Goal: Submit feedback/report problem

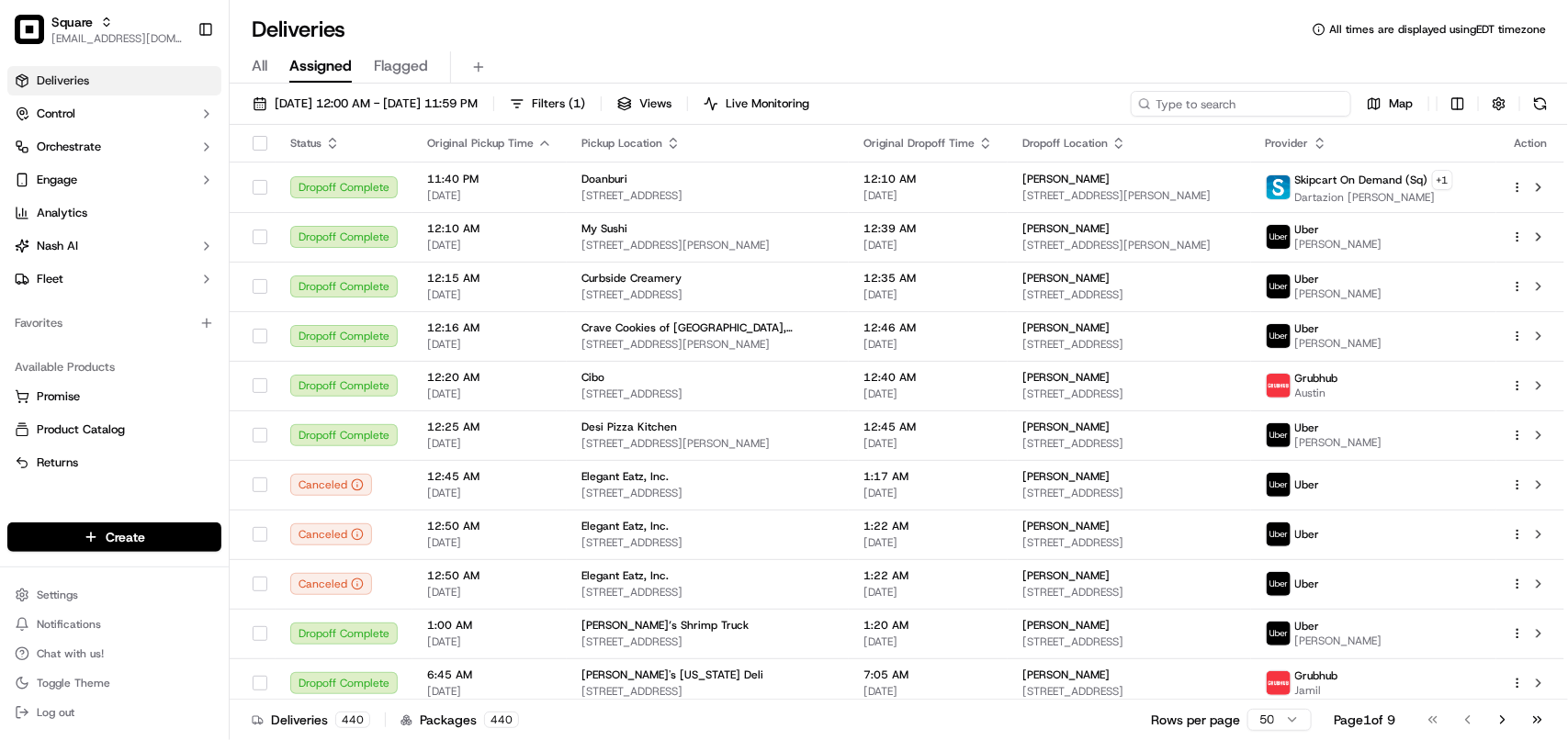
click at [896, 101] on input at bounding box center [1241, 103] width 221 height 26
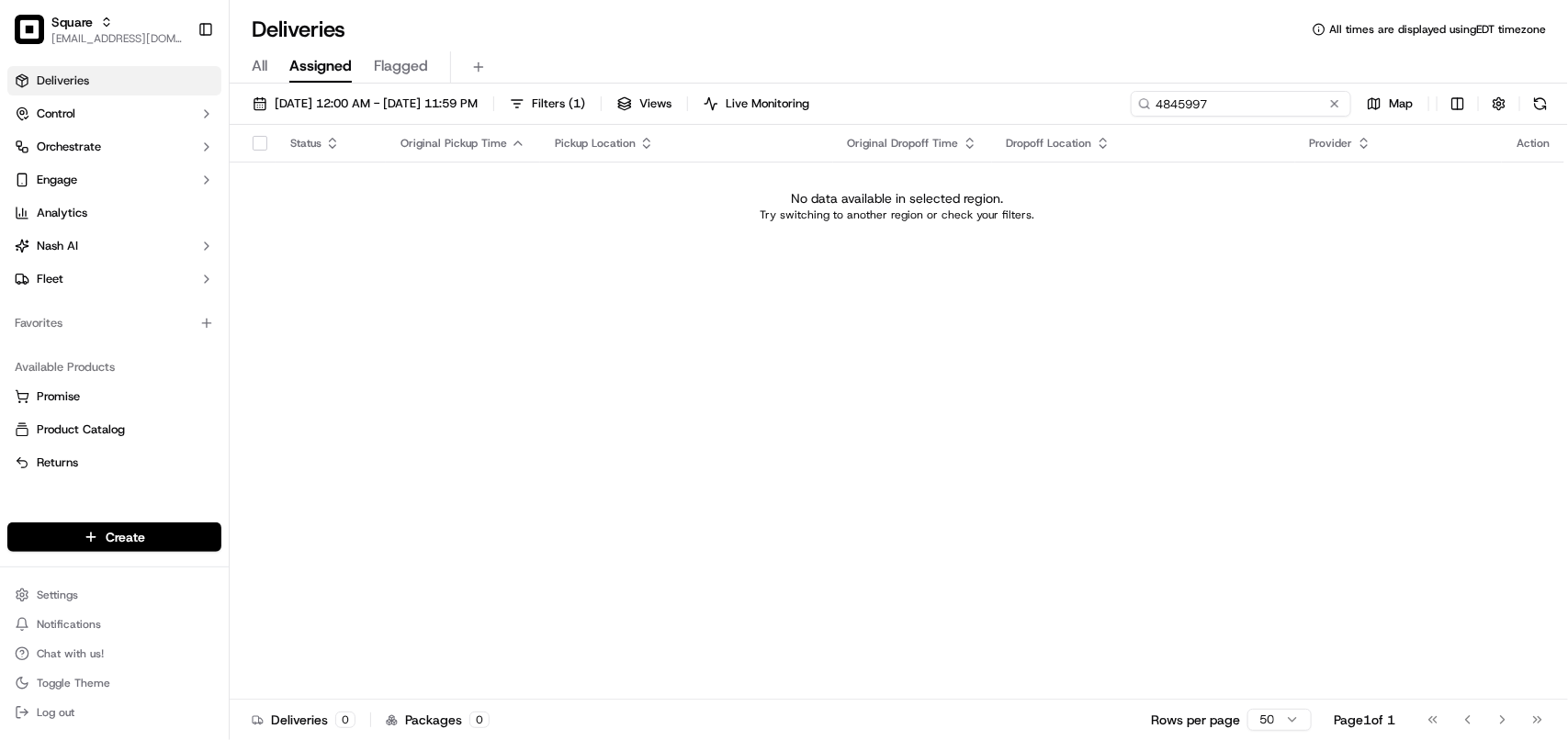
click at [896, 107] on input "4845997" at bounding box center [1241, 103] width 221 height 26
click at [896, 108] on input "4845997" at bounding box center [1241, 103] width 221 height 26
click at [896, 105] on input "4845997" at bounding box center [1241, 103] width 221 height 26
type input "4845997"
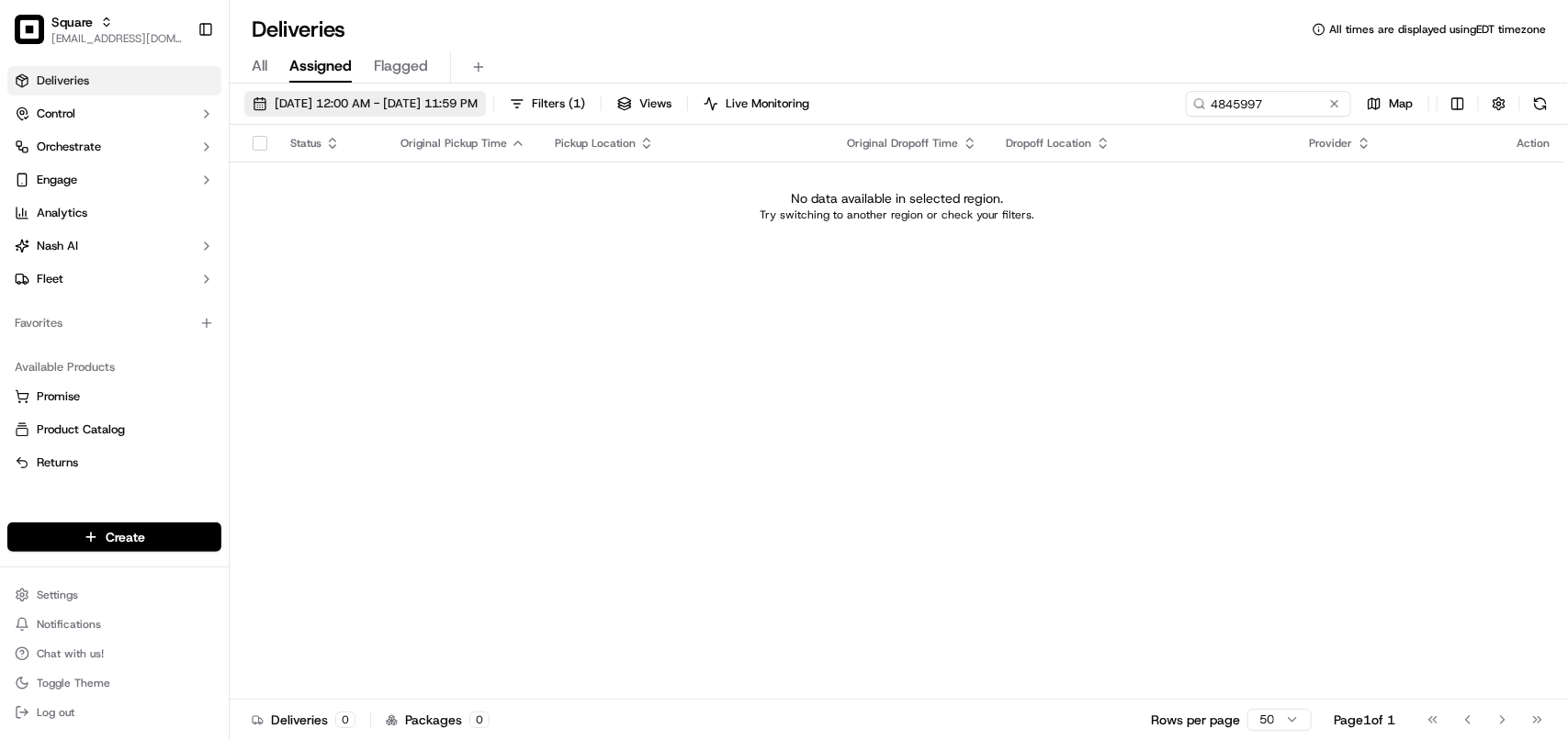
click at [378, 105] on span "09/16/2025 12:00 AM - 09/16/2025 11:59 PM" at bounding box center [376, 103] width 203 height 16
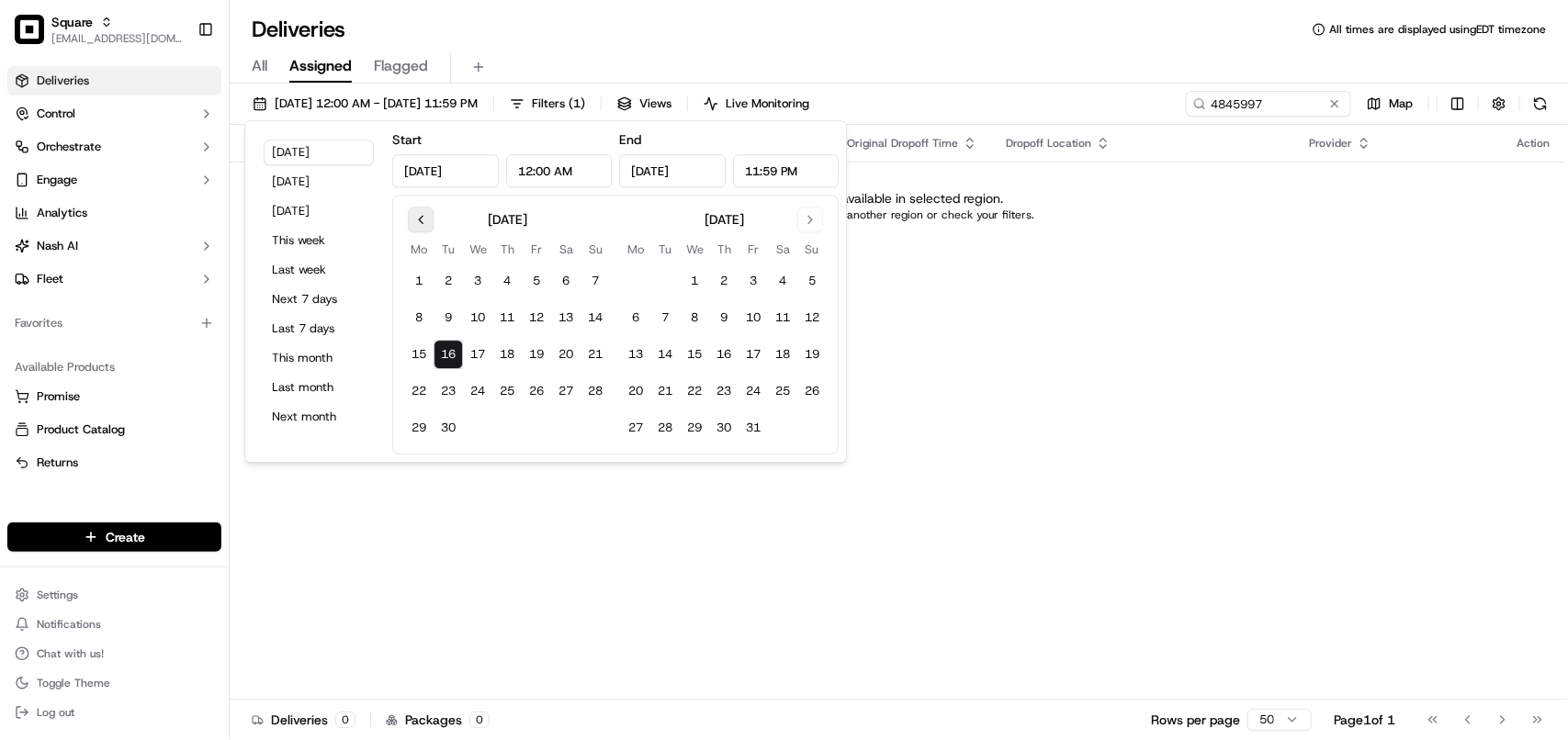
click at [416, 223] on button "Go to previous month" at bounding box center [420, 219] width 26 height 26
click at [295, 392] on button "Last month" at bounding box center [319, 387] width 110 height 26
type input "Aug 1, 2025"
type input "Aug 31, 2025"
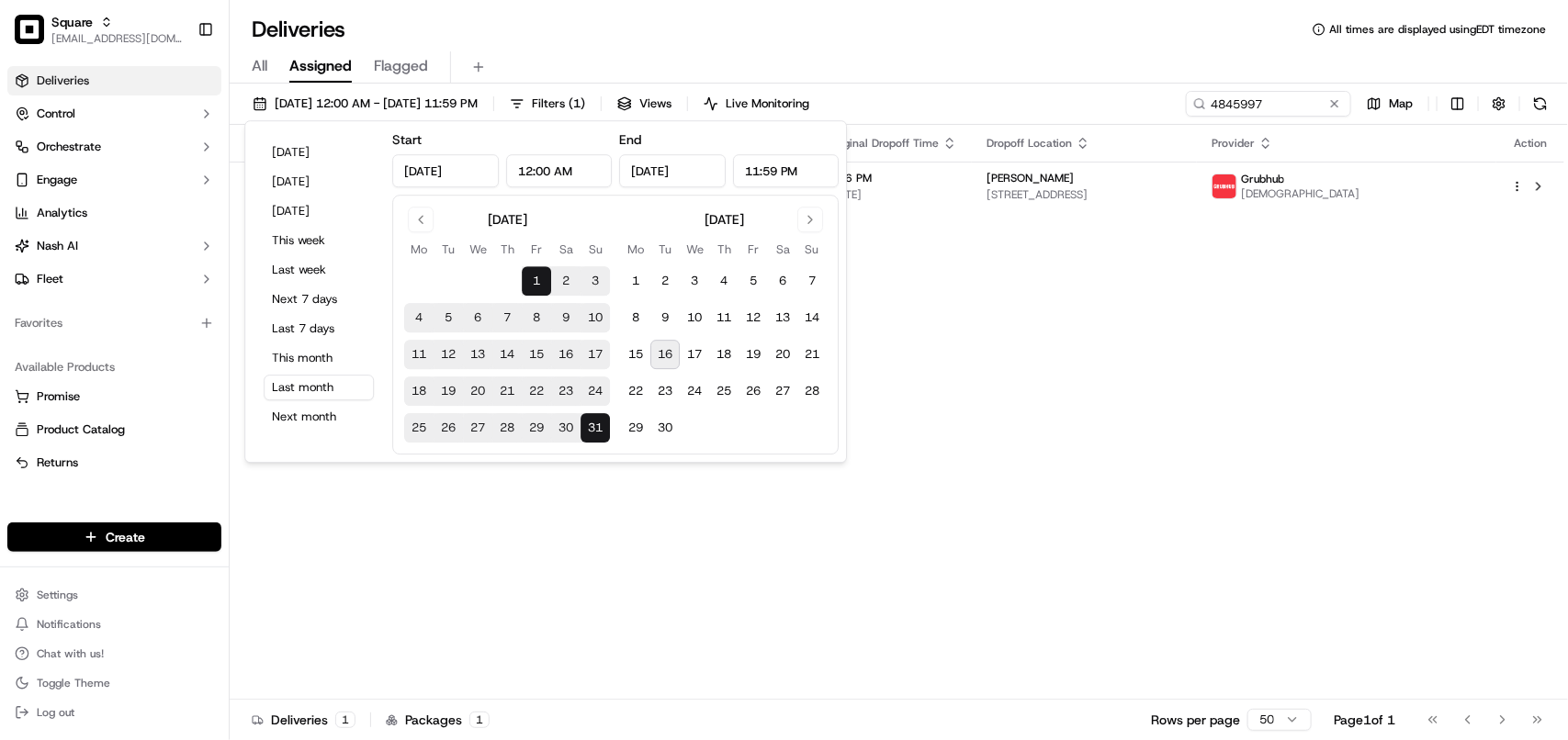
click at [446, 439] on button "26" at bounding box center [447, 427] width 29 height 29
type input "Aug 26, 2025"
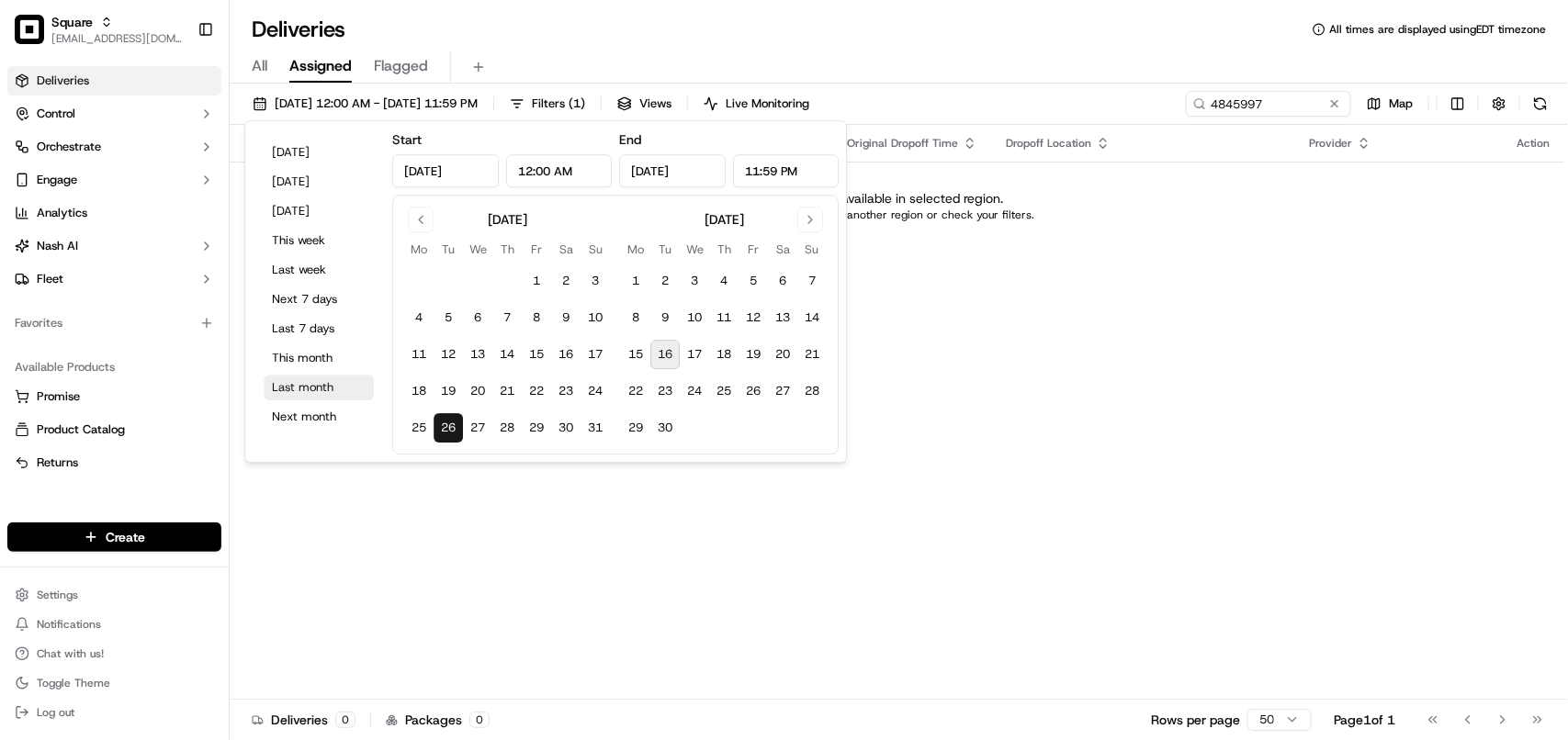
click at [301, 382] on button "Last month" at bounding box center [319, 387] width 110 height 26
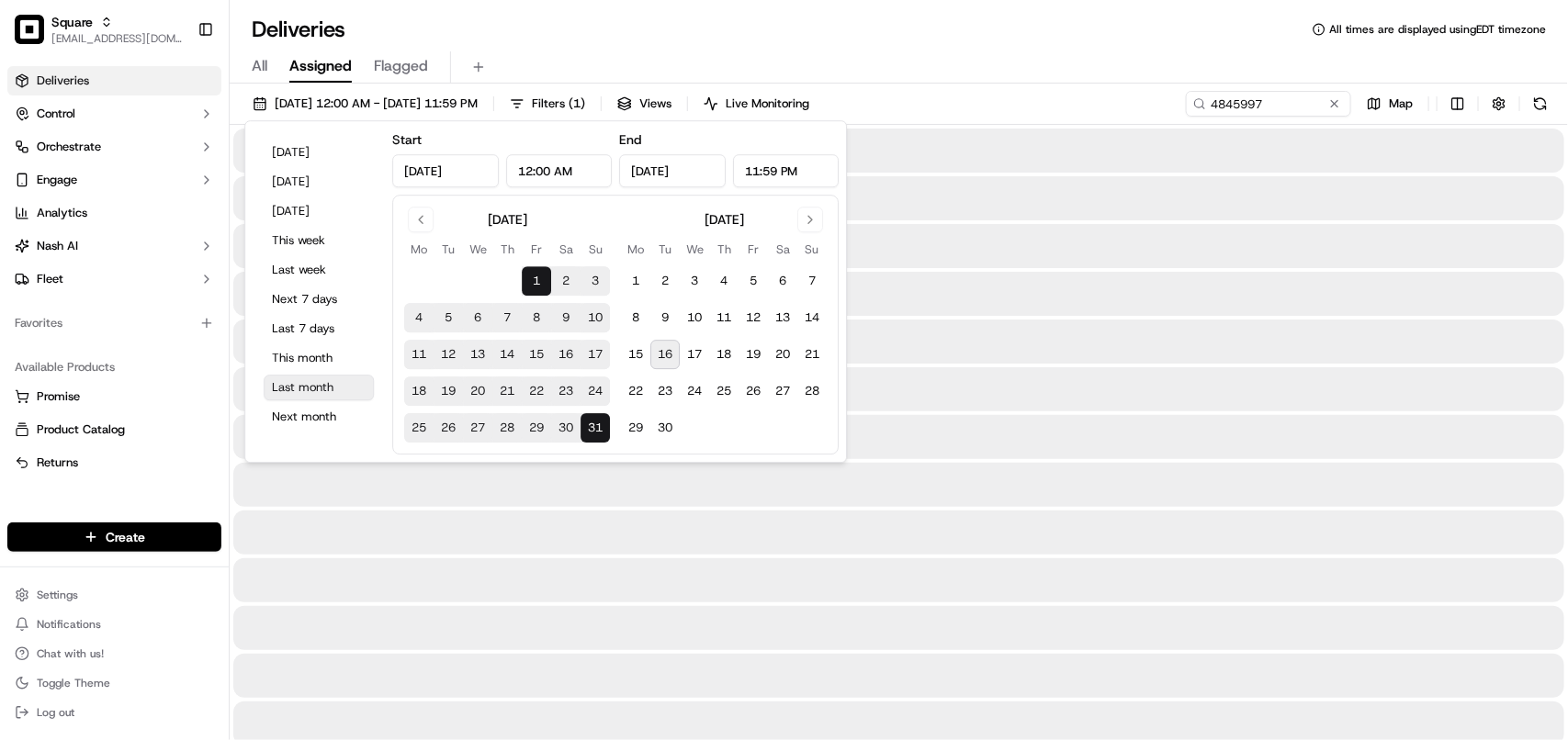
type input "Aug 1, 2025"
type input "Aug 31, 2025"
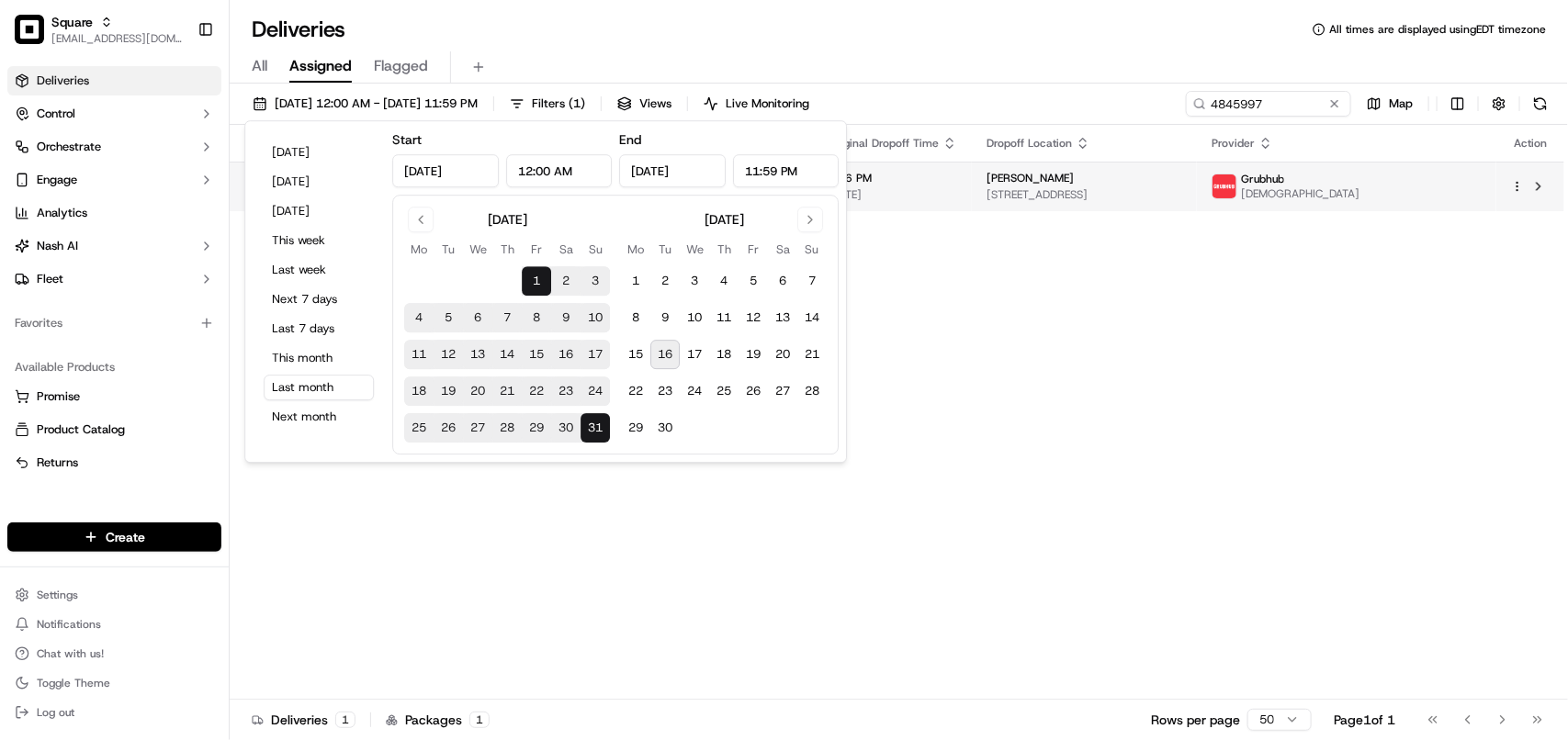
click at [896, 199] on span "502 Horizon Way, Branchburg, NJ 08853, USA" at bounding box center [1085, 195] width 195 height 15
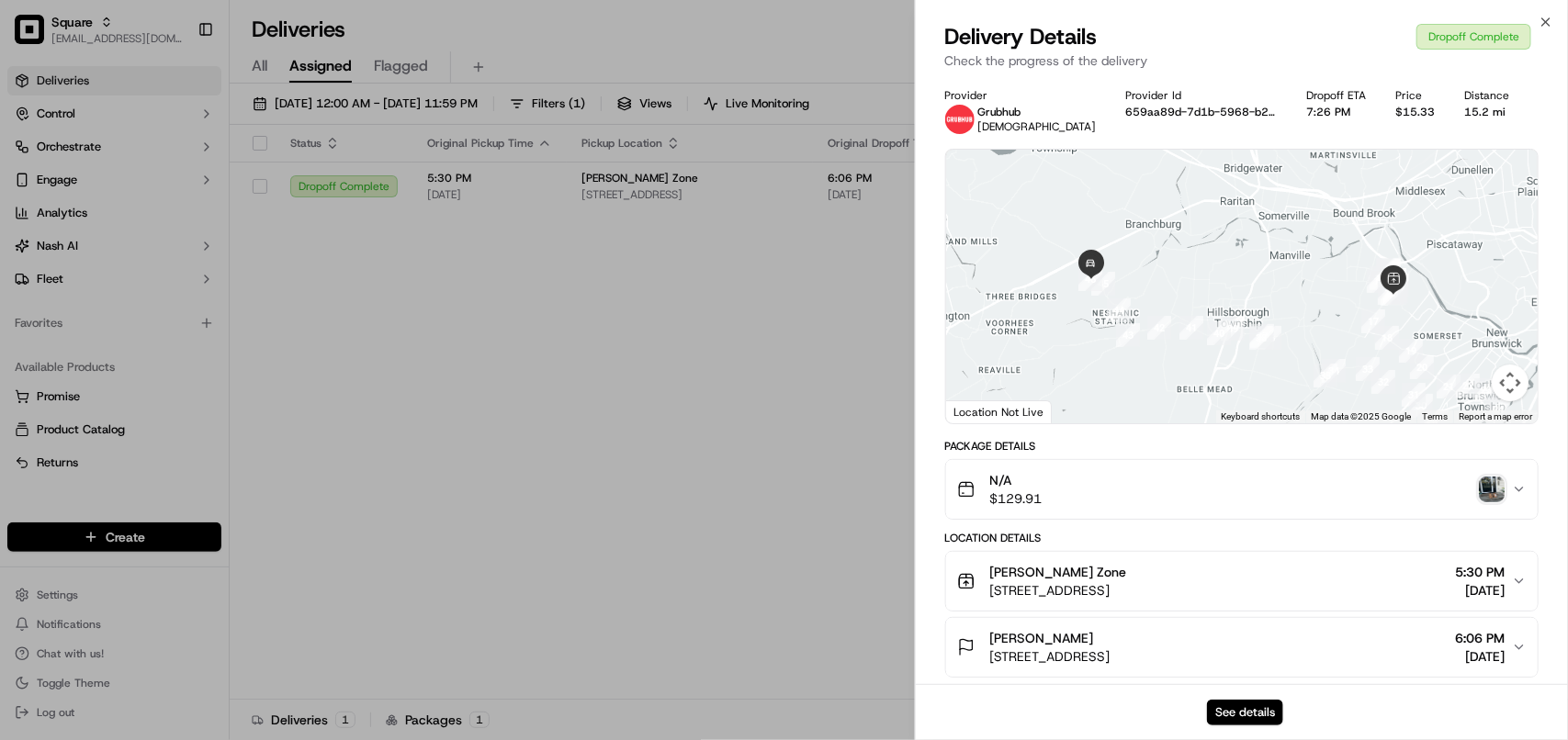
click at [896, 696] on div "See details" at bounding box center [1242, 712] width 652 height 56
click at [896, 699] on button "See details" at bounding box center [1245, 712] width 76 height 26
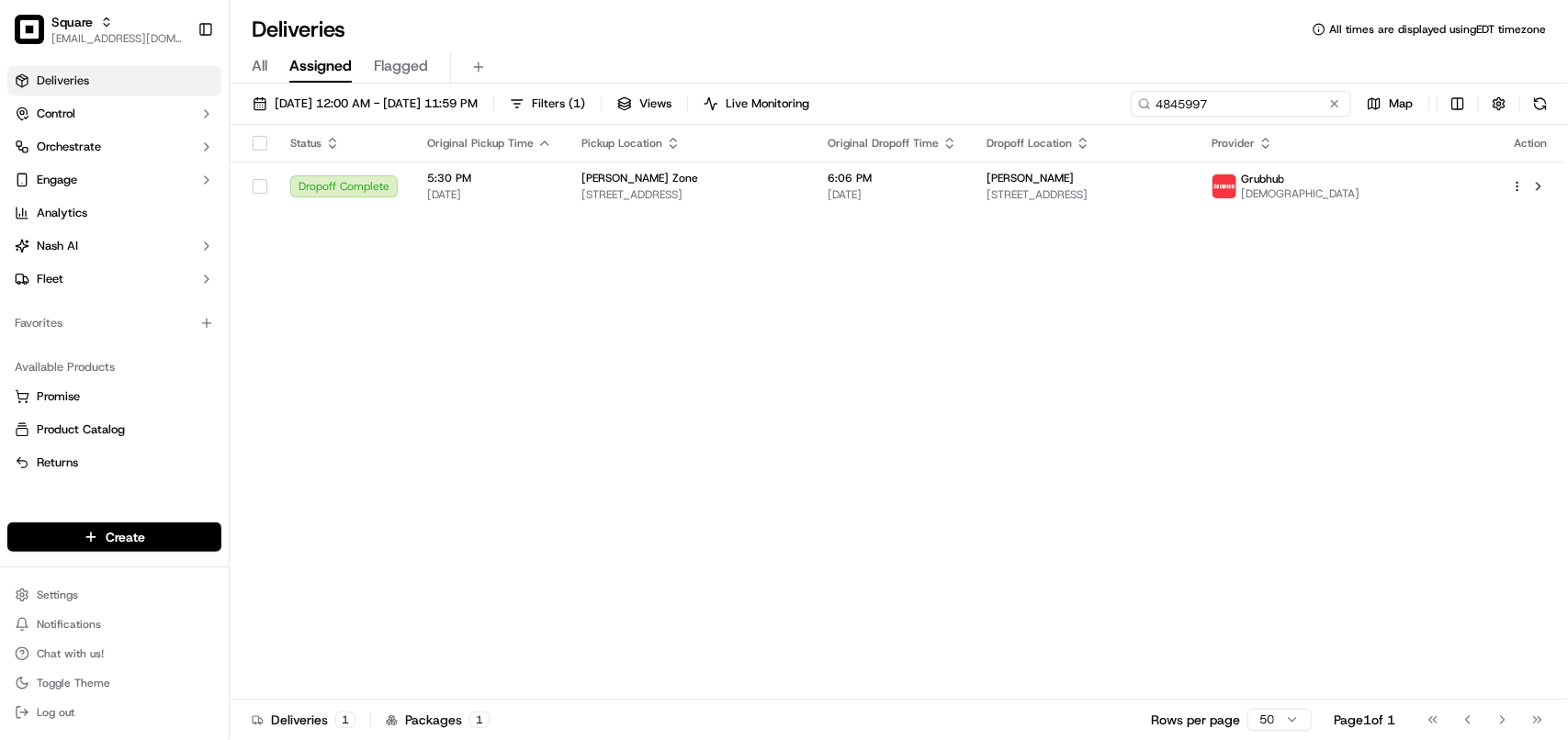
click at [896, 103] on input "4845997" at bounding box center [1241, 103] width 221 height 26
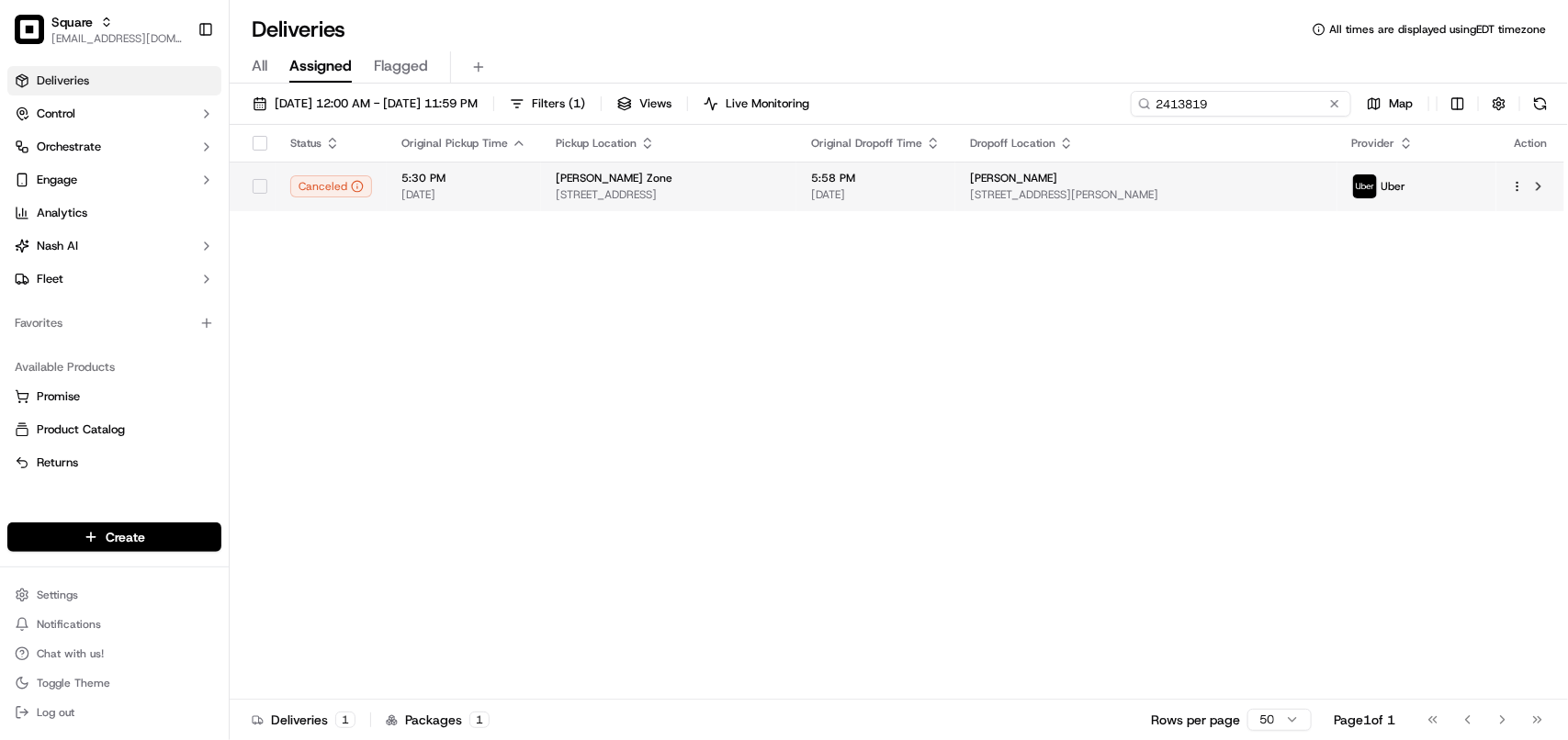
type input "2413819"
click at [896, 174] on div "Roshini Morris" at bounding box center [1145, 178] width 352 height 15
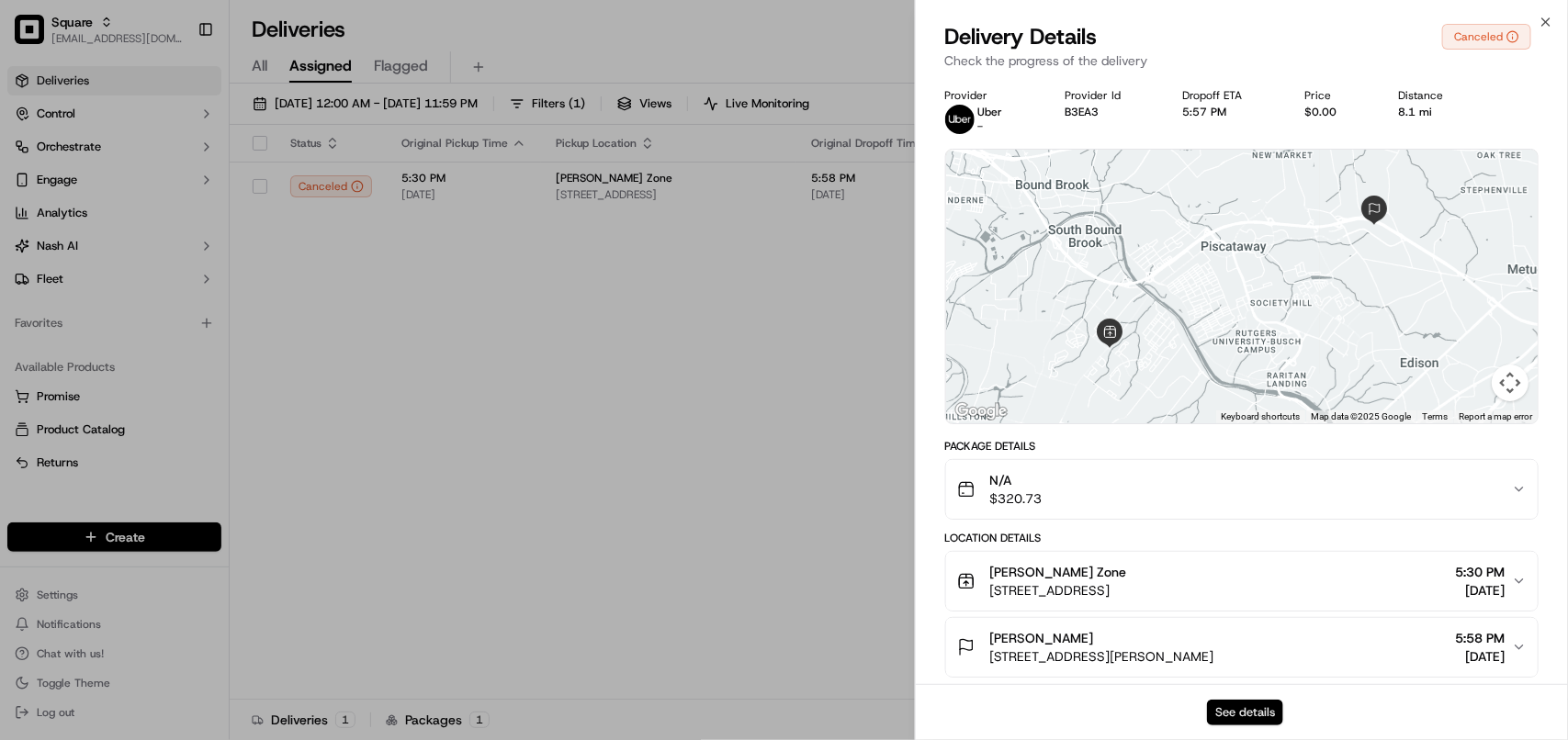
click at [896, 702] on button "See details" at bounding box center [1245, 712] width 76 height 26
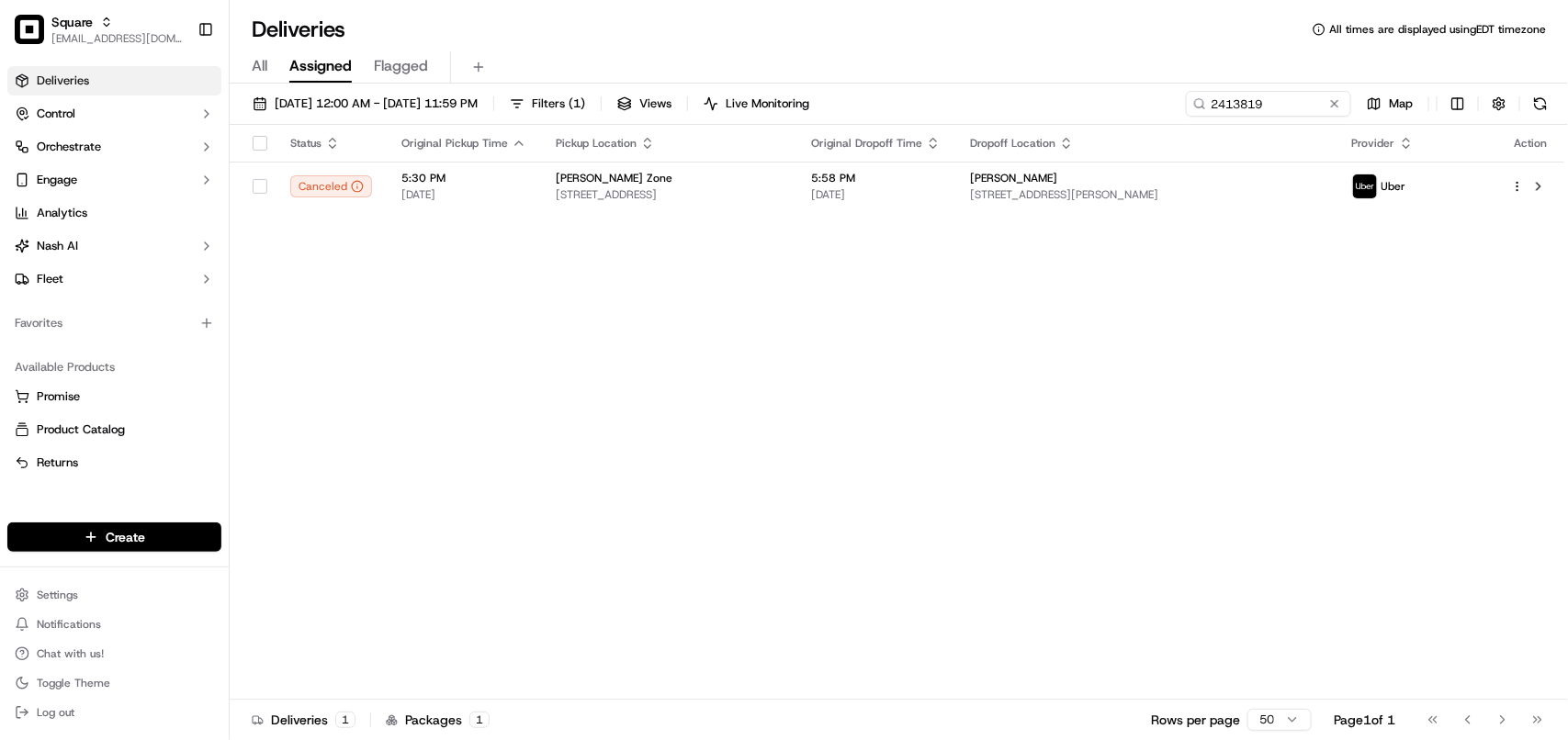
click at [712, 360] on div "Status Original Pickup Time Pickup Location Original Dropoff Time Dropoff Locat…" at bounding box center [897, 412] width 1335 height 575
click at [106, 34] on span "[EMAIL_ADDRESS][DOMAIN_NAME]" at bounding box center [117, 39] width 132 height 15
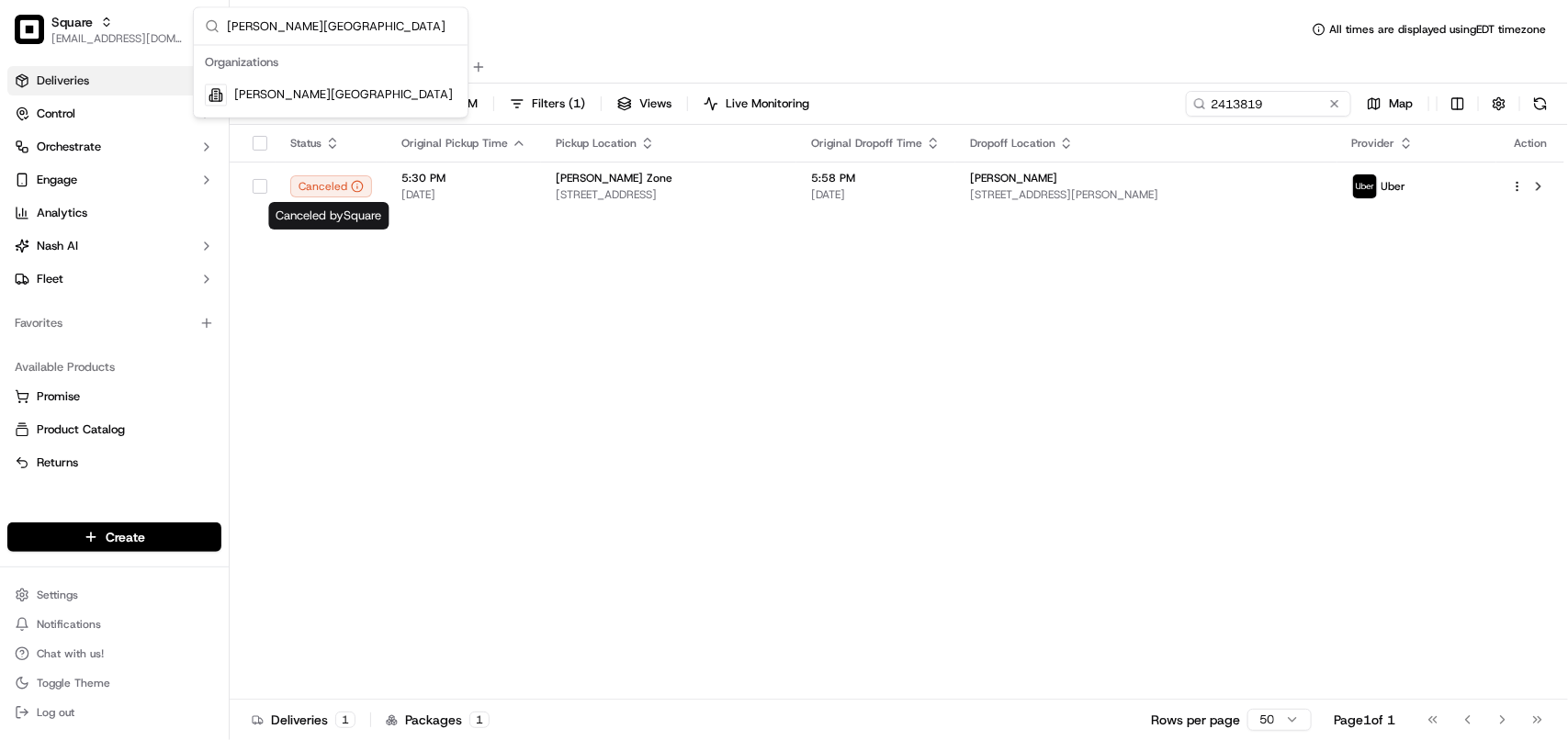
type input "Snider Plaza"
click at [317, 103] on span "[PERSON_NAME][GEOGRAPHIC_DATA]" at bounding box center [343, 95] width 219 height 16
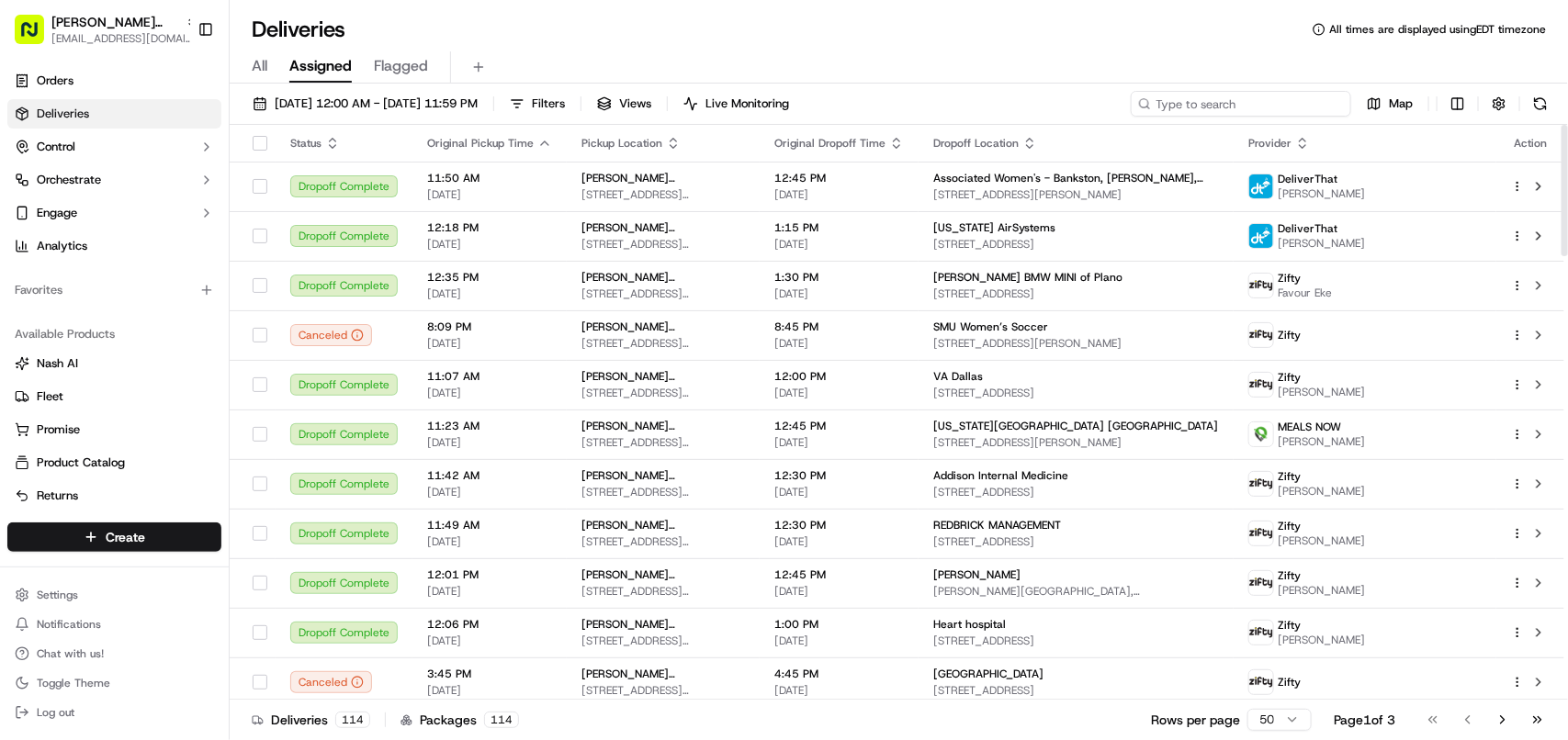
click at [896, 105] on input at bounding box center [1241, 103] width 221 height 26
paste input "Elena Morgan"
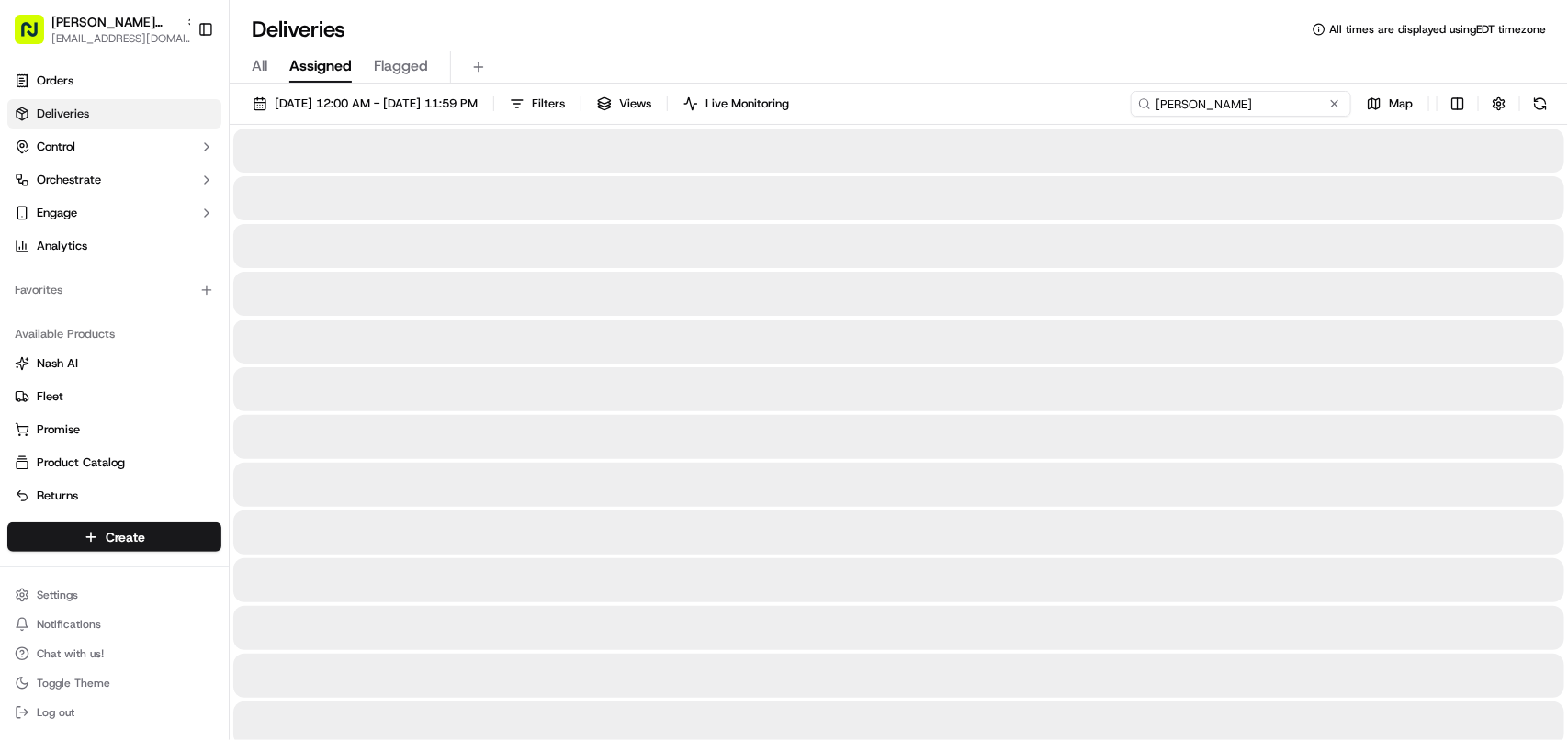
click at [896, 99] on input "Elena Morgan" at bounding box center [1241, 103] width 221 height 26
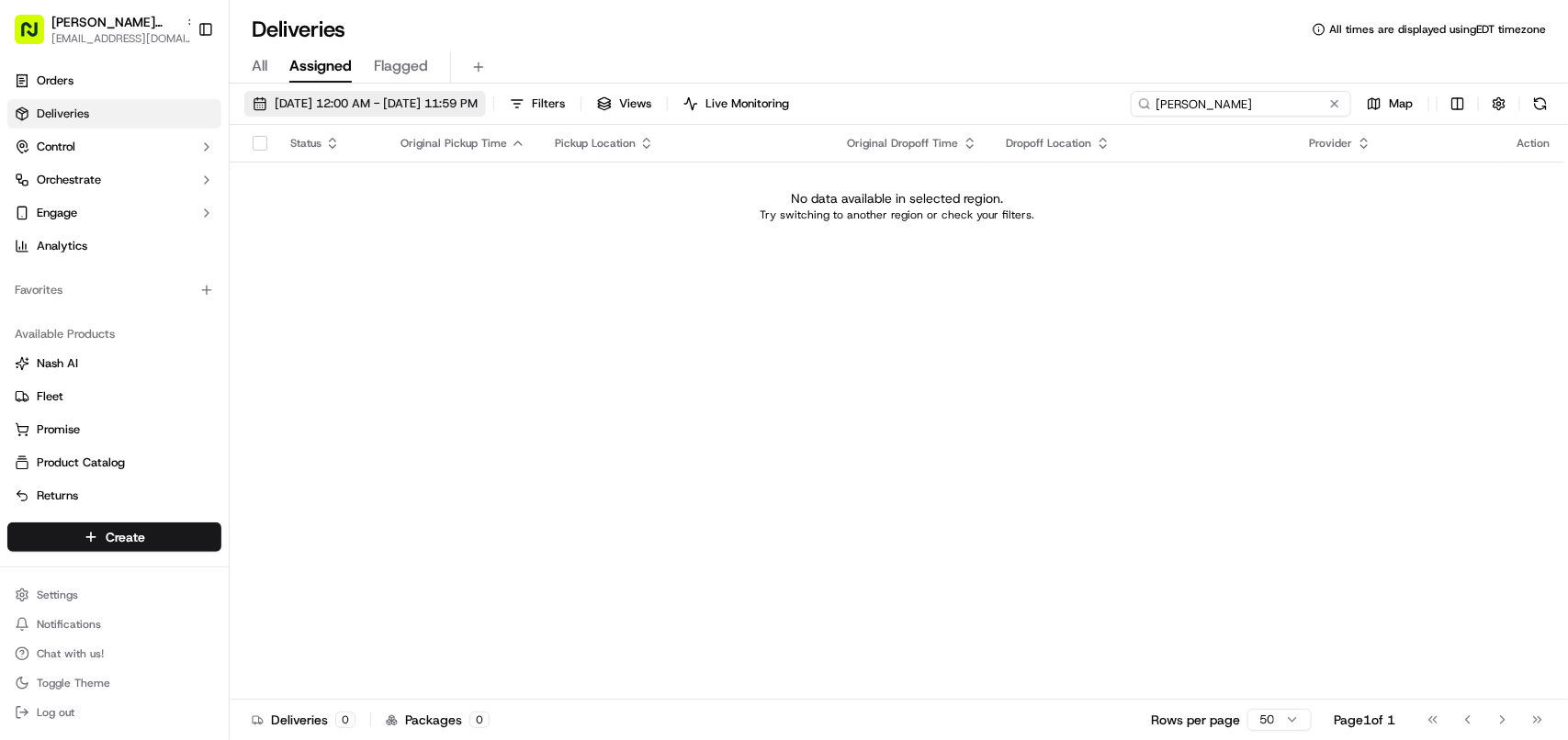
type input "Elena Morgan"
click at [428, 105] on span "08/01/2025 12:00 AM - 08/31/2025 11:59 PM" at bounding box center [376, 103] width 203 height 16
drag, startPoint x: 1296, startPoint y: 107, endPoint x: 967, endPoint y: 101, distance: 329.1
click at [896, 101] on div "08/01/2025 12:00 AM - 08/31/2025 11:59 PM Filters Views Live Monitoring Elena M…" at bounding box center [899, 108] width 1339 height 34
click at [327, 113] on button "08/01/2025 12:00 AM - 08/31/2025 11:59 PM" at bounding box center [365, 103] width 242 height 26
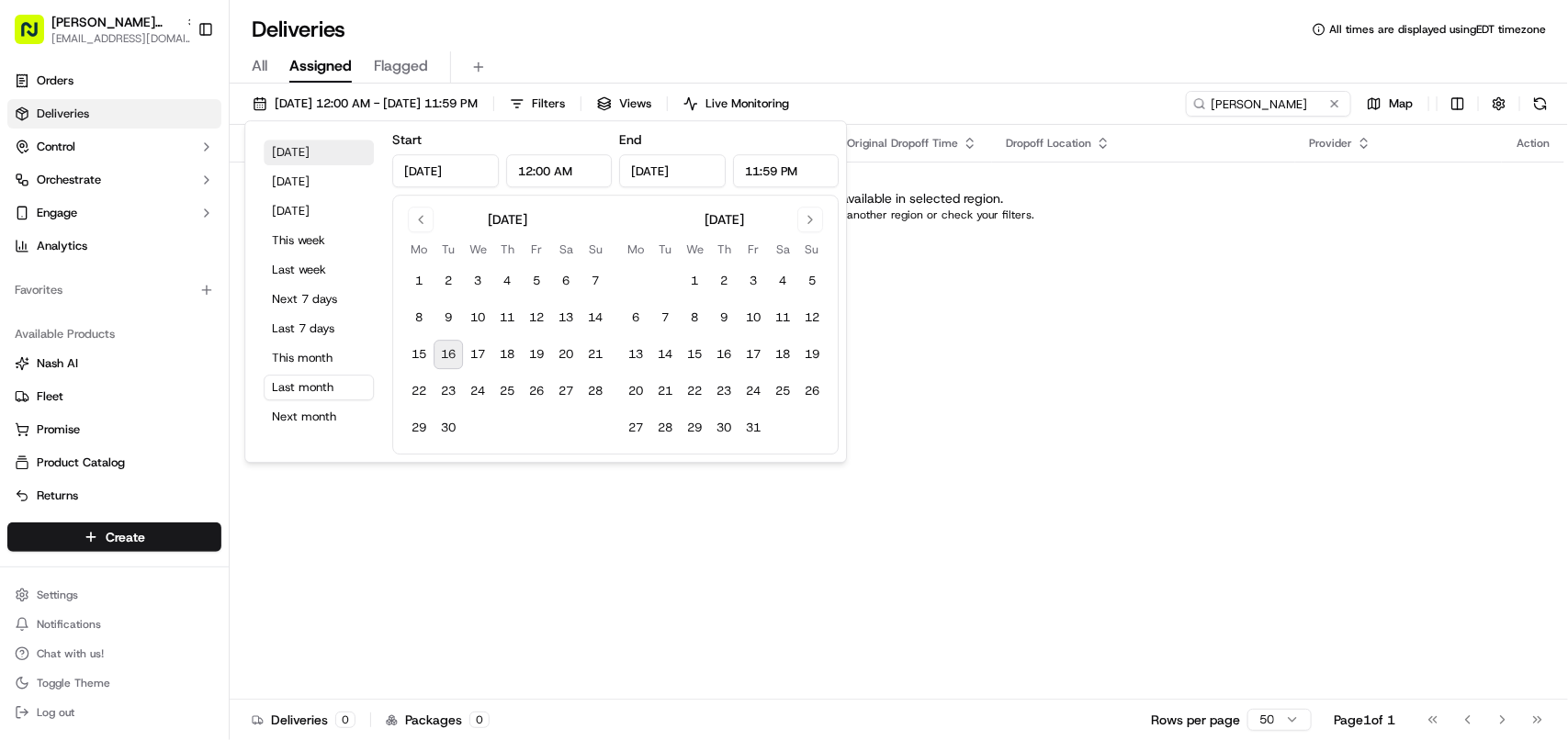
click at [304, 156] on button "Today" at bounding box center [319, 152] width 110 height 26
type input "Sep 16, 2025"
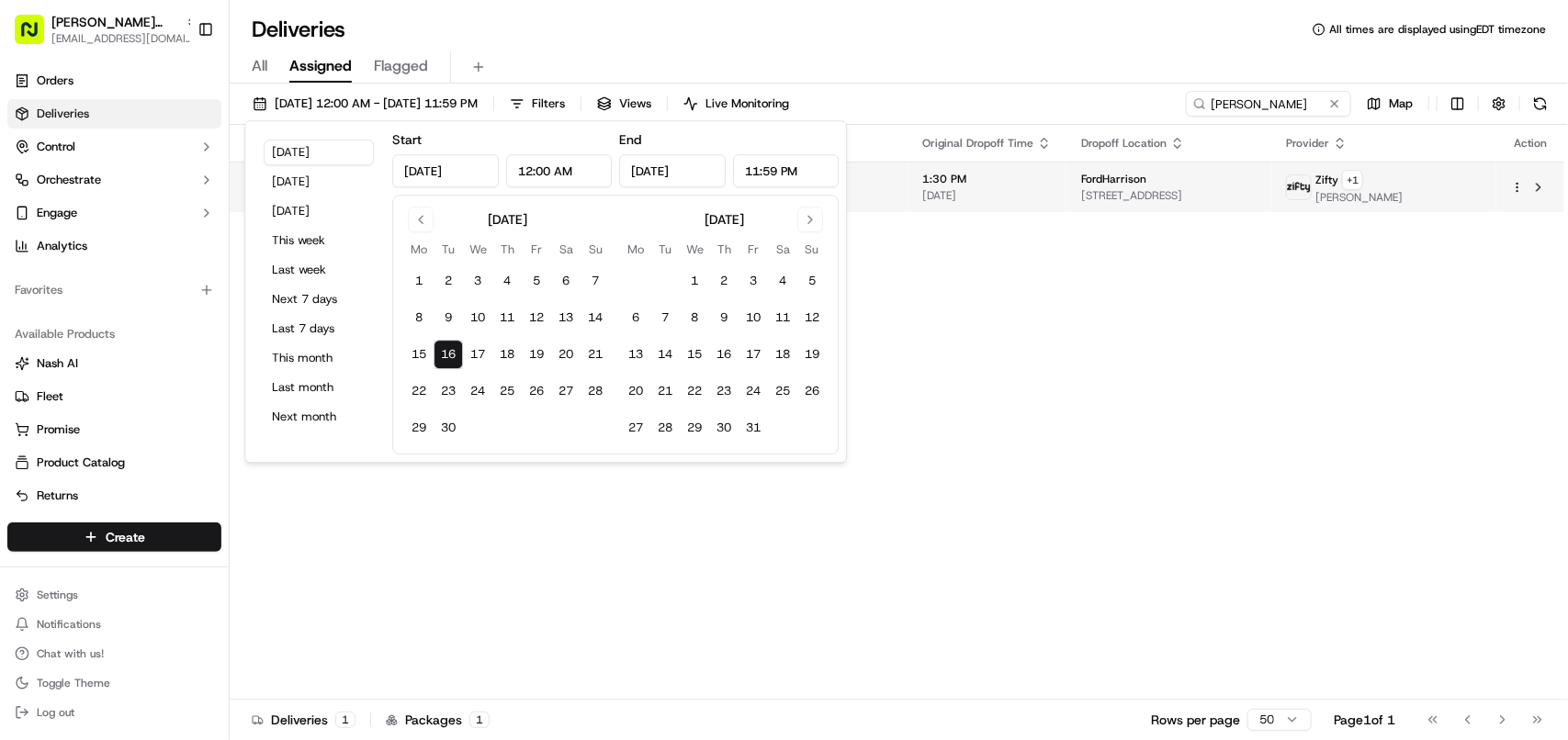
click at [896, 200] on span "1100 Commerce St room 1403 floor 14, Dallas, TX 75242, USA" at bounding box center [1169, 196] width 175 height 15
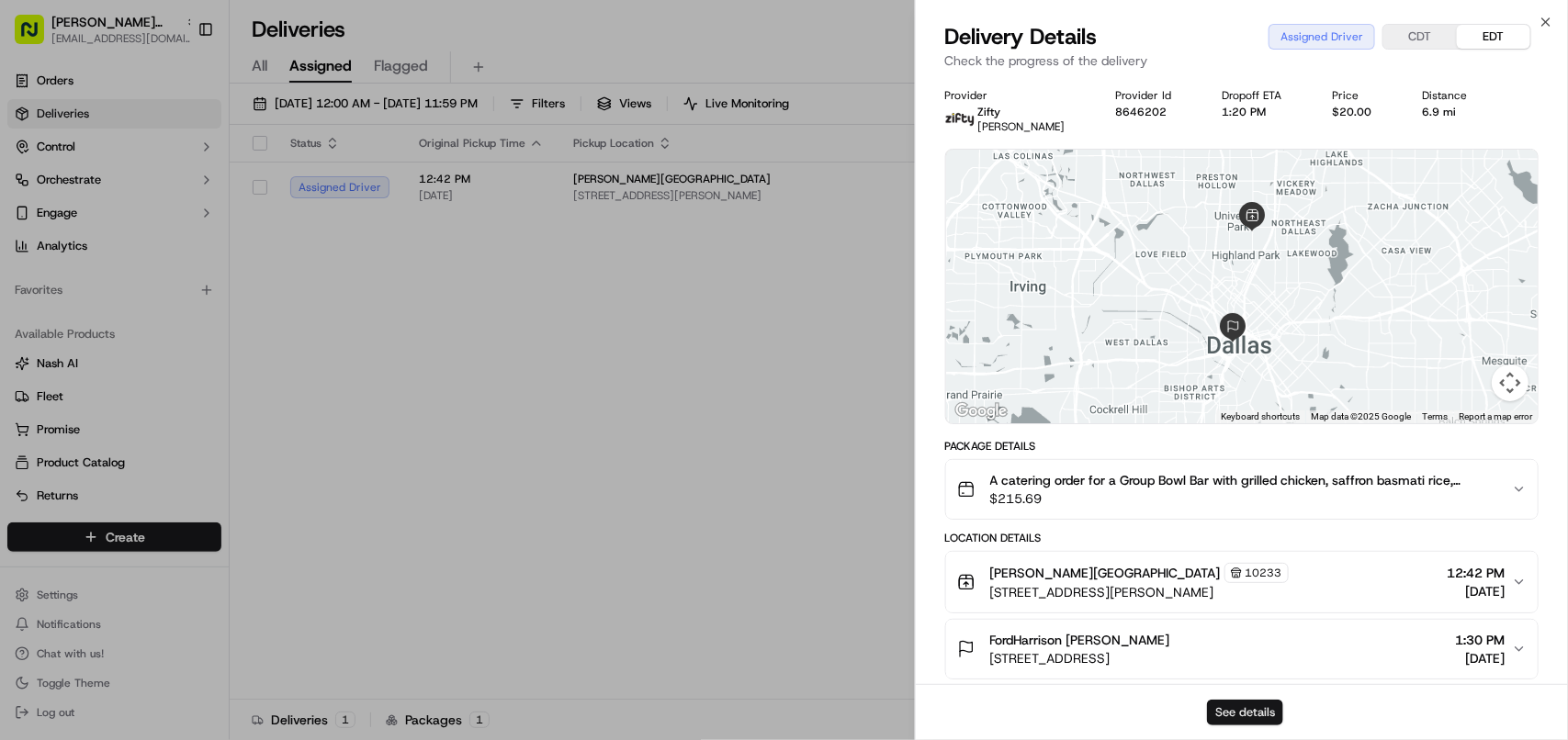
click at [896, 700] on button "See details" at bounding box center [1245, 712] width 76 height 26
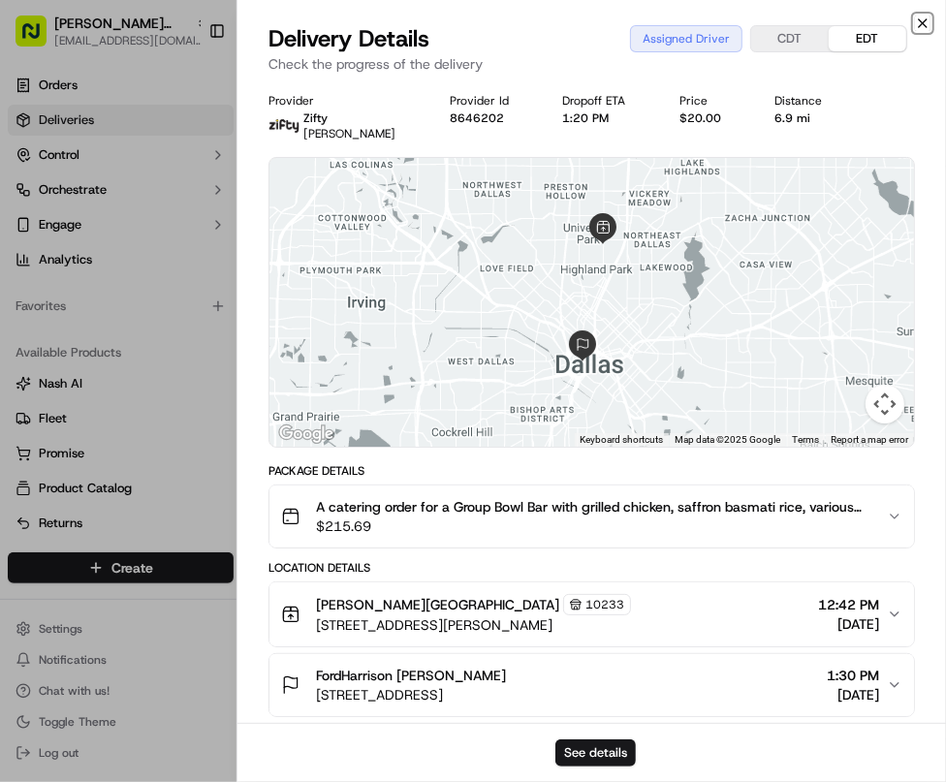
click at [930, 29] on icon "button" at bounding box center [923, 24] width 16 height 16
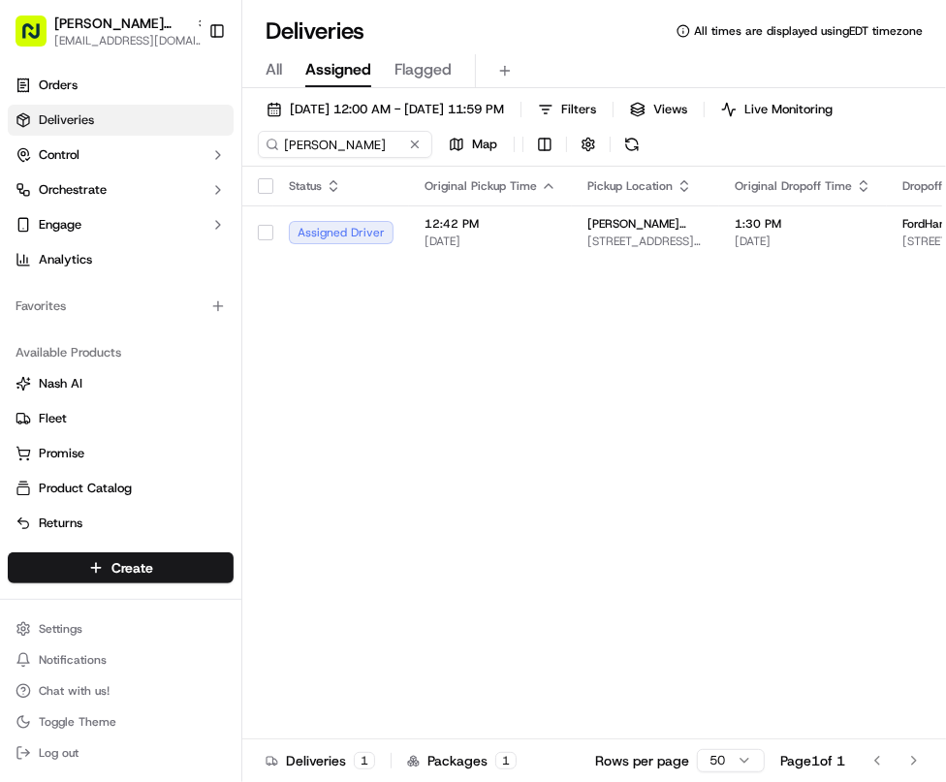
click at [628, 476] on div "Status Original Pickup Time Pickup Location Original Dropoff Time Dropoff Locat…" at bounding box center [747, 471] width 1011 height 608
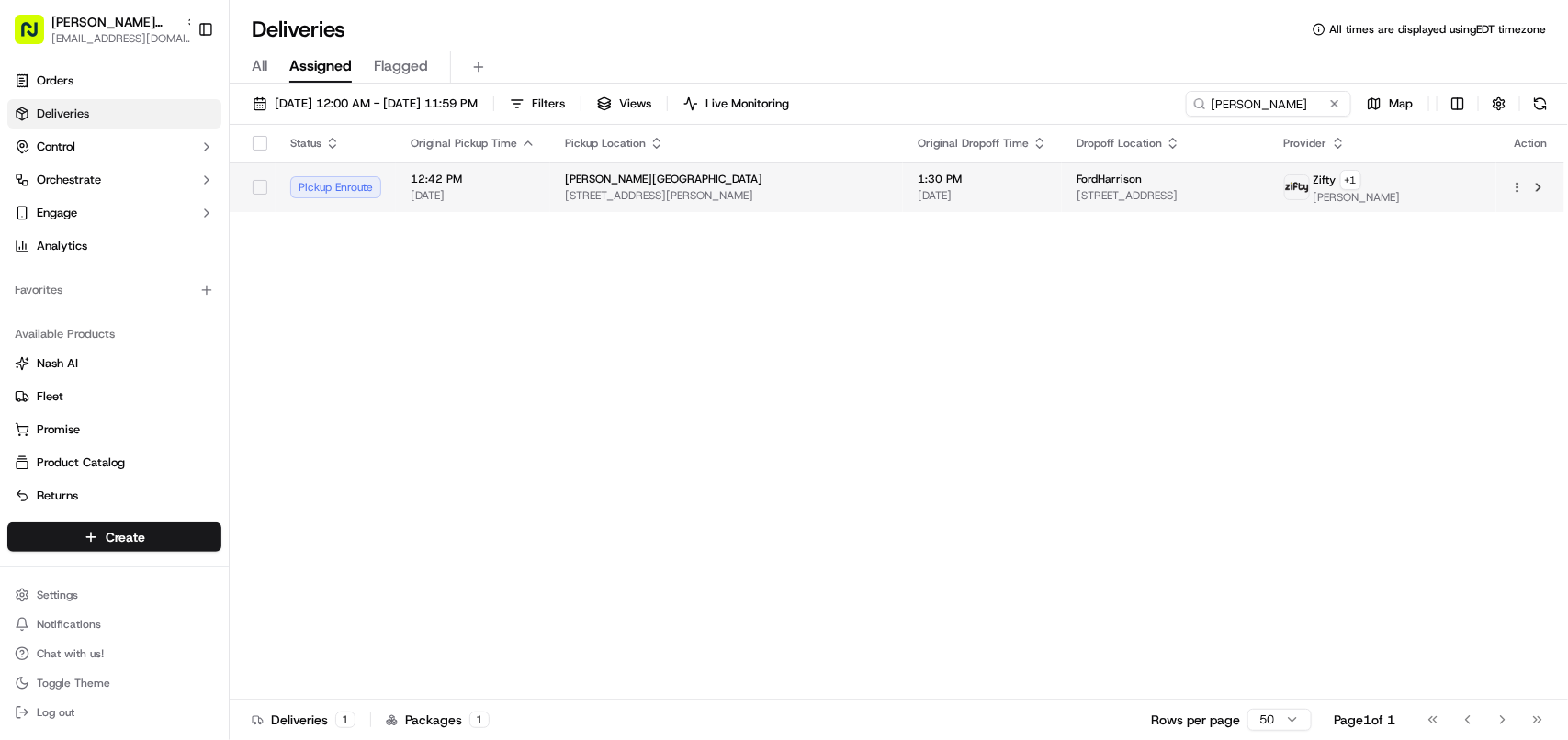
click at [568, 190] on span "[STREET_ADDRESS][PERSON_NAME]" at bounding box center [726, 196] width 323 height 15
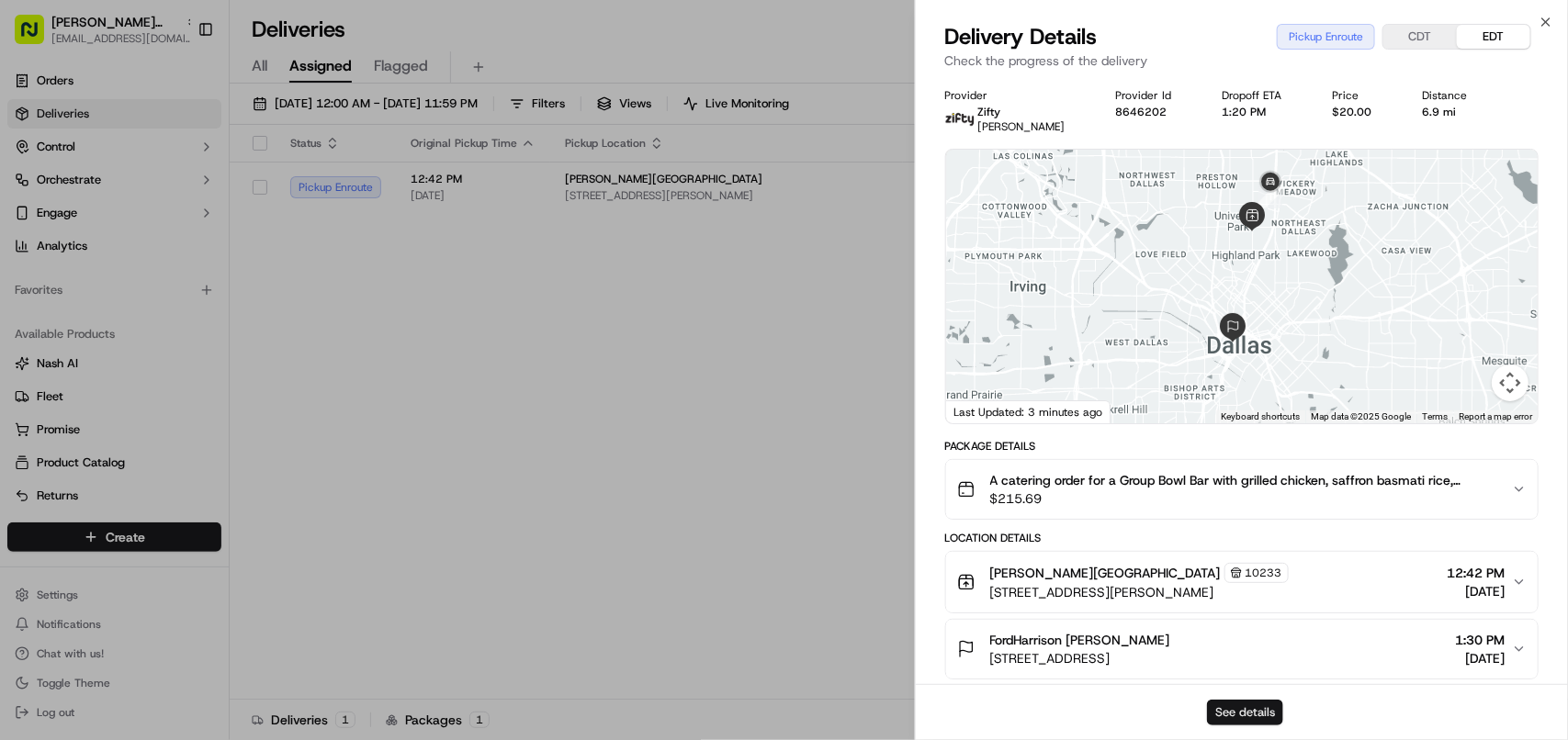
click at [896, 699] on button "See details" at bounding box center [1245, 712] width 76 height 26
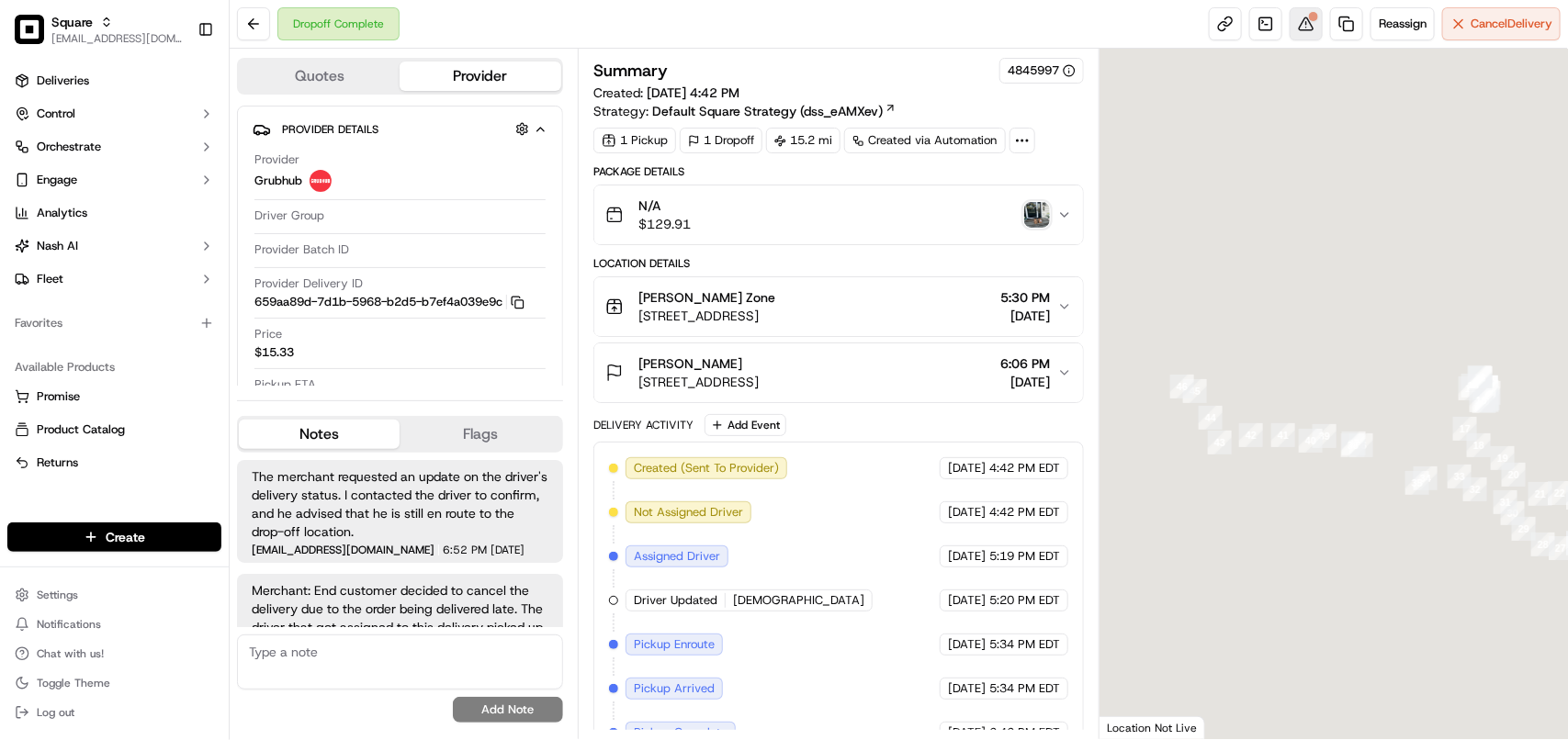
scroll to position [521, 0]
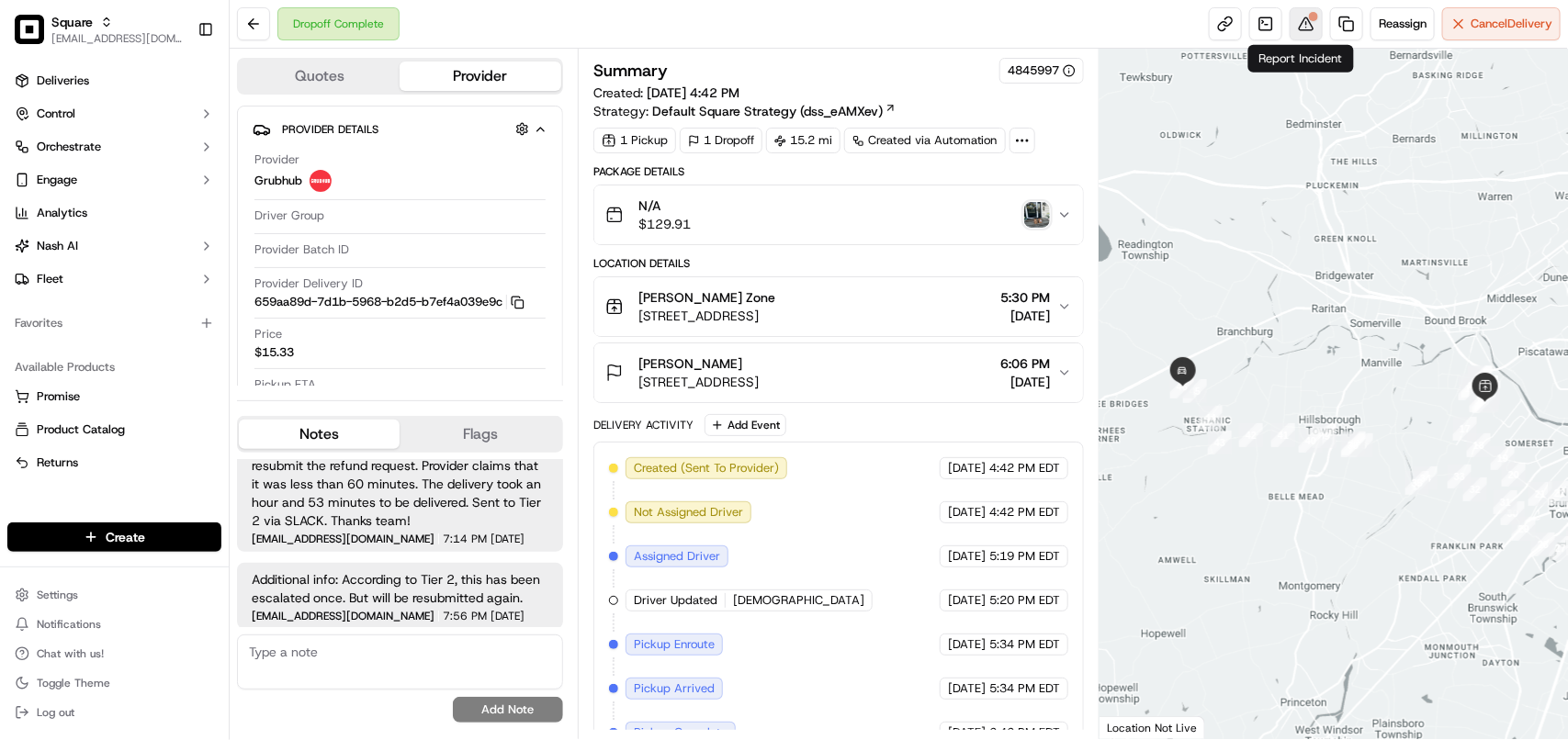
click at [1309, 23] on button at bounding box center [1305, 24] width 33 height 33
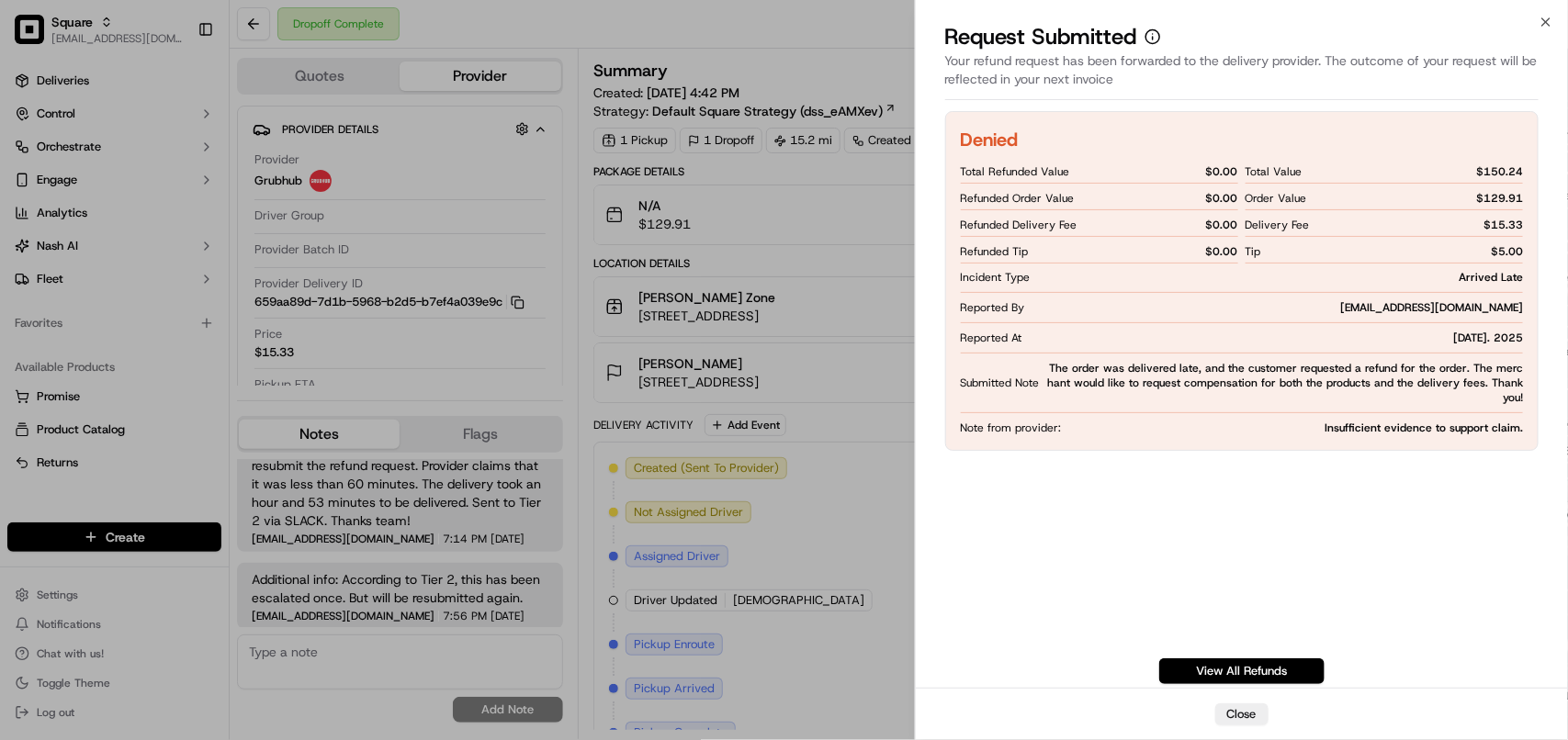
scroll to position [0, 0]
click at [1540, 26] on icon "button" at bounding box center [1546, 23] width 15 height 15
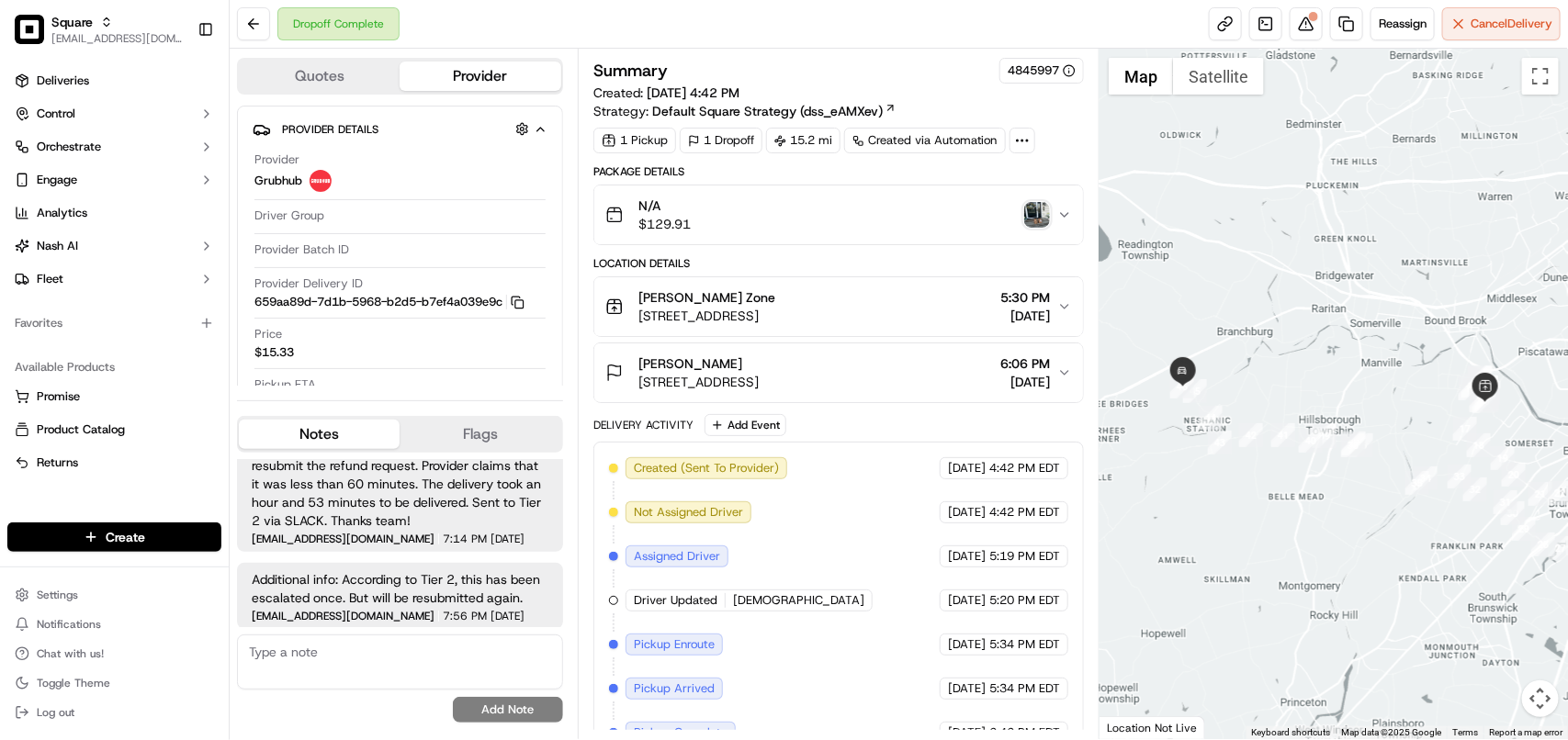
copy span "Concepcion Detablan"
drag, startPoint x: 788, startPoint y: 370, endPoint x: 638, endPoint y: 370, distance: 150.0
click at [638, 370] on div "Concepcion Detablan" at bounding box center [698, 363] width 120 height 18
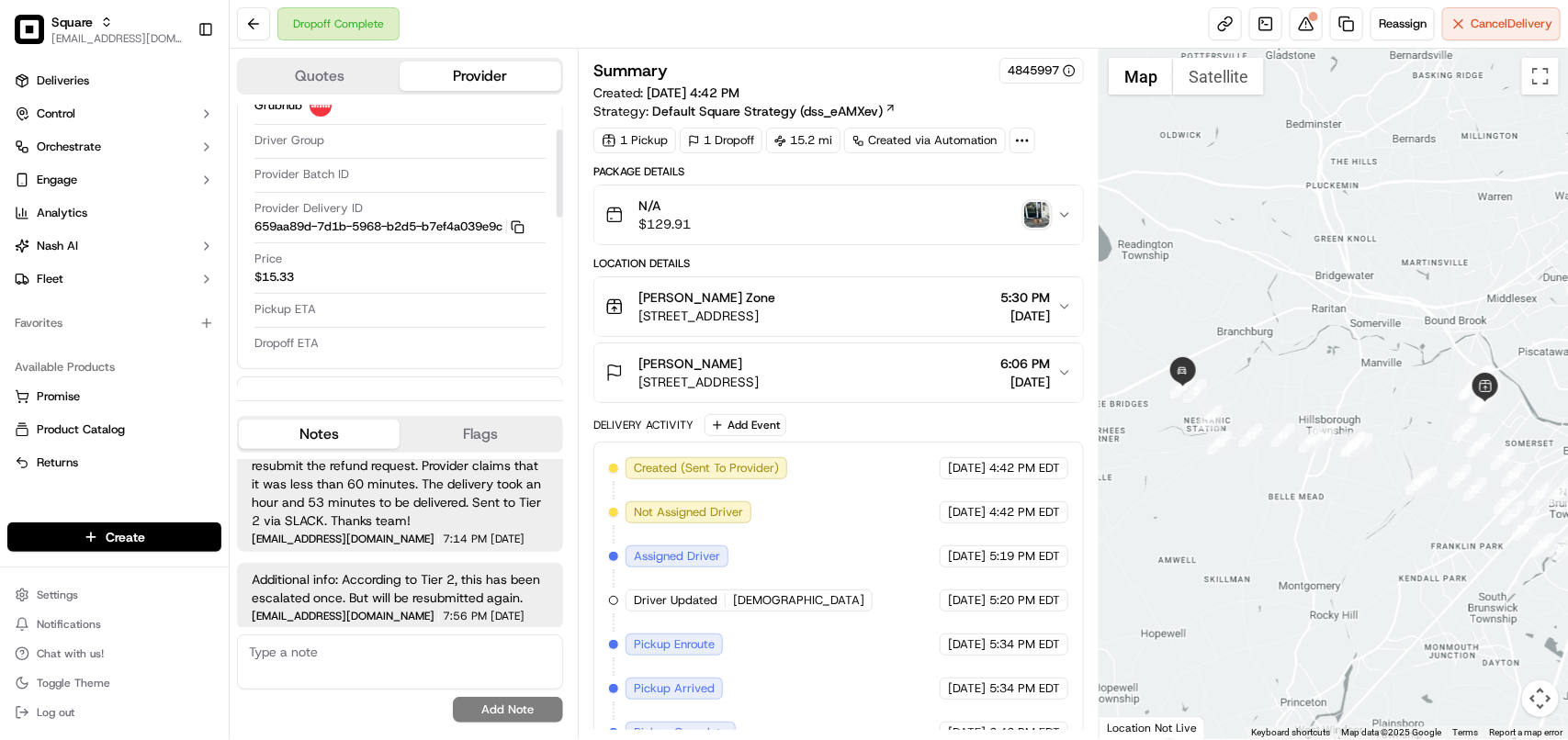
scroll to position [115, 0]
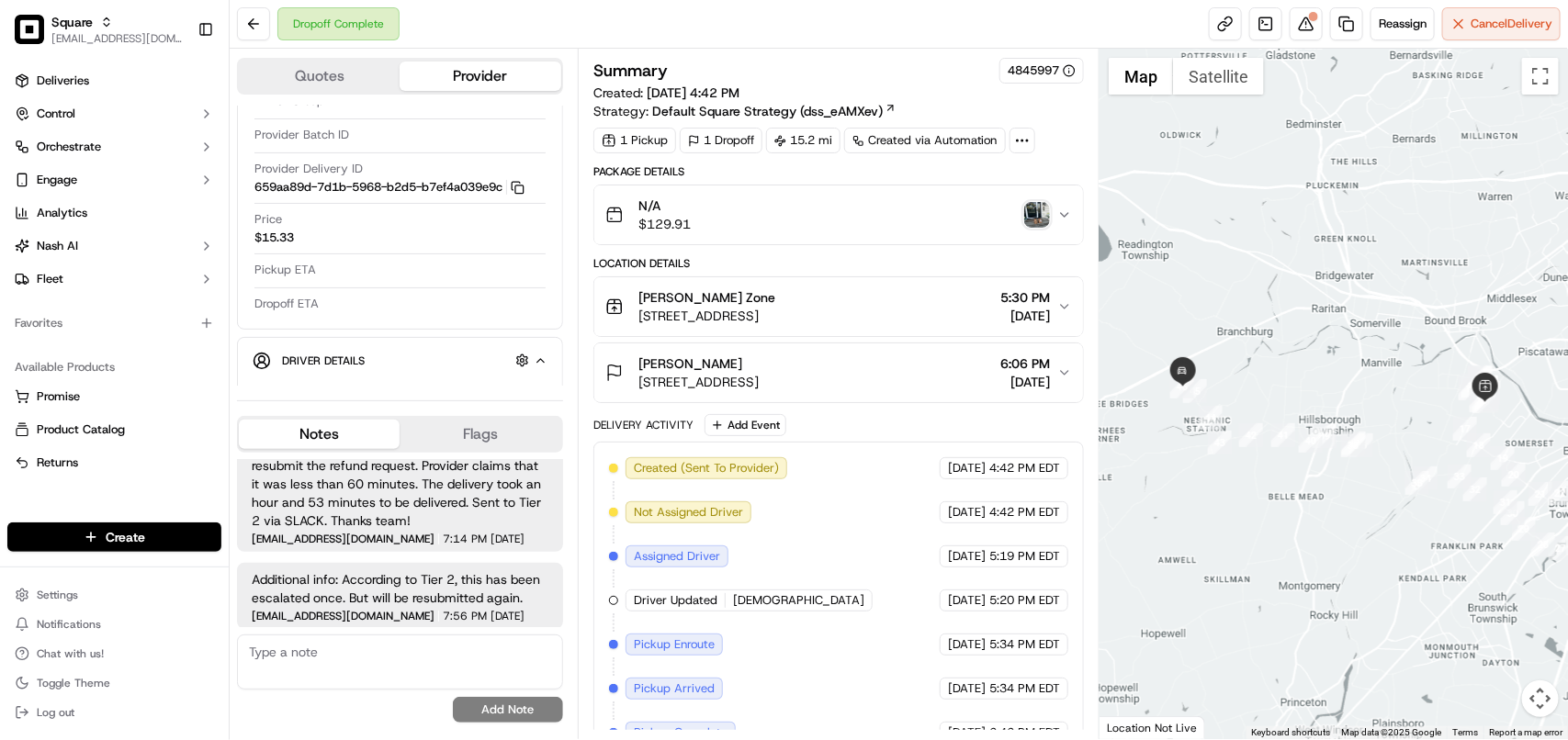
click at [758, 391] on span "502 Horizon Way, Branchburg, NJ 08853, USA" at bounding box center [698, 381] width 120 height 18
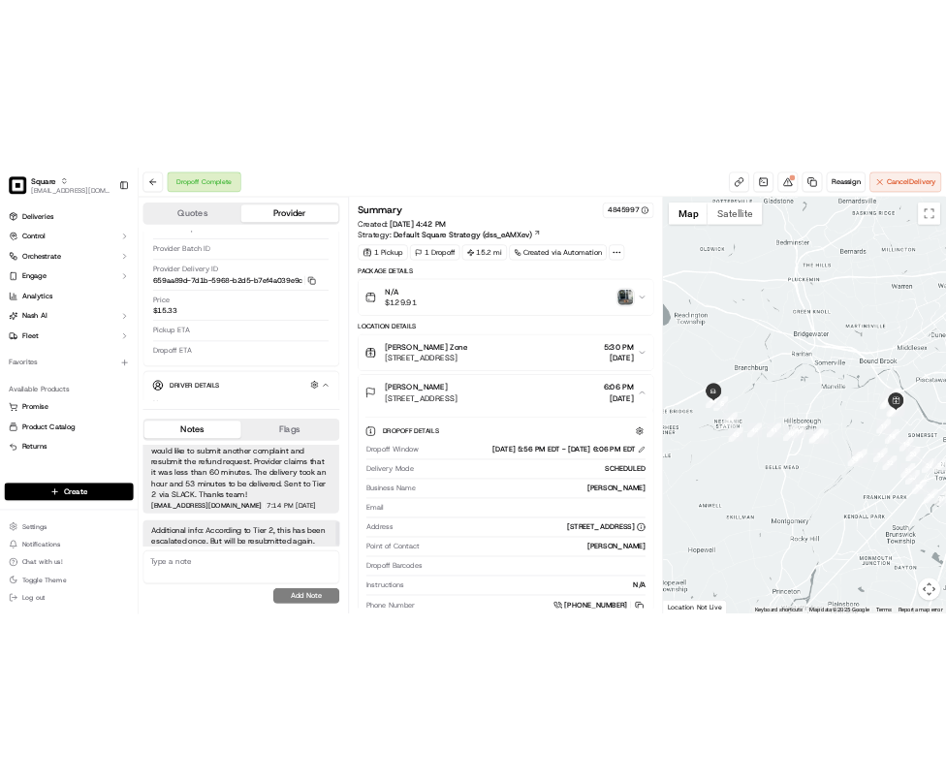
scroll to position [550, 0]
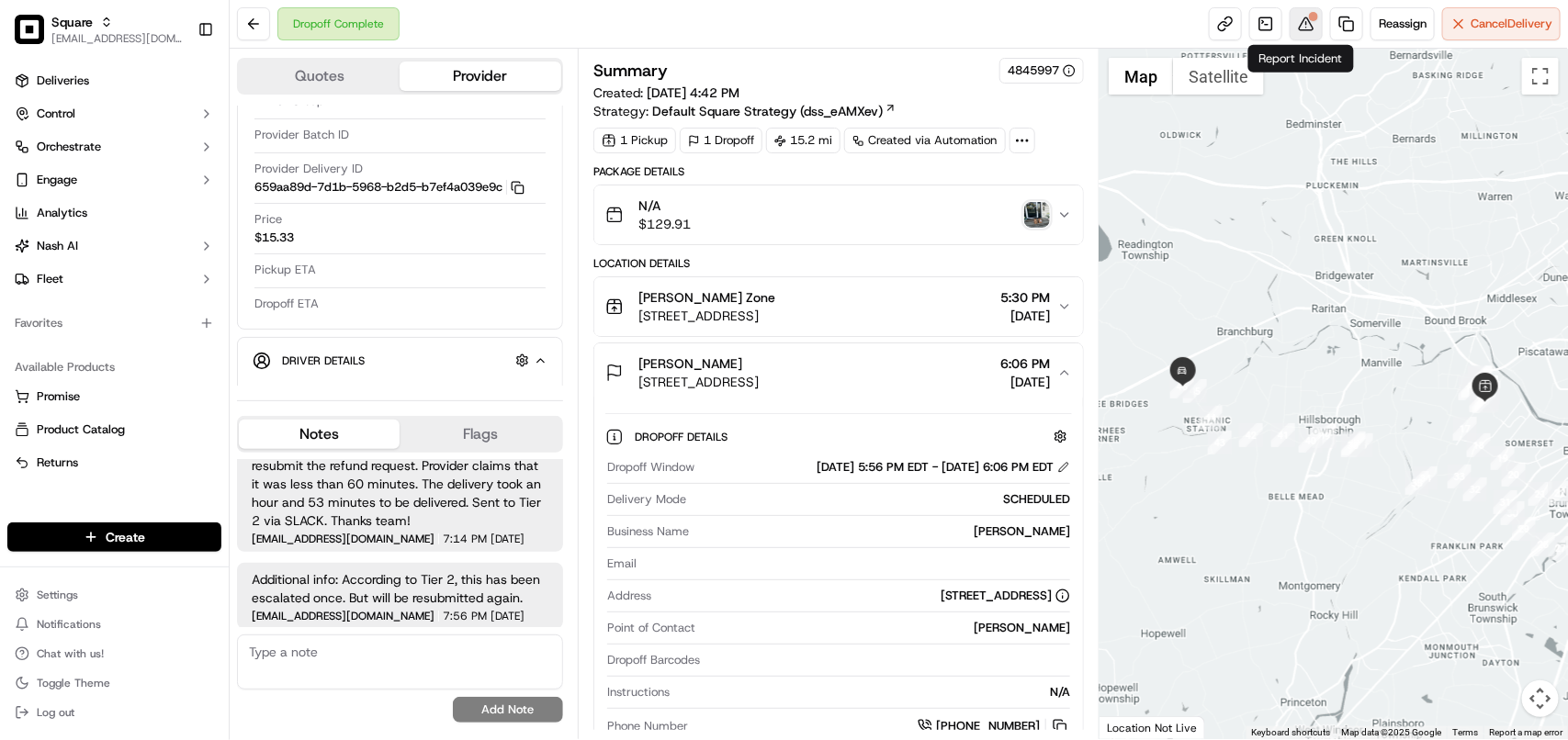
click at [1296, 34] on button at bounding box center [1305, 24] width 33 height 33
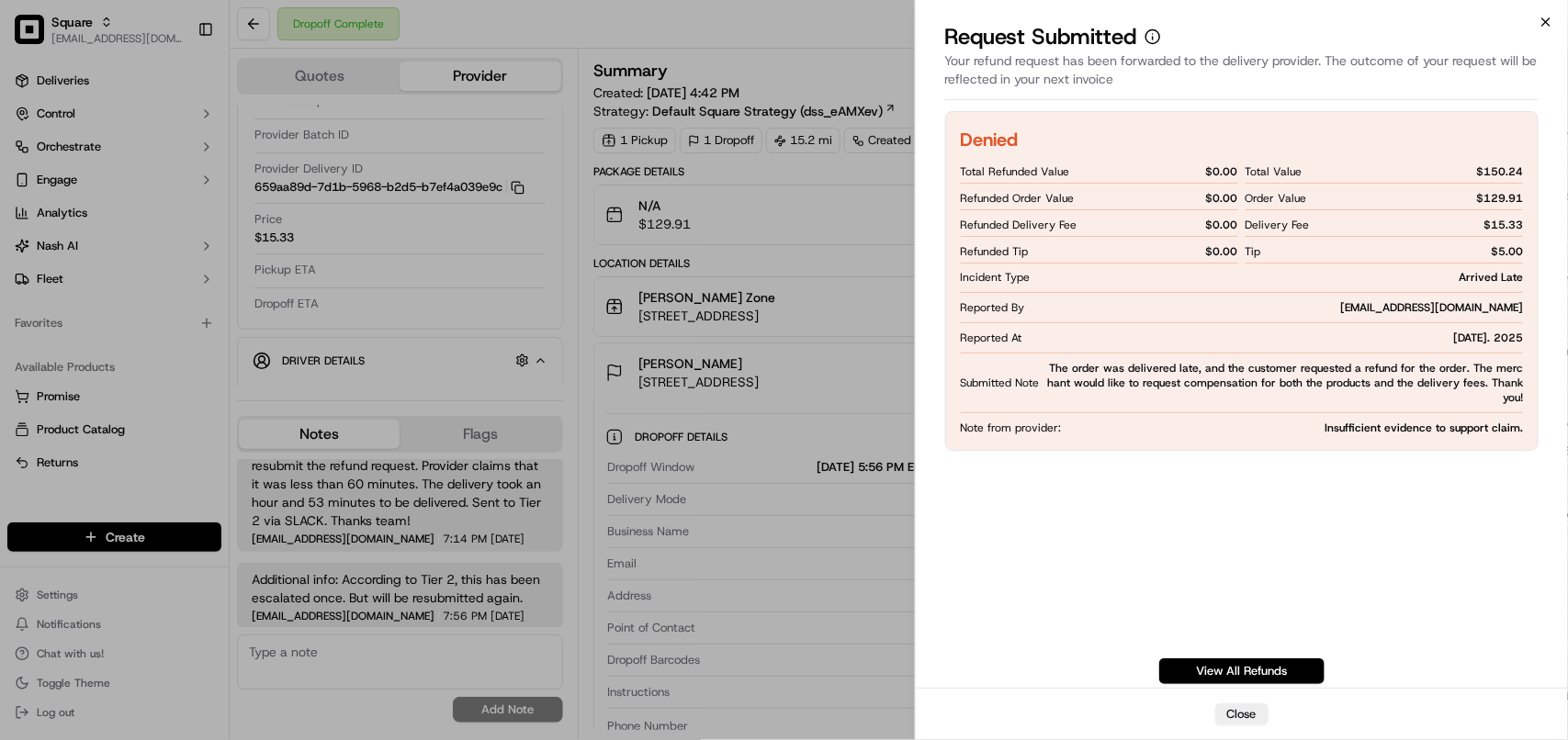
click at [1544, 21] on icon "button" at bounding box center [1546, 23] width 15 height 15
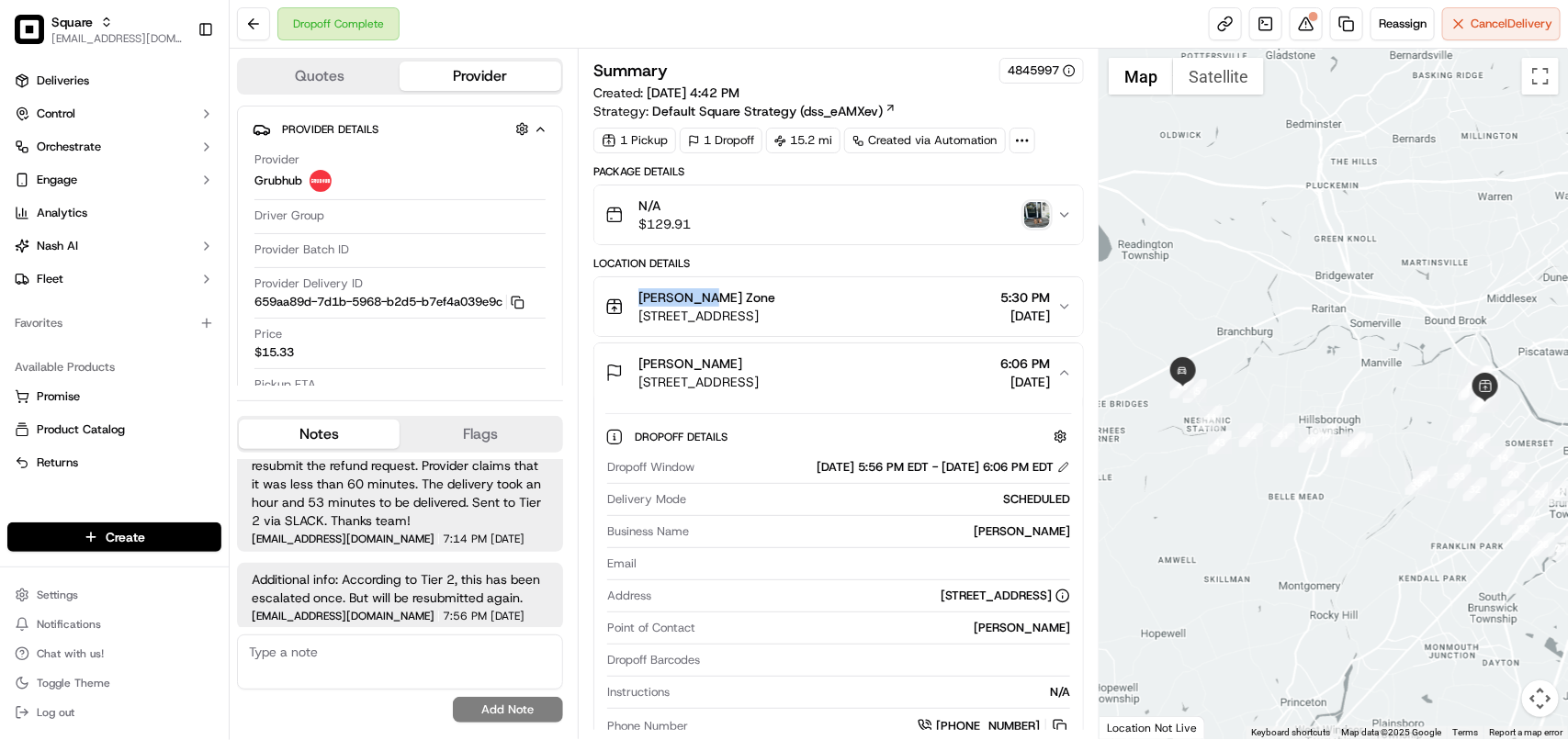
copy span "[PERSON_NAME] Zone"
drag, startPoint x: 744, startPoint y: 300, endPoint x: 637, endPoint y: 297, distance: 107.0
click at [637, 297] on div "Kurry Zone 120 Cedar Grove Ln, Somerset, NJ 08873, USA" at bounding box center [690, 306] width 170 height 37
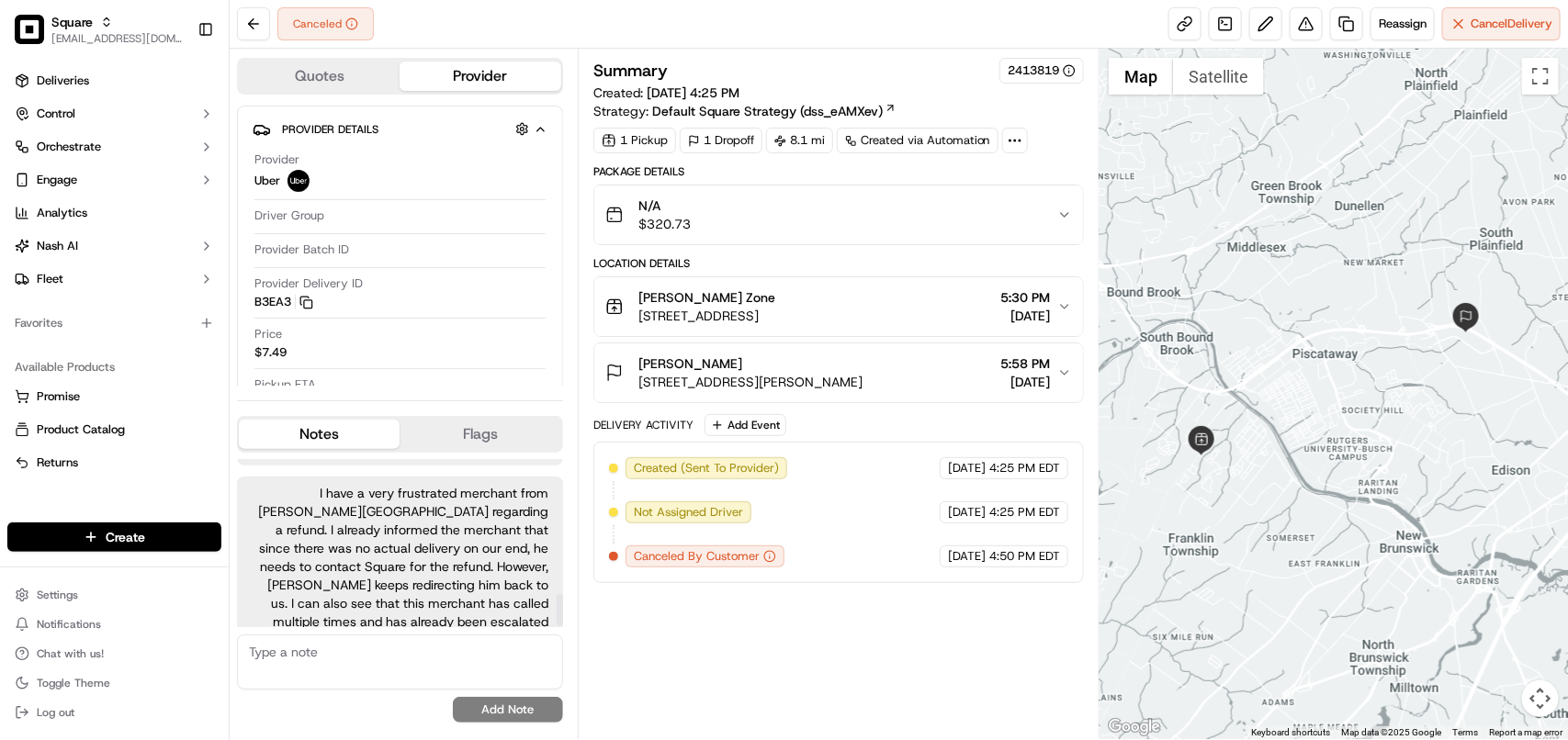
scroll to position [702, 0]
drag, startPoint x: 557, startPoint y: 512, endPoint x: 503, endPoint y: 652, distance: 150.1
click at [556, 627] on div at bounding box center [559, 611] width 7 height 32
click at [833, 637] on div "Summary 2413819 Created: 08/19/2025 4:25 PM Strategy: Default Square Strategy (…" at bounding box center [838, 393] width 490 height 672
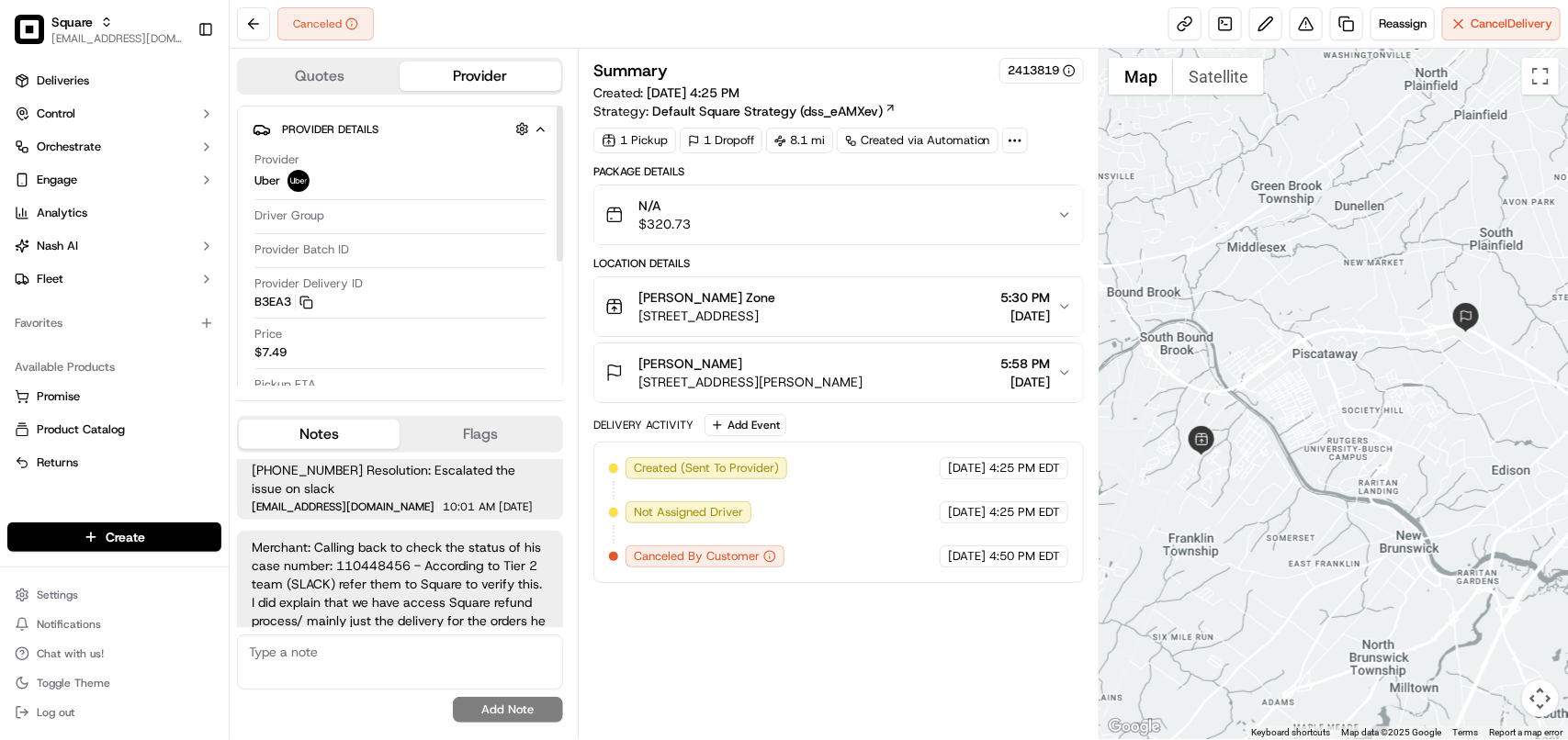
scroll to position [222, 0]
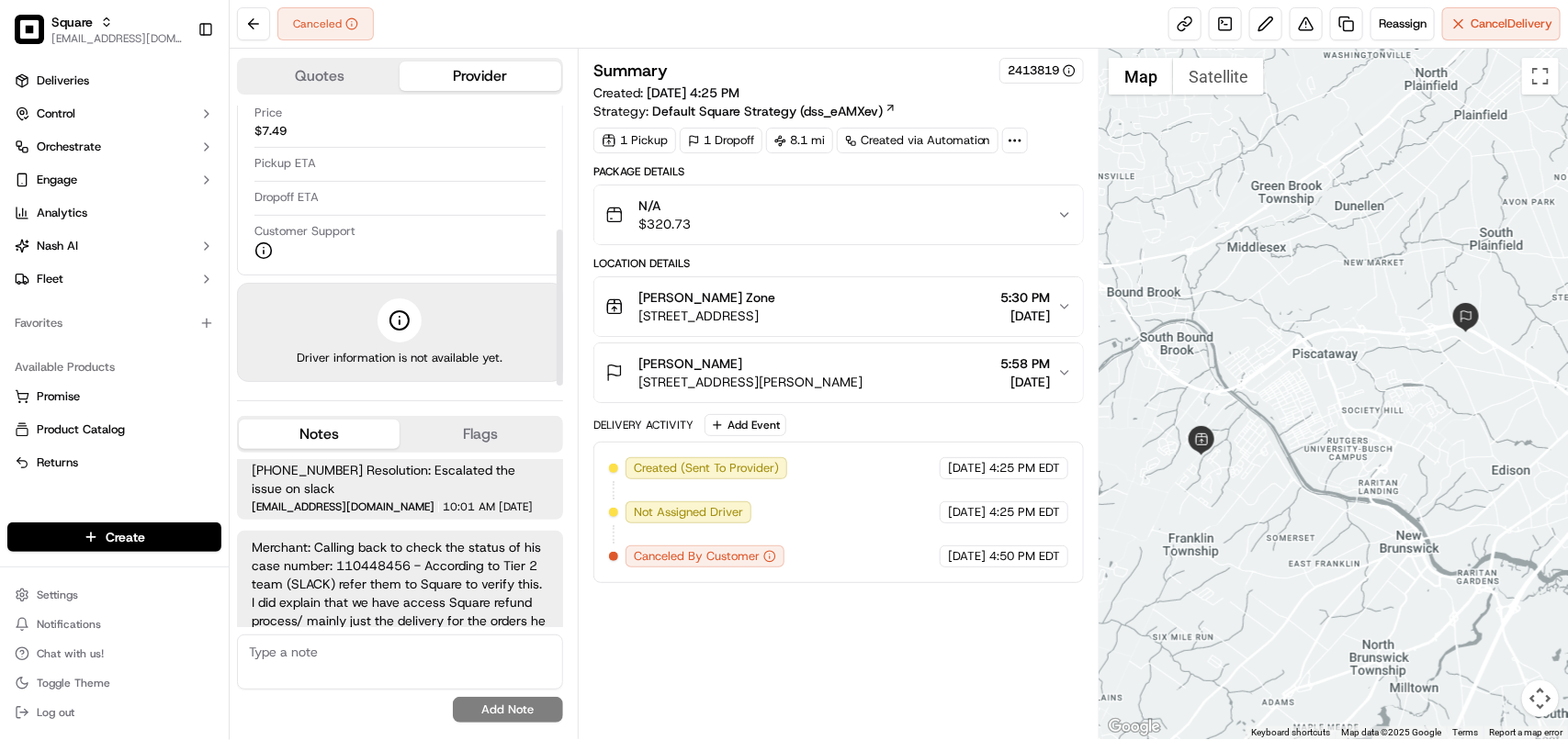
drag, startPoint x: 557, startPoint y: 237, endPoint x: 528, endPoint y: 470, distance: 234.8
click at [556, 386] on div at bounding box center [559, 307] width 7 height 156
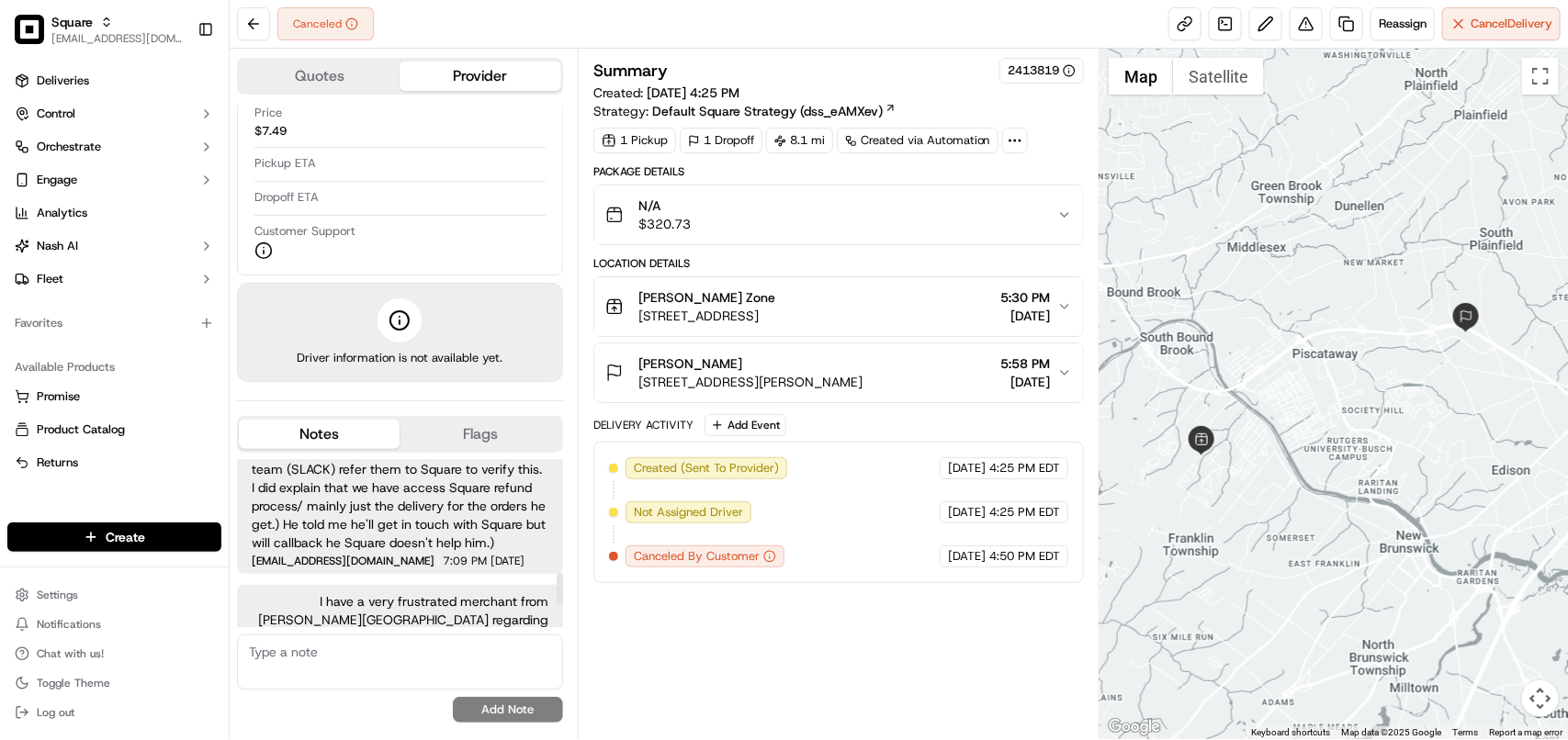
scroll to position [702, 0]
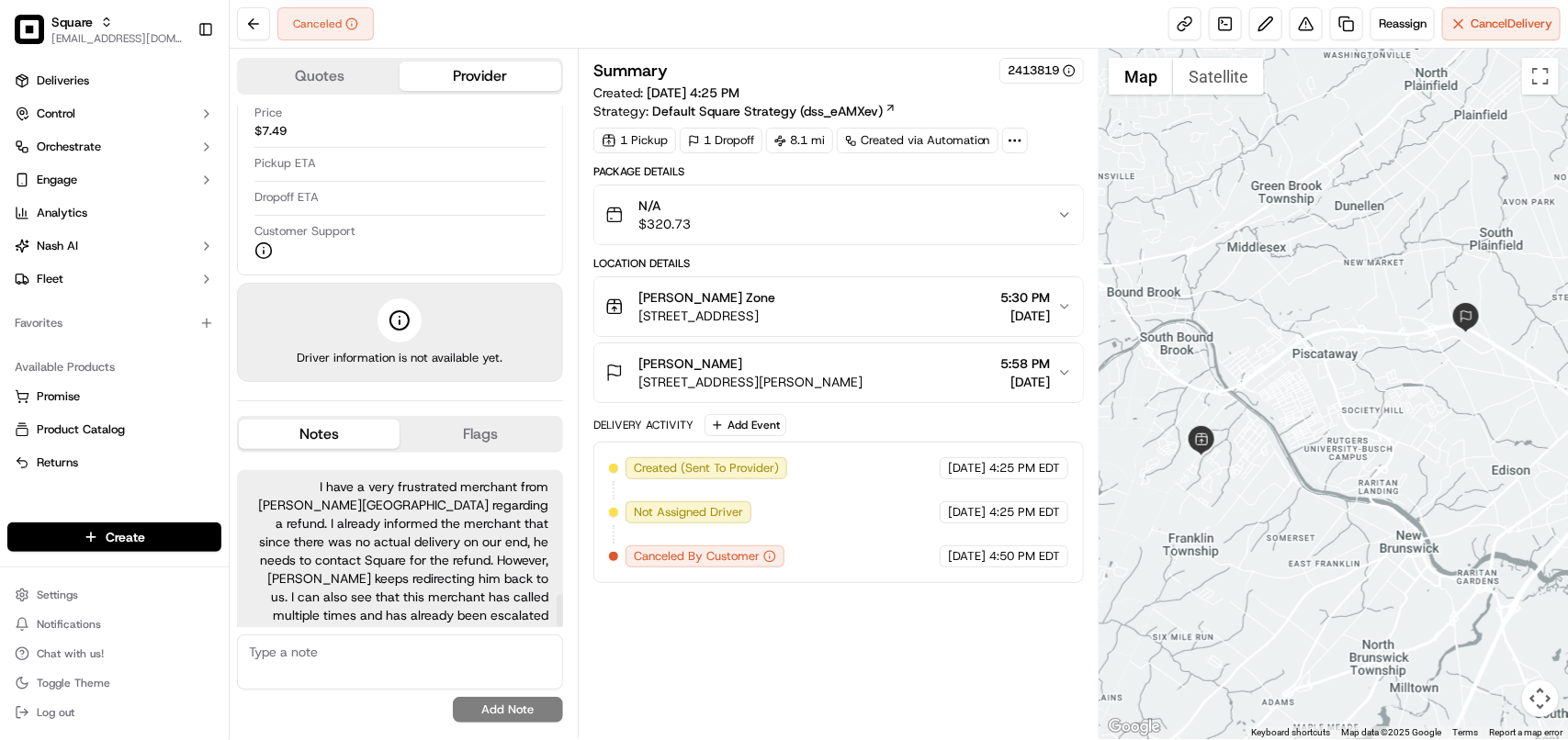
drag, startPoint x: 561, startPoint y: 584, endPoint x: 560, endPoint y: 643, distance: 59.0
click at [560, 627] on div at bounding box center [559, 611] width 7 height 32
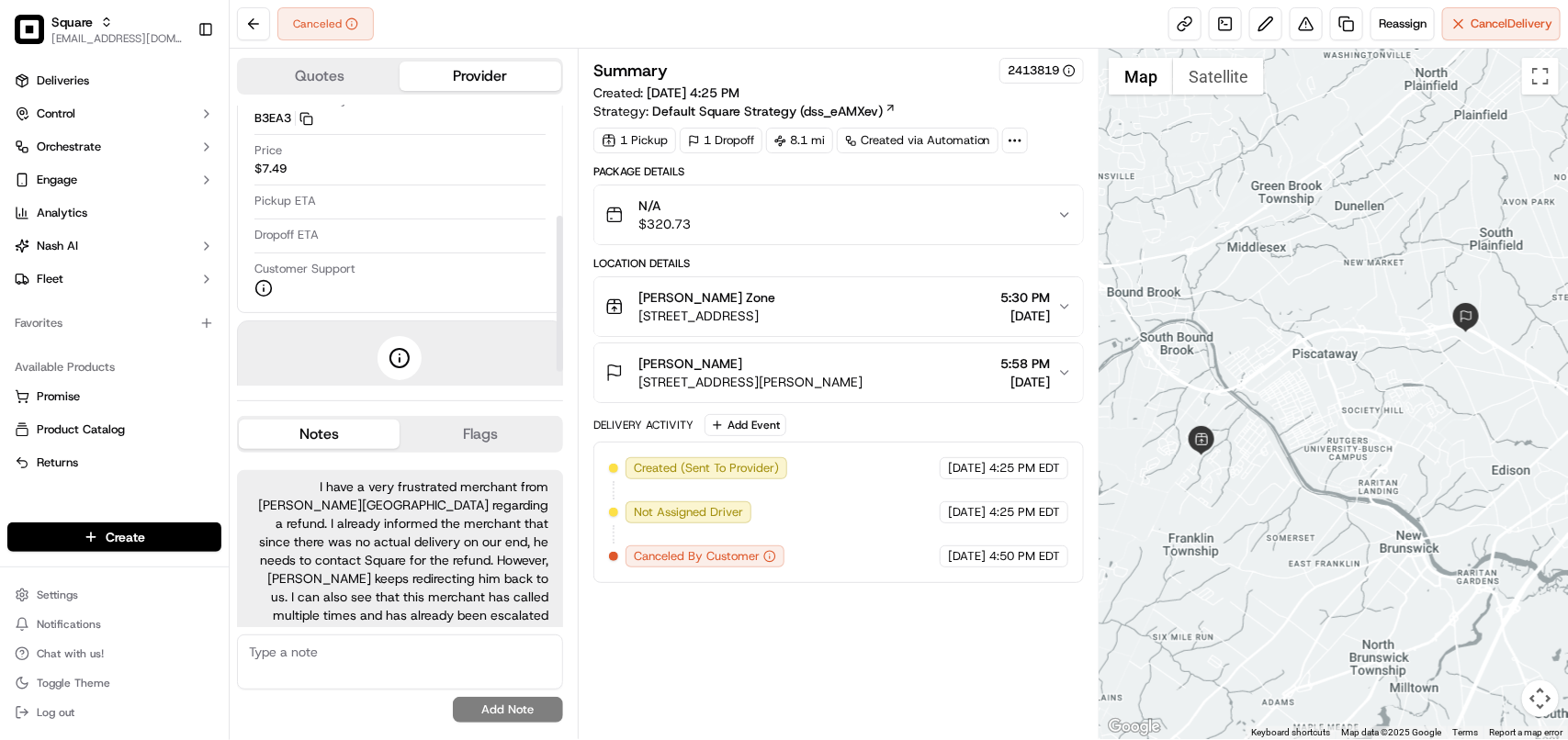
scroll to position [222, 0]
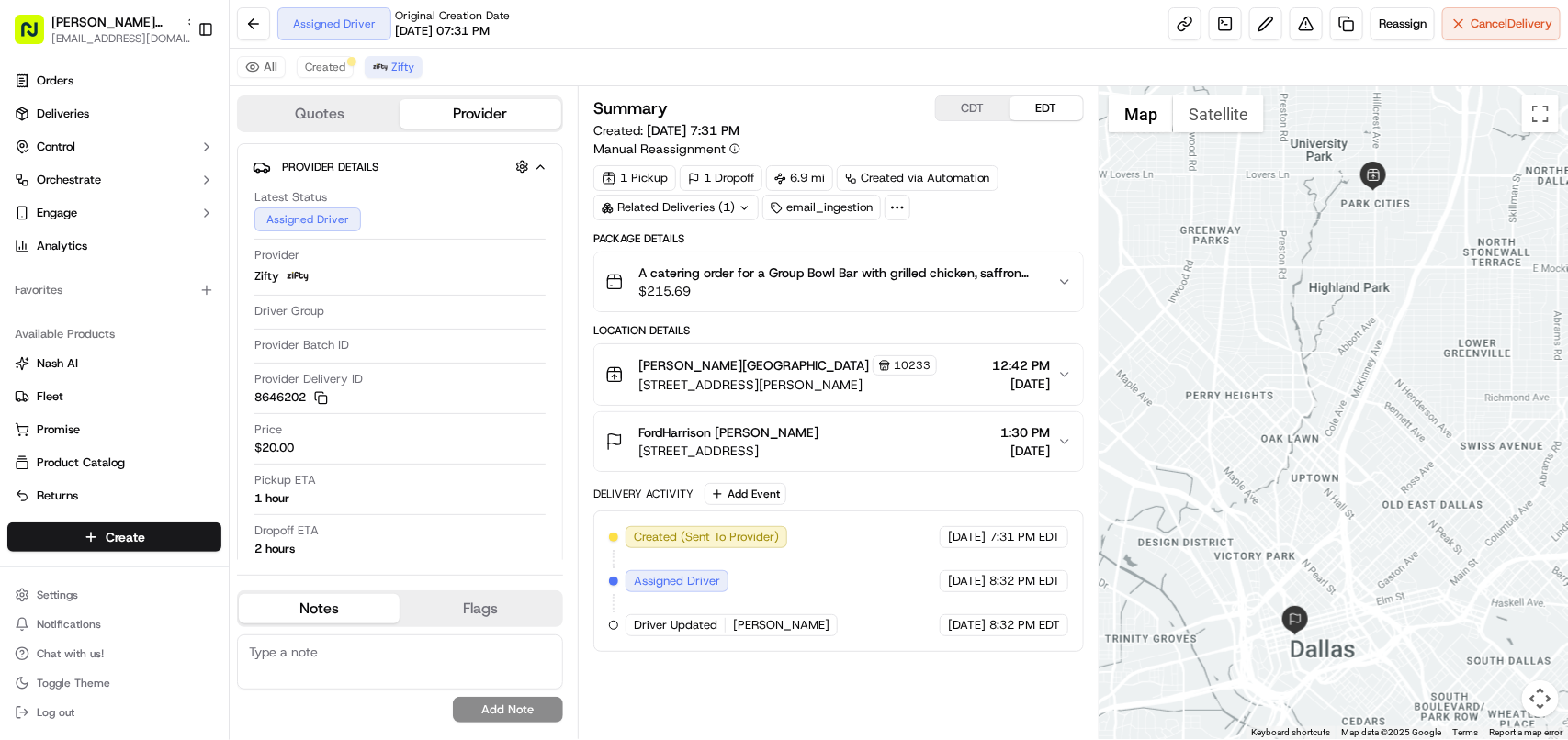
click at [718, 208] on div "Related Deliveries (1)" at bounding box center [676, 207] width 165 height 26
click at [717, 240] on td "ord_LpLvNaAX8HyJFvZDsJg9YU" at bounding box center [699, 251] width 202 height 32
click at [715, 249] on span "ord_LpLvNaAX8HyJFvZDsJg9YU" at bounding box center [693, 250] width 175 height 16
click at [822, 53] on div "All Created Zifty" at bounding box center [899, 67] width 1339 height 38
click at [993, 368] on span "12:42 PM" at bounding box center [1021, 365] width 58 height 18
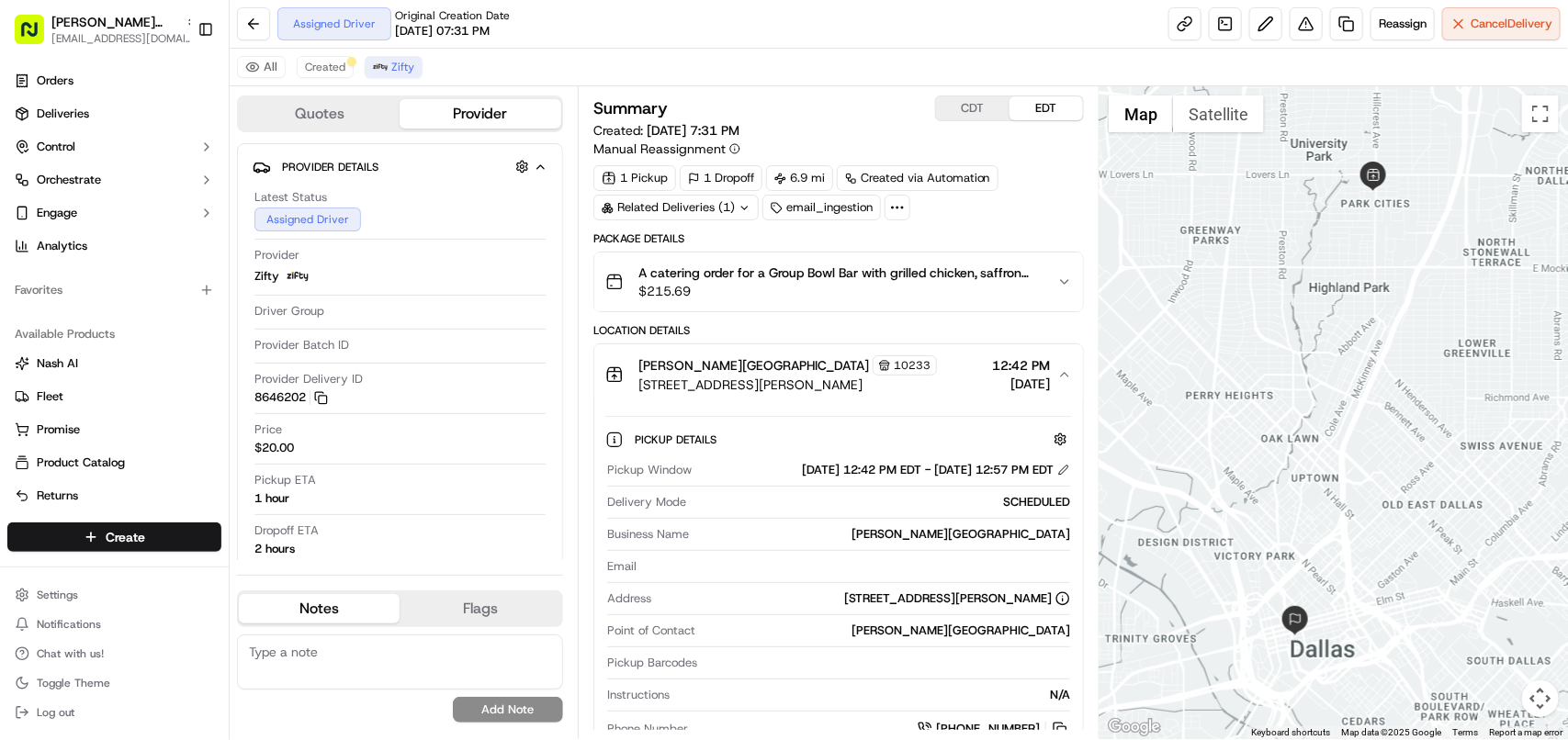
click at [993, 368] on span "12:42 PM" at bounding box center [1021, 365] width 58 height 18
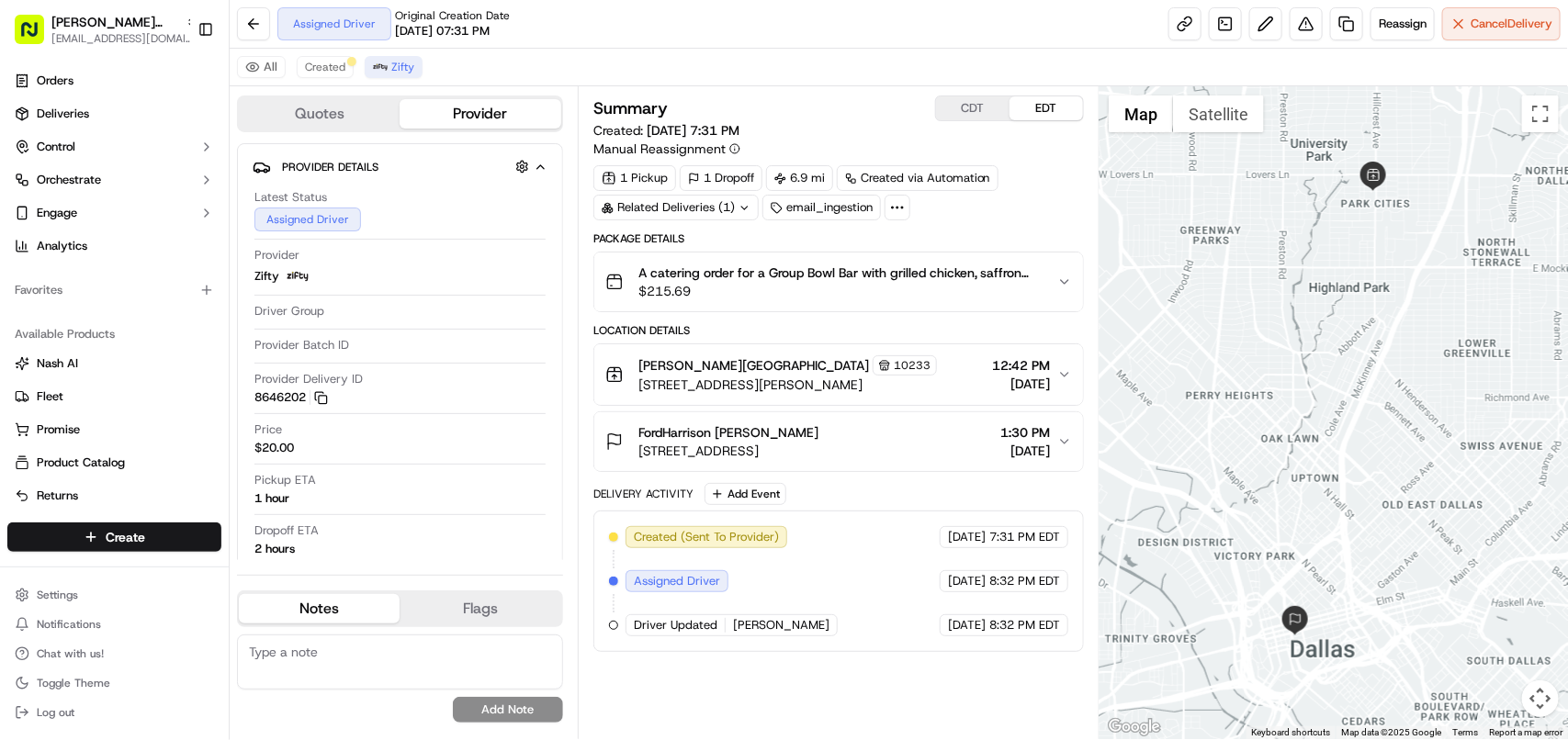
click at [1000, 442] on span "1:30 PM" at bounding box center [1025, 432] width 49 height 18
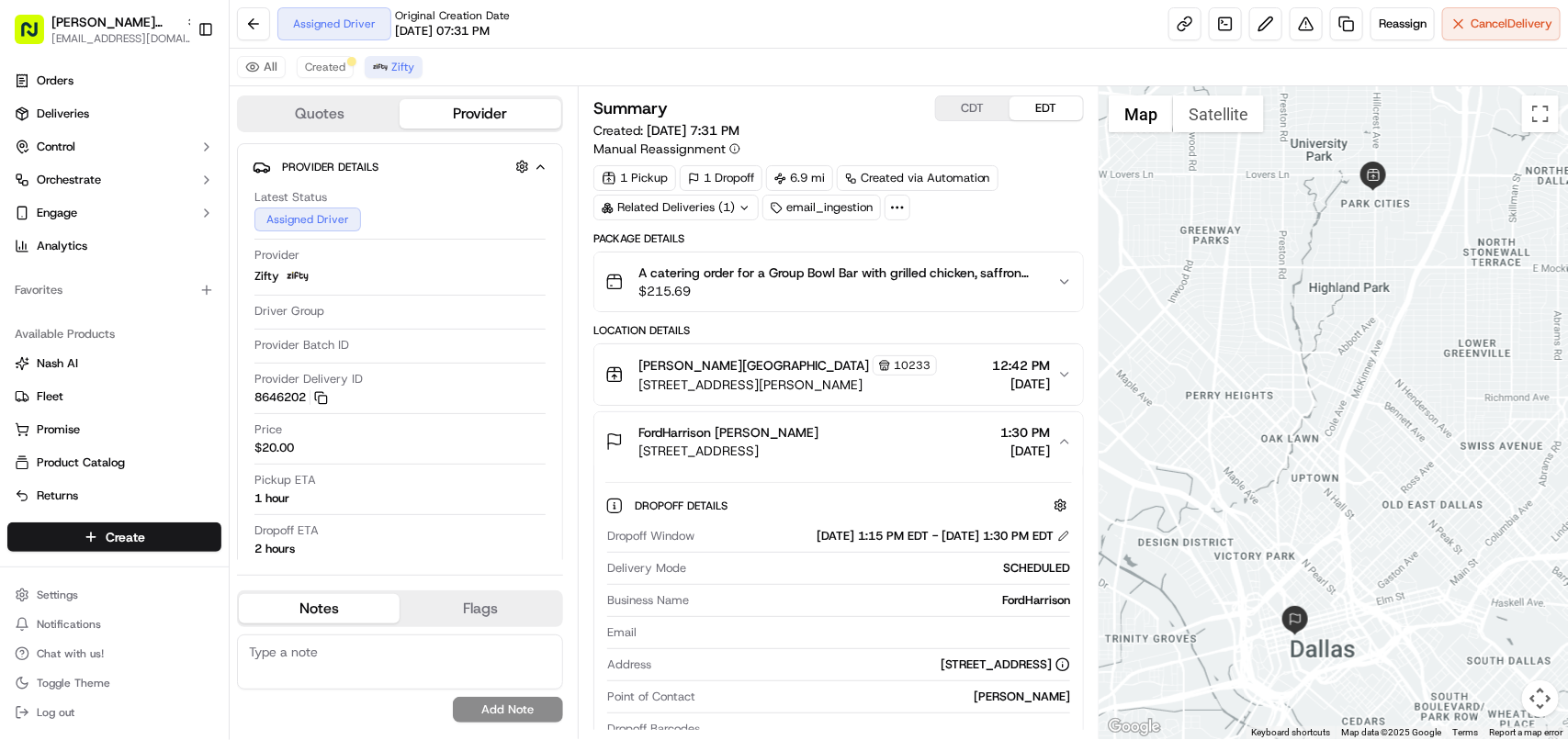
click at [1000, 442] on span "1:30 PM" at bounding box center [1025, 432] width 49 height 18
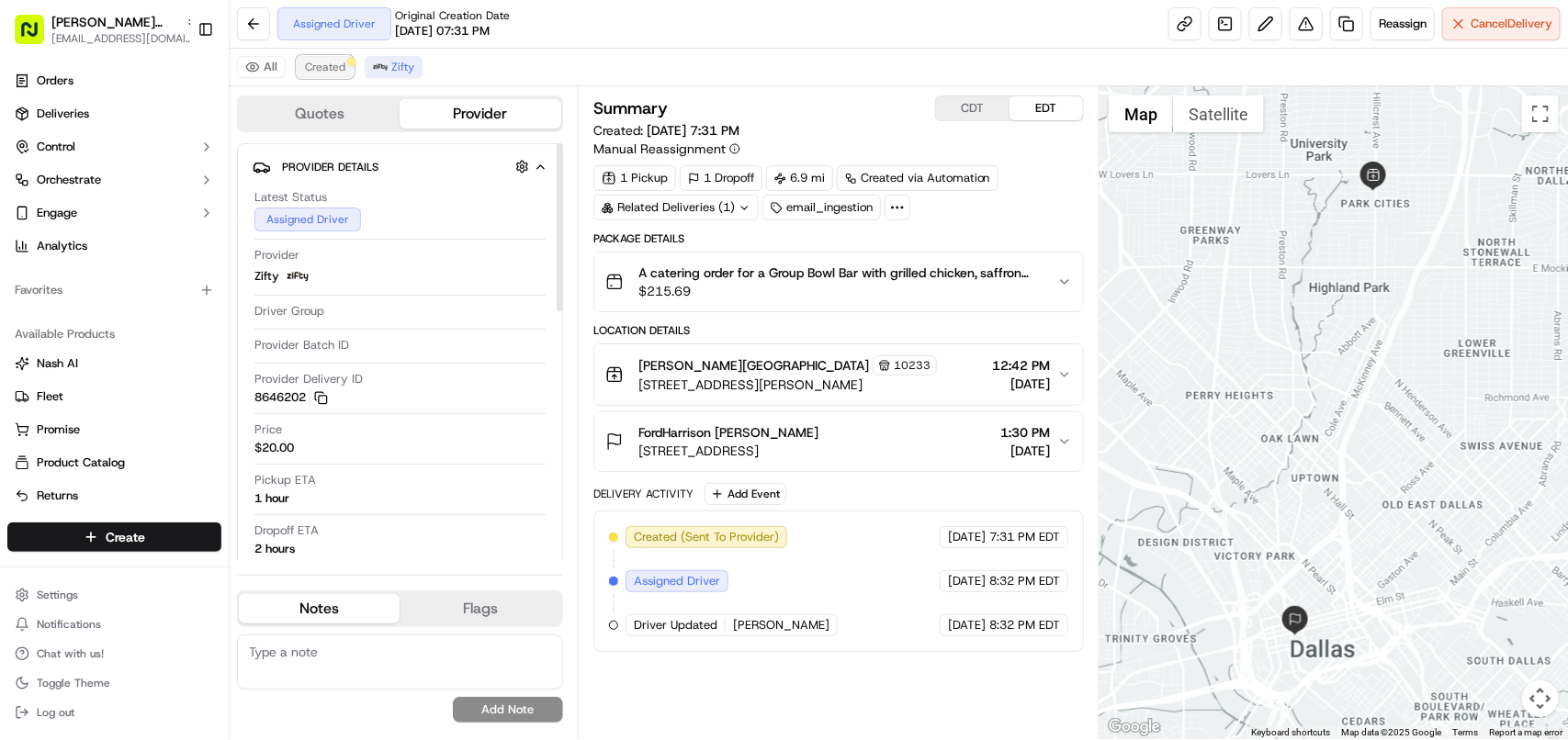
click at [333, 67] on span "Created" at bounding box center [325, 67] width 41 height 15
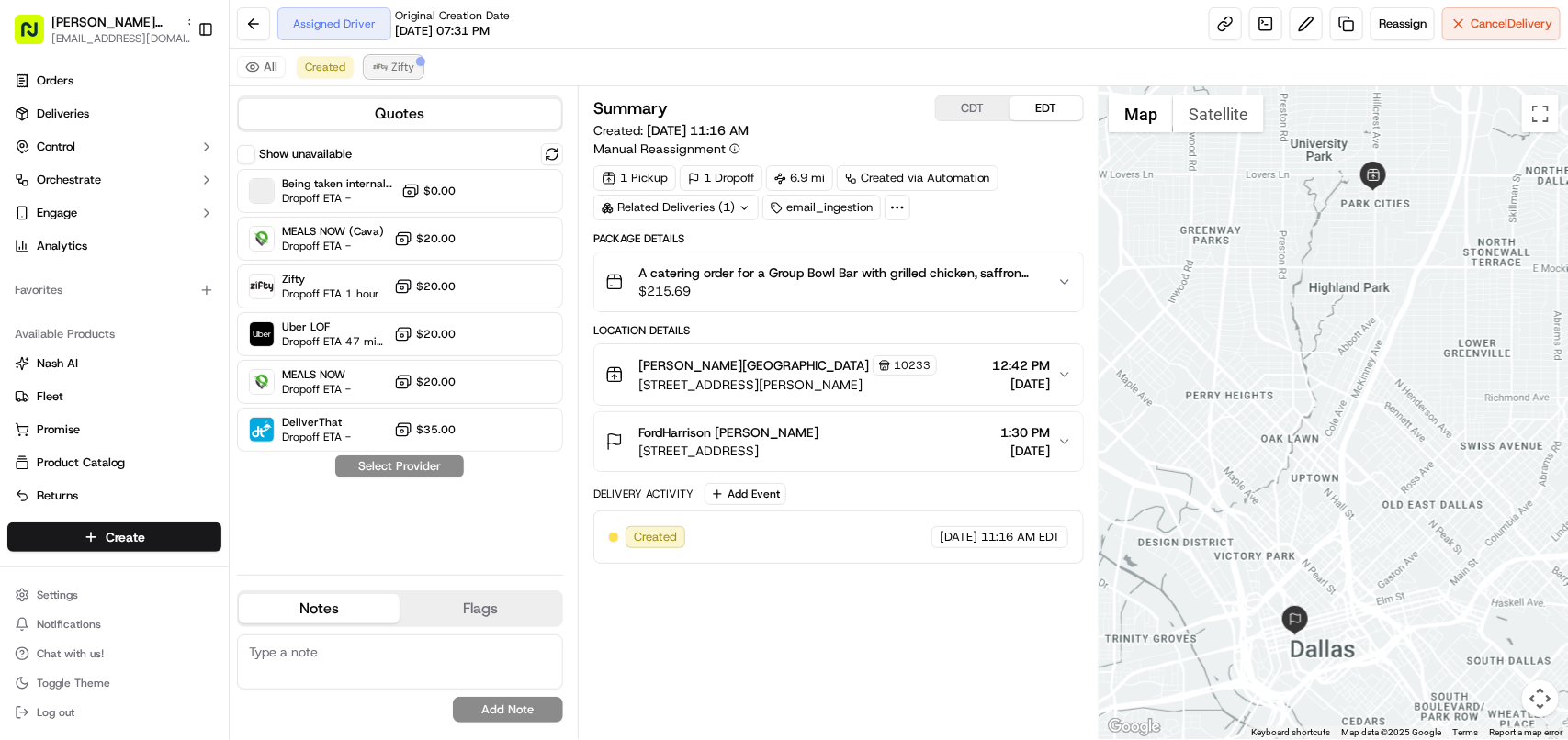
click at [401, 61] on span "Zifty" at bounding box center [403, 67] width 23 height 15
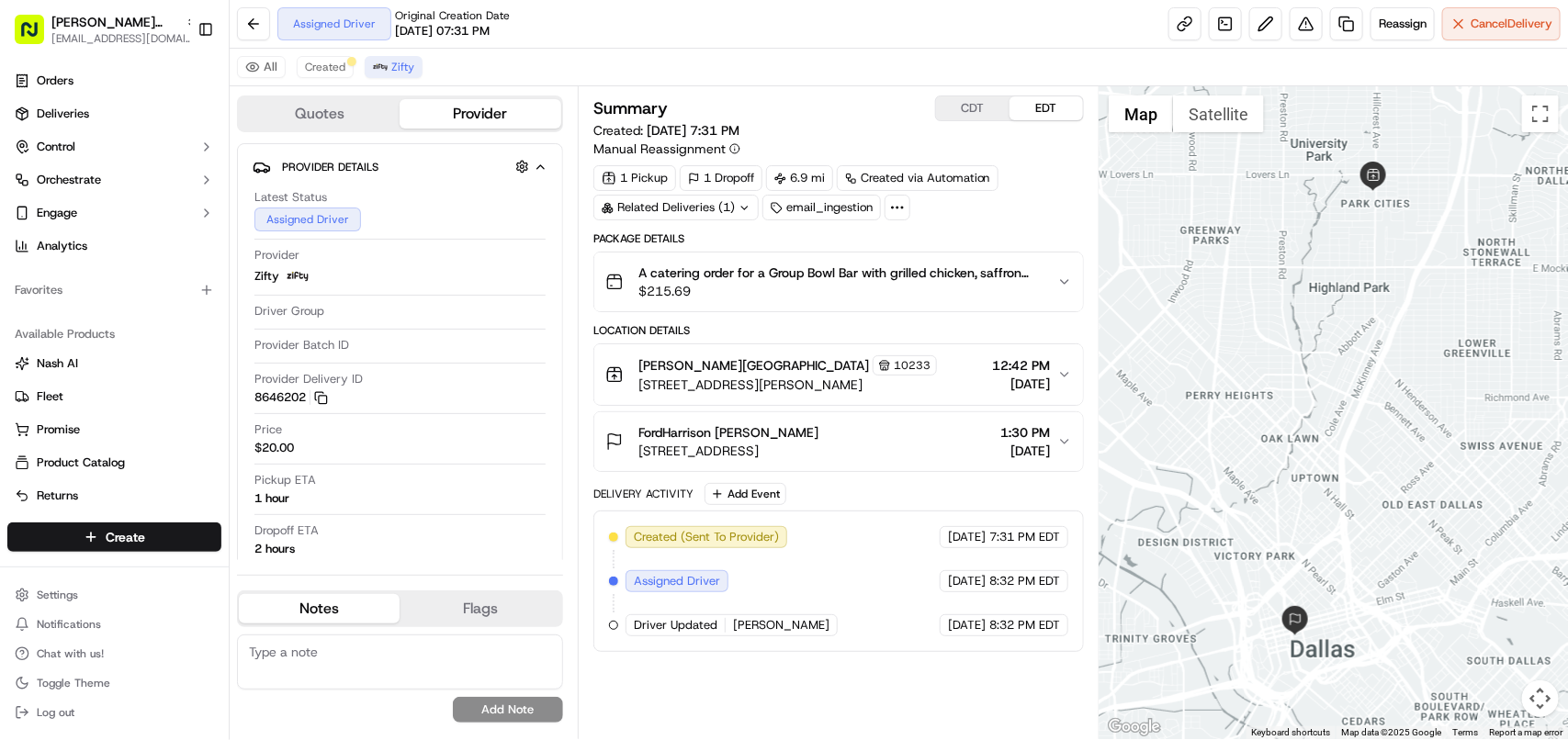
click at [696, 204] on div "Related Deliveries (1)" at bounding box center [676, 207] width 165 height 26
click at [713, 260] on td "ord_LpLvNaAX8HyJFvZDsJg9YU" at bounding box center [699, 251] width 202 height 32
click at [714, 248] on span "ord_LpLvNaAX8HyJFvZDsJg9YU" at bounding box center [693, 250] width 175 height 16
click at [943, 310] on button "A catering order for a Group Bowl Bar with grilled chicken, saffron basmati ric…" at bounding box center [839, 281] width 489 height 59
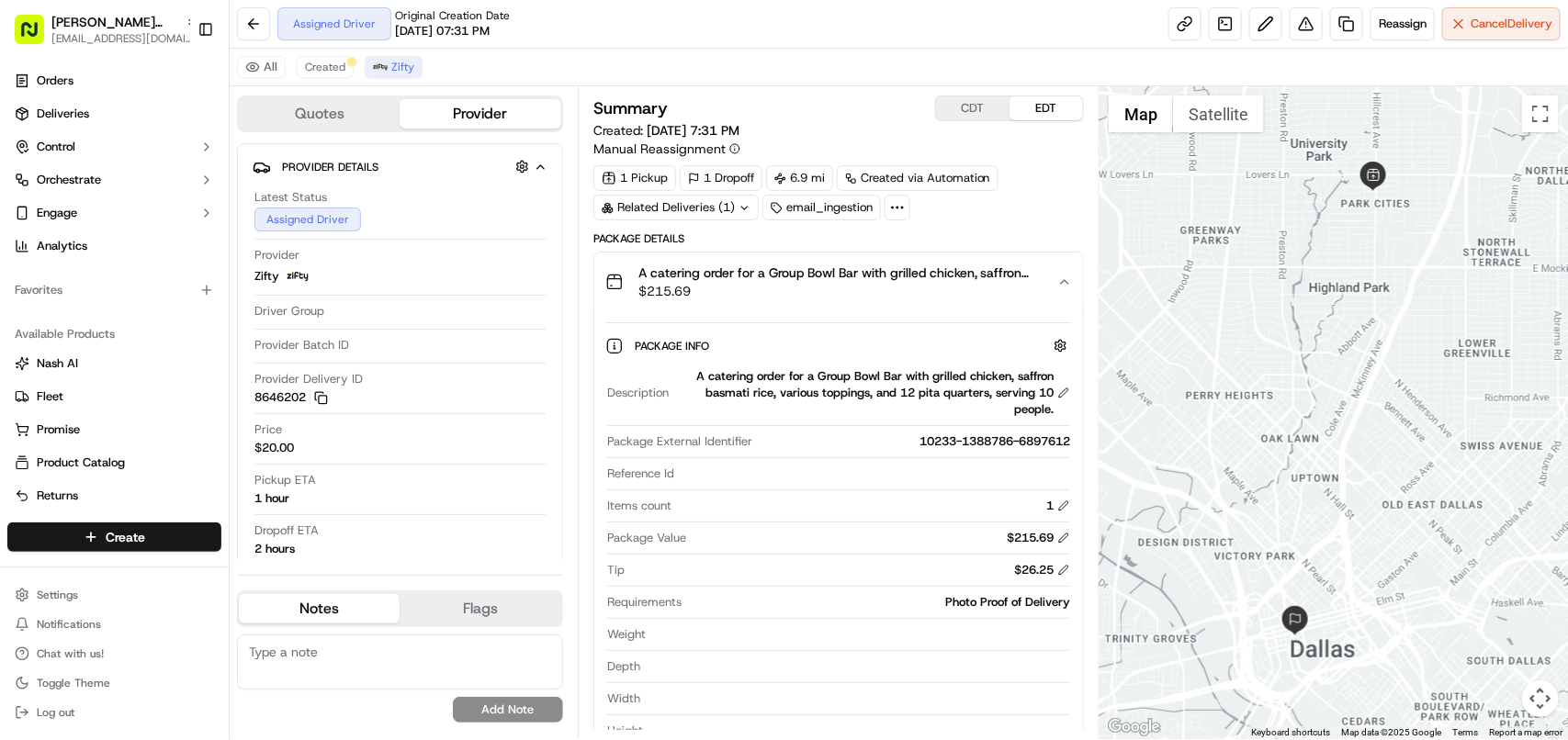
click at [969, 309] on button "A catering order for a Group Bowl Bar with grilled chicken, saffron basmati ric…" at bounding box center [839, 281] width 489 height 59
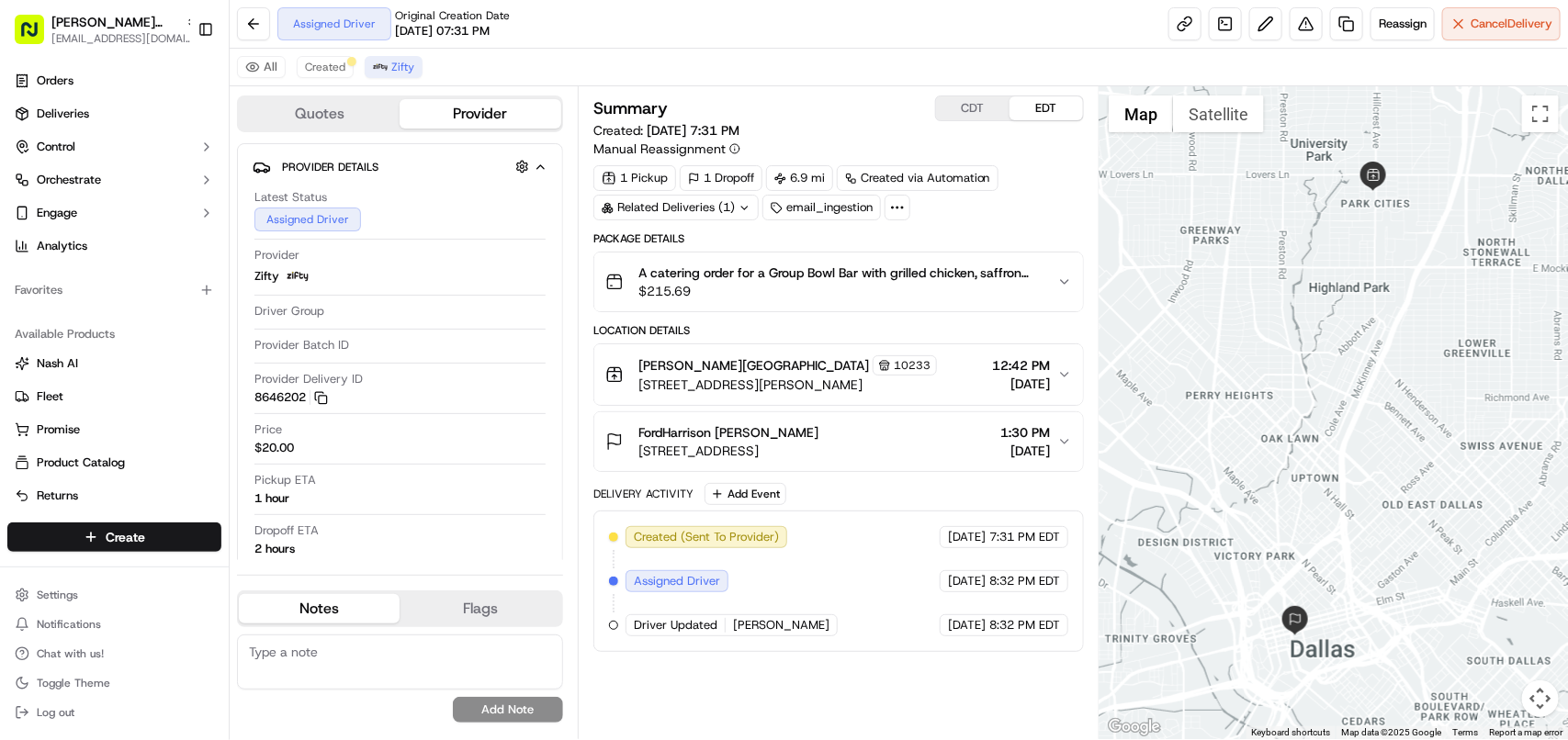
click at [993, 388] on span "09/16/2025" at bounding box center [1021, 383] width 58 height 18
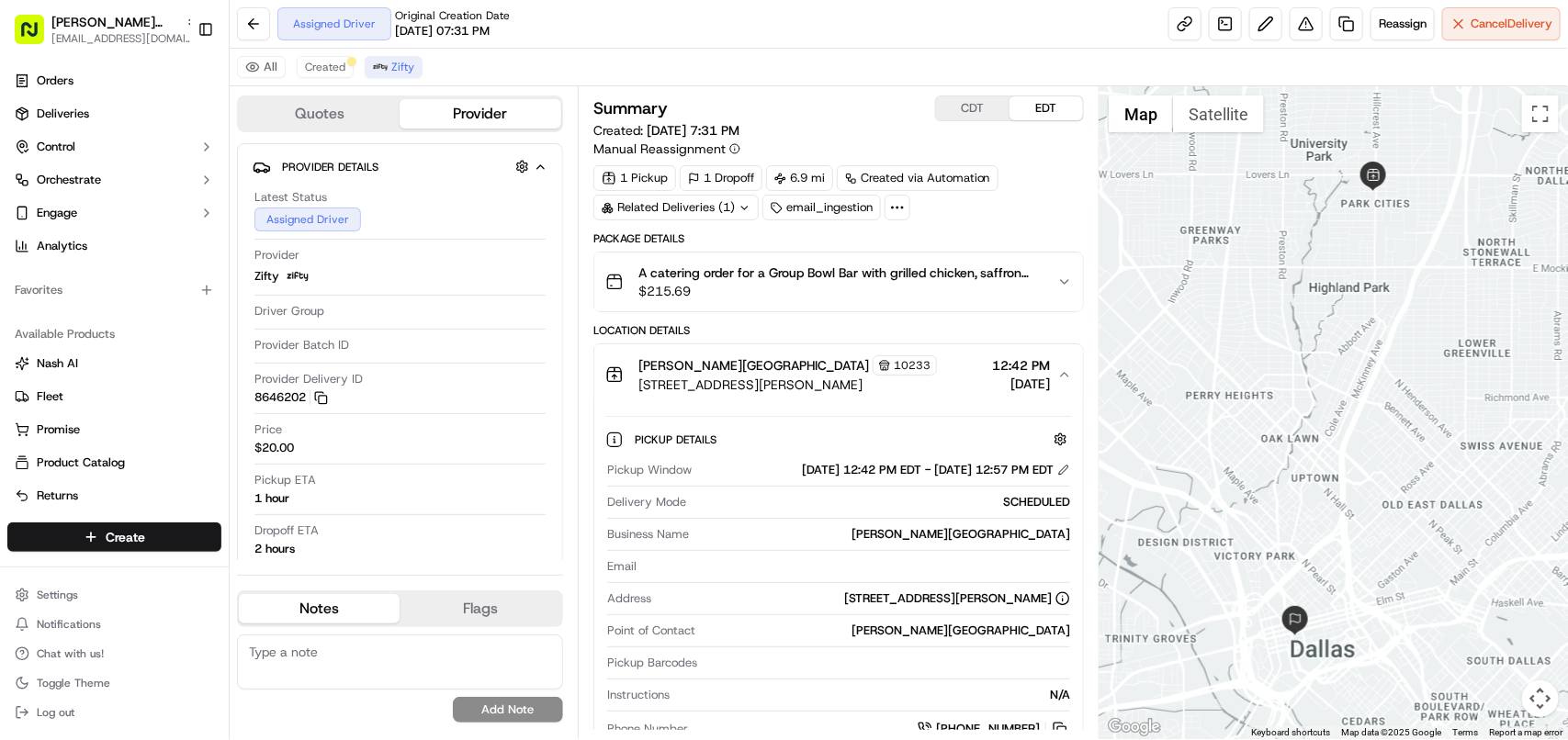
click at [993, 388] on span "09/16/2025" at bounding box center [1021, 383] width 58 height 18
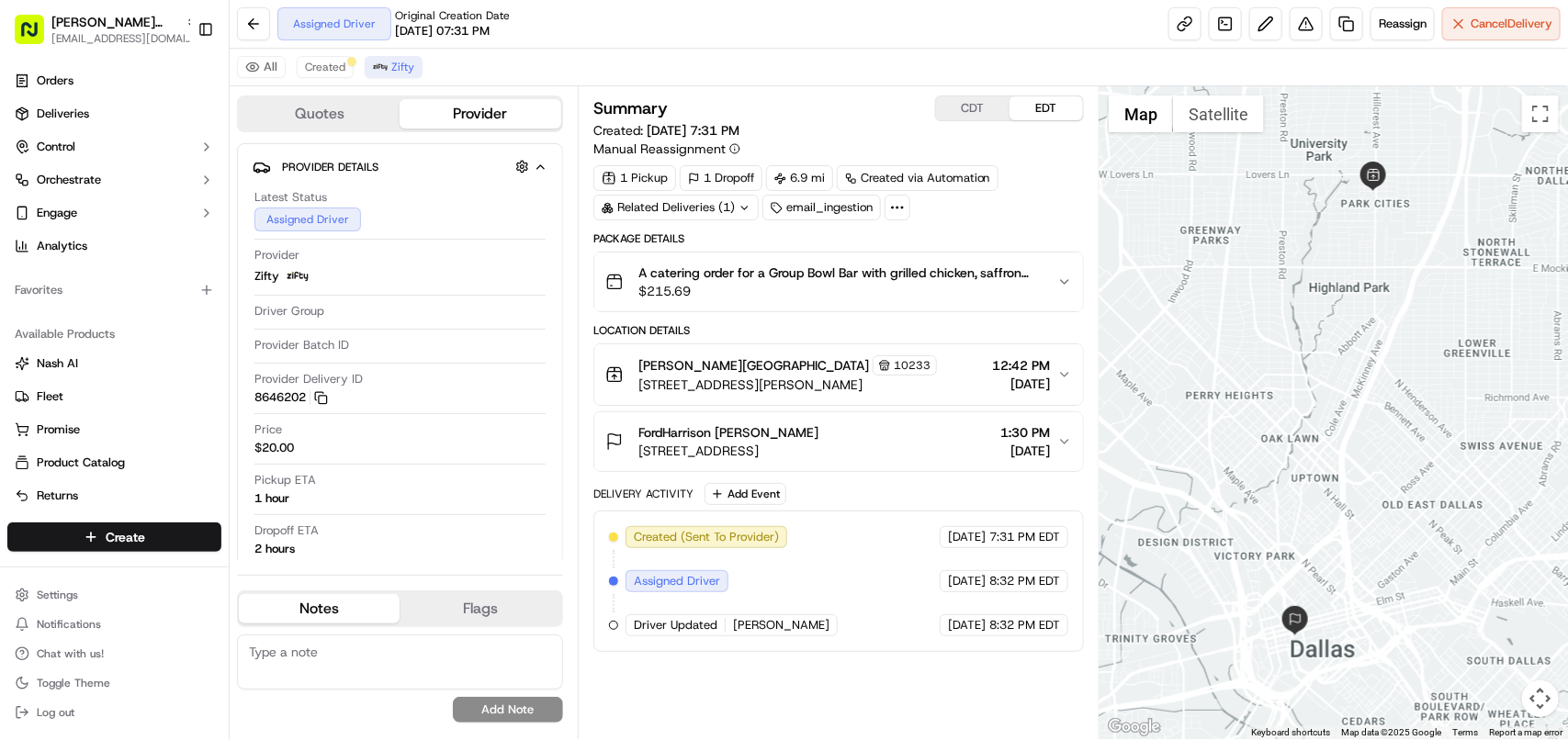
click at [1023, 446] on span "09/16/2025" at bounding box center [1025, 450] width 49 height 18
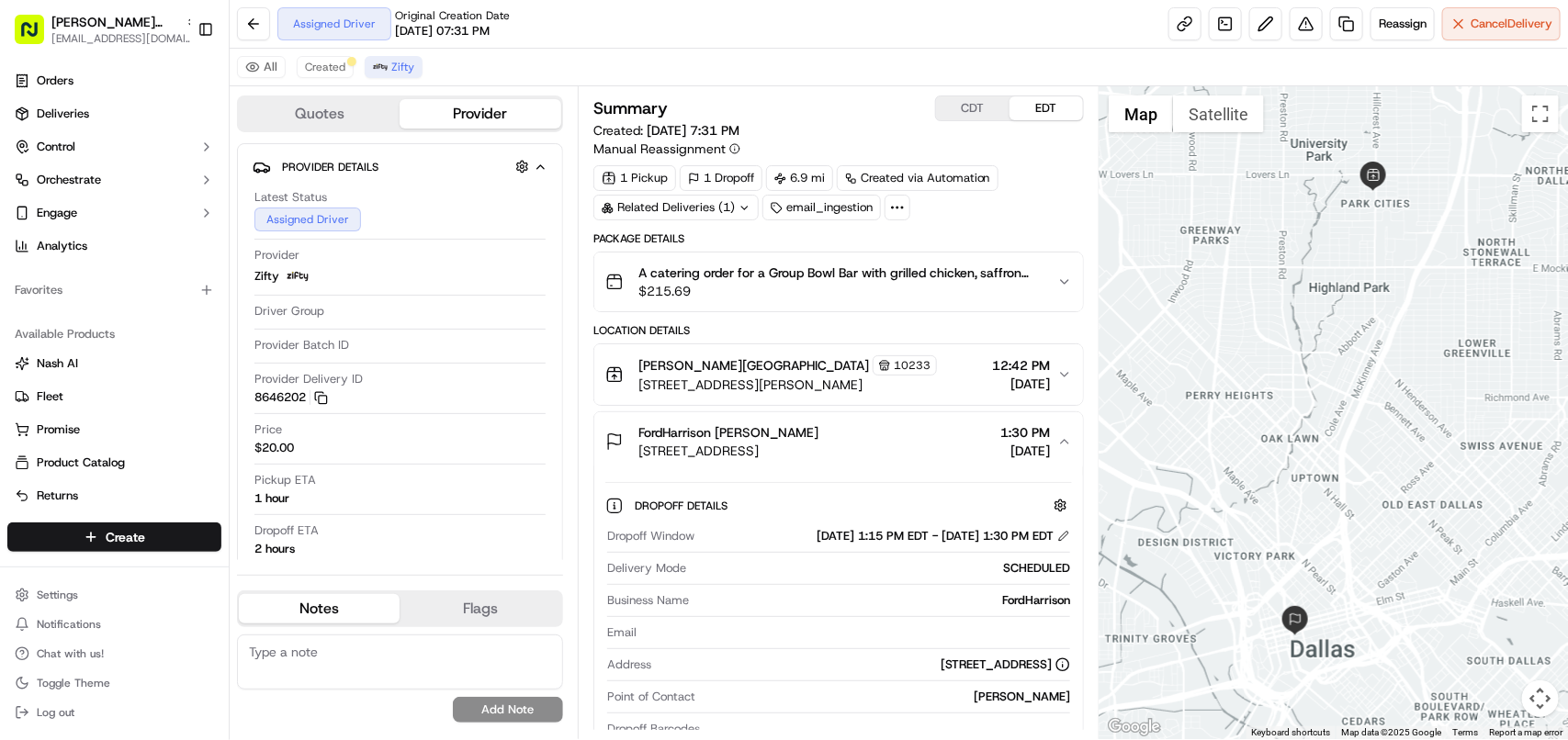
click at [1023, 442] on span "1:30 PM" at bounding box center [1025, 432] width 49 height 18
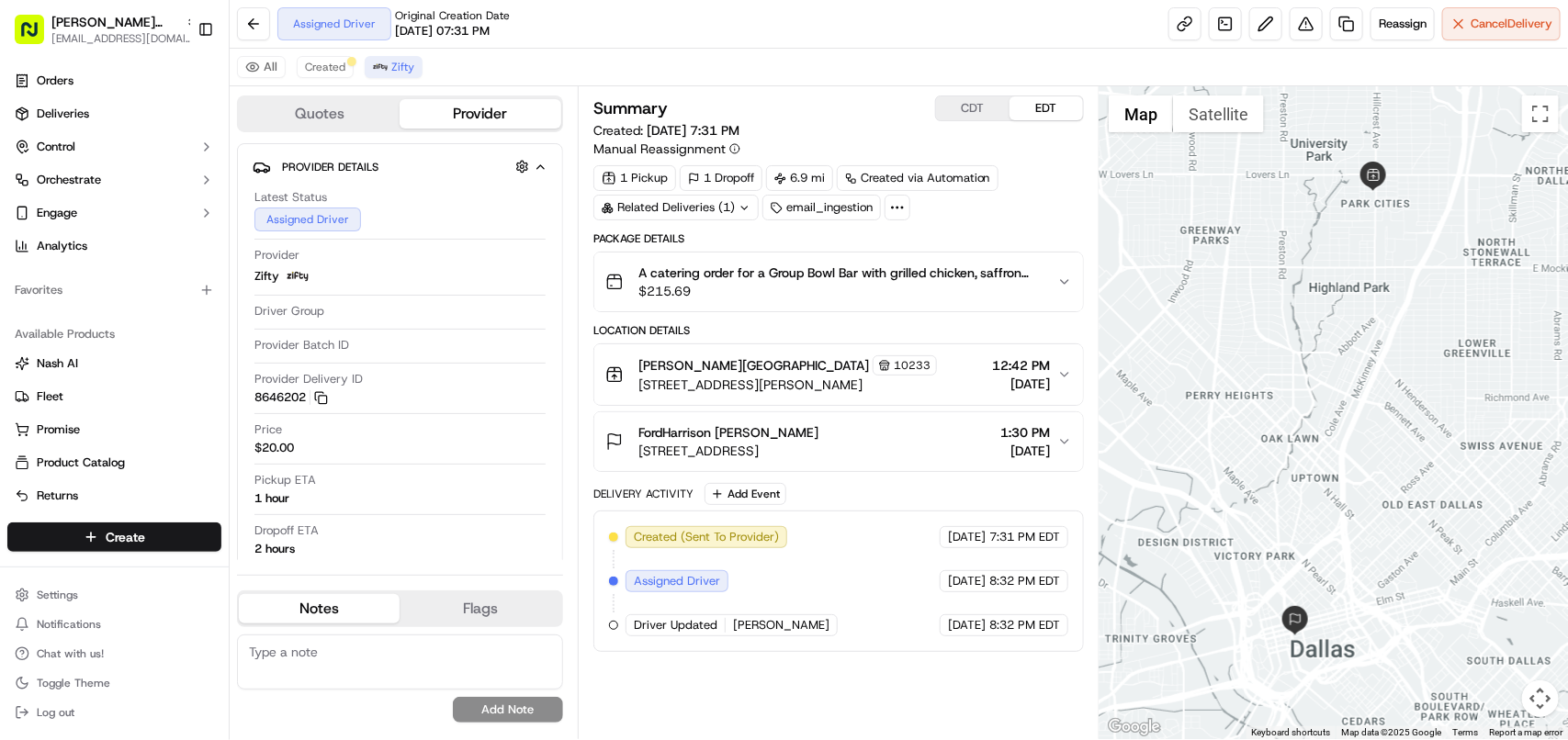
click at [1054, 363] on div "Cava - Snider Plaza 10233 6800 Snider Plaza, Dallas, TX 75205, USA 12:42 PM 09/…" at bounding box center [831, 374] width 452 height 39
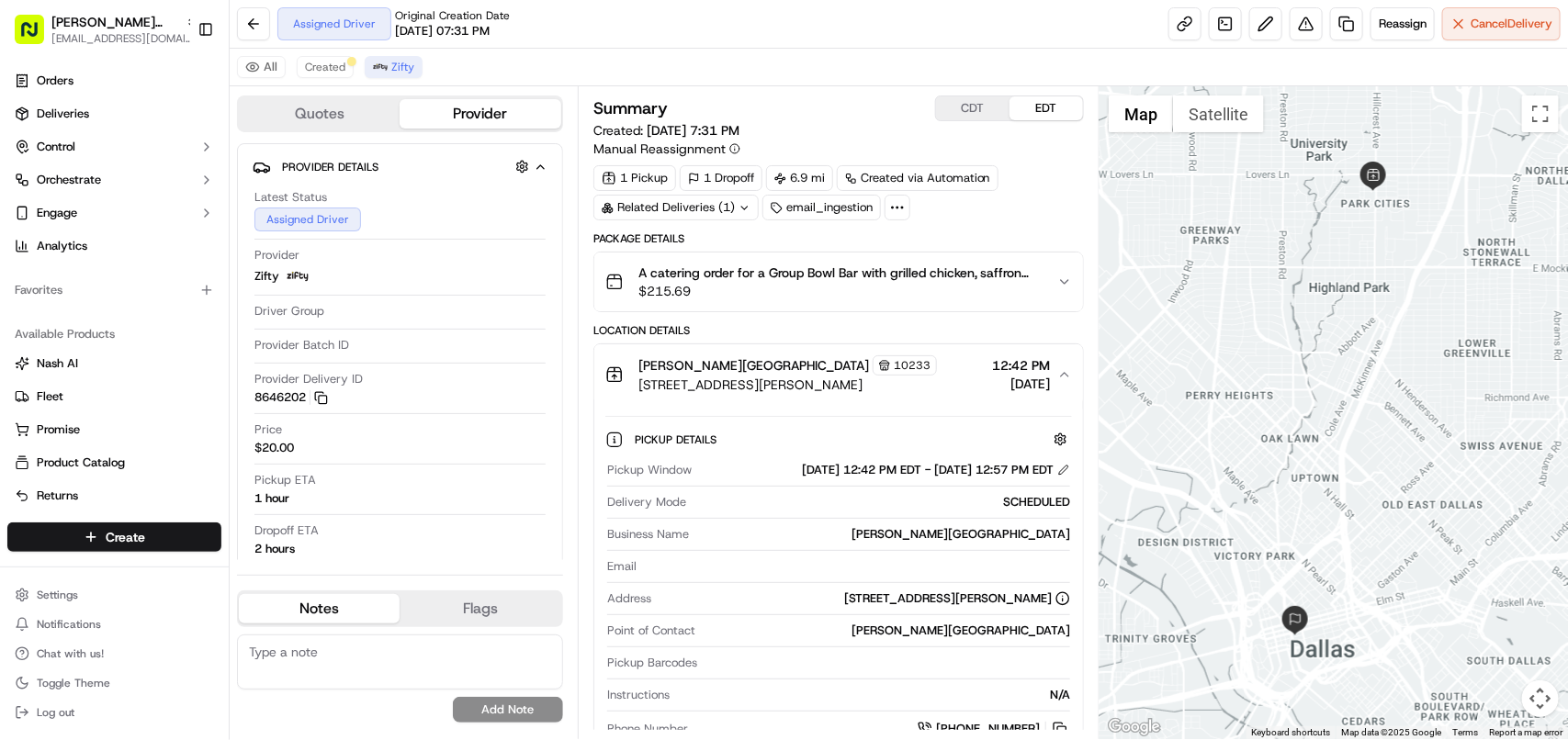
copy div "Pickup Window 09/16/2025 12:42 PM EDT - 09/16/2025 12:57 PM EDT"
drag, startPoint x: 607, startPoint y: 473, endPoint x: 1054, endPoint y: 468, distance: 447.0
click at [1054, 468] on div "Pickup Window 09/16/2025 12:42 PM EDT - 09/16/2025 12:57 PM EDT Delivery Mode S…" at bounding box center [839, 601] width 466 height 292
click at [1073, 379] on button "Cava - Snider Plaza 10233 6800 Snider Plaza, Dallas, TX 75205, USA 12:42 PM 09/…" at bounding box center [839, 374] width 489 height 61
click at [1064, 376] on icon "button" at bounding box center [1065, 375] width 15 height 15
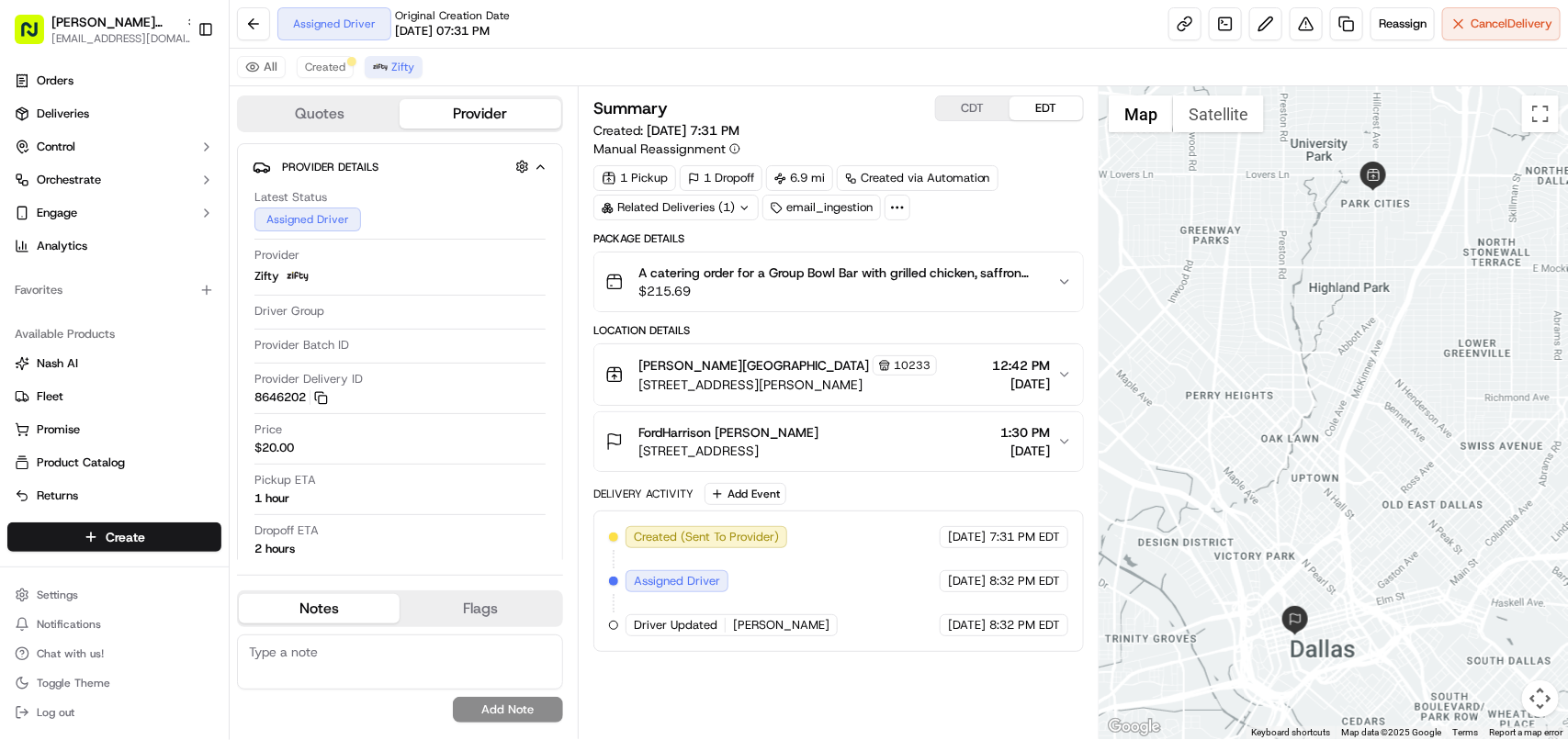
click at [1026, 453] on span "[DATE]" at bounding box center [1025, 450] width 49 height 18
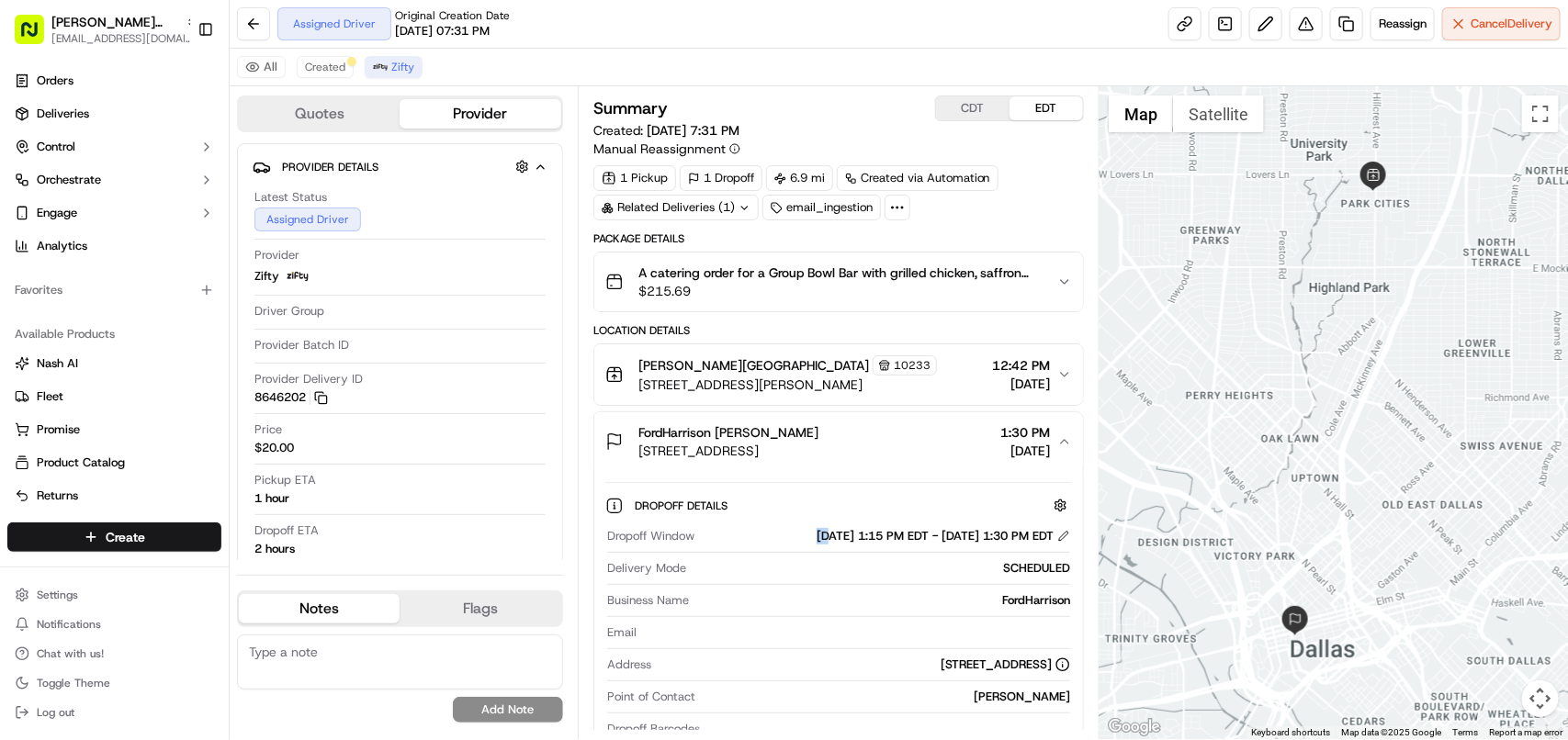
drag, startPoint x: 738, startPoint y: 538, endPoint x: 756, endPoint y: 538, distance: 18.0
click at [756, 538] on div "09/16/2025 1:15 PM EDT - 09/16/2025 1:30 PM EDT" at bounding box center [885, 535] width 369 height 16
copy div "Dropoff Window 09/16/2025 1:15 PM EDT - 09/16/2025 1:30 PM EDT"
drag, startPoint x: 599, startPoint y: 538, endPoint x: 1061, endPoint y: 545, distance: 462.1
click at [1061, 545] on div "Dropoff Details Dropoff Window 09/16/2025 1:15 PM EDT - 09/16/2025 1:30 PM EDT …" at bounding box center [839, 647] width 489 height 352
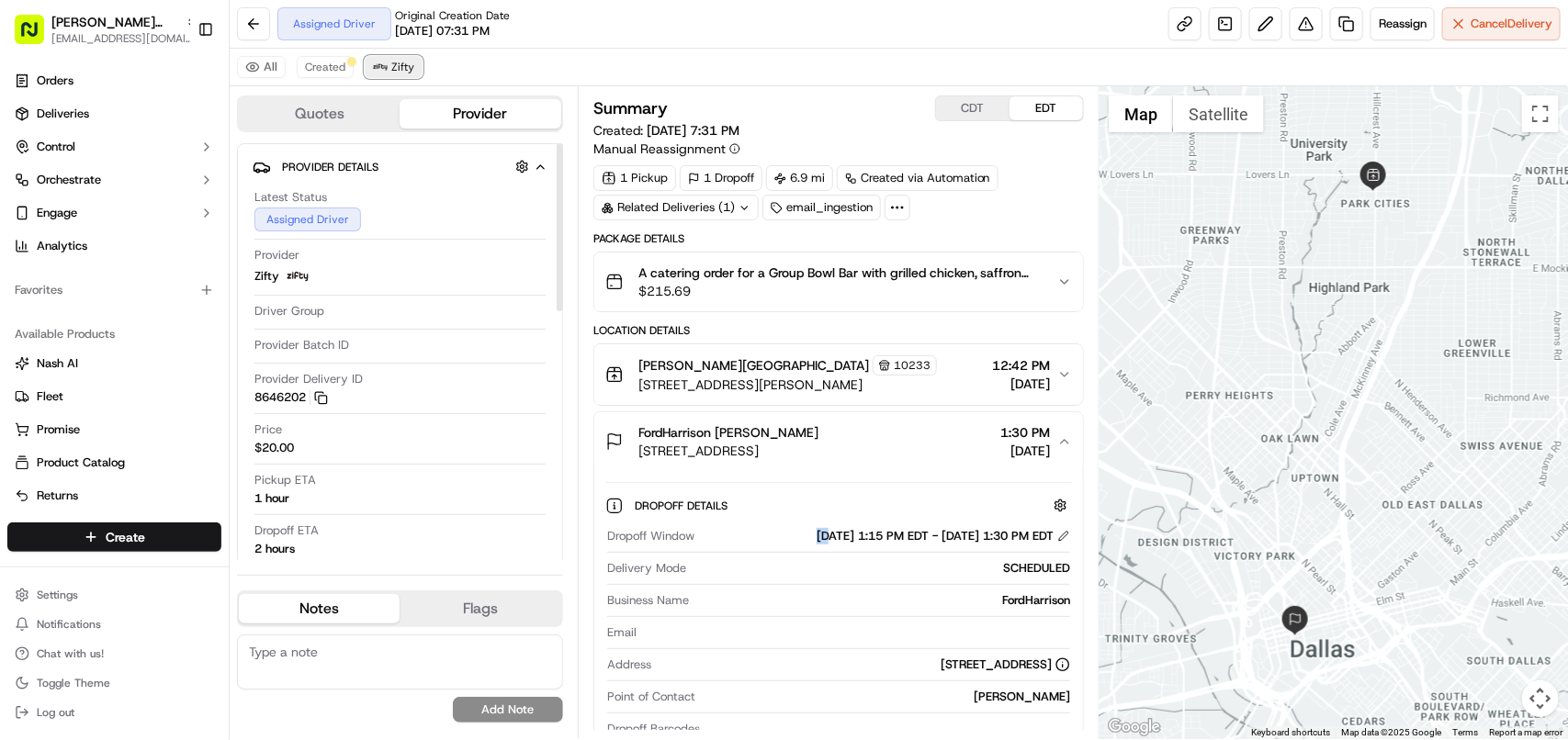
click at [383, 57] on button "Zifty" at bounding box center [393, 66] width 58 height 22
click at [838, 484] on div "Dropoff Details Dropoff Window 09/16/2025 1:15 PM EDT - 09/16/2025 1:30 PM EDT …" at bounding box center [839, 647] width 466 height 331
click at [1025, 382] on span "[DATE]" at bounding box center [1021, 383] width 58 height 18
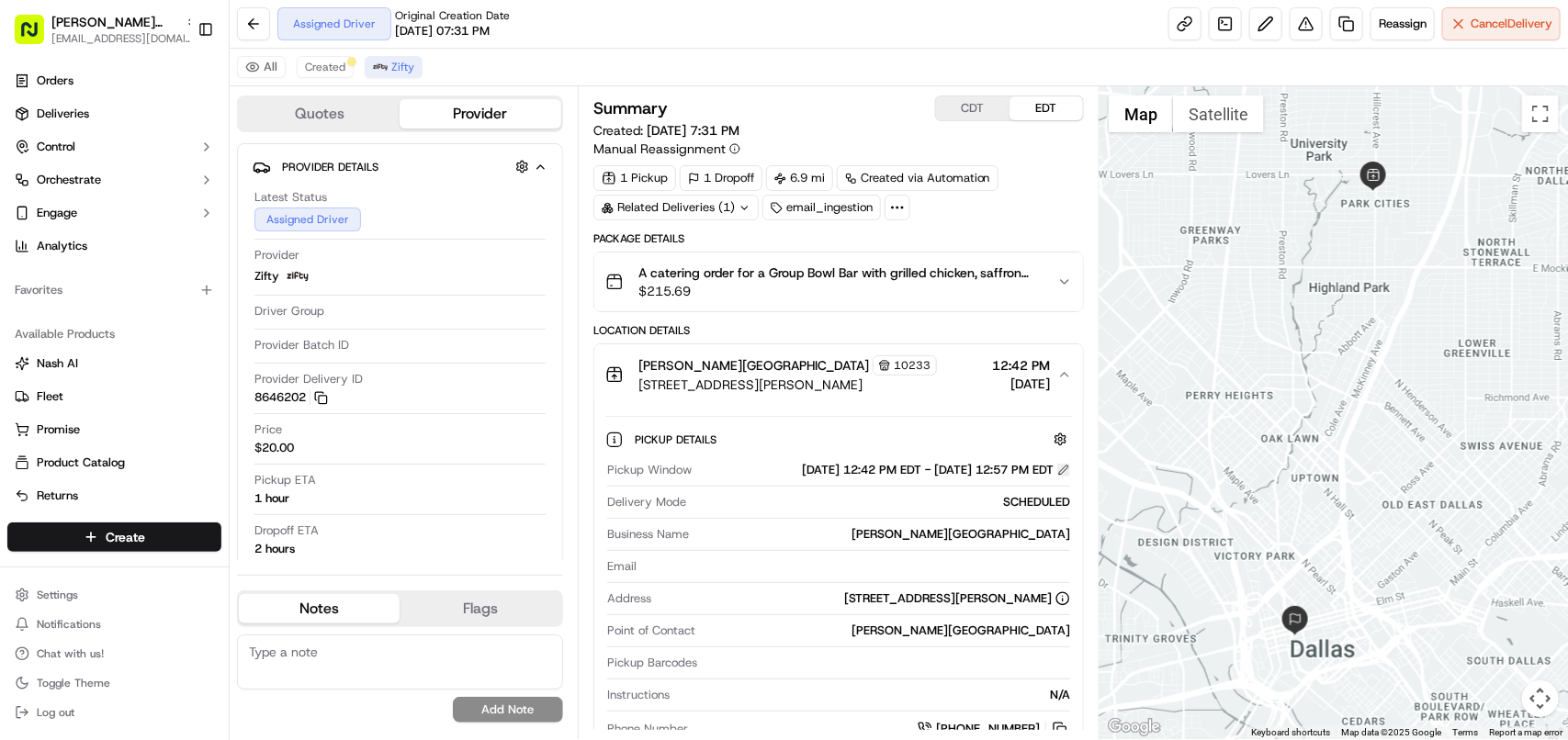
click at [1067, 473] on button at bounding box center [1064, 470] width 13 height 13
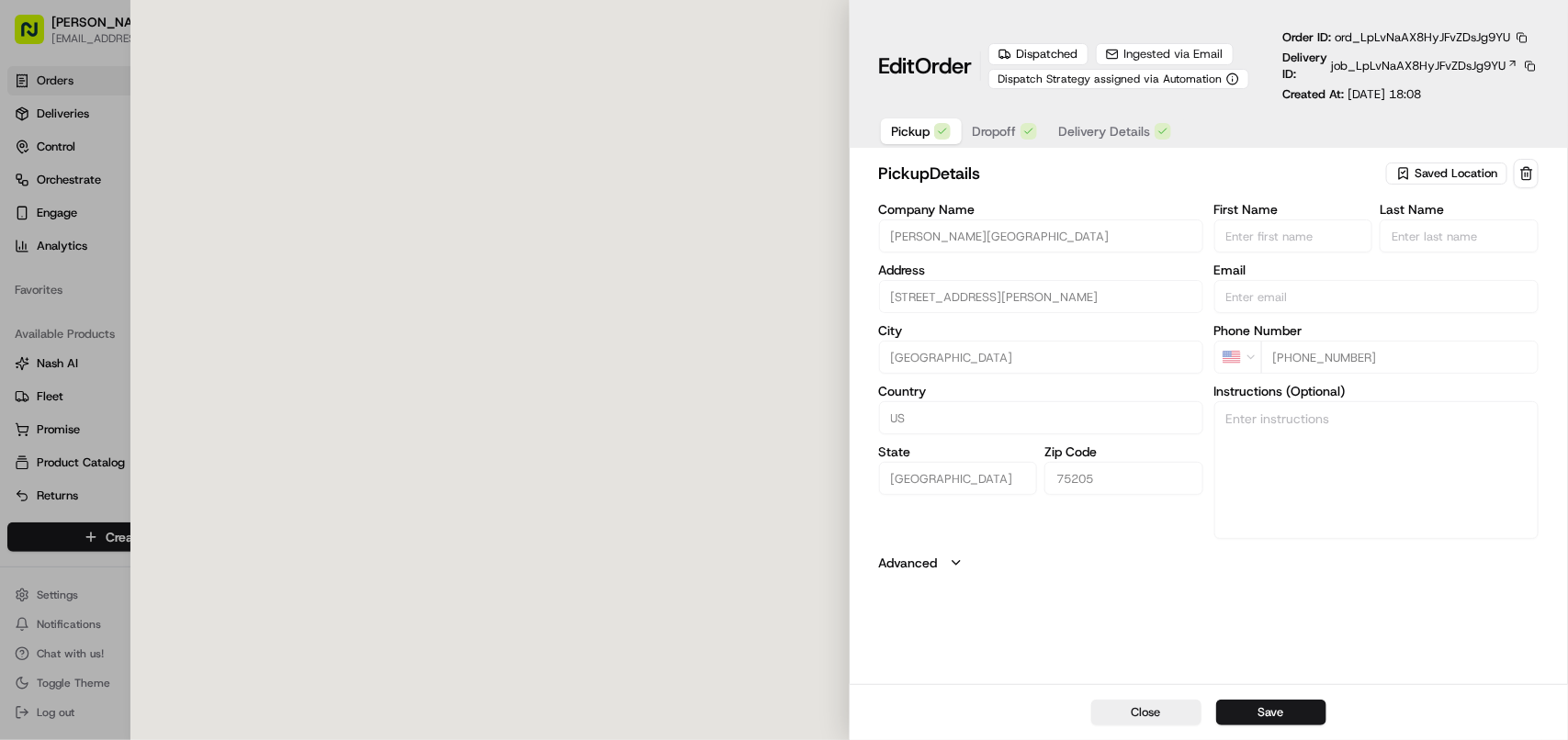
type input "[STREET_ADDRESS][PERSON_NAME]"
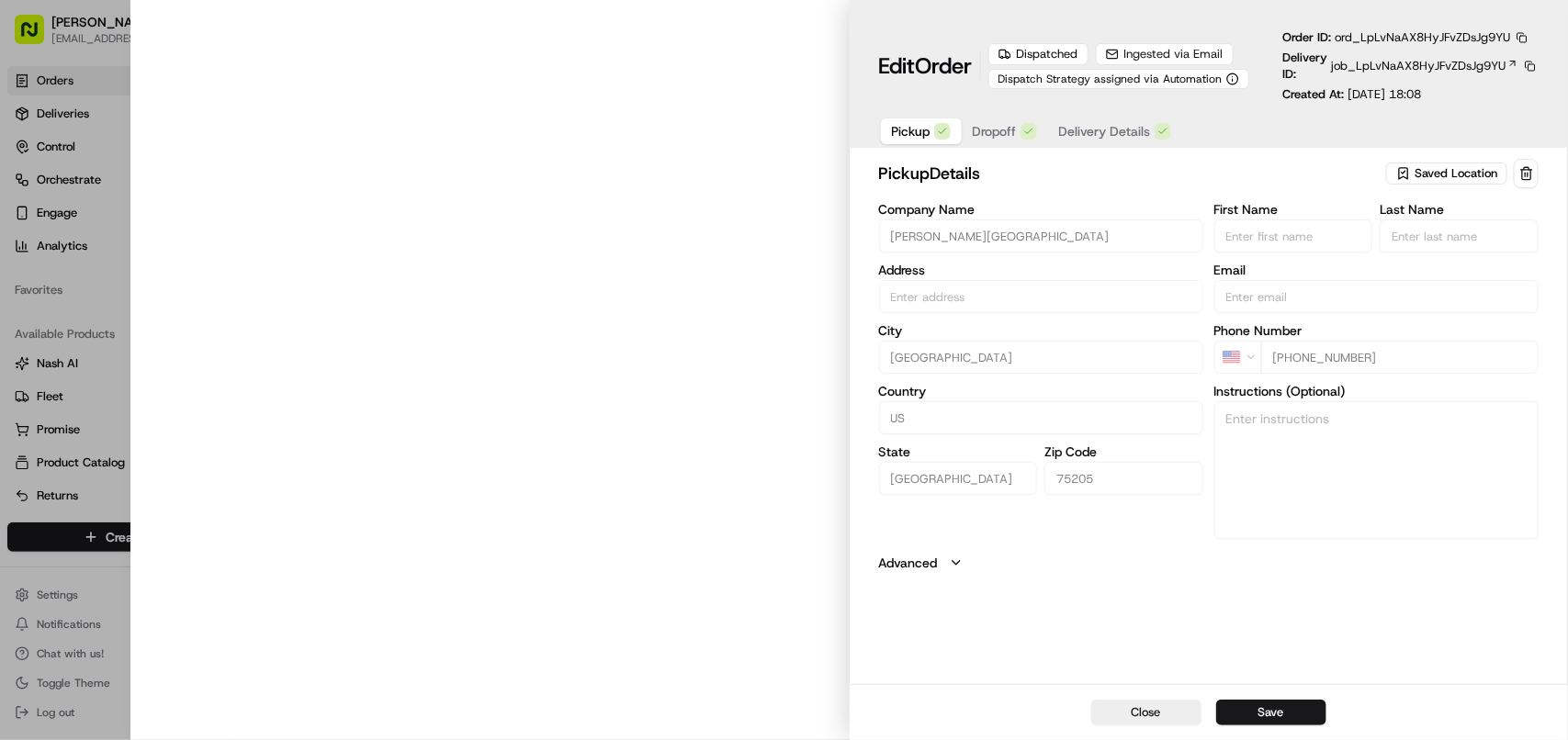
type input "[STREET_ADDRESS][PERSON_NAME]"
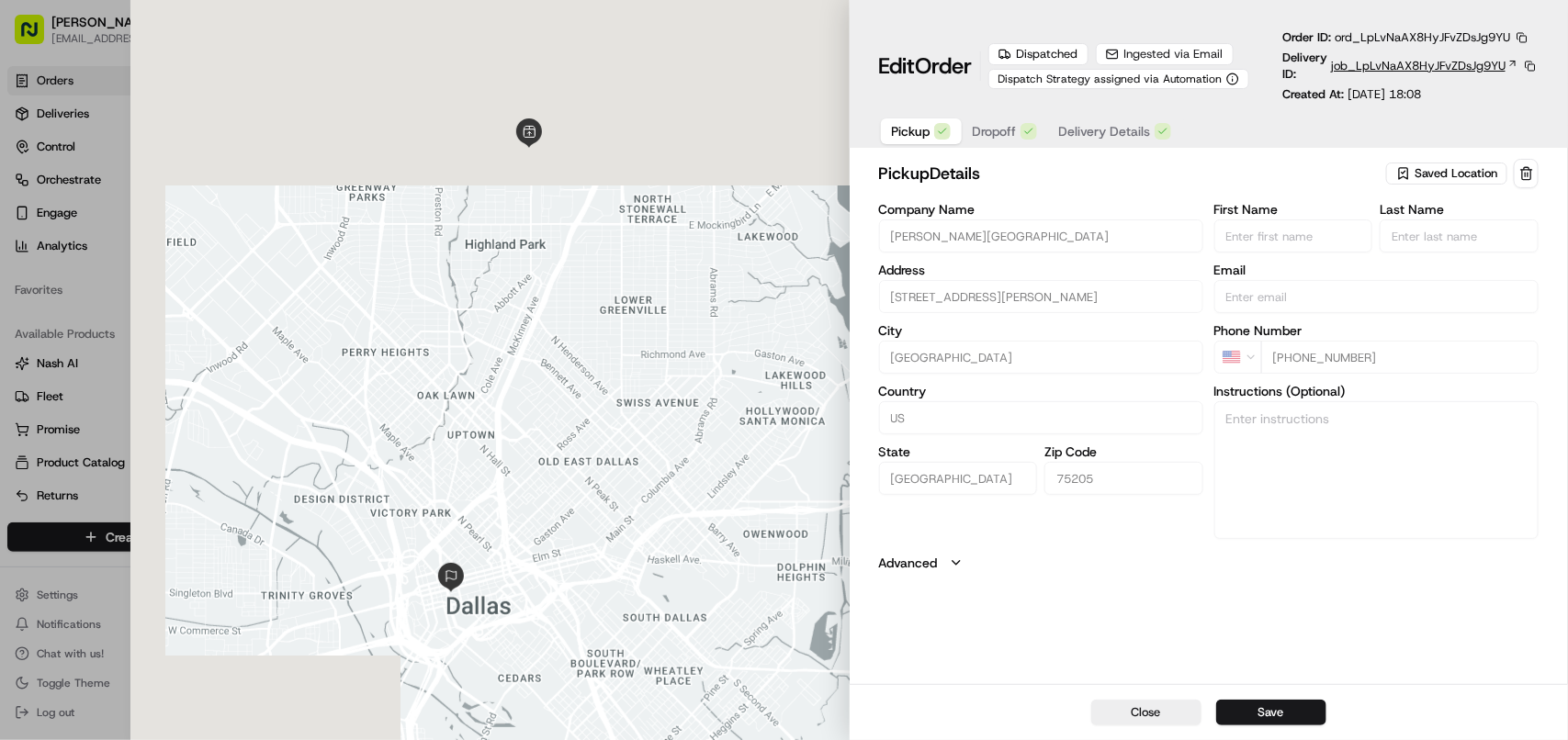
click at [1378, 74] on span "job_LpLvNaAX8HyJFvZDsJg9YU" at bounding box center [1418, 65] width 174 height 16
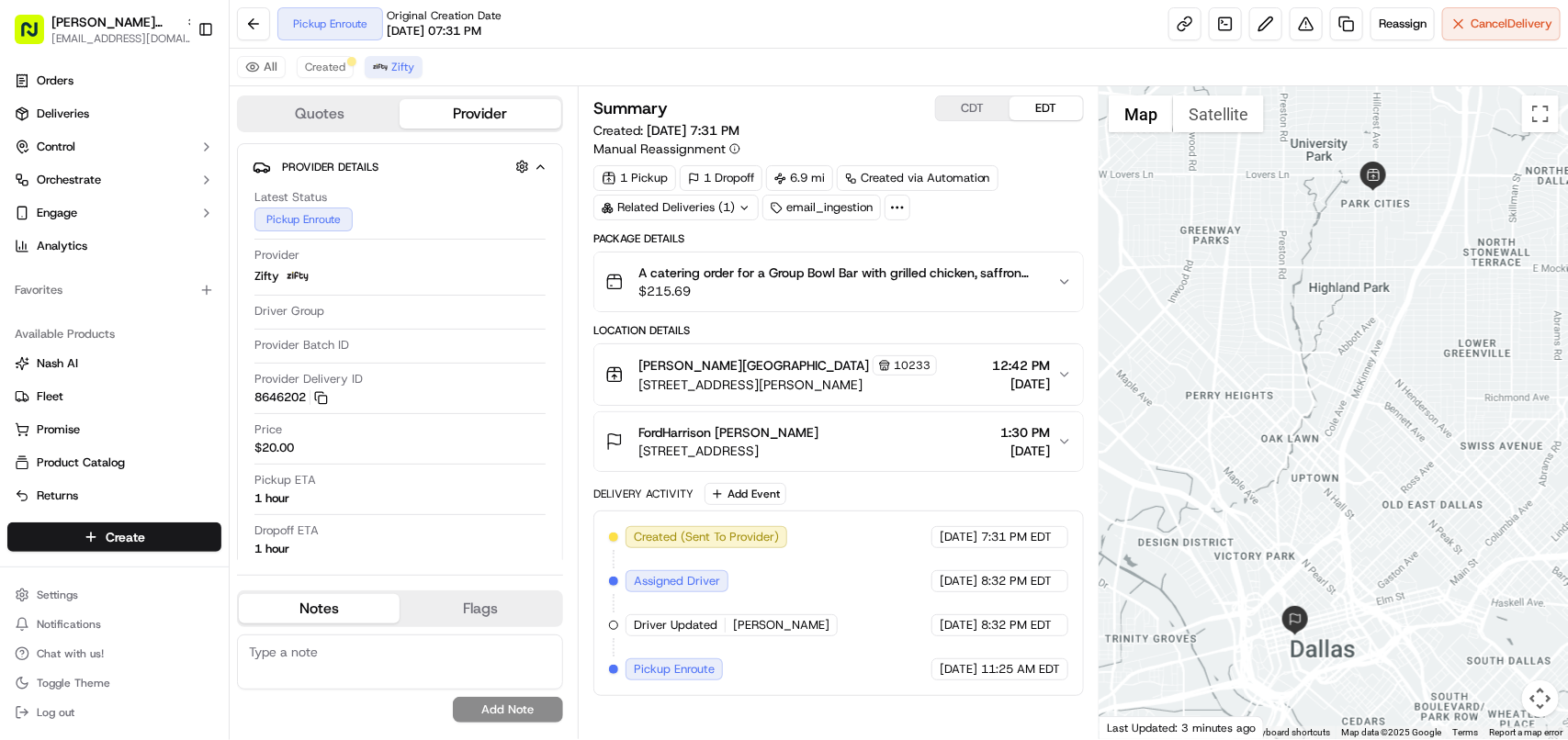
click at [970, 106] on button "CDT" at bounding box center [973, 108] width 74 height 24
click at [1018, 371] on span "11:42 AM" at bounding box center [1021, 365] width 59 height 18
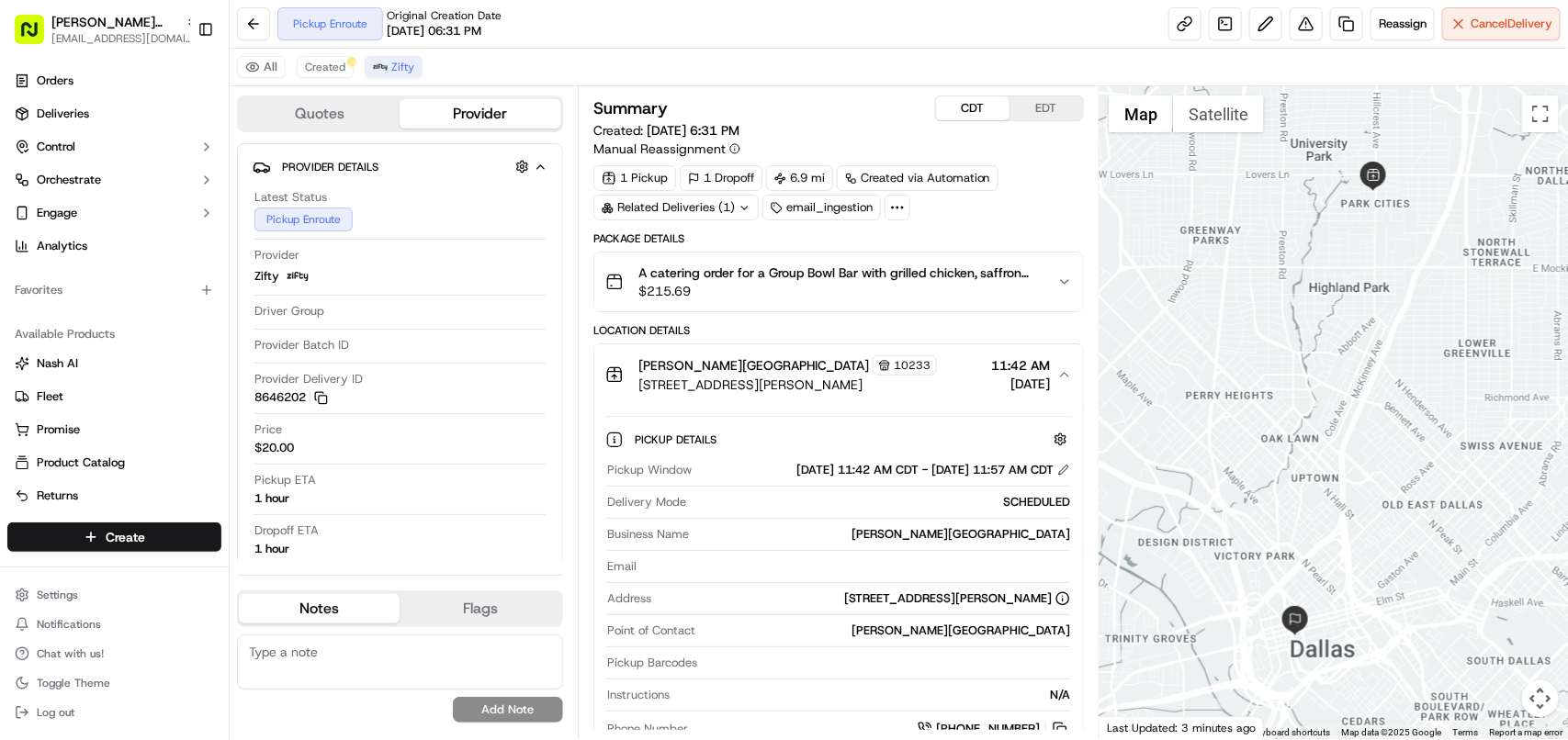
click at [1018, 371] on span "11:42 AM" at bounding box center [1021, 365] width 59 height 18
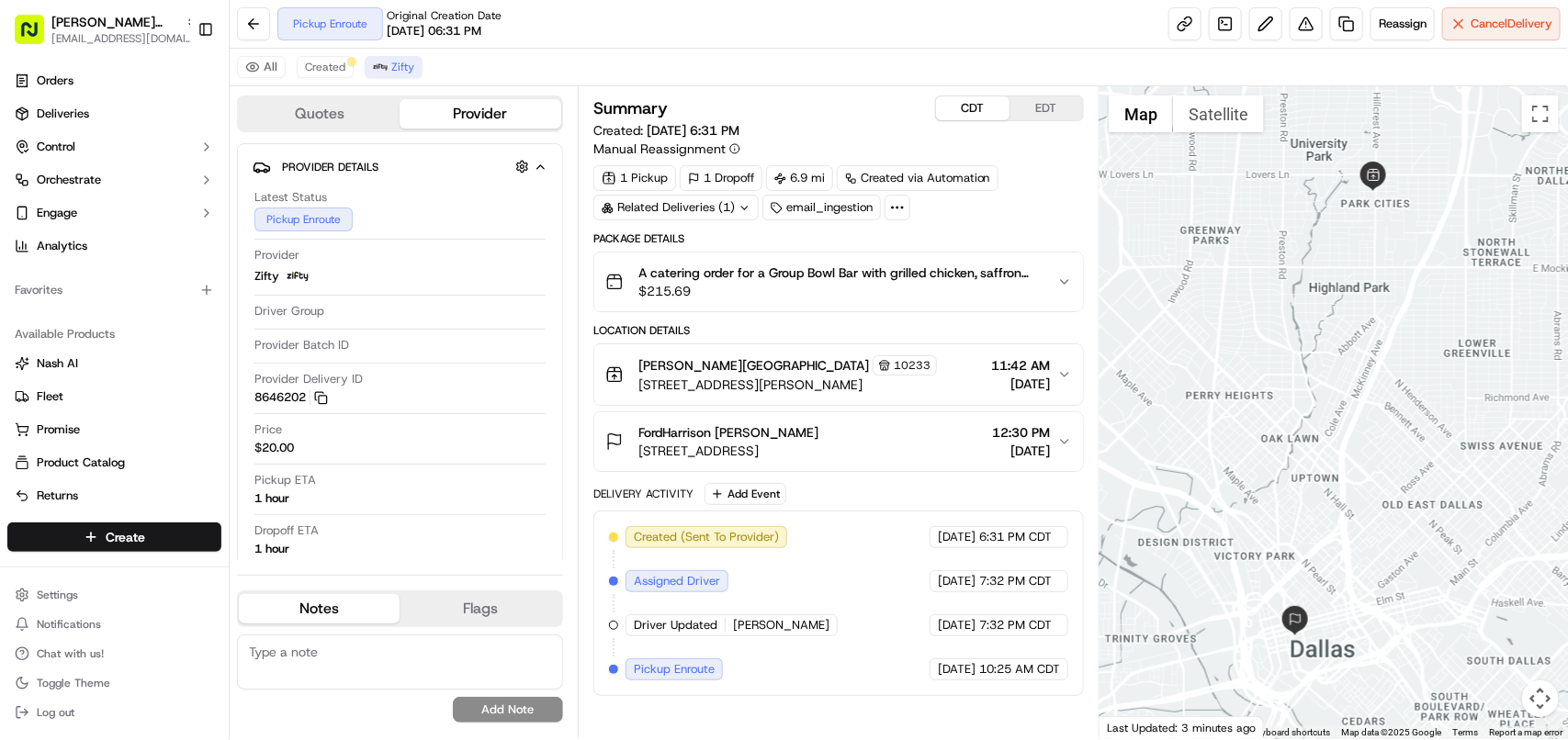
click at [1015, 450] on span "[DATE]" at bounding box center [1021, 450] width 58 height 18
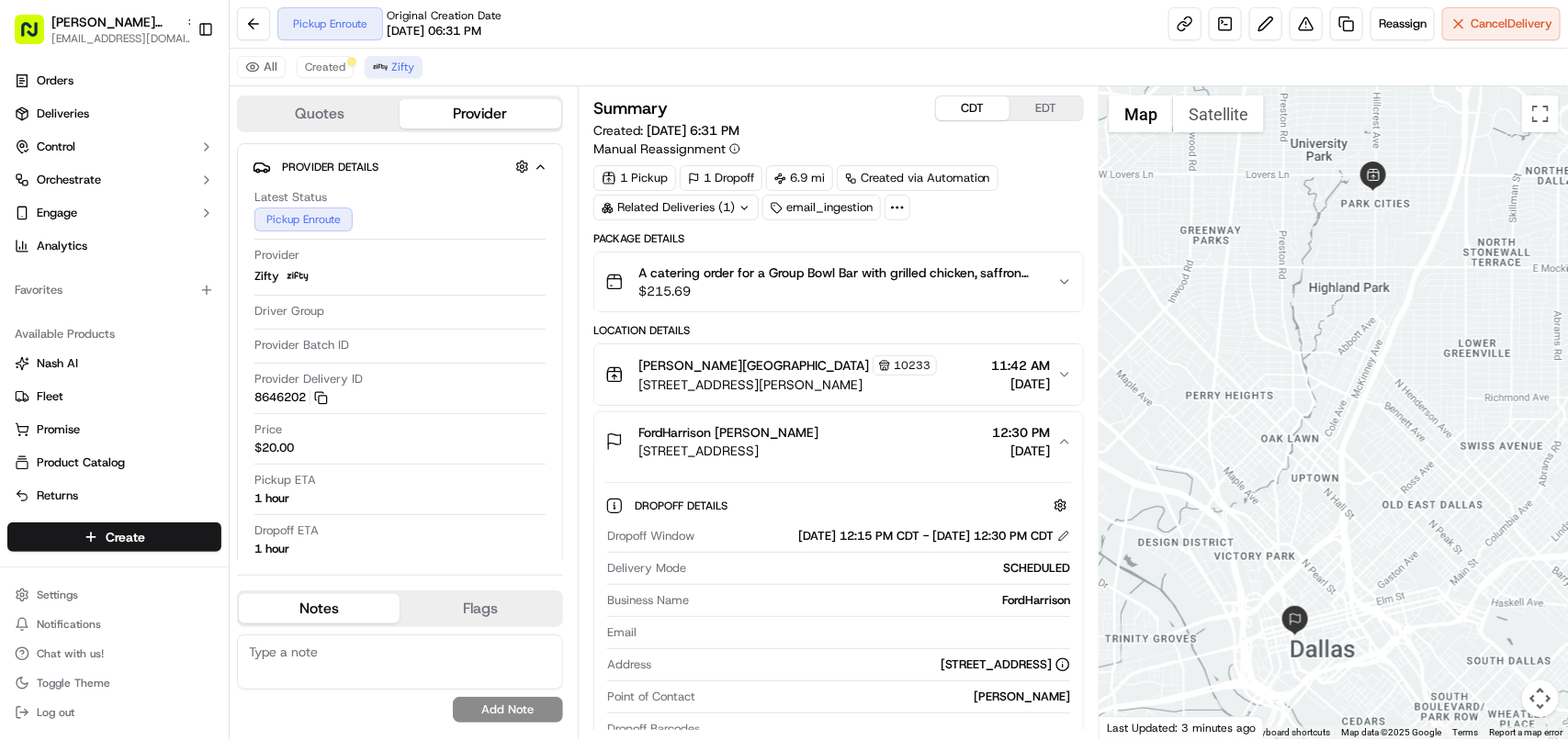
click at [1015, 450] on span "[DATE]" at bounding box center [1021, 450] width 58 height 18
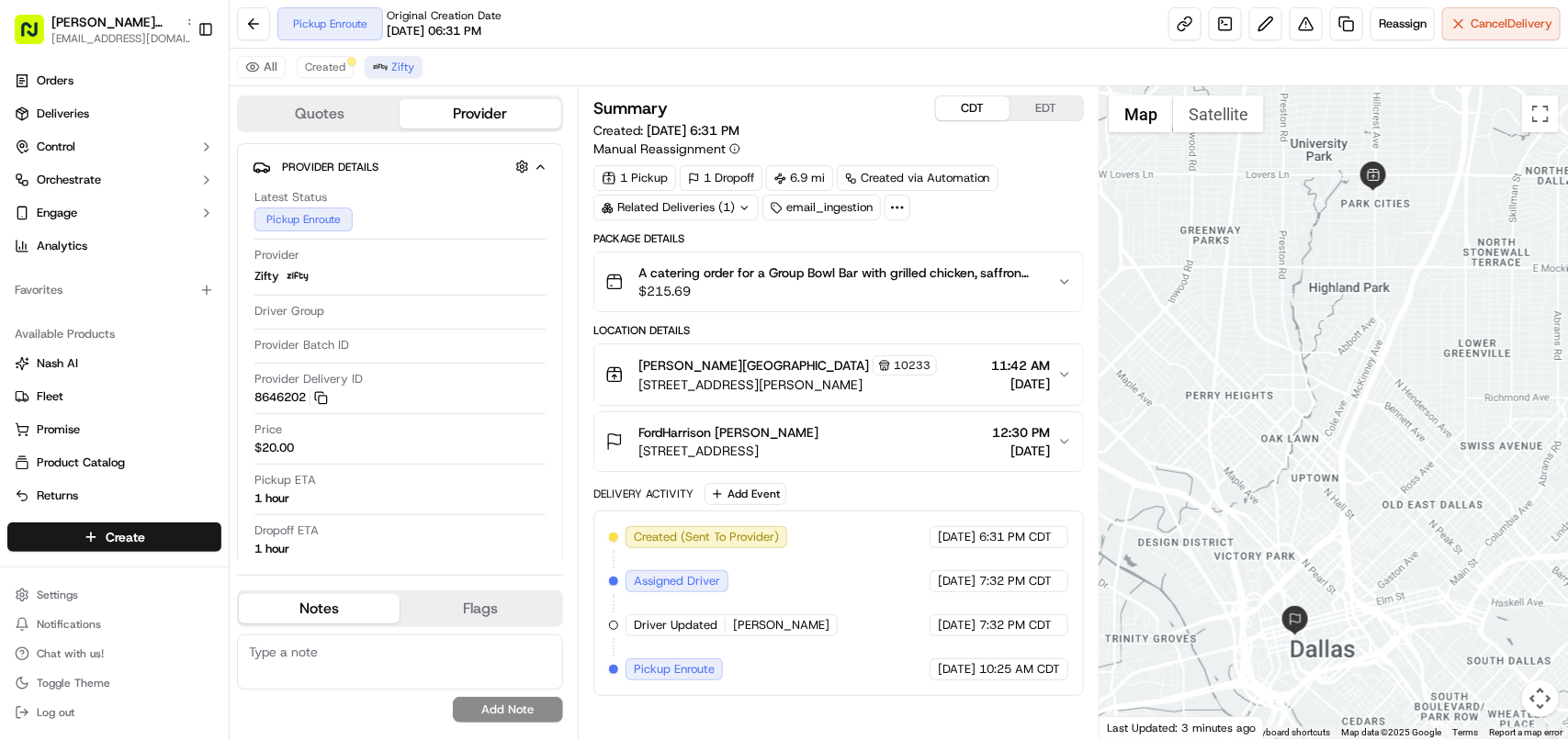
click at [1030, 416] on button "FordHarrison [PERSON_NAME] [STREET_ADDRESS] 12:30 PM [DATE]" at bounding box center [839, 442] width 489 height 59
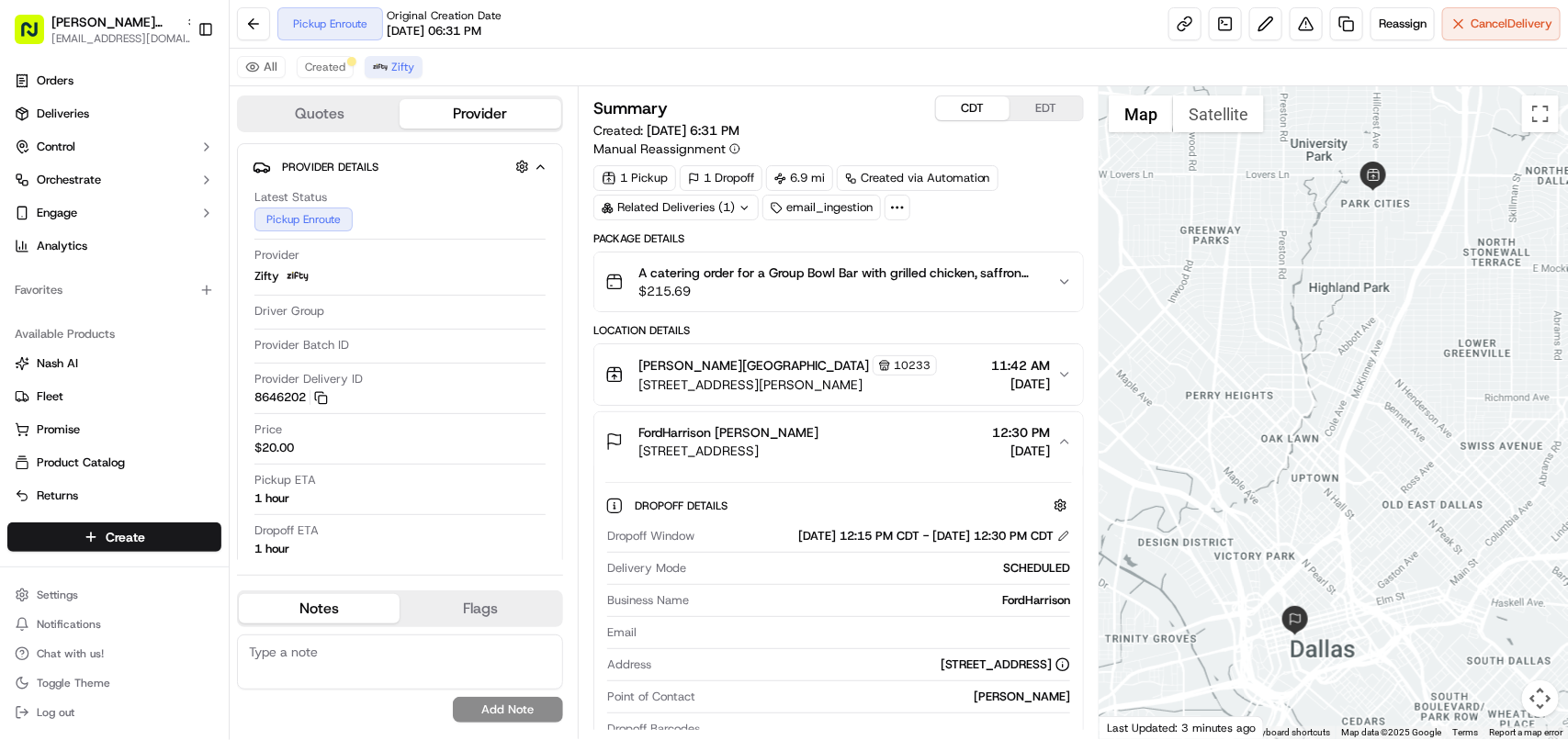
click at [976, 110] on button "CDT" at bounding box center [973, 108] width 74 height 24
click at [1045, 106] on button "EDT" at bounding box center [1047, 108] width 74 height 24
click at [993, 107] on button "CDT" at bounding box center [973, 108] width 74 height 24
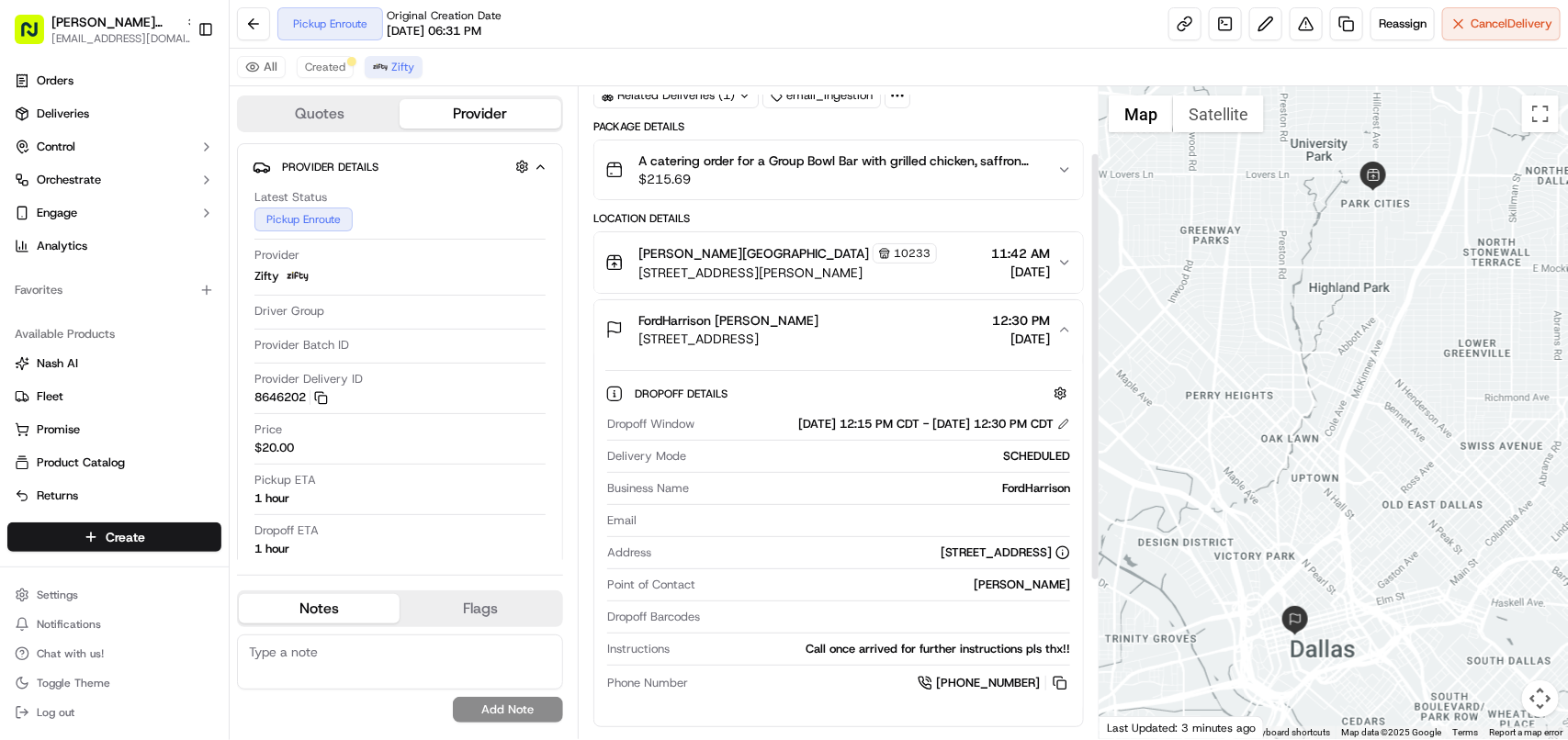
scroll to position [115, 0]
click at [1054, 332] on div "FordHarrison Elena Morgan 1100 Commerce St room 1403 floor 14, Dallas, TX 75242…" at bounding box center [831, 327] width 452 height 37
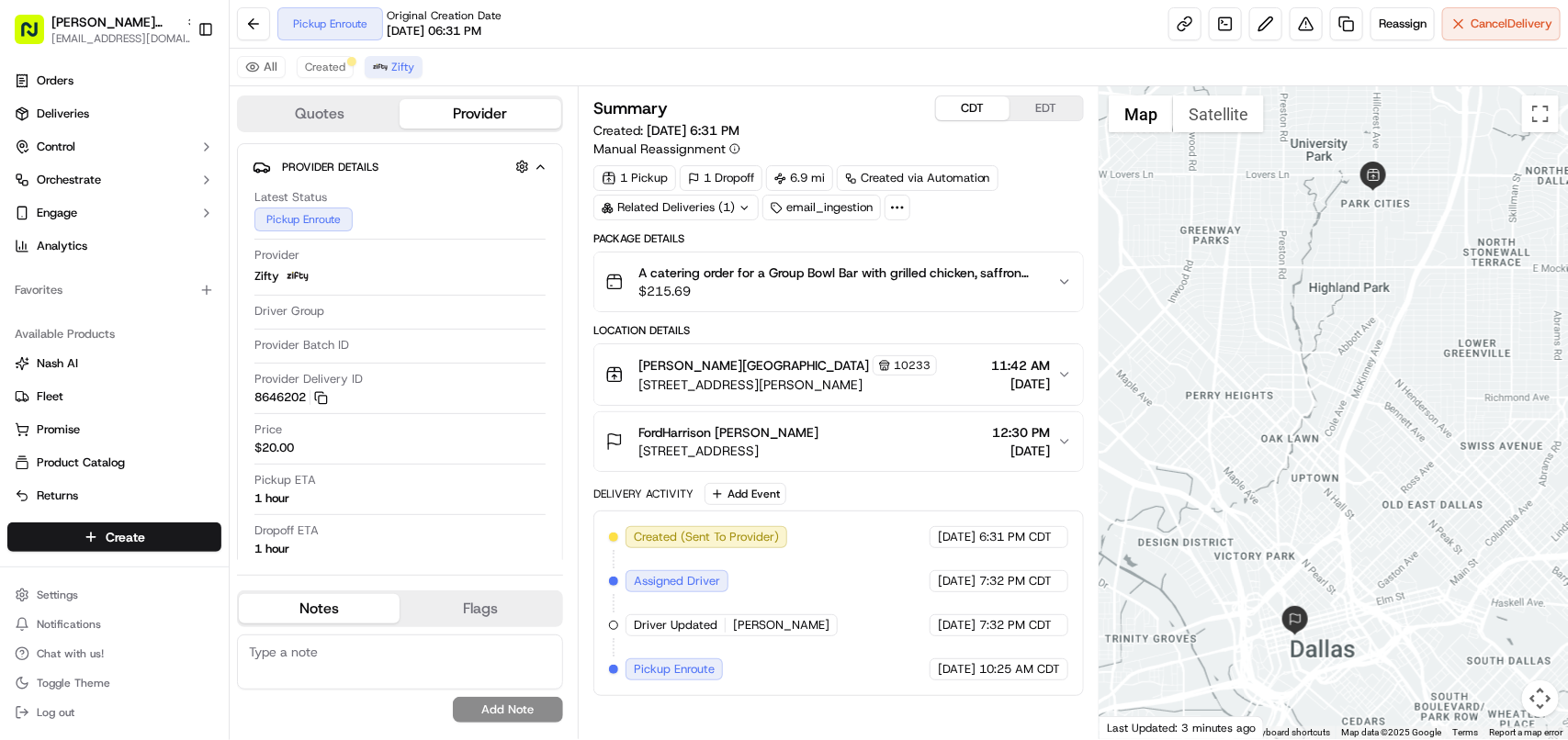
click at [1030, 377] on span "09/16/2025" at bounding box center [1021, 383] width 59 height 18
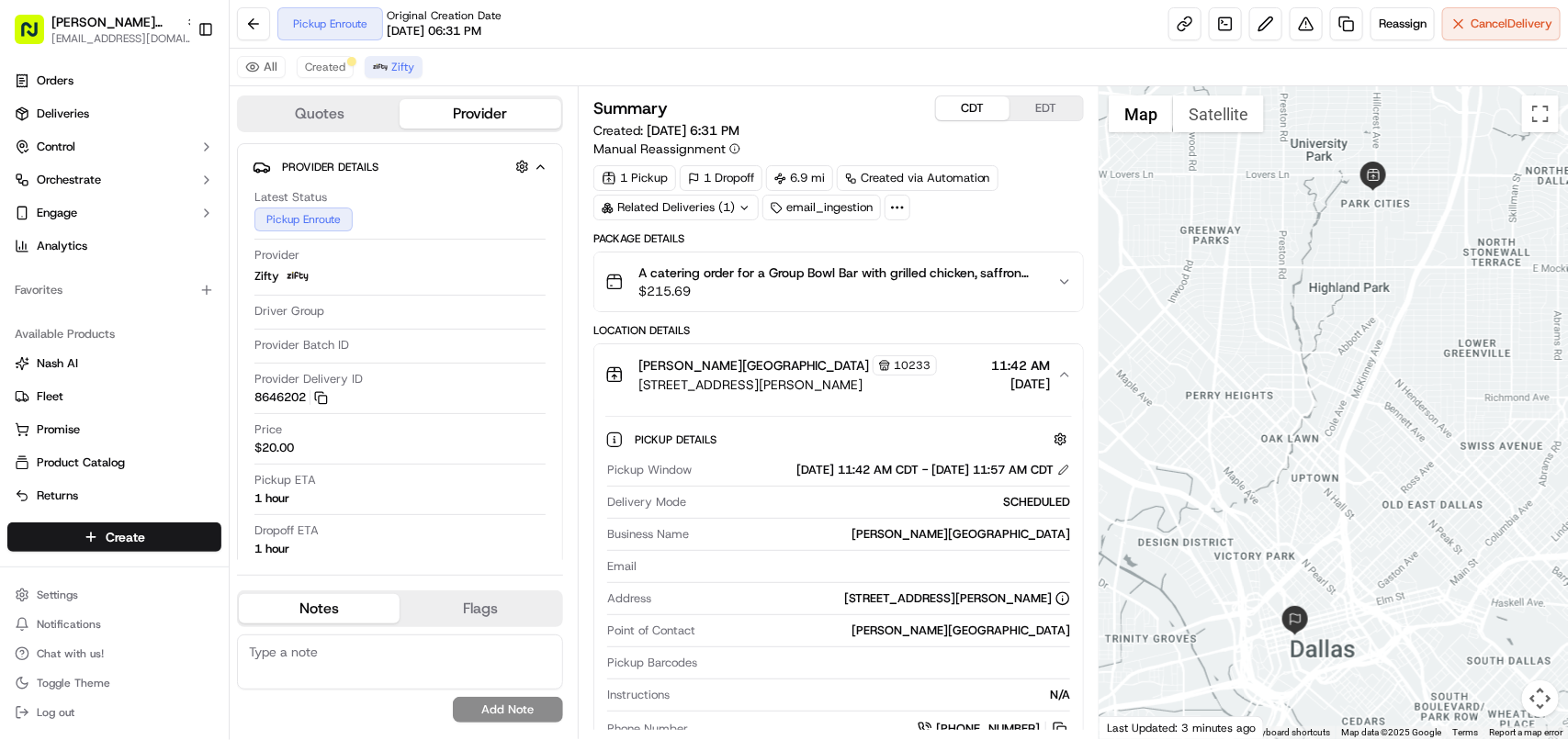
click at [1030, 377] on span "09/16/2025" at bounding box center [1021, 383] width 59 height 18
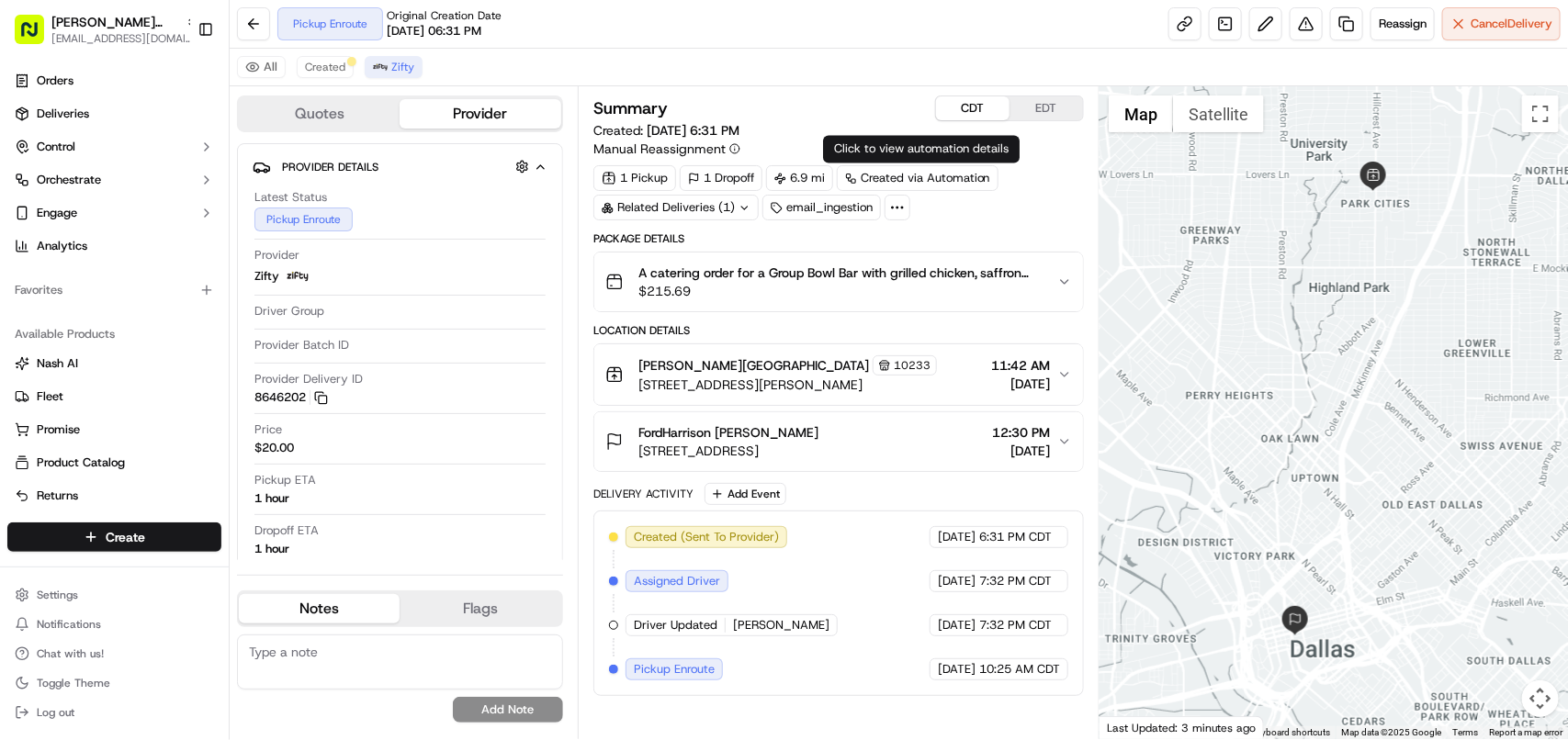
click at [967, 113] on button "CDT" at bounding box center [973, 108] width 74 height 24
click at [1025, 388] on span "09/16/2025" at bounding box center [1021, 383] width 59 height 18
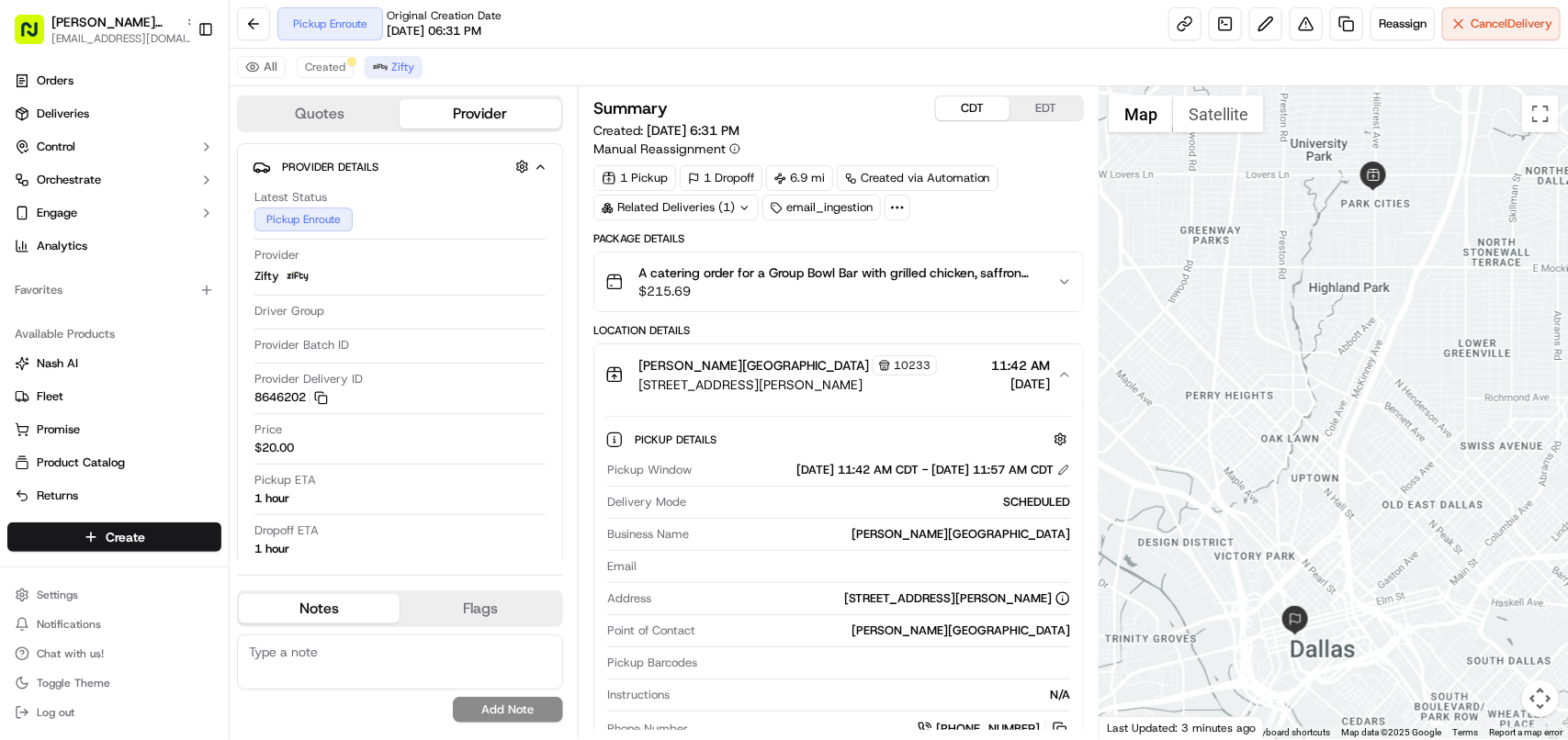
copy div "Pickup Window 09/16/2025 11:42 AM CDT - 09/16/2025 11:57 AM CDT"
drag, startPoint x: 609, startPoint y: 478, endPoint x: 431, endPoint y: 98, distance: 419.6
click at [1052, 473] on div "Pickup Window 09/16/2025 11:42 AM CDT - 09/16/2025 11:57 AM CDT" at bounding box center [839, 469] width 463 height 16
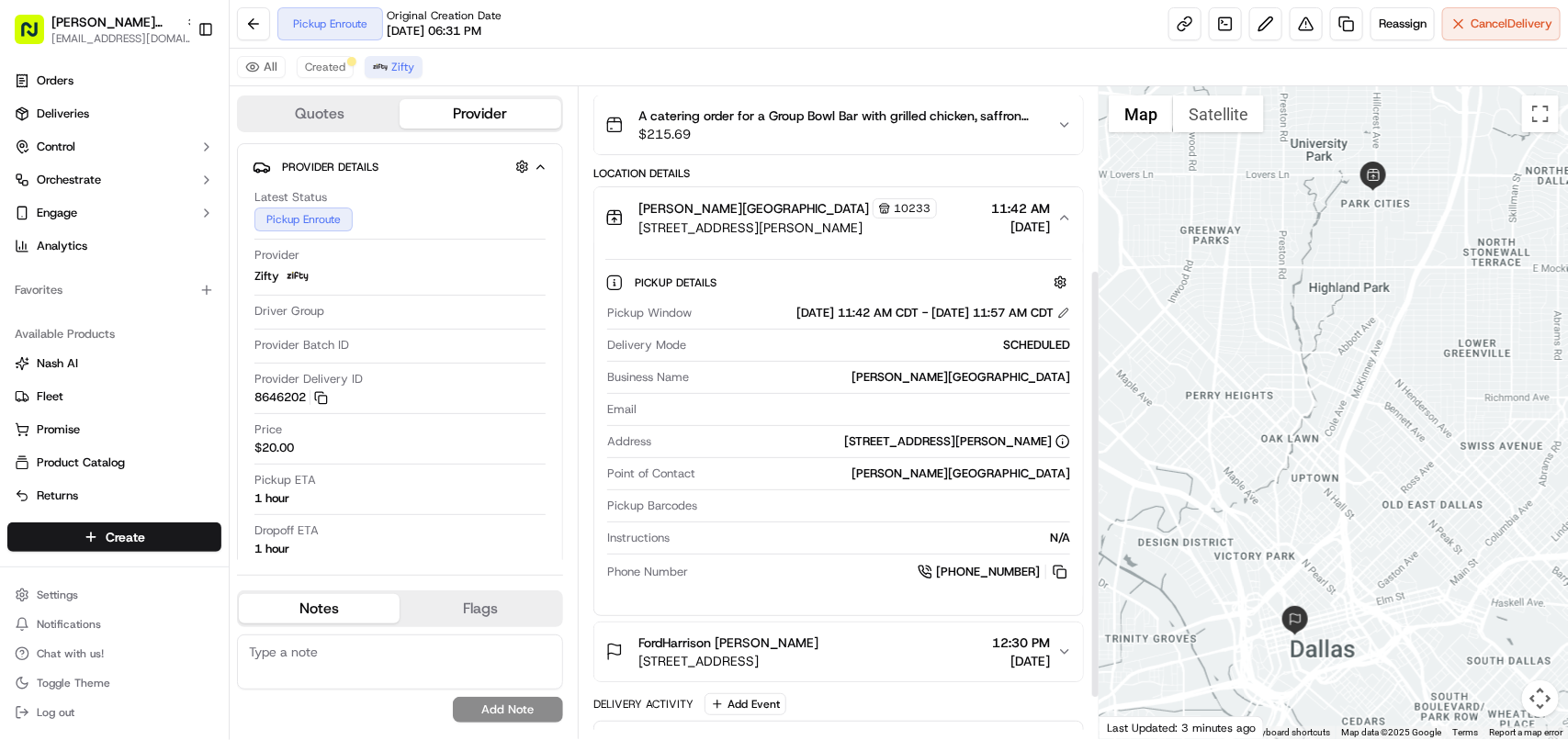
scroll to position [338, 0]
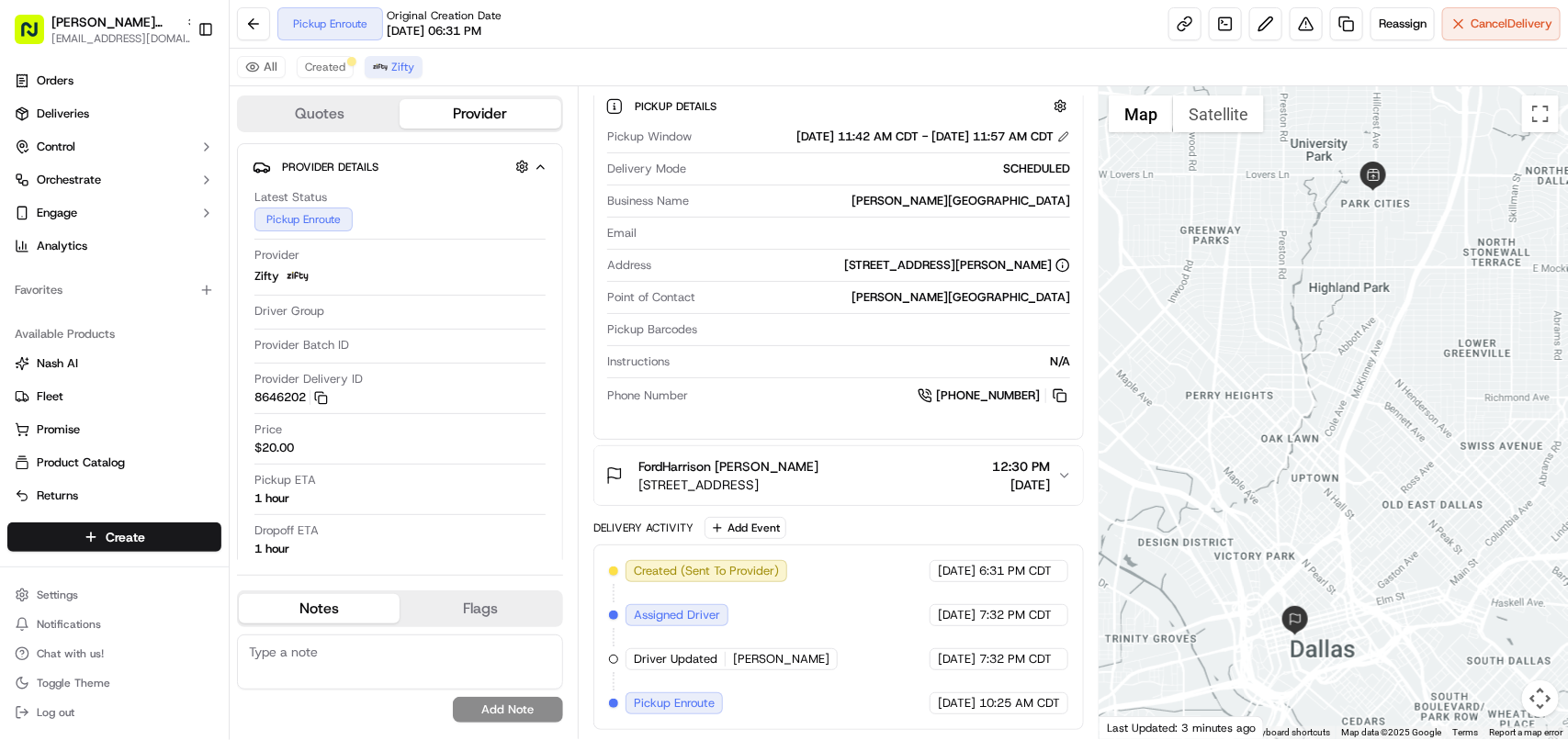
click at [1062, 468] on icon "button" at bounding box center [1065, 476] width 15 height 15
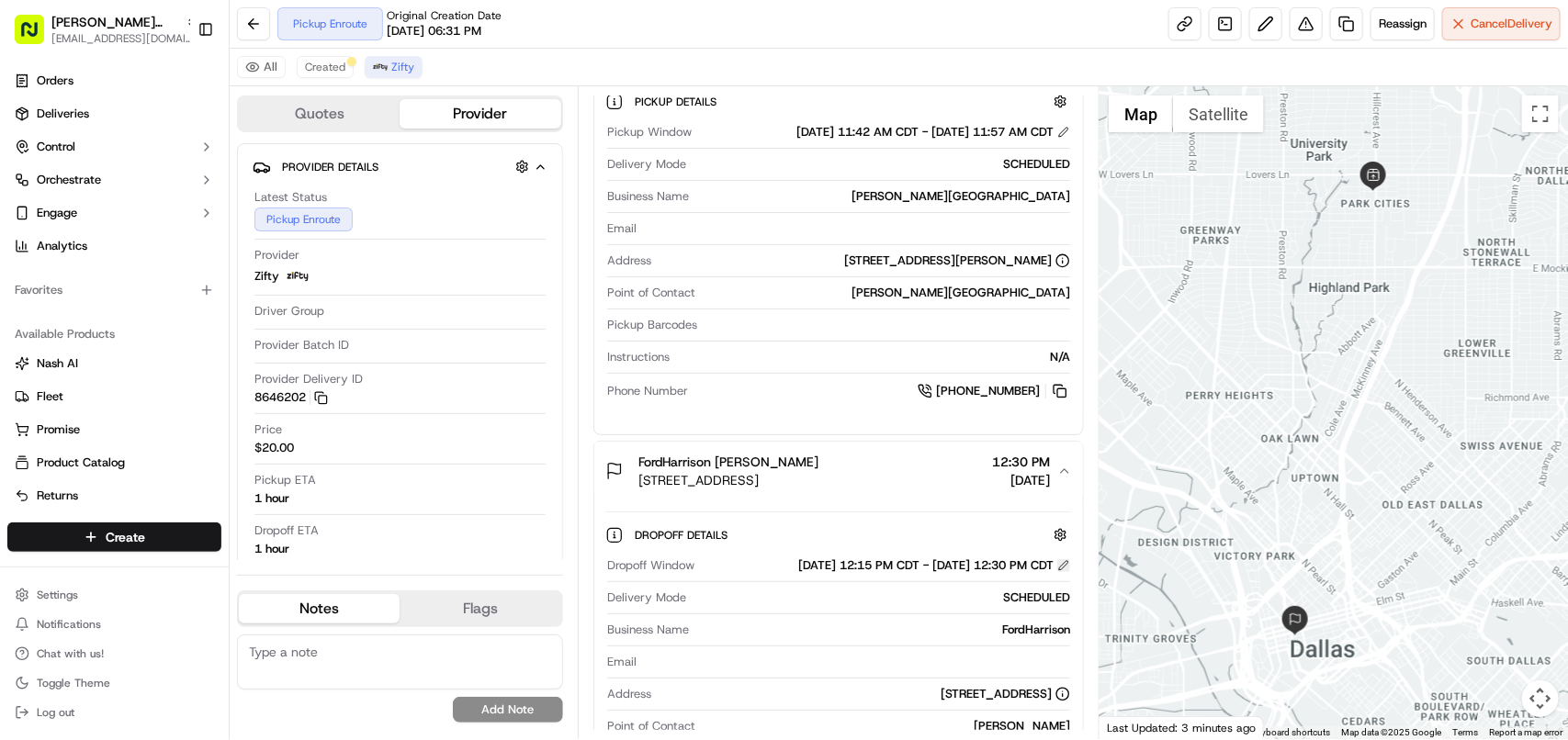
copy div "Dropoff Window 09/16/2025 12:15 PM CDT - 09/16/2025 12:30 PM CDT"
drag, startPoint x: 611, startPoint y: 571, endPoint x: 1062, endPoint y: 569, distance: 451.0
click at [1062, 569] on div "Dropoff Window 09/16/2025 12:15 PM CDT - 09/16/2025 12:30 PM CDT" at bounding box center [839, 565] width 463 height 16
click at [1020, 505] on div "Dropoff Details Dropoff Window 09/16/2025 12:15 PM CDT - 09/16/2025 12:30 PM CD…" at bounding box center [839, 677] width 489 height 352
click at [1067, 470] on icon "button" at bounding box center [1065, 471] width 15 height 15
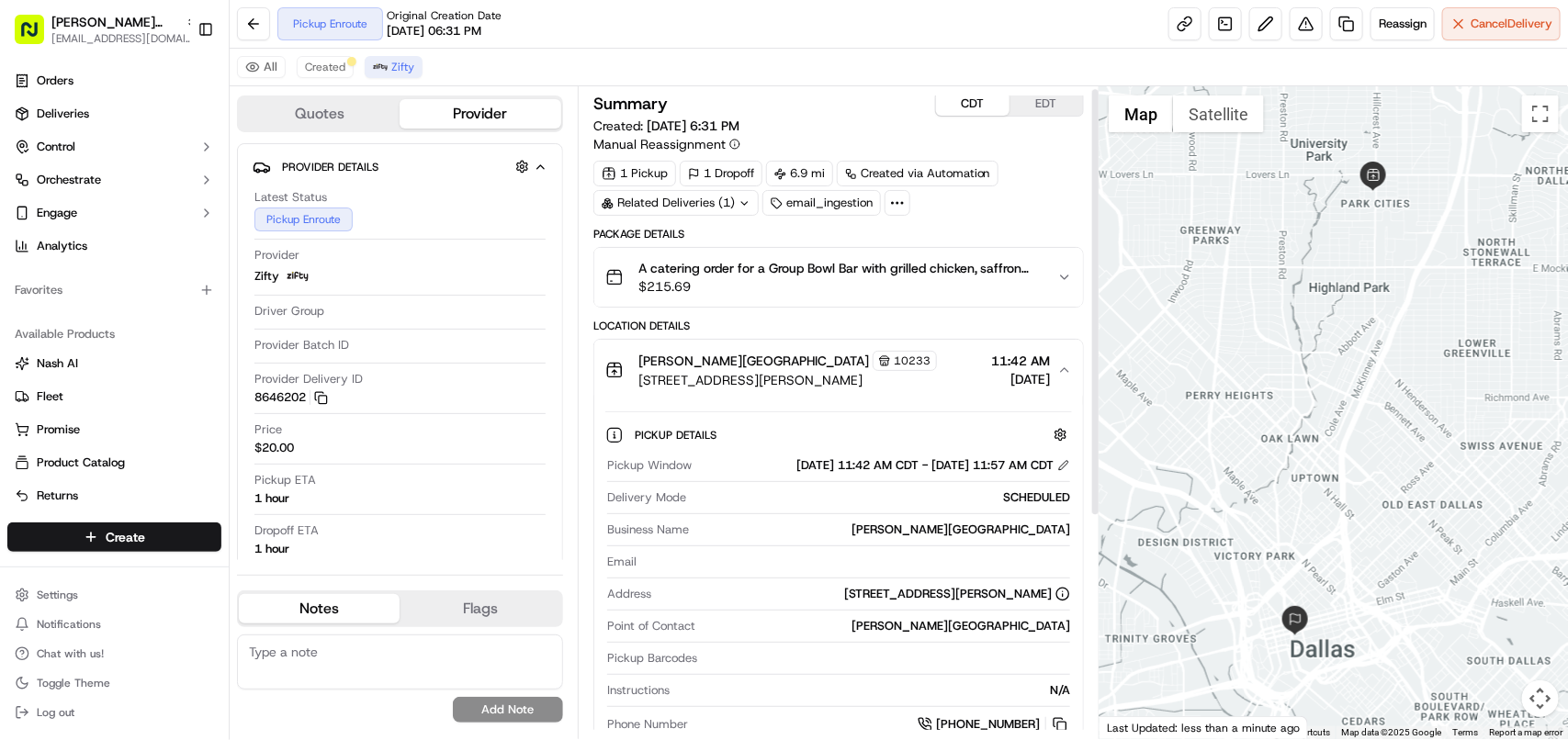
scroll to position [0, 0]
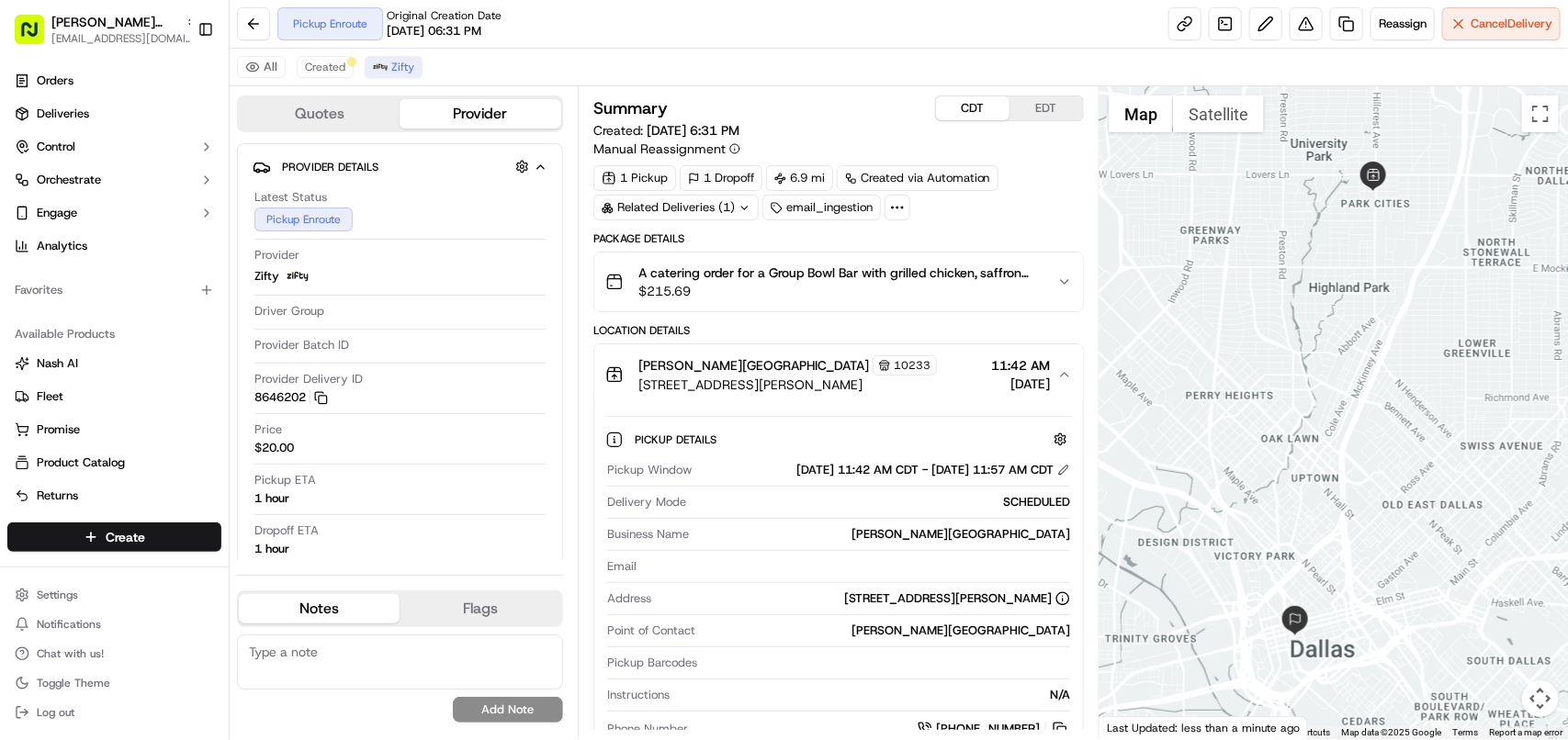
click at [1067, 381] on icon "button" at bounding box center [1065, 375] width 15 height 15
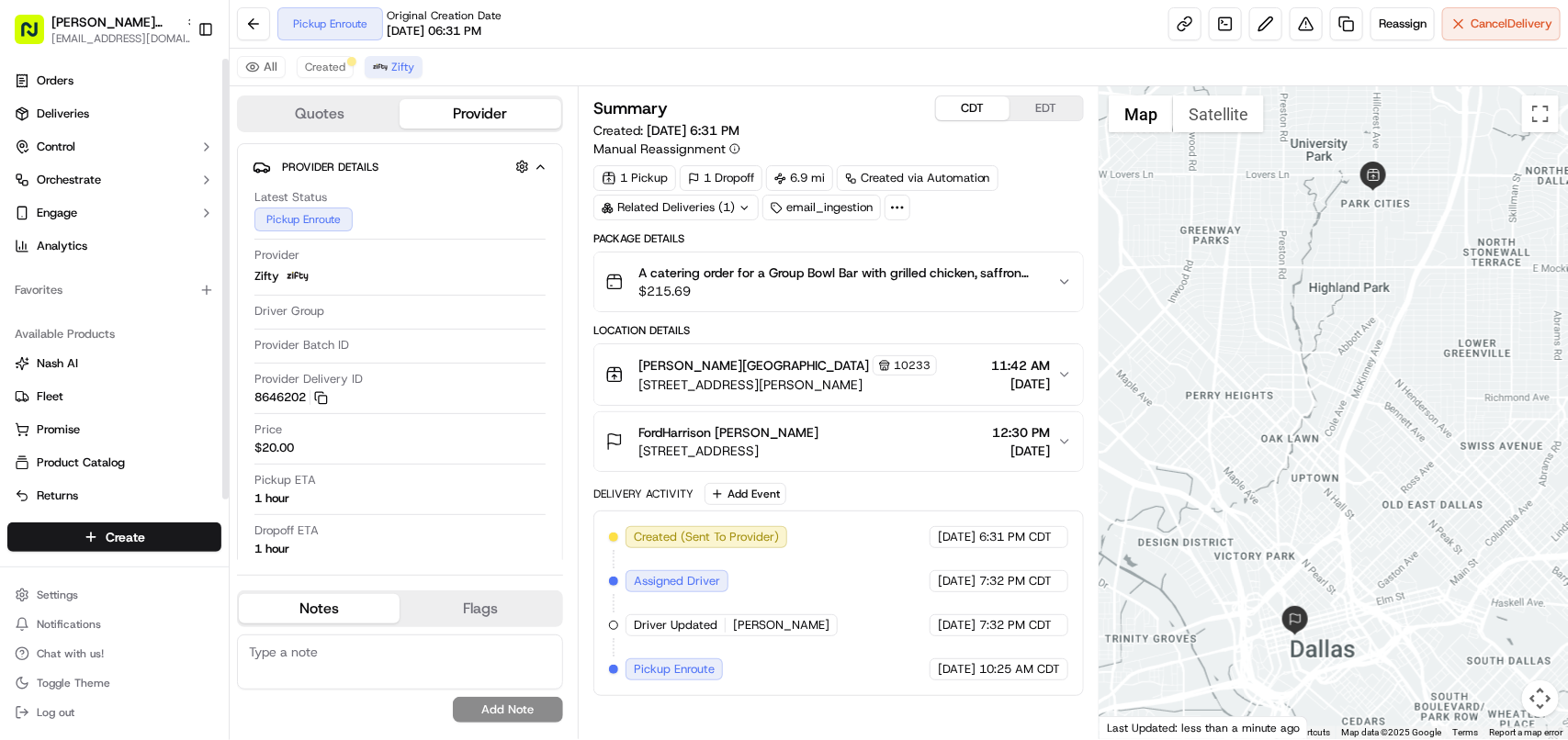
click at [308, 126] on button "Quotes" at bounding box center [319, 114] width 161 height 29
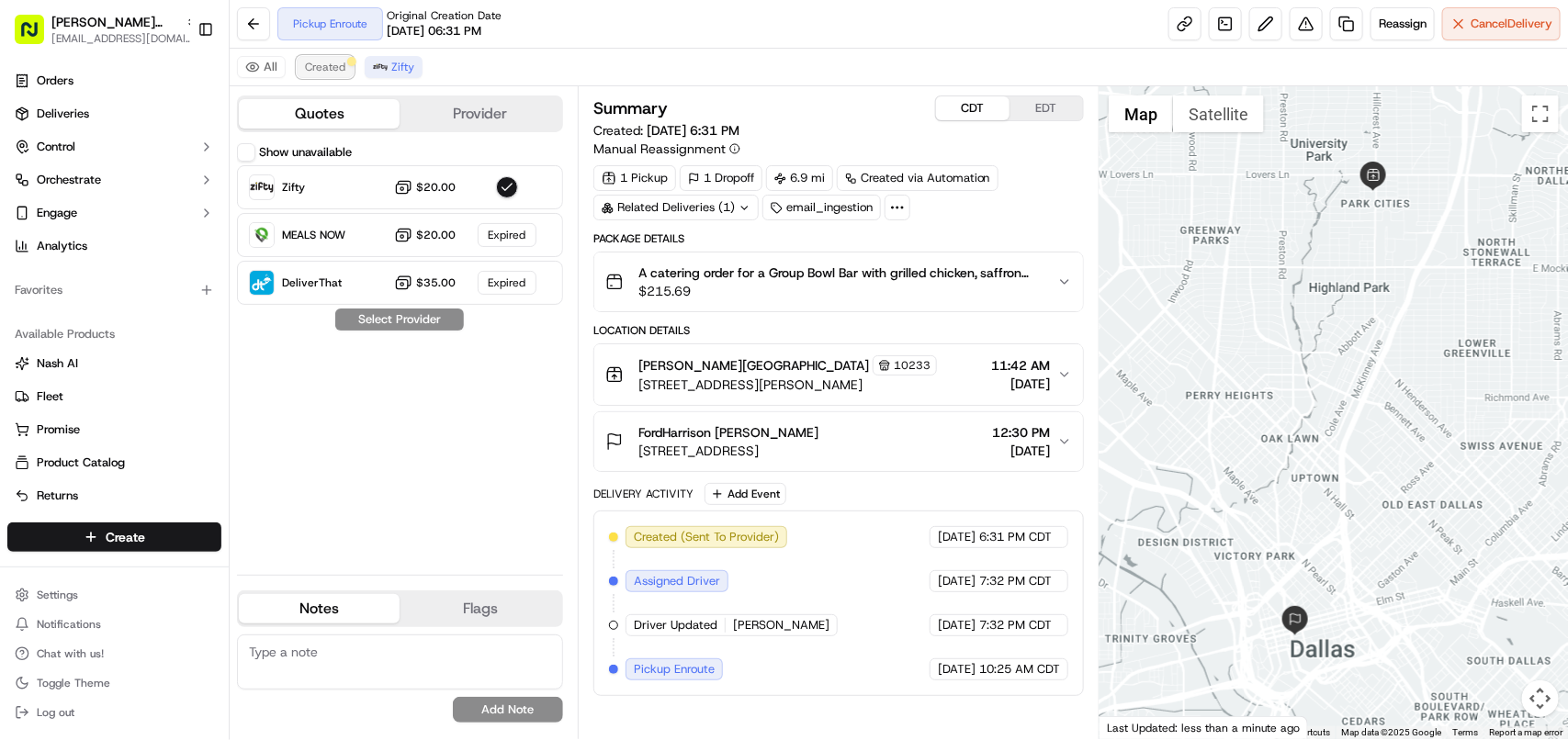
click at [321, 67] on span "Created" at bounding box center [325, 67] width 41 height 15
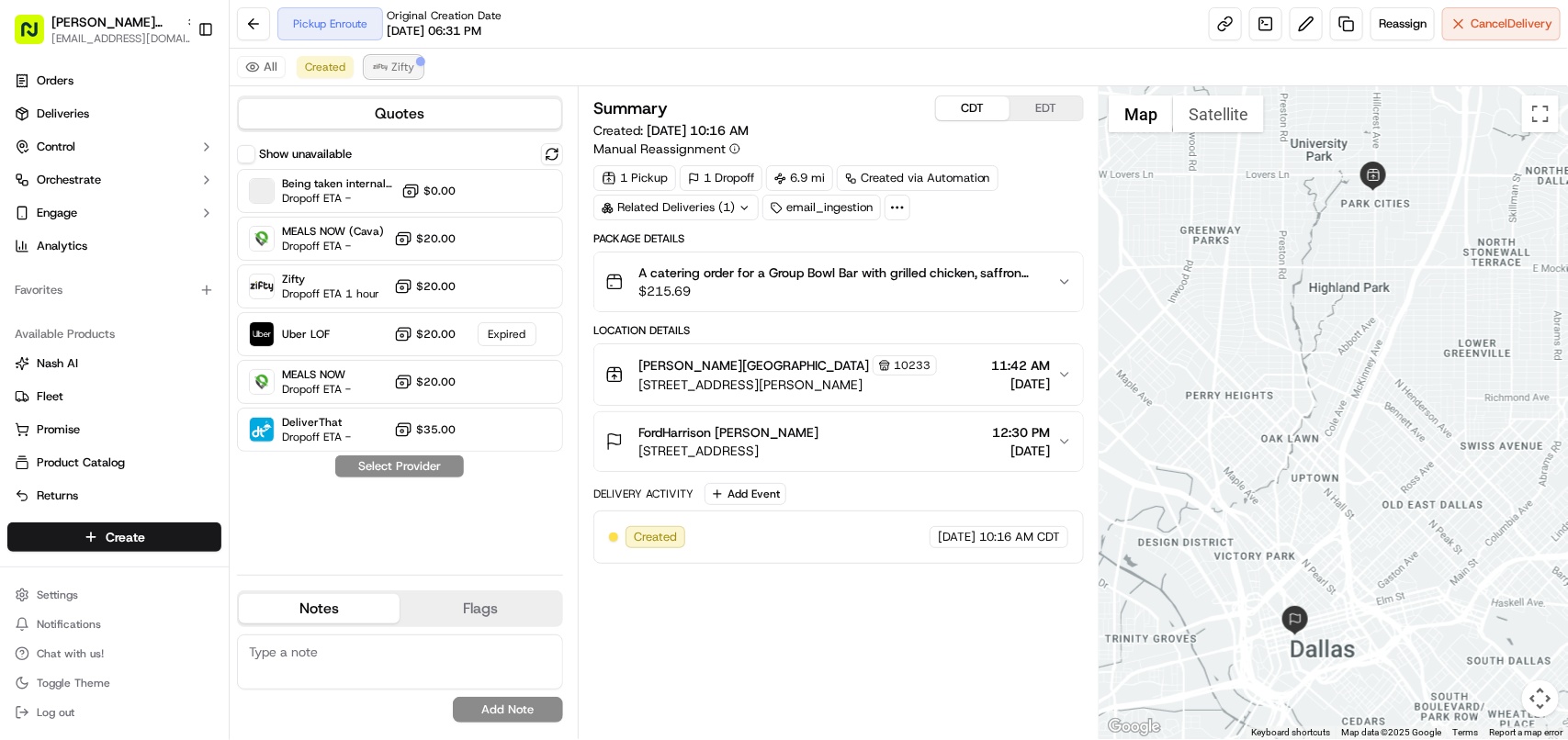
click at [402, 74] on span "Zifty" at bounding box center [403, 67] width 23 height 15
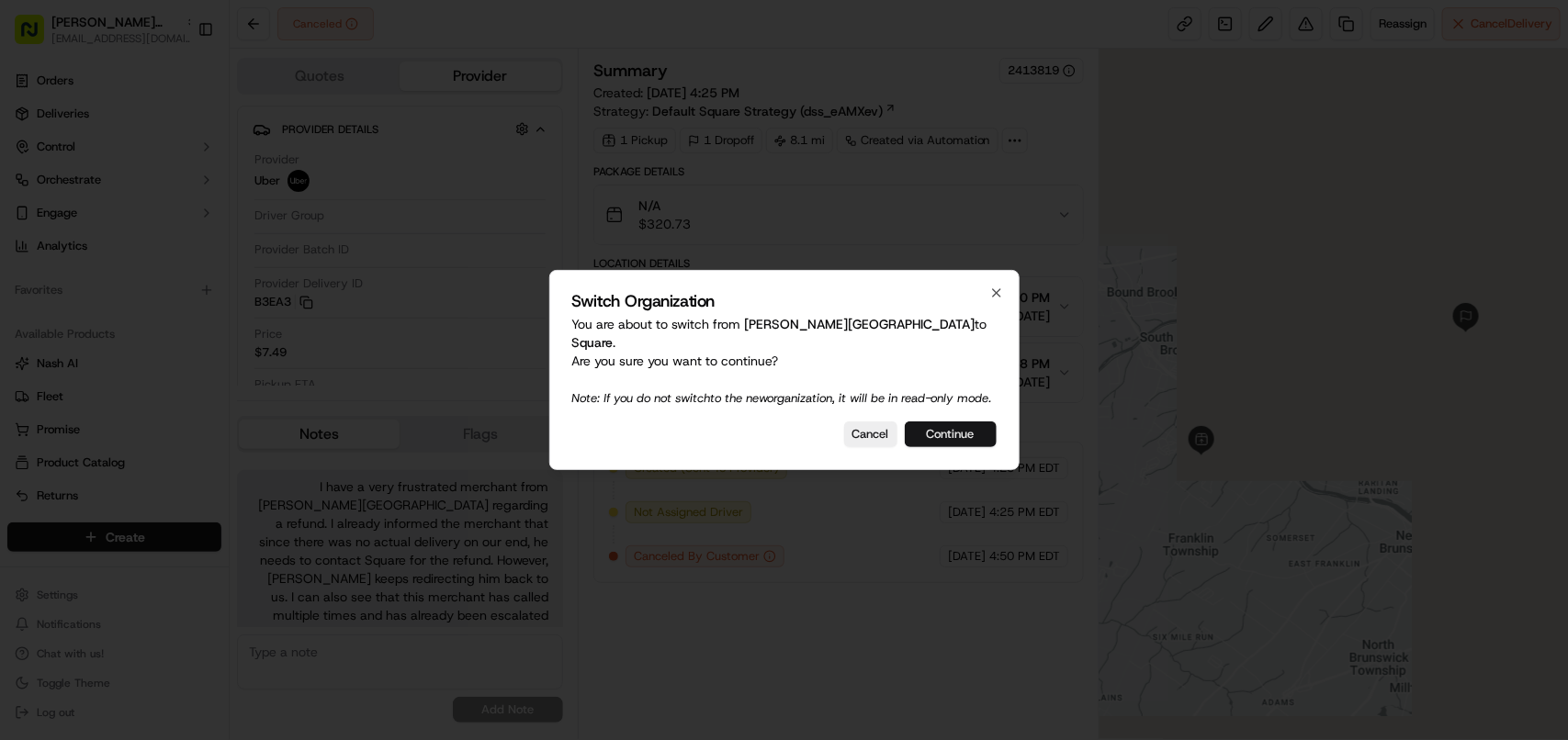
click at [971, 427] on button "Continue" at bounding box center [950, 434] width 92 height 26
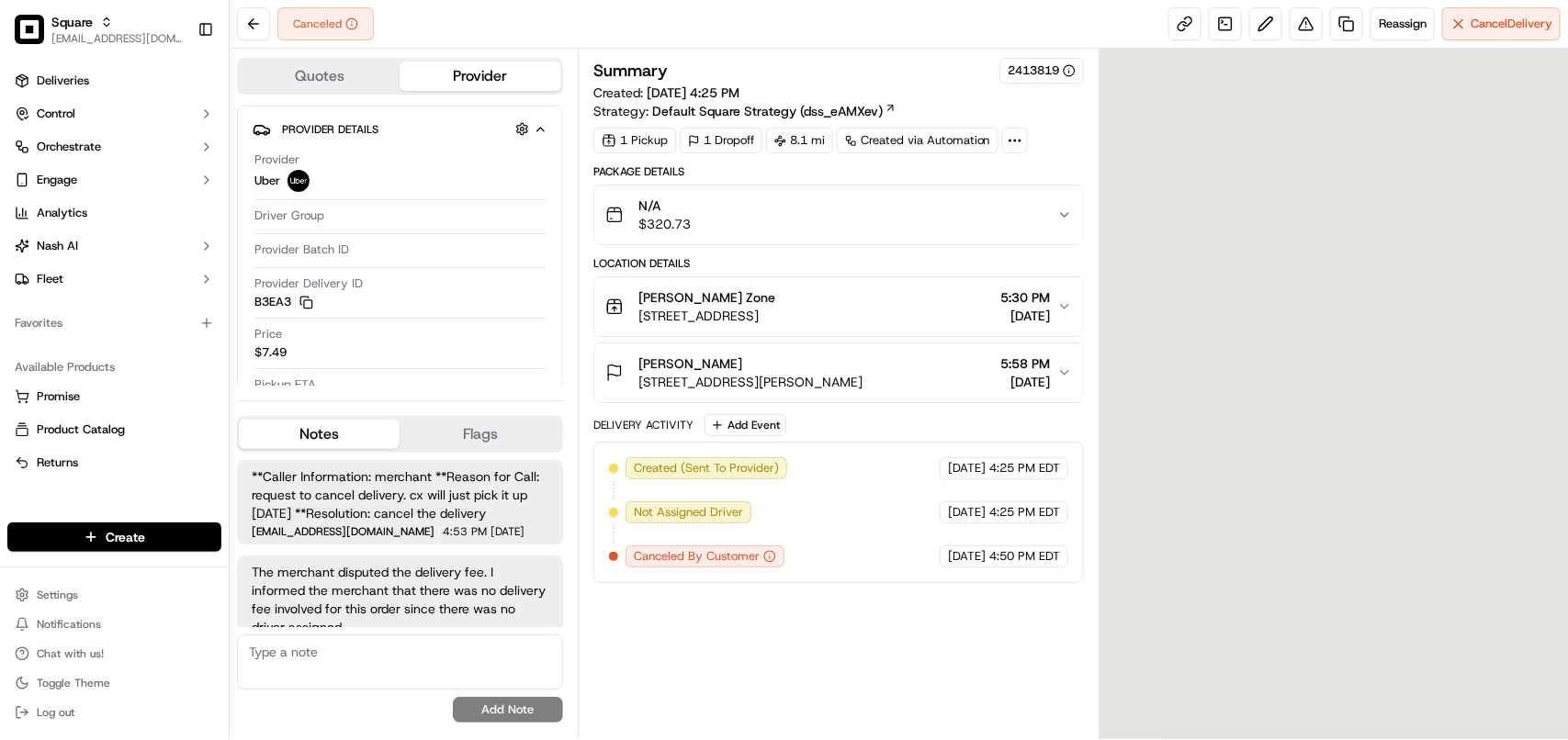
scroll to position [702, 0]
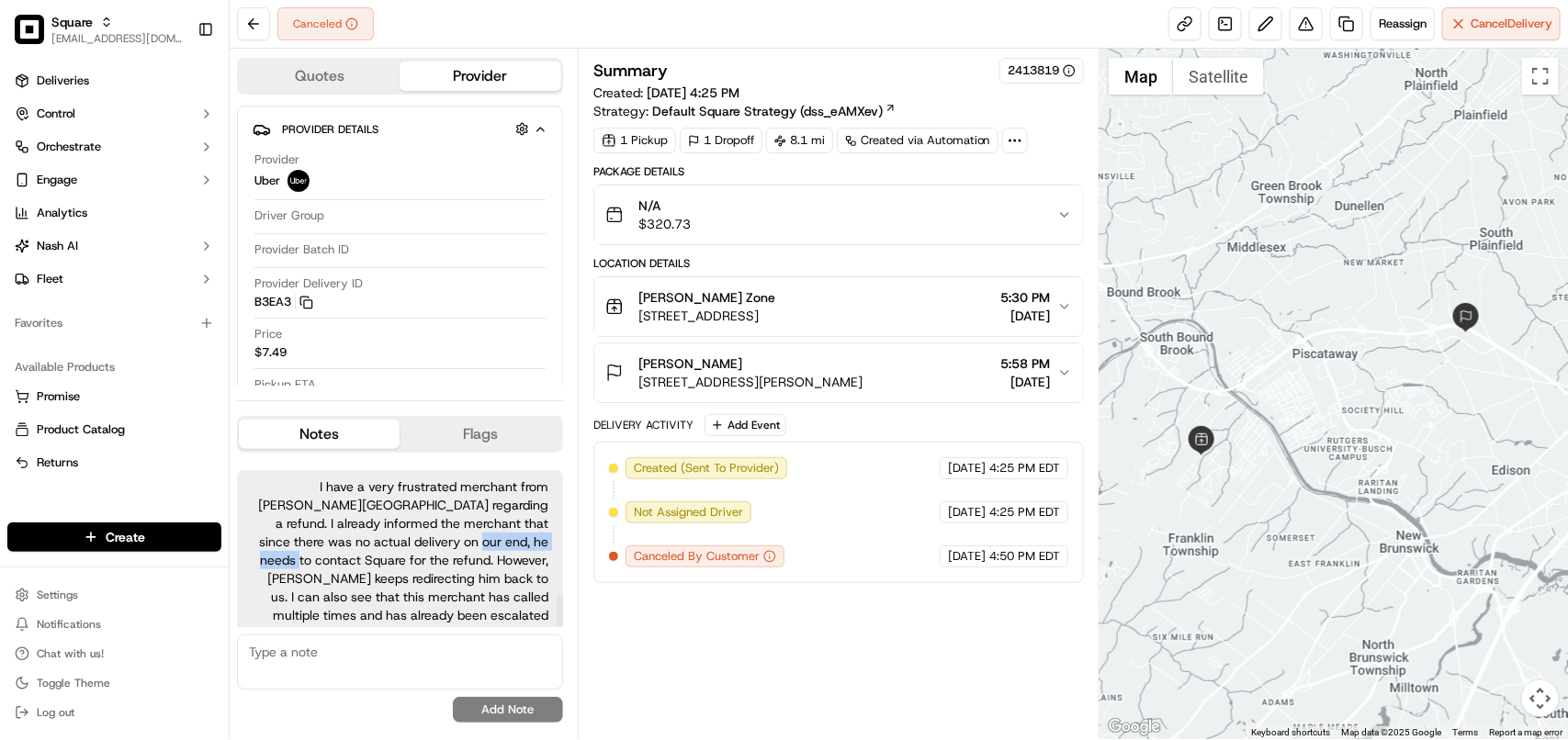
drag, startPoint x: 410, startPoint y: 531, endPoint x: 520, endPoint y: 523, distance: 110.3
click at [520, 523] on span "I have a very frustrated merchant from [PERSON_NAME][GEOGRAPHIC_DATA] regarding…" at bounding box center [400, 560] width 297 height 165
click at [468, 547] on span "I have a very frustrated merchant from [PERSON_NAME][GEOGRAPHIC_DATA] regarding…" at bounding box center [400, 560] width 297 height 165
drag, startPoint x: 345, startPoint y: 547, endPoint x: 496, endPoint y: 547, distance: 151.0
click at [496, 547] on span "I have a very frustrated merchant from [PERSON_NAME][GEOGRAPHIC_DATA] regarding…" at bounding box center [400, 560] width 297 height 165
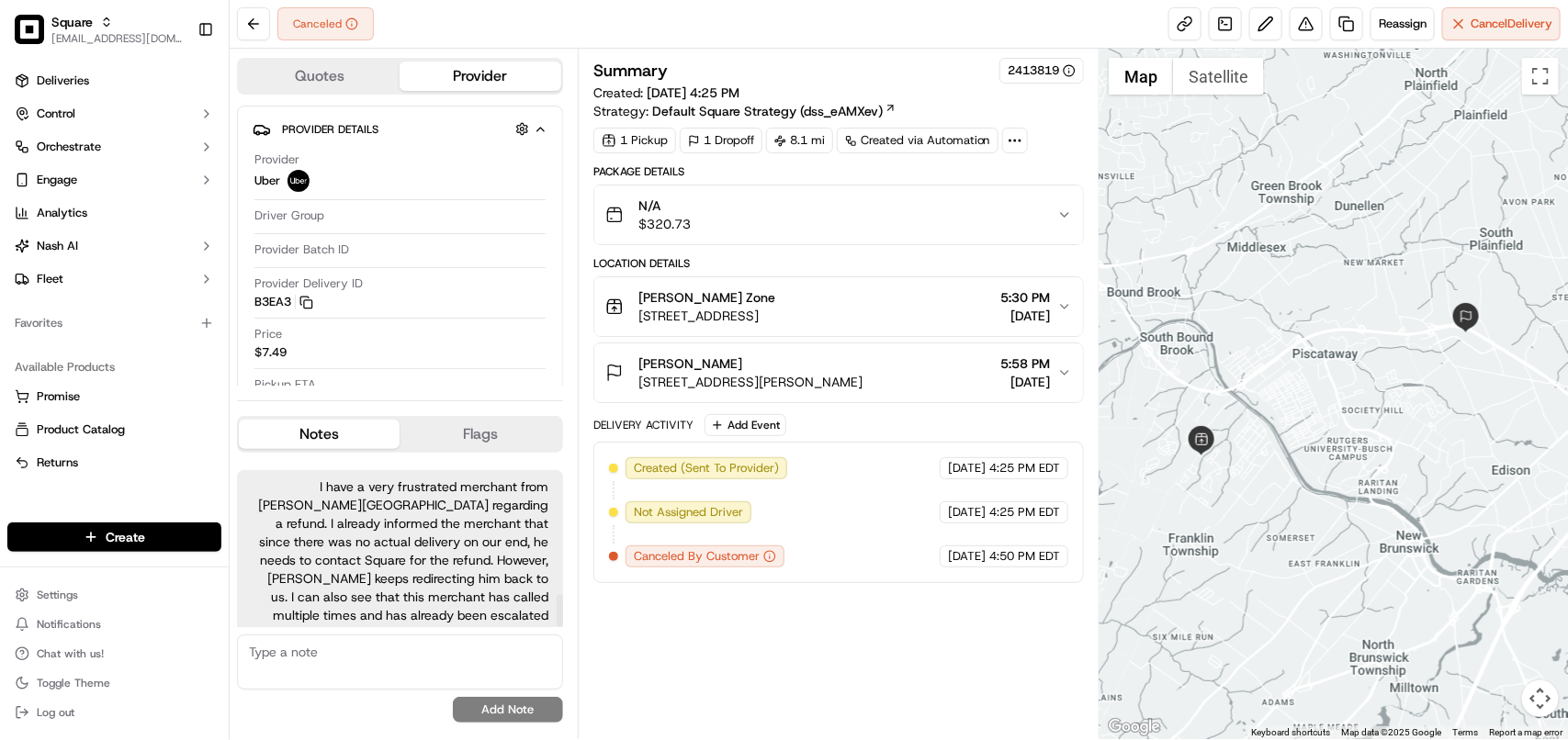
click at [521, 562] on span "I have a very frustrated merchant from [PERSON_NAME][GEOGRAPHIC_DATA] regarding…" at bounding box center [400, 560] width 297 height 165
drag, startPoint x: 361, startPoint y: 561, endPoint x: 483, endPoint y: 561, distance: 122.0
click at [483, 561] on span "I have a very frustrated merchant from [PERSON_NAME][GEOGRAPHIC_DATA] regarding…" at bounding box center [400, 560] width 297 height 165
click at [506, 577] on span "I have a very frustrated merchant from [PERSON_NAME][GEOGRAPHIC_DATA] regarding…" at bounding box center [400, 560] width 297 height 165
drag, startPoint x: 366, startPoint y: 579, endPoint x: 520, endPoint y: 579, distance: 154.0
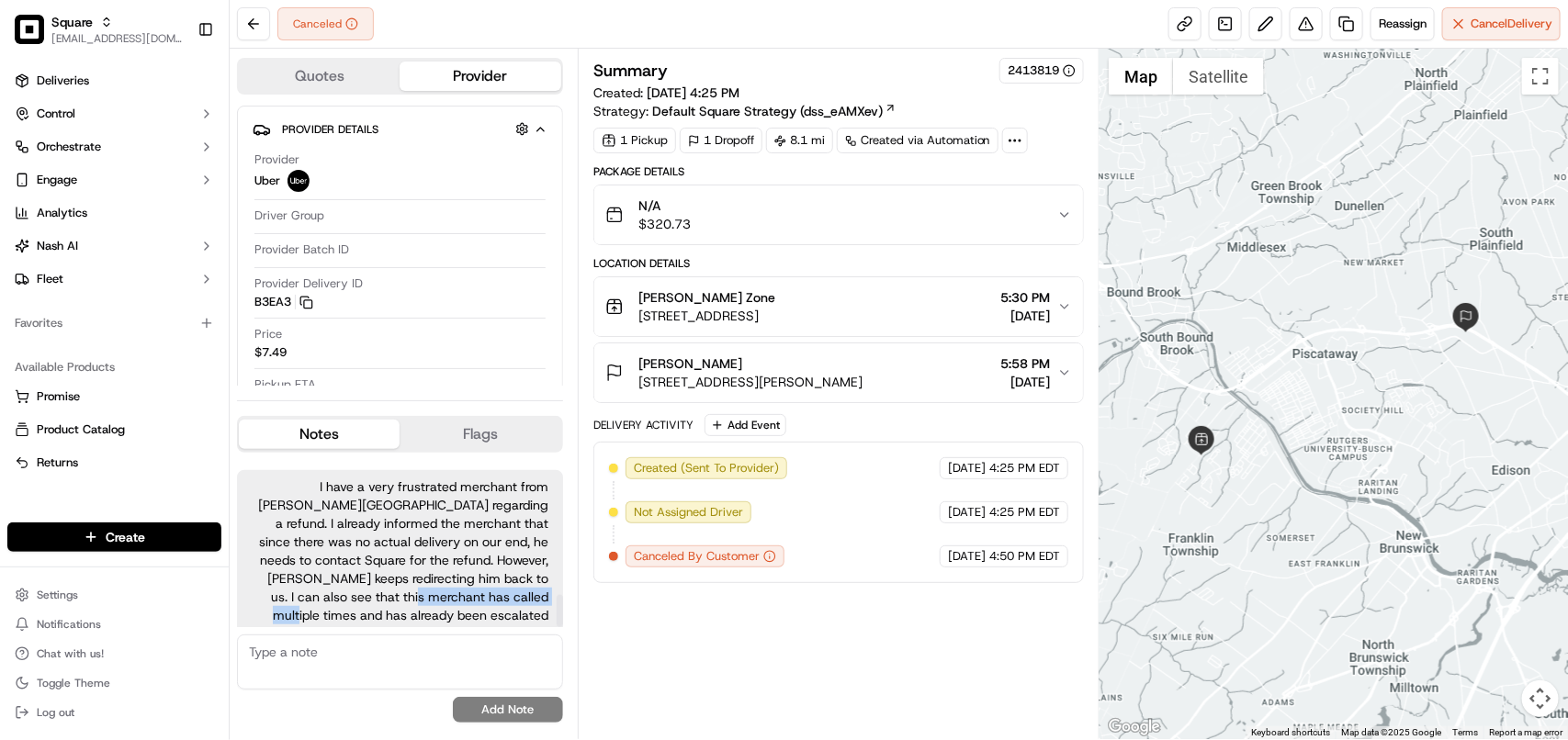
click at [520, 579] on span "I have a very frustrated merchant from [PERSON_NAME][GEOGRAPHIC_DATA] regarding…" at bounding box center [400, 560] width 297 height 165
drag, startPoint x: 529, startPoint y: 593, endPoint x: 519, endPoint y: 594, distance: 10.0
click at [530, 593] on span "I have a very frustrated merchant from [PERSON_NAME][GEOGRAPHIC_DATA] regarding…" at bounding box center [400, 560] width 297 height 165
drag, startPoint x: 464, startPoint y: 594, endPoint x: 496, endPoint y: 595, distance: 32.0
click at [496, 595] on span "I have a very frustrated merchant from [PERSON_NAME][GEOGRAPHIC_DATA] regarding…" at bounding box center [400, 560] width 297 height 165
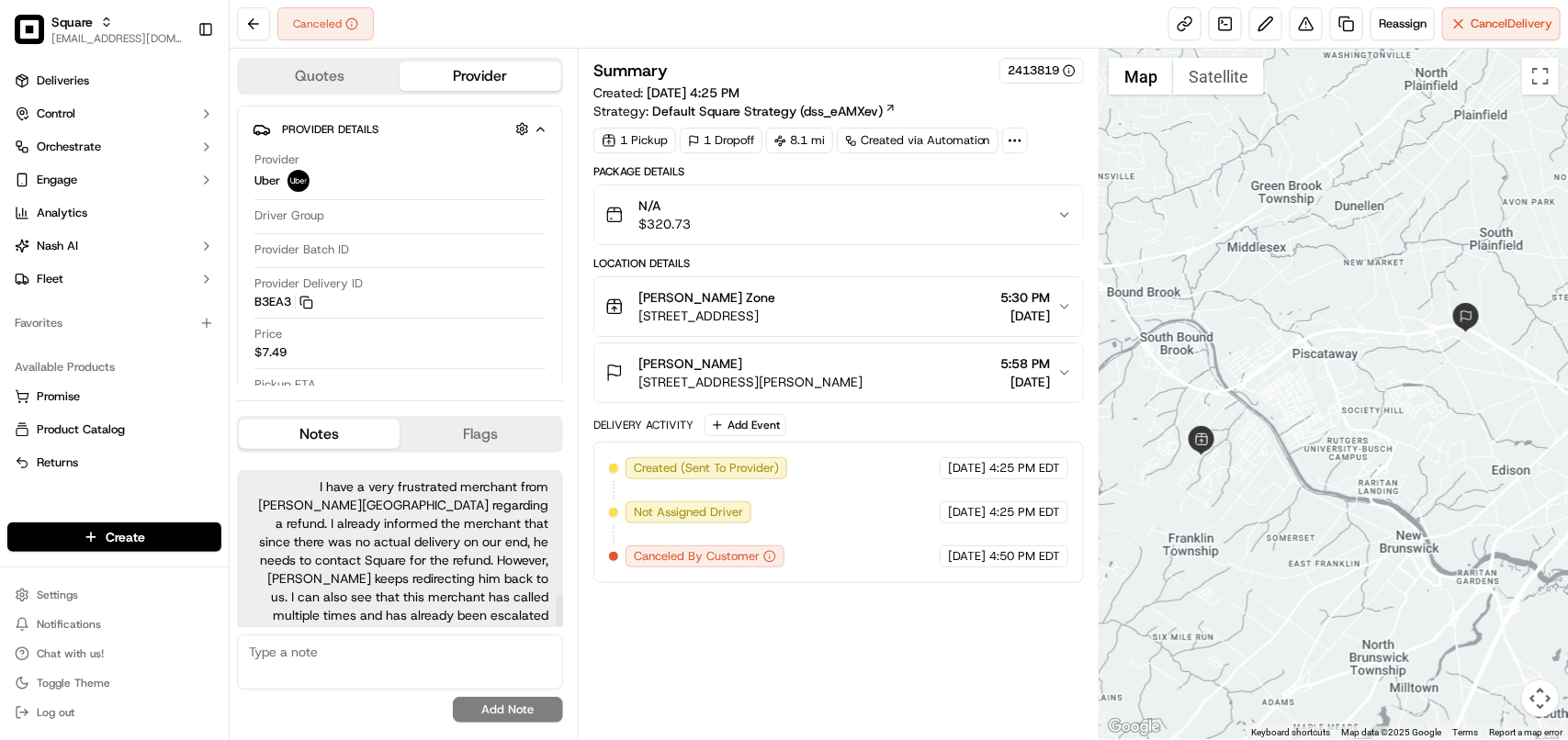
click at [497, 561] on span "I have a very frustrated merchant from [PERSON_NAME][GEOGRAPHIC_DATA] regarding…" at bounding box center [400, 560] width 297 height 165
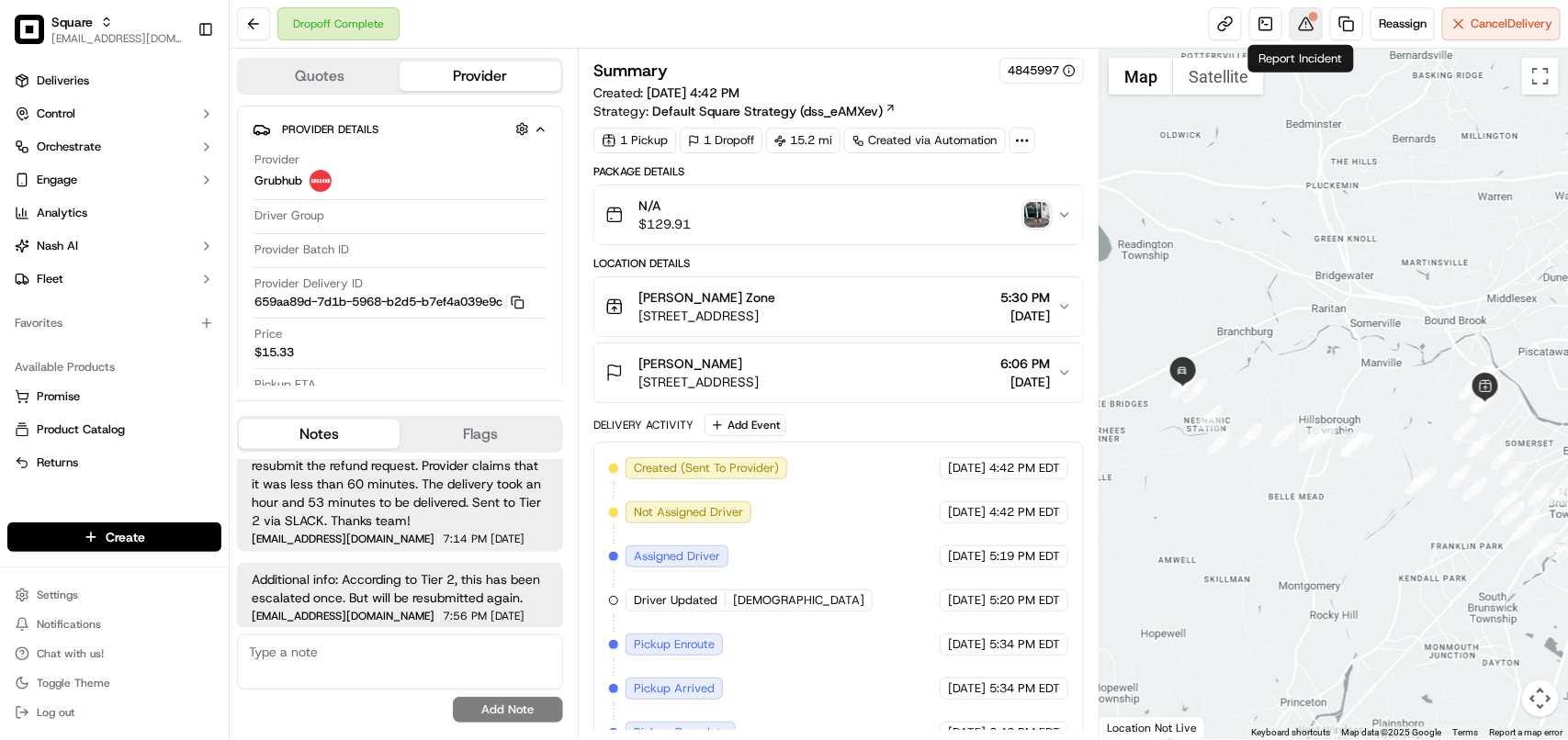
click at [1298, 27] on button at bounding box center [1305, 24] width 33 height 33
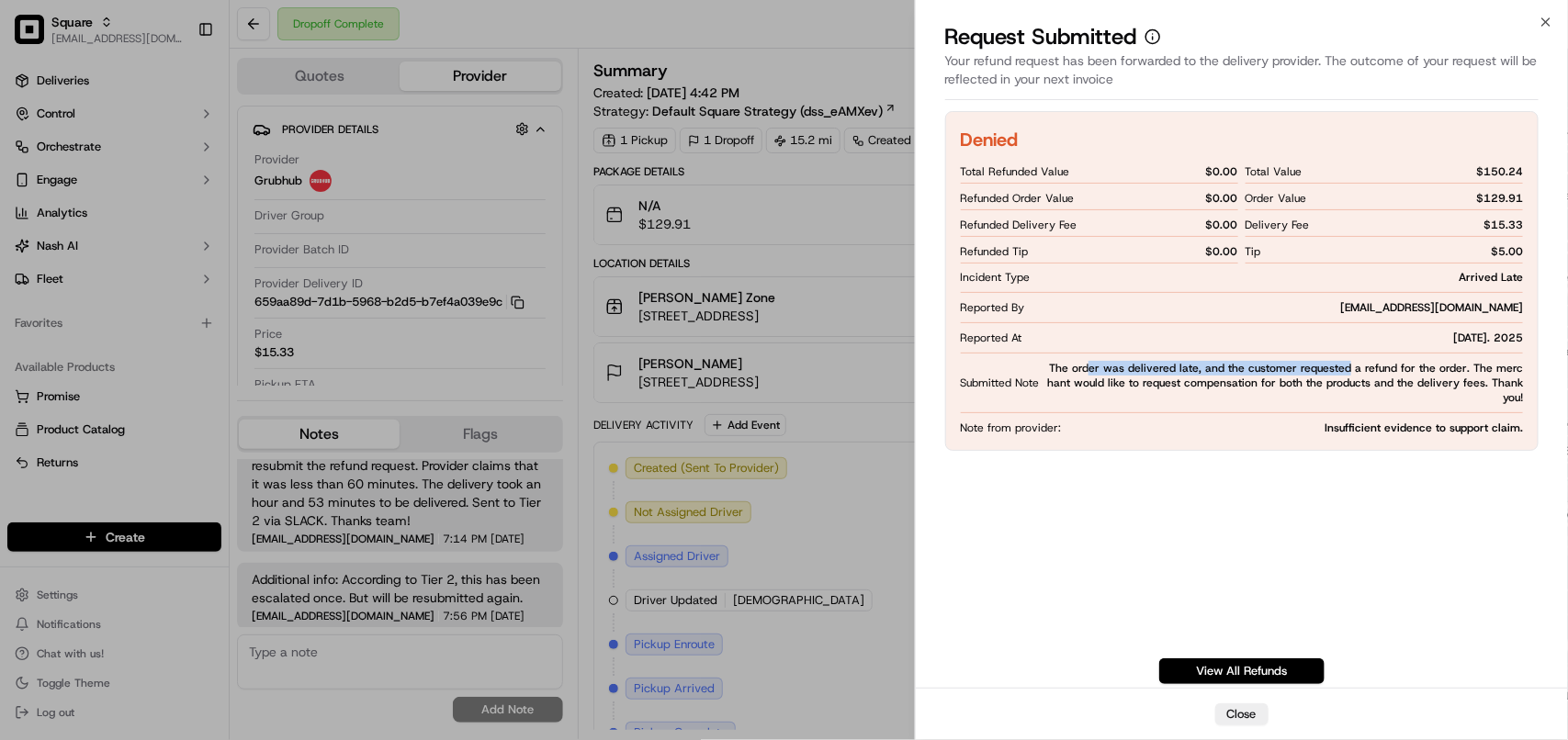
drag, startPoint x: 1093, startPoint y: 368, endPoint x: 1342, endPoint y: 366, distance: 249.0
click at [1342, 366] on span "The order was delivered late, and the customer requested a refund for the order…" at bounding box center [1285, 383] width 476 height 45
click at [1349, 370] on span "The order was delivered late, and the customer requested a refund for the order…" at bounding box center [1285, 383] width 476 height 45
drag, startPoint x: 1133, startPoint y: 386, endPoint x: 1356, endPoint y: 386, distance: 223.0
click at [1356, 386] on span "The order was delivered late, and the customer requested a refund for the order…" at bounding box center [1285, 383] width 476 height 45
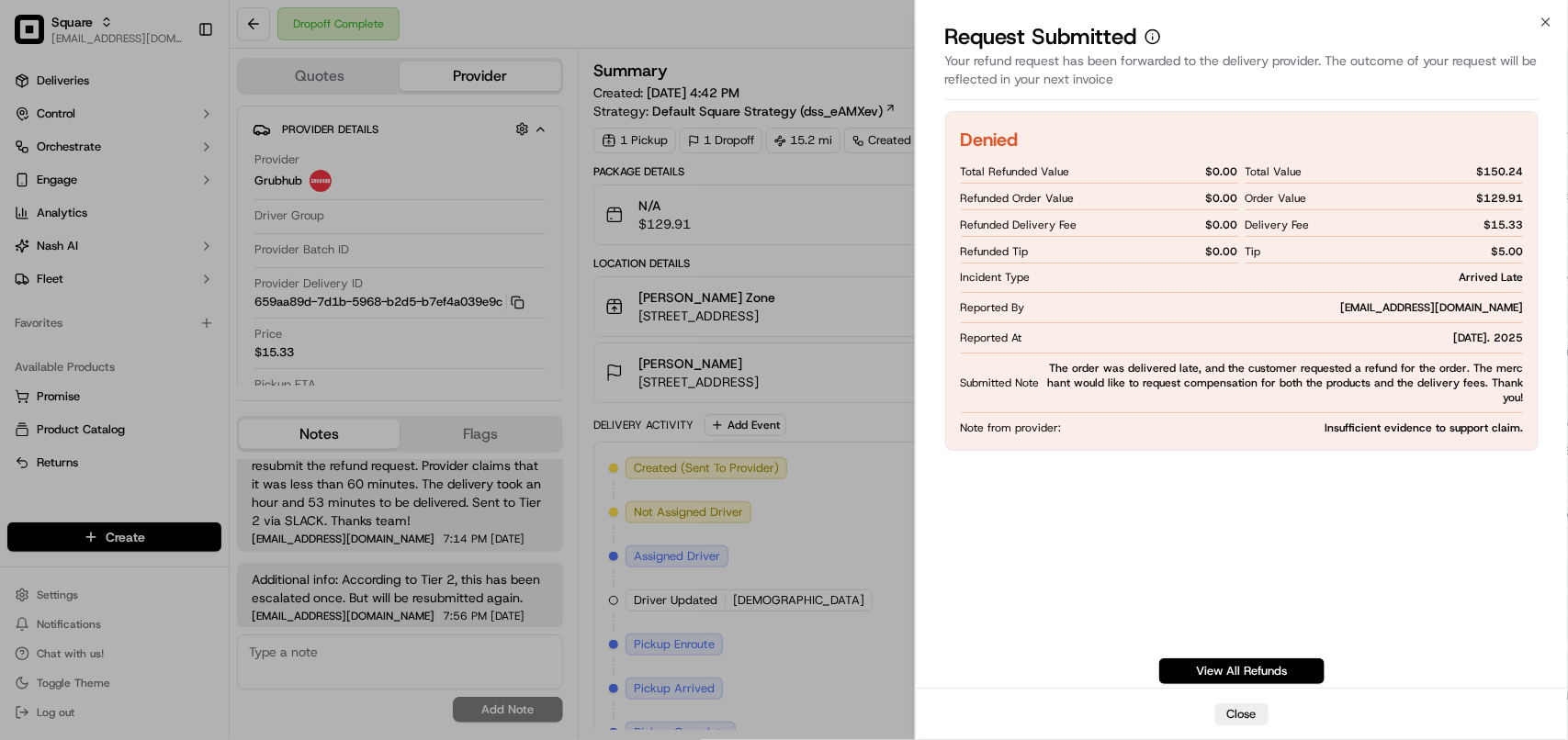
click at [1371, 372] on span "The order was delivered late, and the customer requested a refund for the order…" at bounding box center [1285, 383] width 476 height 45
drag, startPoint x: 1517, startPoint y: 382, endPoint x: 1154, endPoint y: 382, distance: 363.0
click at [1154, 382] on span "The order was delivered late, and the customer requested a refund for the order…" at bounding box center [1285, 383] width 476 height 45
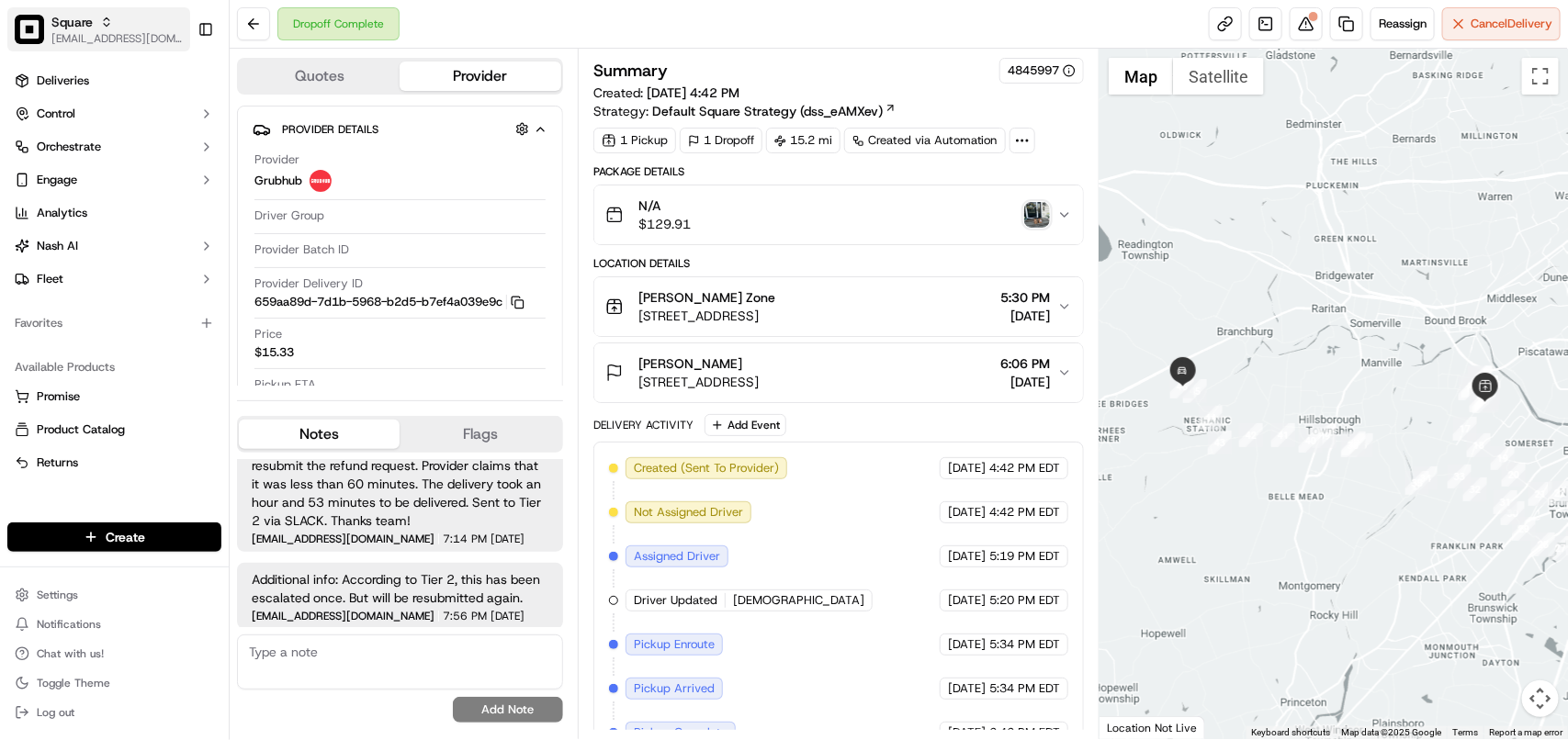
click at [89, 25] on span "Square" at bounding box center [72, 22] width 42 height 18
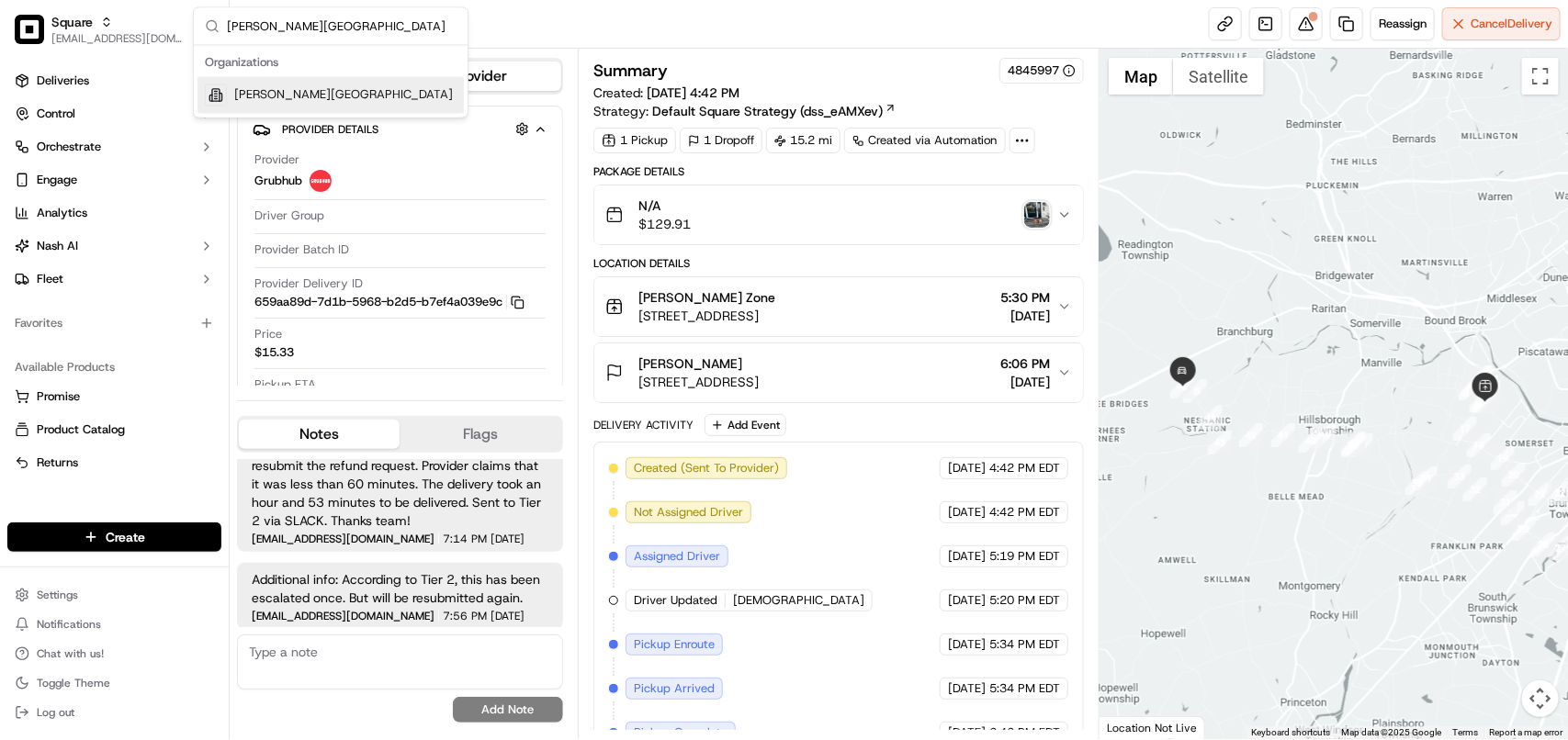
type input "Snider Plaza"
click at [291, 93] on span "[PERSON_NAME][GEOGRAPHIC_DATA]" at bounding box center [343, 95] width 219 height 16
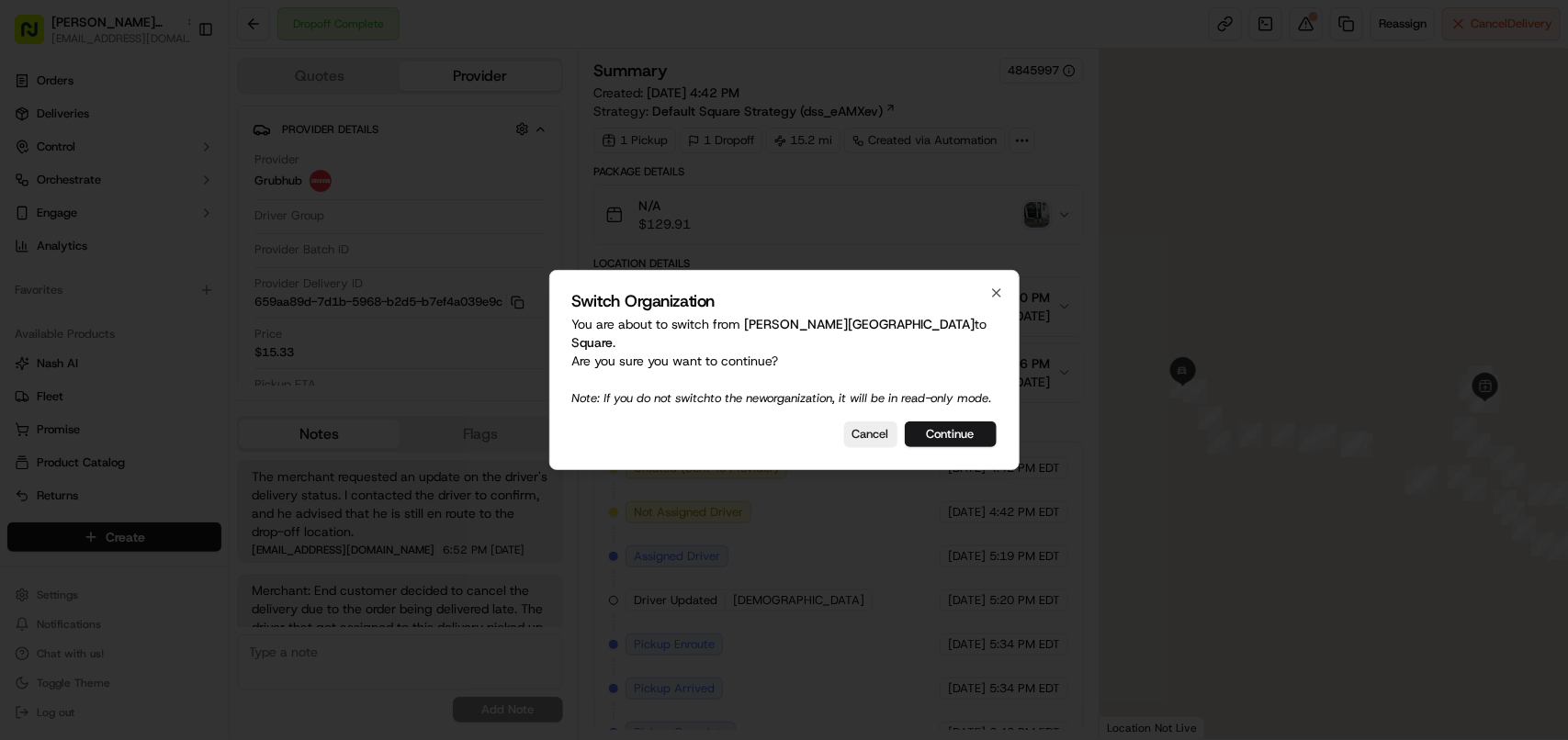
scroll to position [521, 0]
click at [939, 431] on button "Continue" at bounding box center [950, 434] width 92 height 26
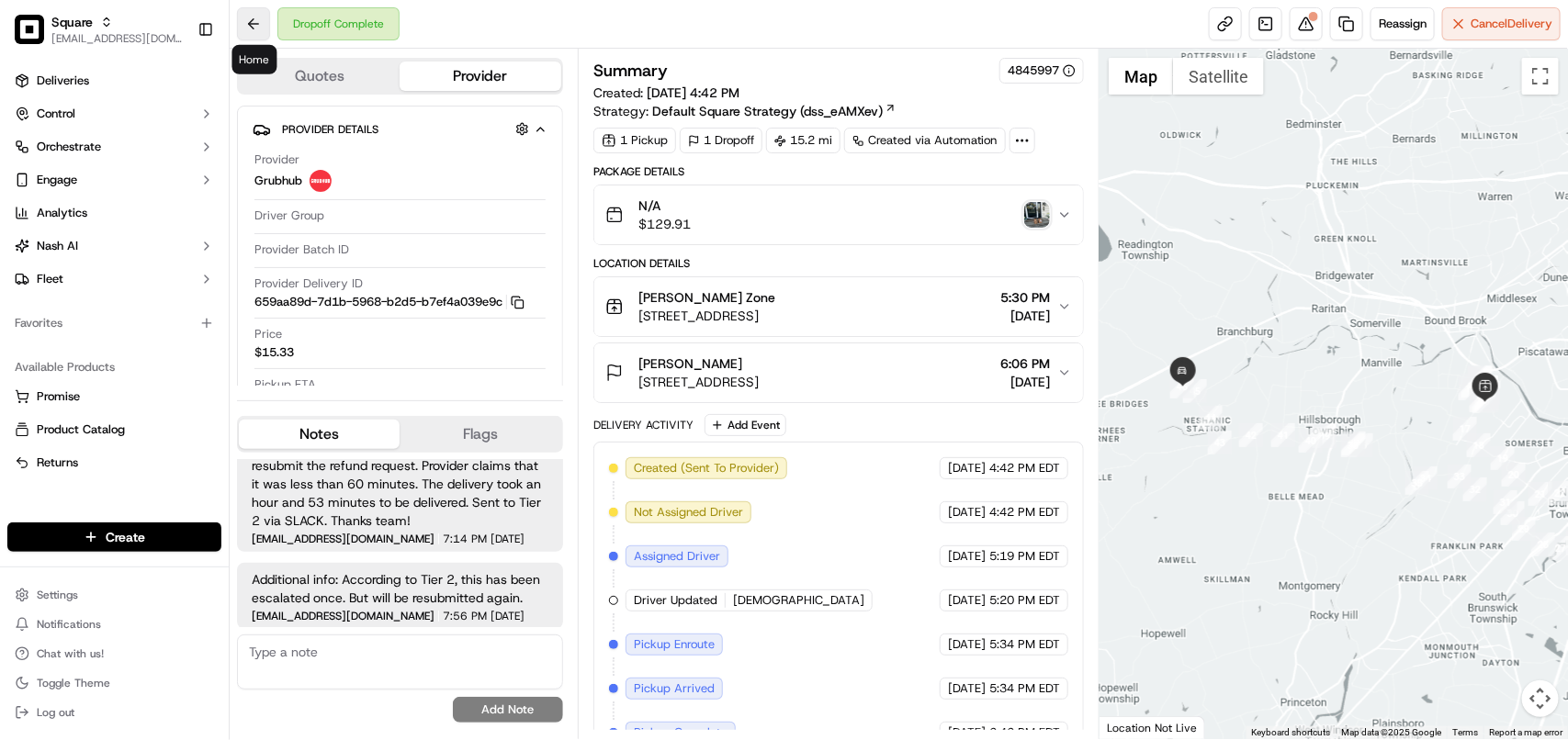
click at [259, 32] on button at bounding box center [253, 24] width 33 height 33
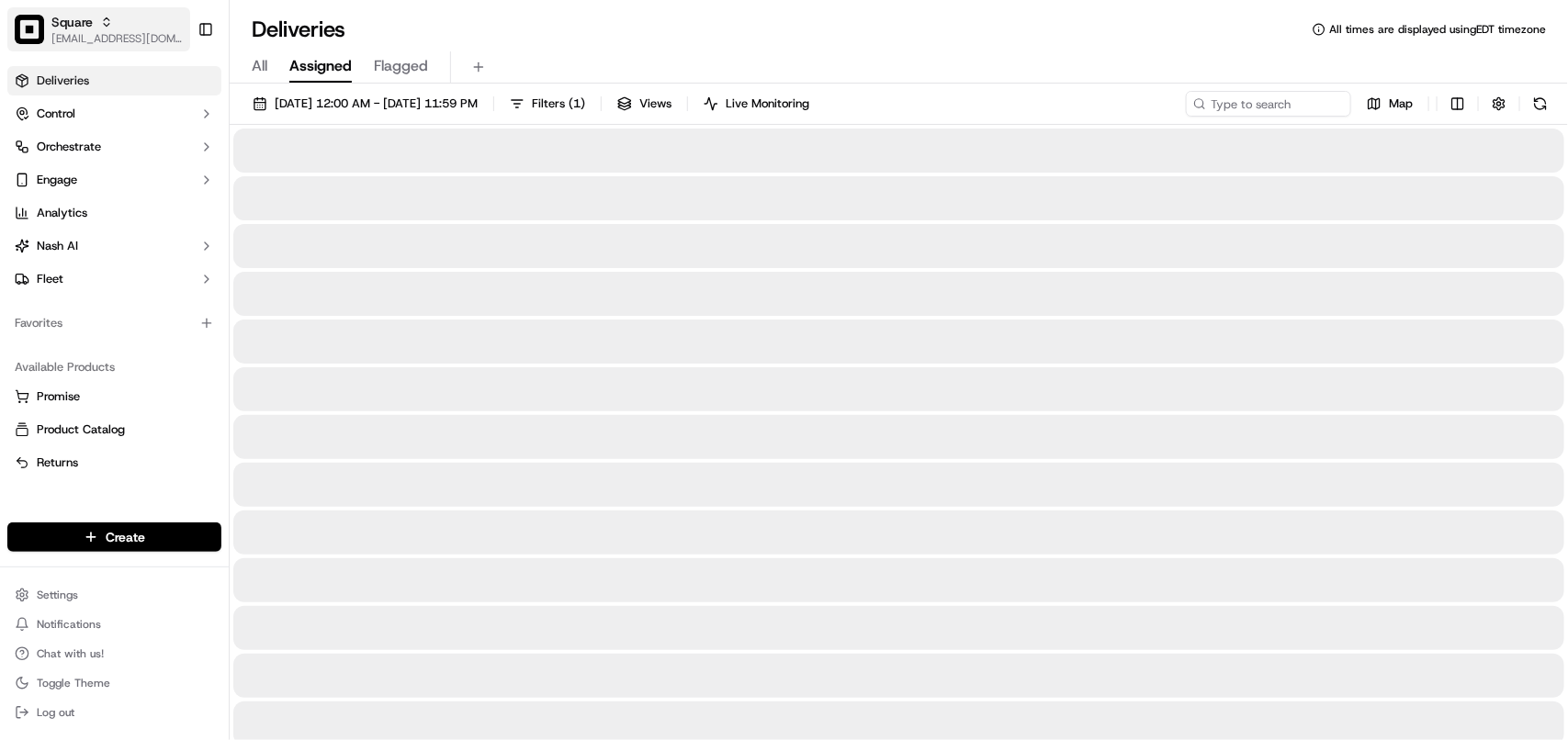
click at [78, 33] on span "[EMAIL_ADDRESS][DOMAIN_NAME]" at bounding box center [117, 39] width 132 height 15
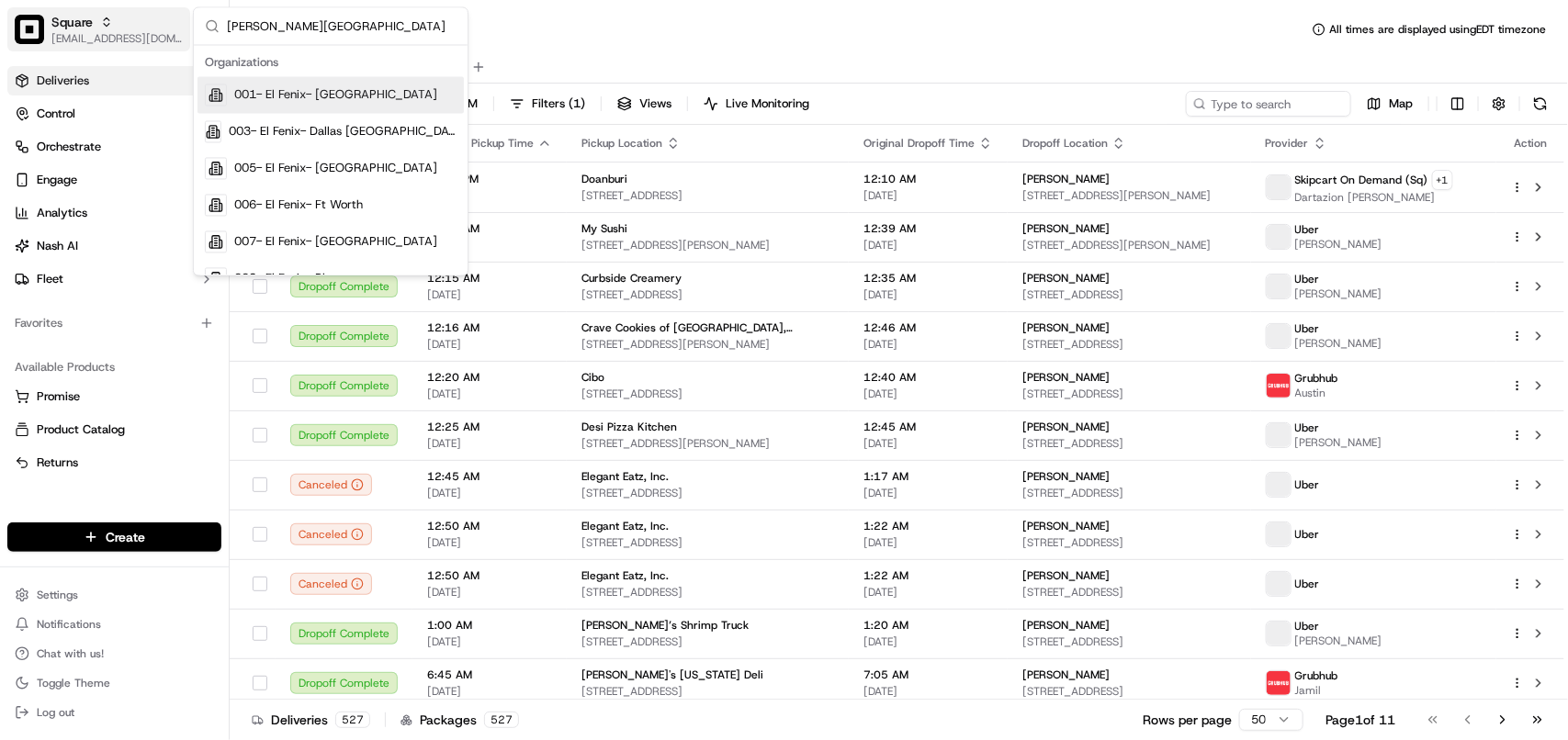
click at [106, 28] on div "Square" at bounding box center [117, 22] width 132 height 18
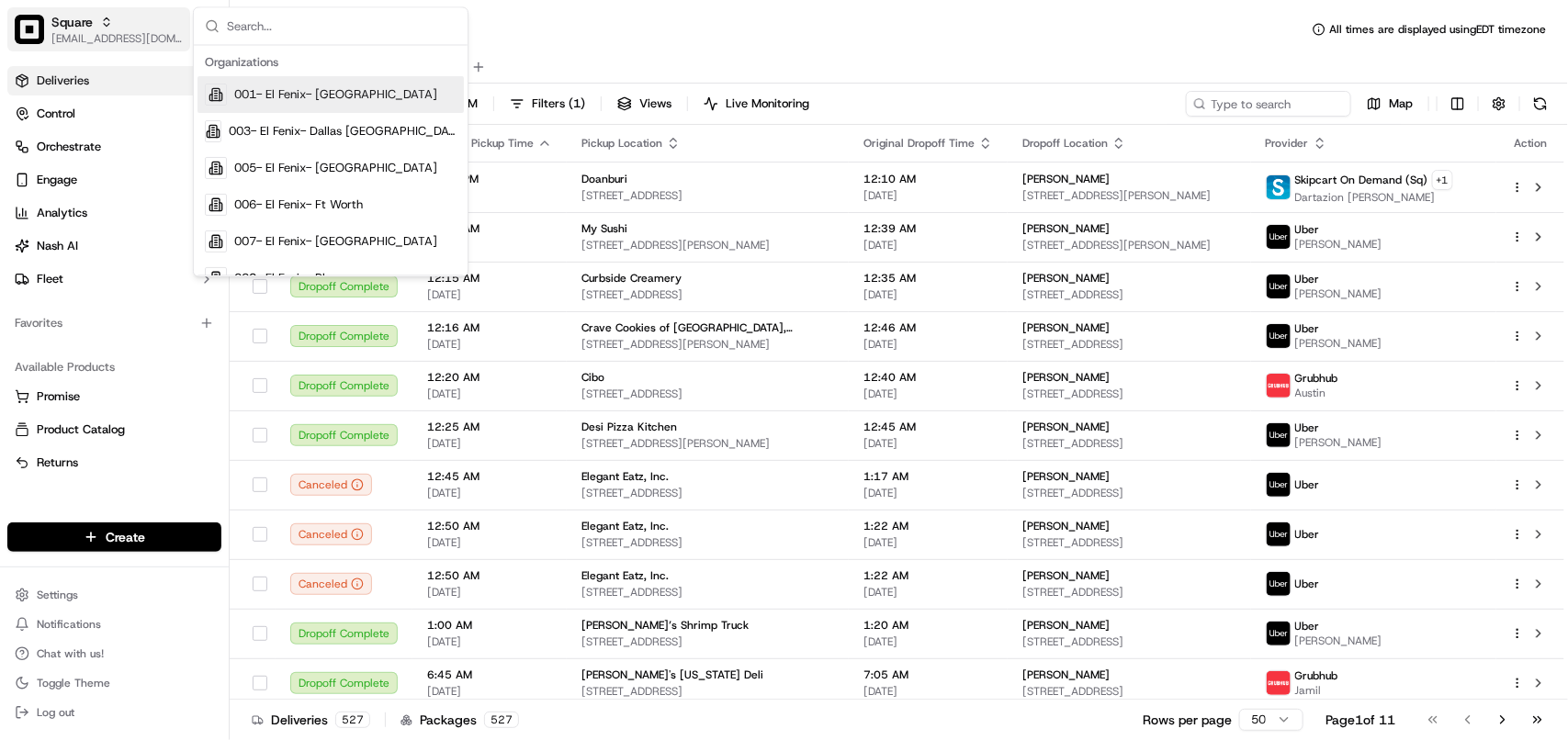
click at [92, 37] on span "[EMAIL_ADDRESS][DOMAIN_NAME]" at bounding box center [117, 39] width 132 height 15
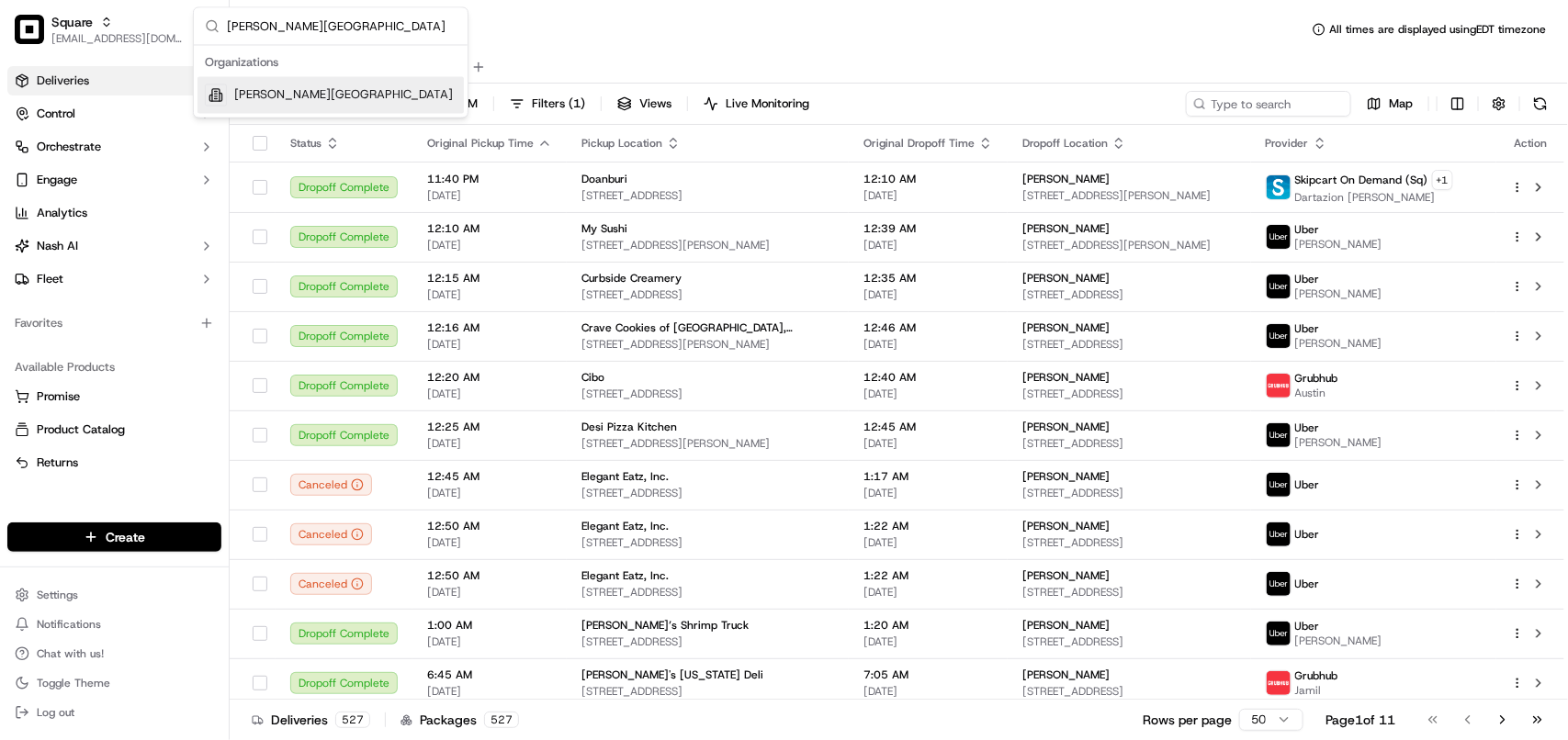
type input "Snider Plaza"
click at [323, 105] on div "Cava - Snider Plaza" at bounding box center [330, 95] width 266 height 37
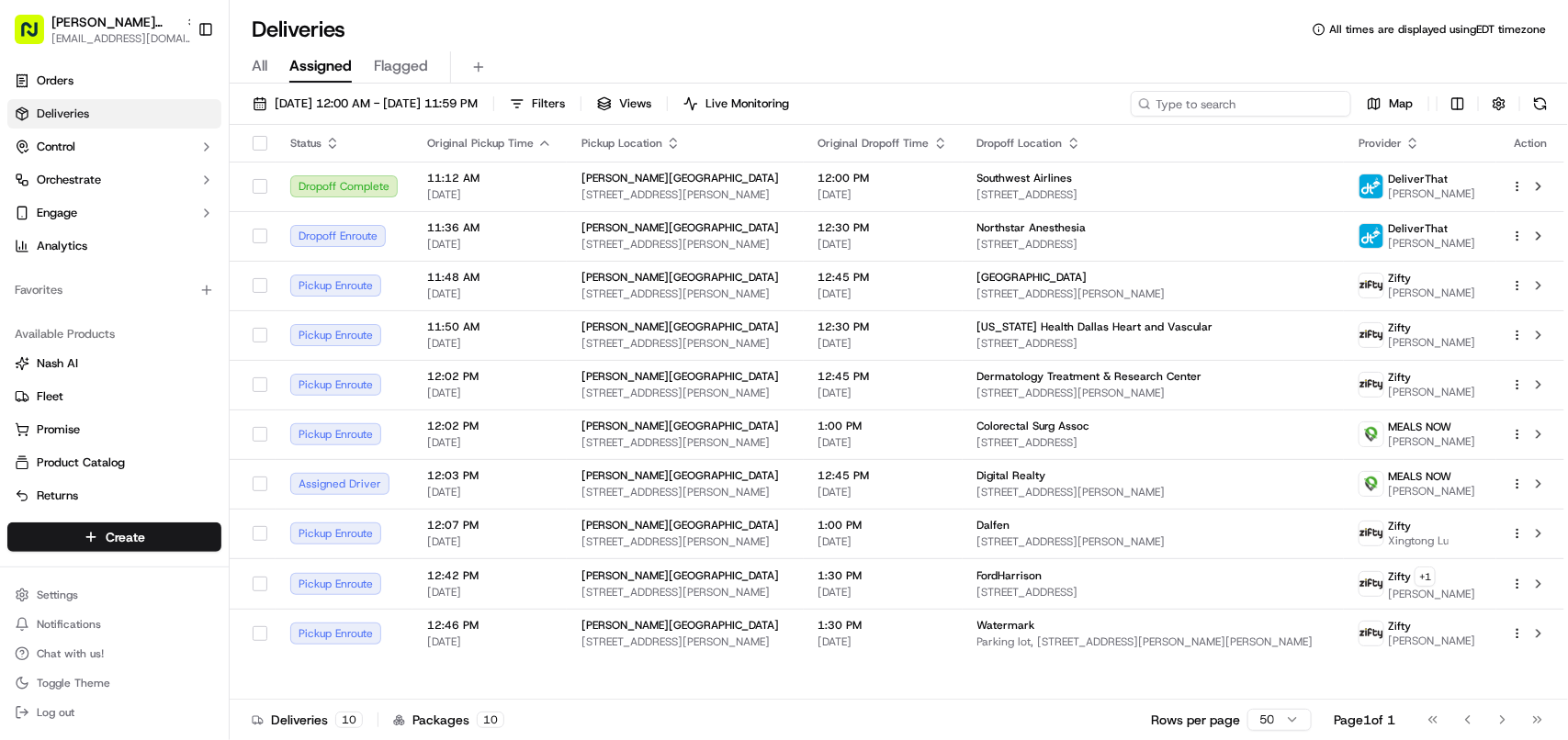
click at [1287, 94] on input at bounding box center [1241, 103] width 221 height 26
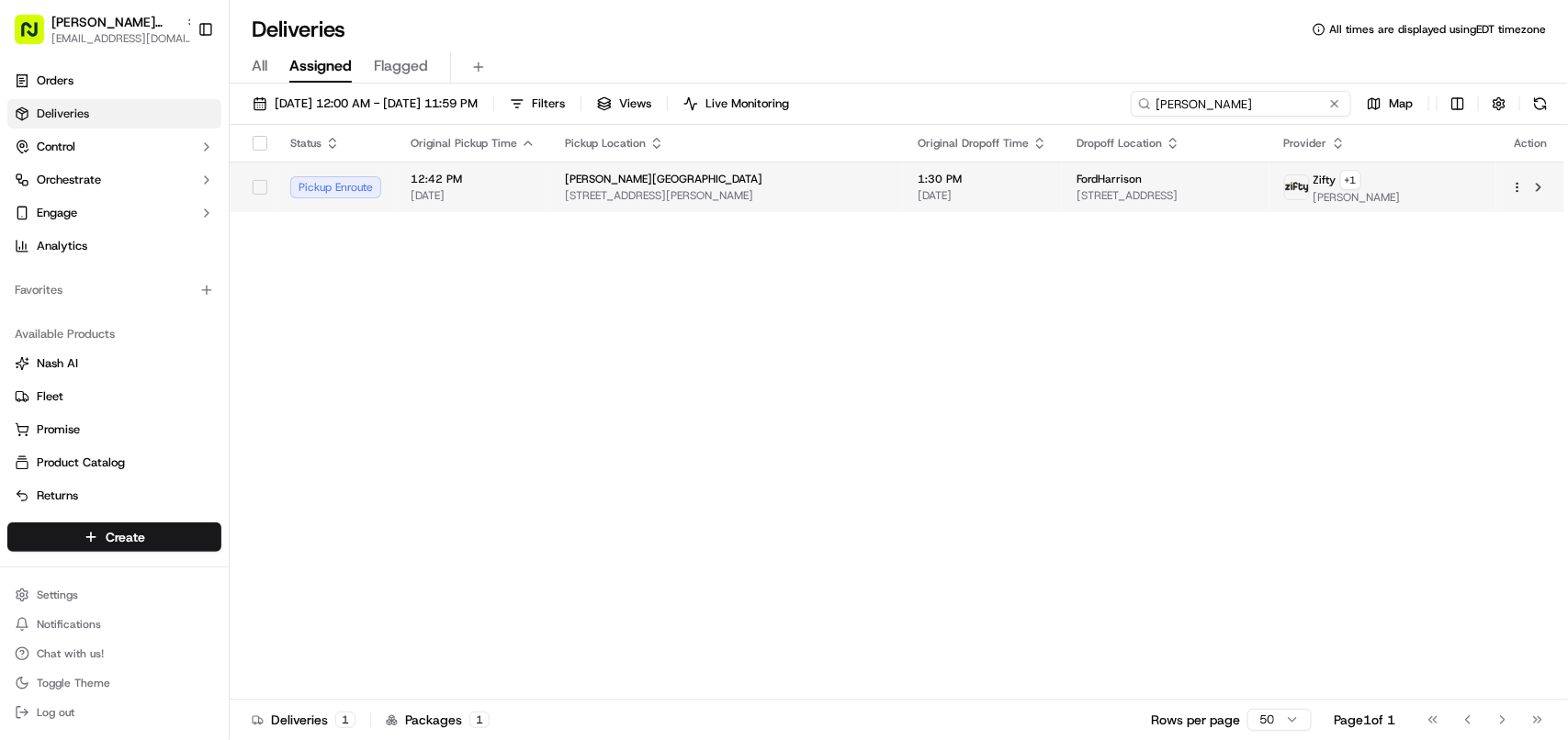
type input "elena"
click at [1201, 186] on div "FordHarrison" at bounding box center [1166, 179] width 178 height 15
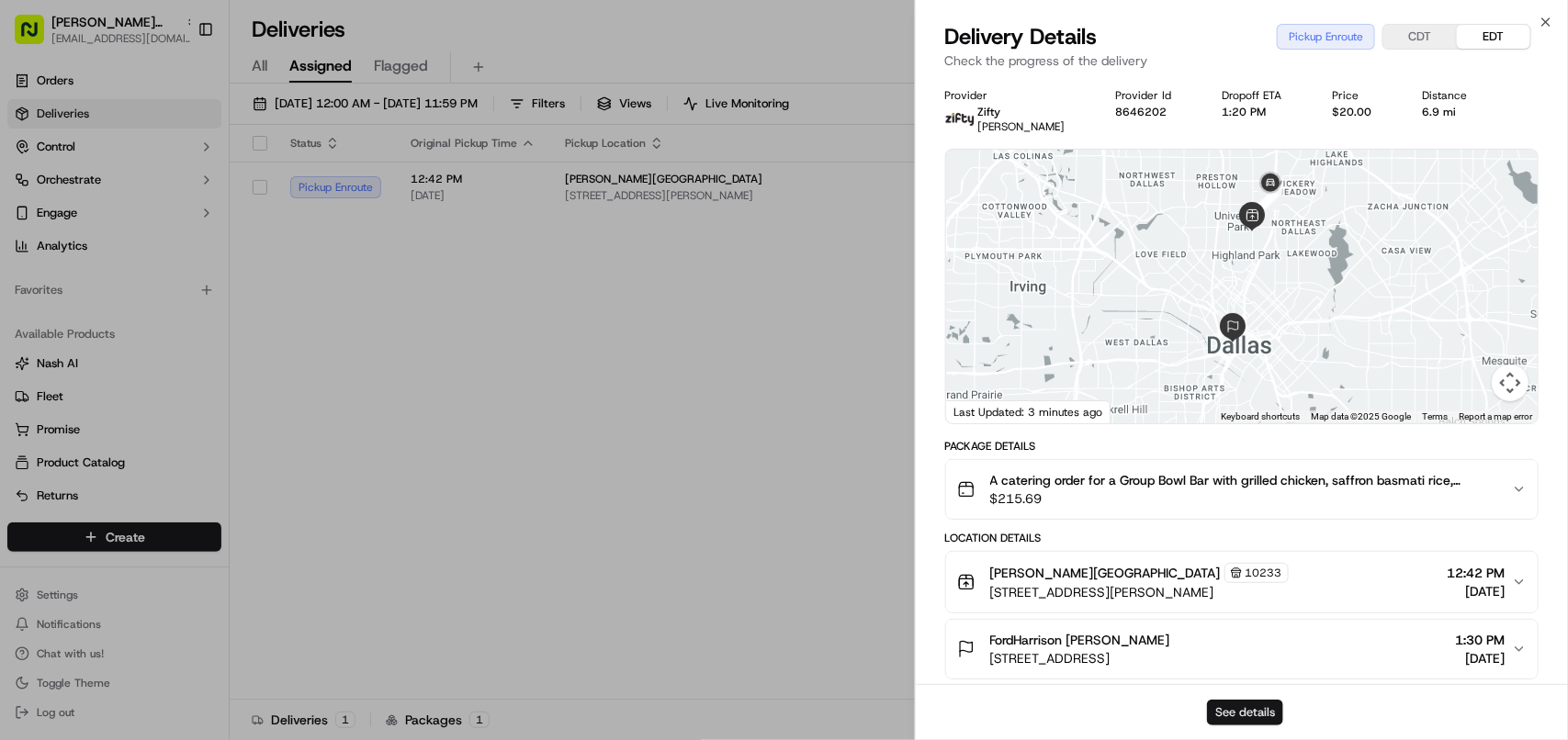
click at [1232, 703] on button "See details" at bounding box center [1245, 712] width 76 height 26
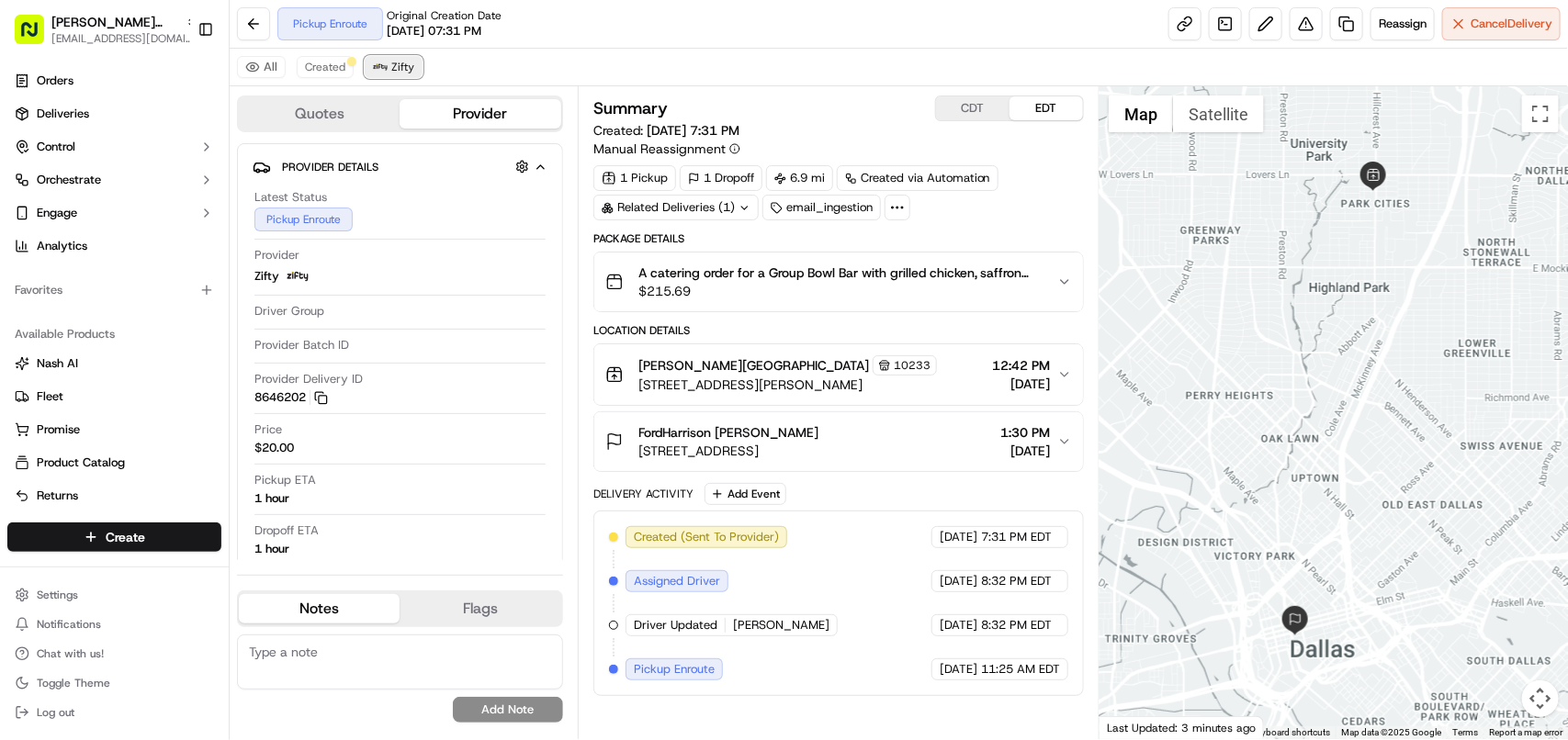
click at [406, 74] on span "Zifty" at bounding box center [403, 67] width 23 height 15
click at [1054, 381] on div "Cava - Snider Plaza 10233 6800 Snider Plaza, Dallas, TX 75205, USA 12:42 PM 09/…" at bounding box center [831, 374] width 452 height 39
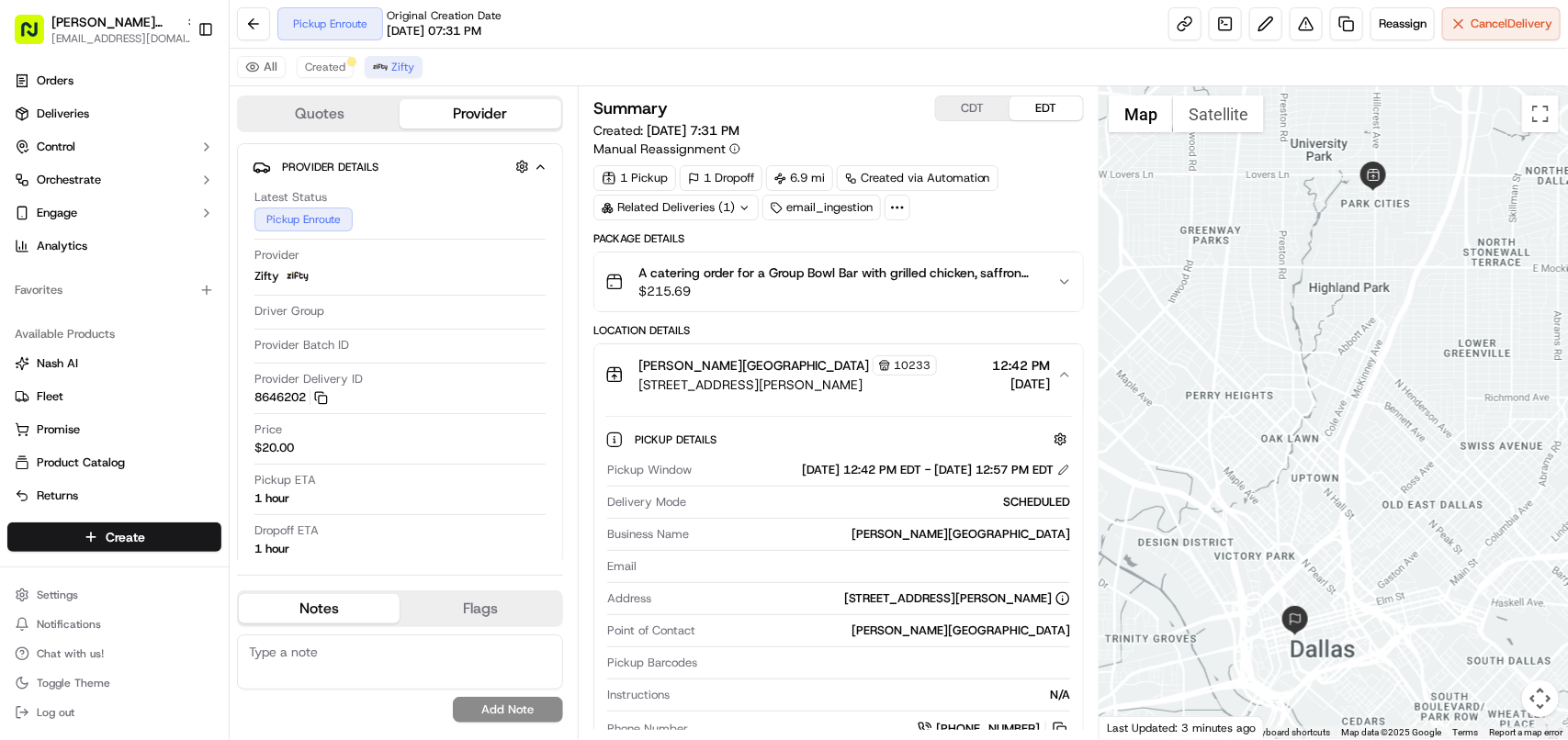
click at [1054, 474] on div "09/16/2025 12:42 PM EDT - 09/16/2025 12:57 PM EDT" at bounding box center [936, 469] width 268 height 16
click at [1064, 474] on button at bounding box center [1064, 470] width 13 height 13
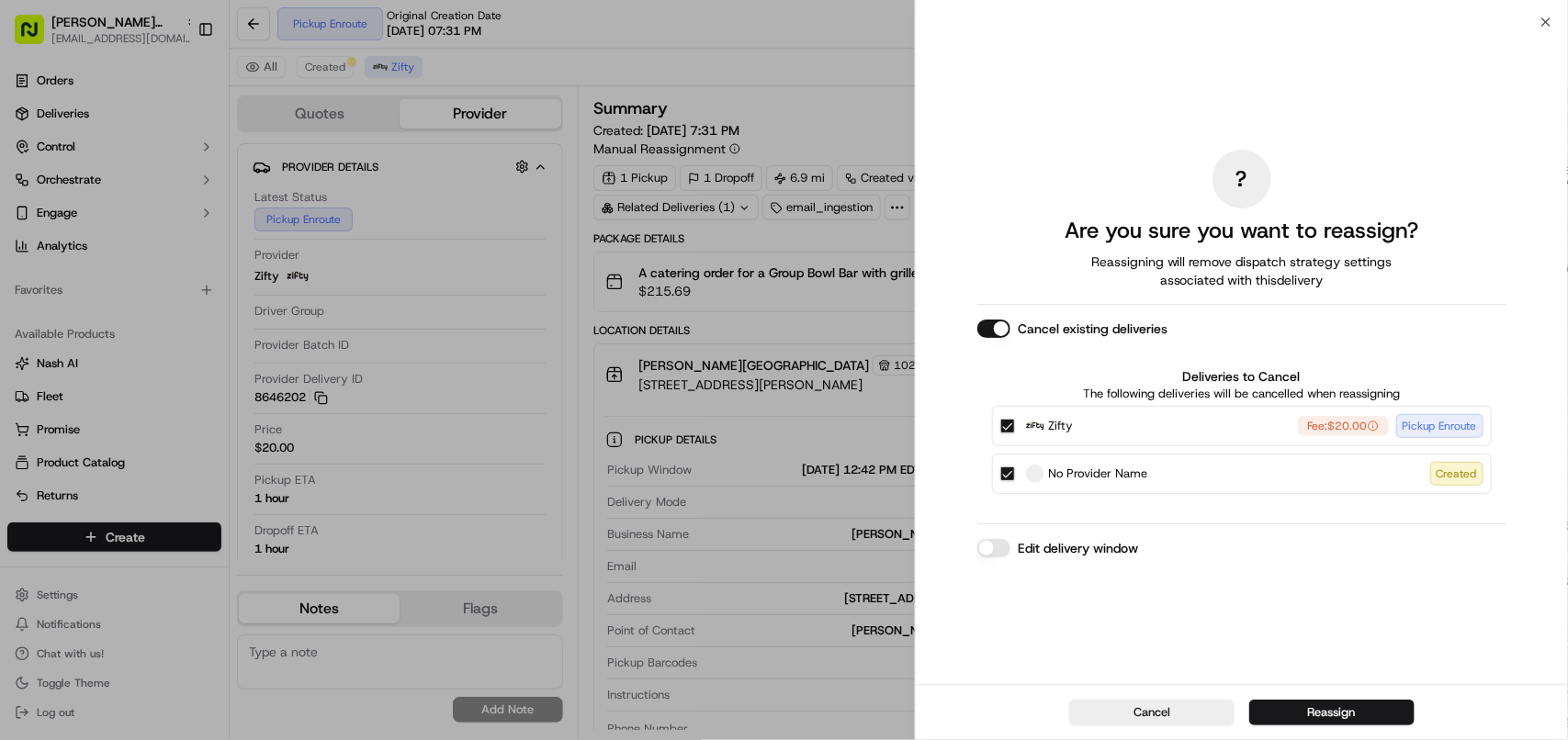
click at [994, 545] on button "Edit delivery window" at bounding box center [994, 548] width 33 height 18
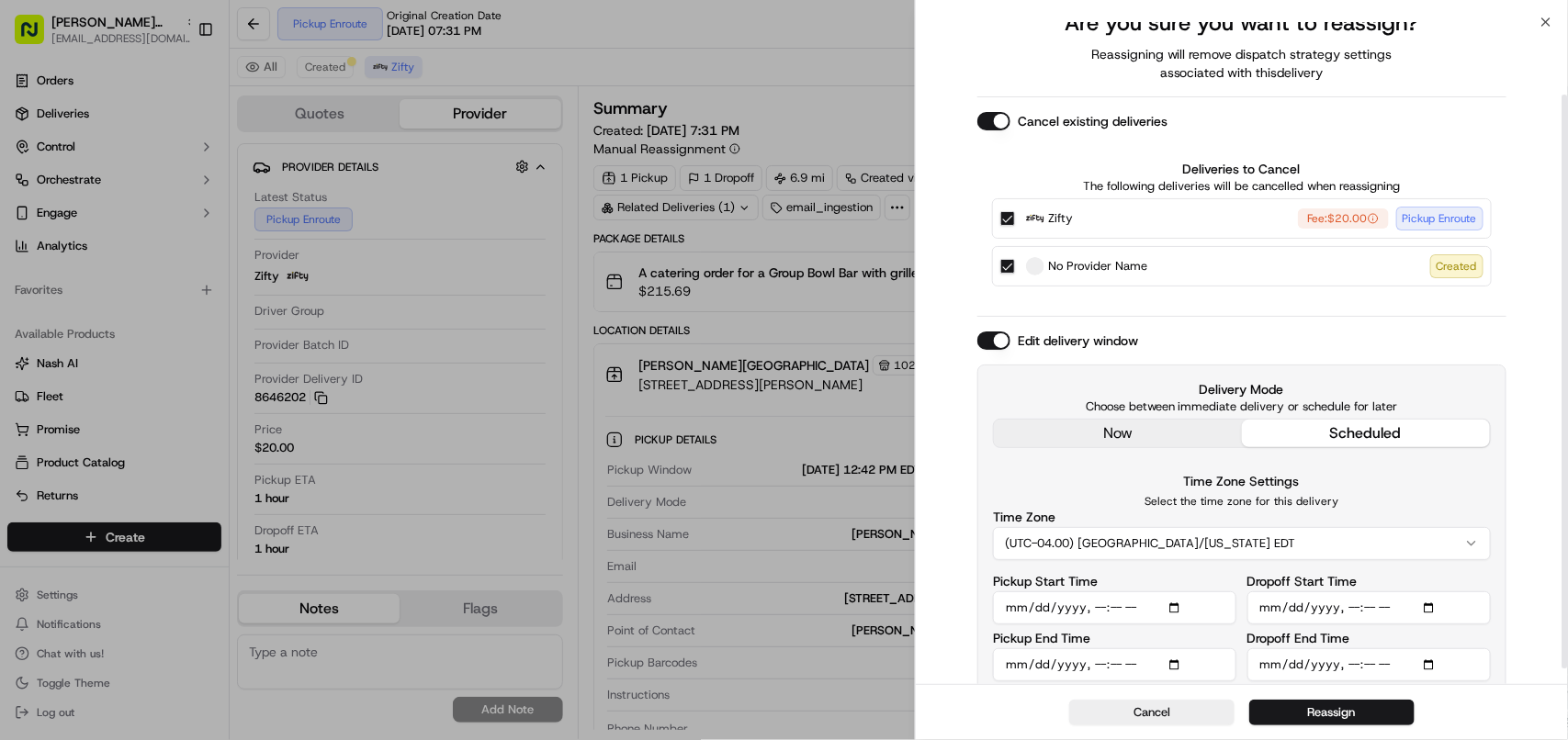
scroll to position [102, 0]
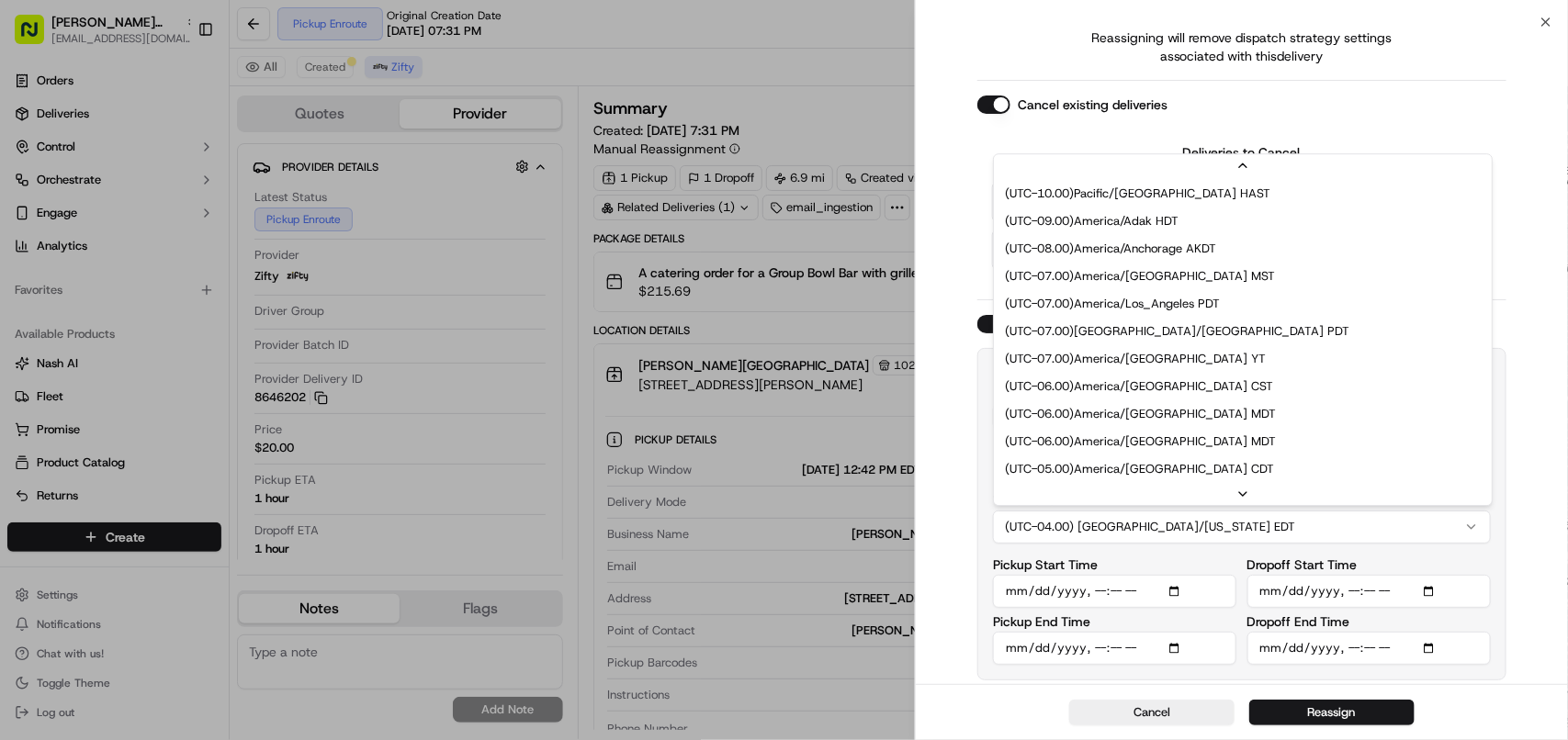
click at [1230, 543] on button "(UTC-04.00) America/New York EDT" at bounding box center [1241, 527] width 498 height 33
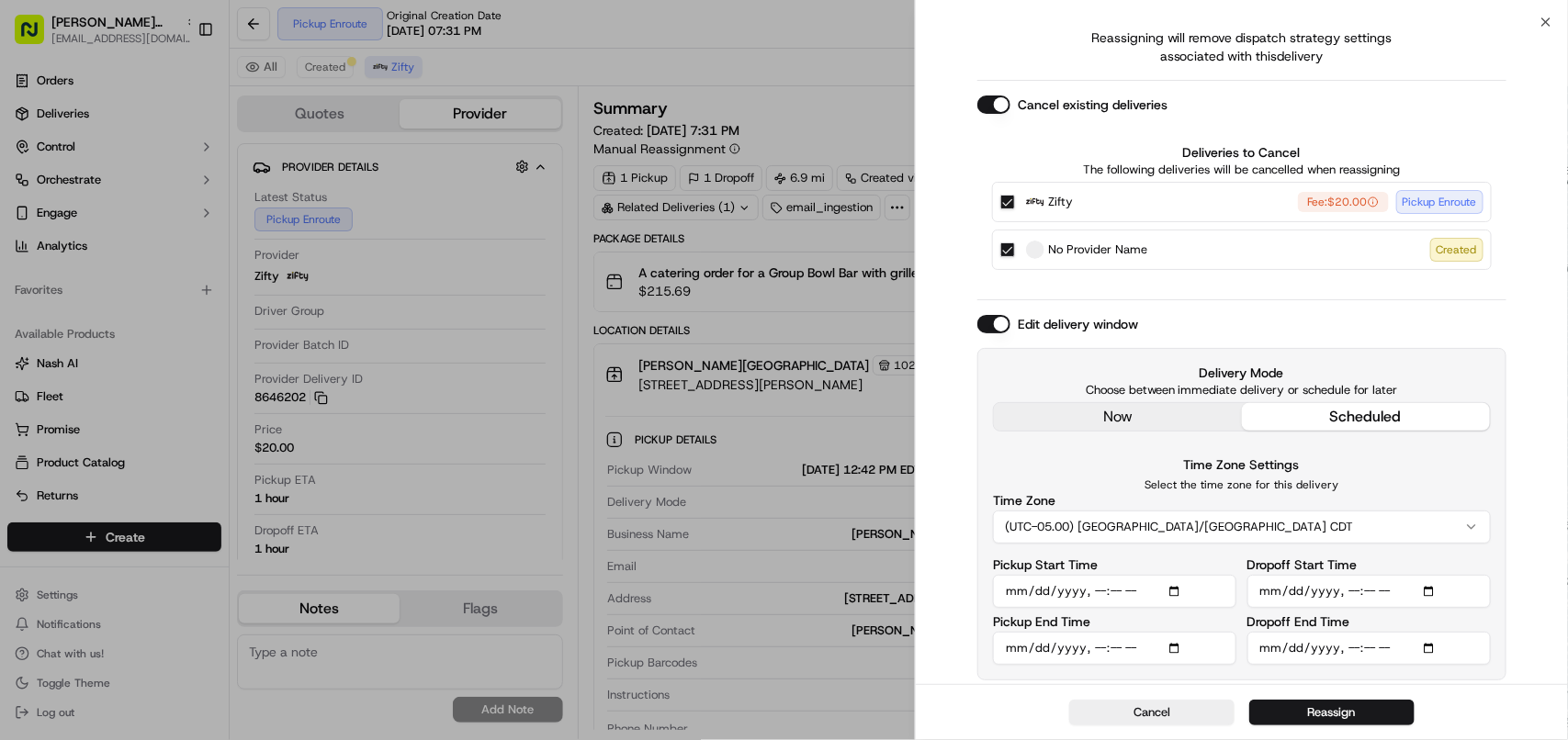
click at [1095, 595] on input "Pickup Start Time" at bounding box center [1114, 591] width 244 height 33
type input "2025-09-16T10:45"
click at [1095, 645] on input "Pickup End Time" at bounding box center [1114, 648] width 244 height 33
type input "2025-09-16T11:00"
click at [1348, 592] on input "Dropoff Start Time" at bounding box center [1369, 591] width 244 height 33
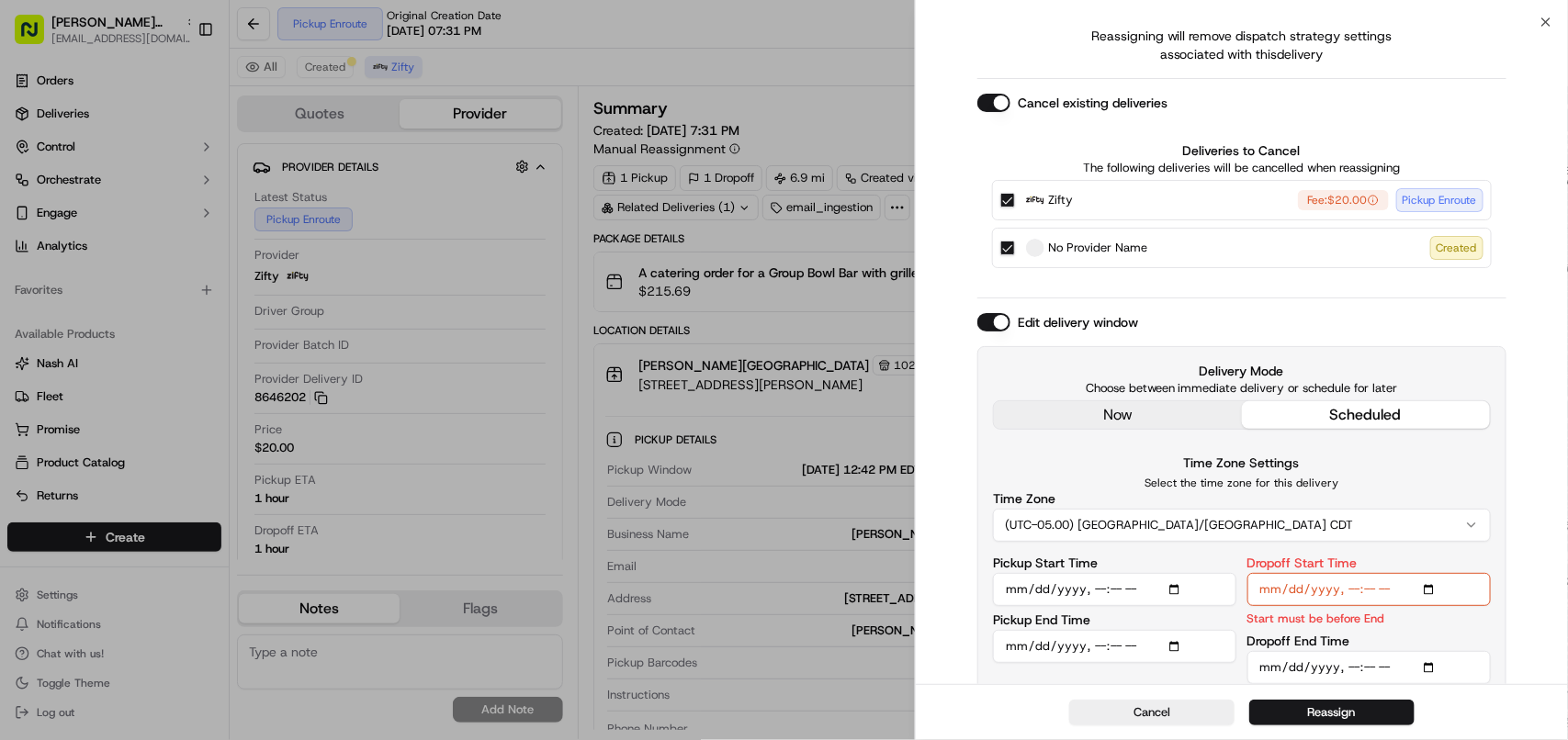
type input "2025-09-16T11:45"
click at [1346, 648] on input "Dropoff End Time" at bounding box center [1369, 648] width 244 height 33
type input "2025-09-16T12:00"
click at [1525, 478] on div "? Are you sure you want to reassign? Reassigning will remove dispatch strategy …" at bounding box center [1242, 303] width 652 height 762
click at [1372, 704] on button "Reassign" at bounding box center [1332, 712] width 165 height 26
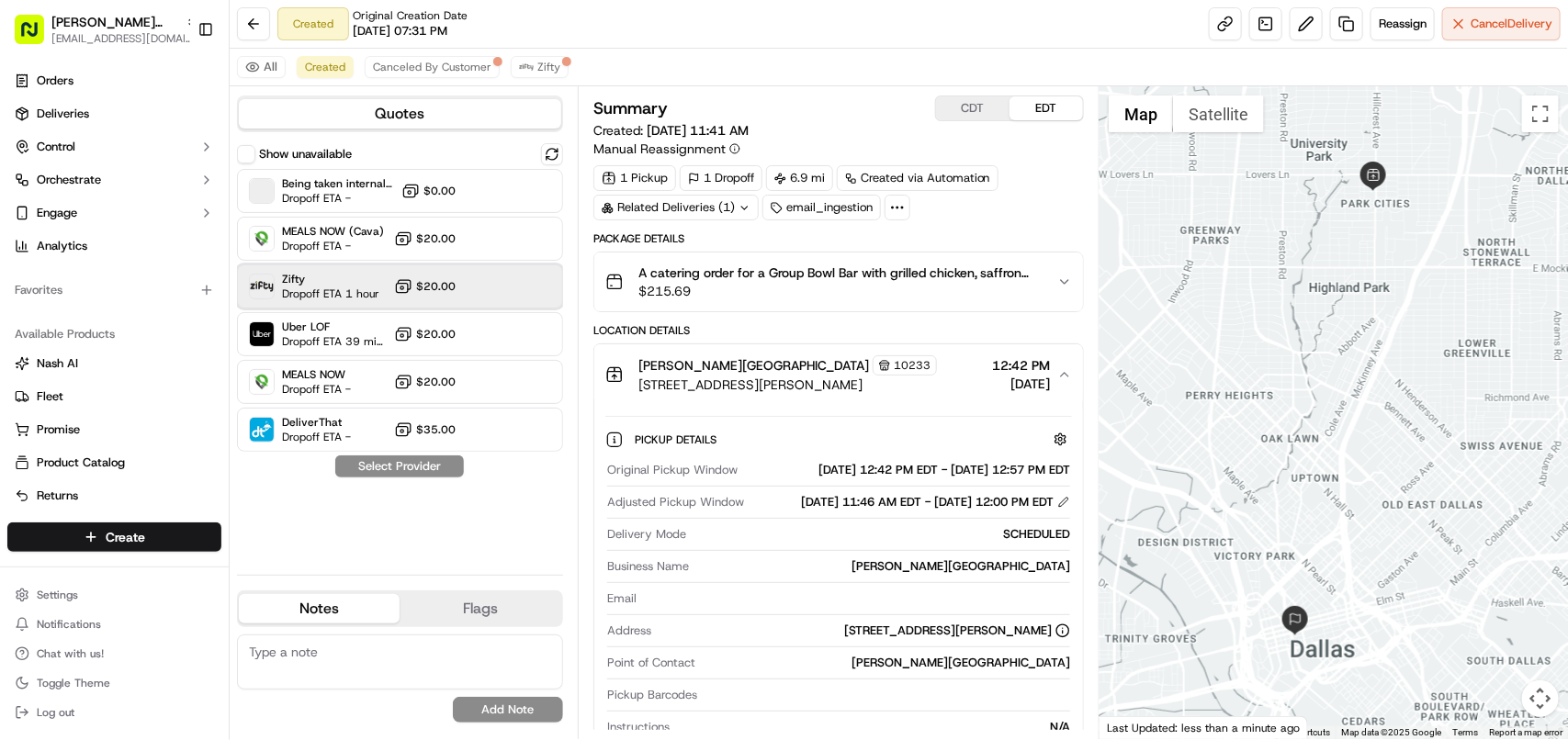
click at [355, 279] on span "Zifty" at bounding box center [330, 280] width 98 height 15
click at [404, 460] on button "Assign Provider" at bounding box center [400, 466] width 131 height 22
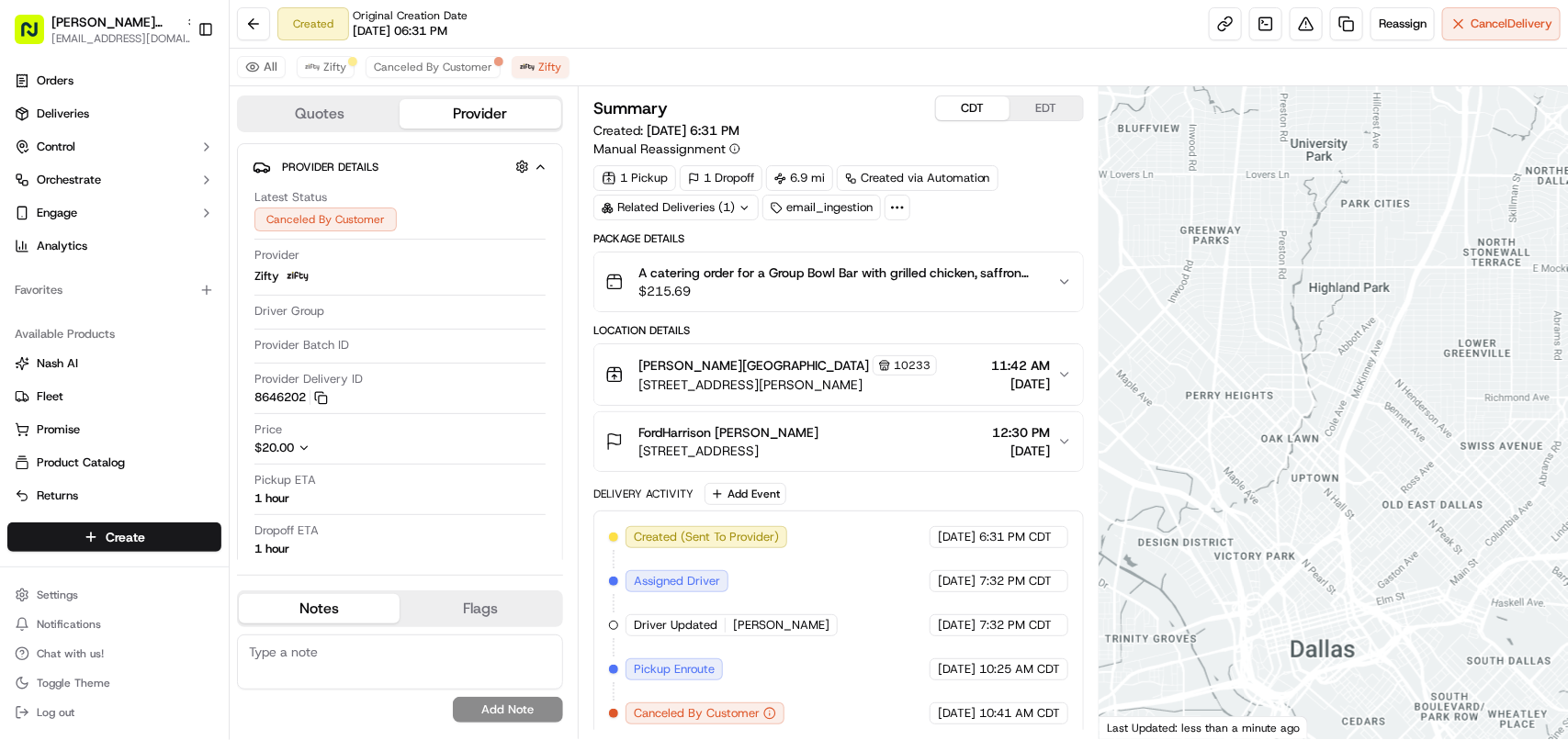
click at [967, 102] on button "CDT" at bounding box center [973, 108] width 74 height 24
click at [1046, 382] on span "[DATE]" at bounding box center [1021, 383] width 59 height 18
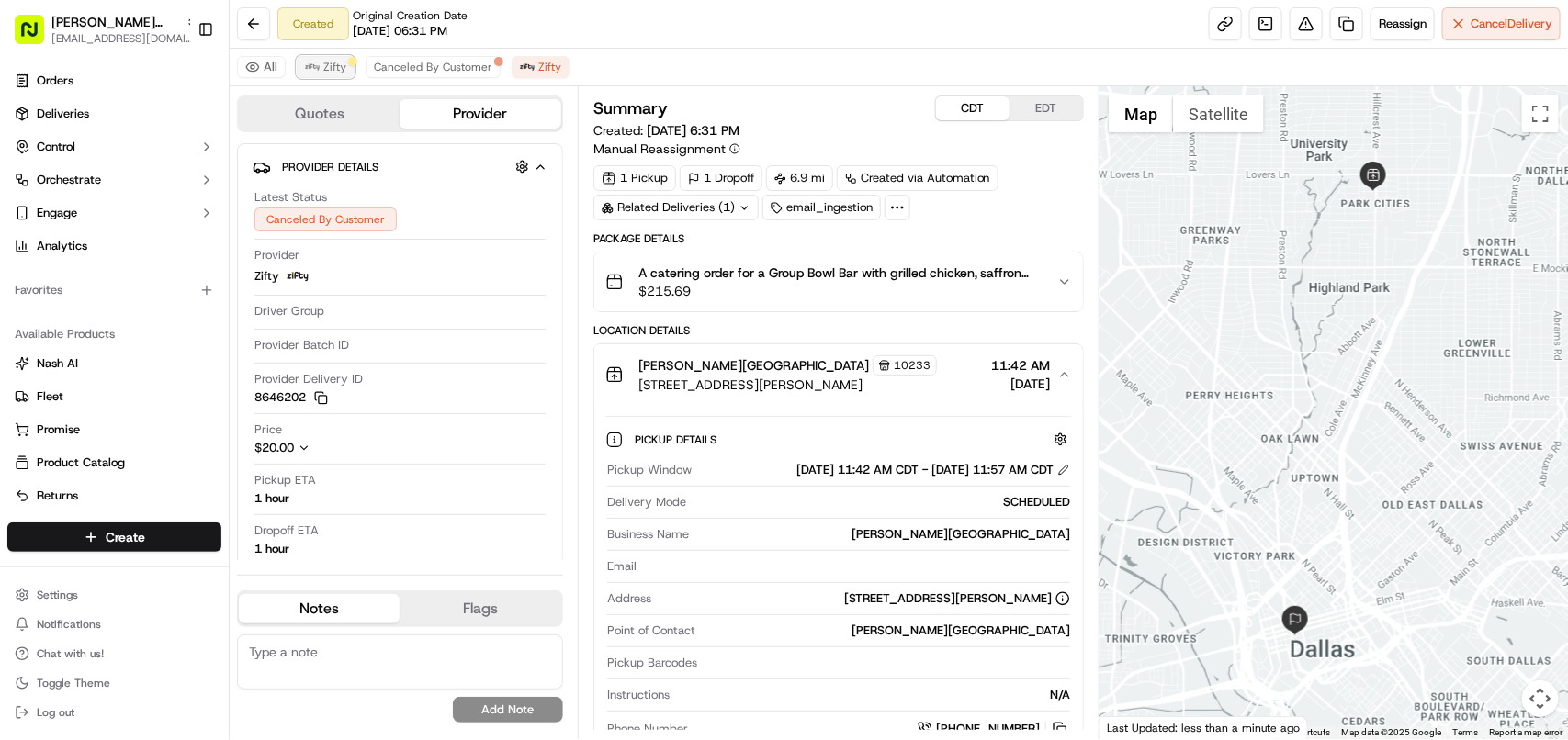
click at [333, 66] on span "Zifty" at bounding box center [335, 67] width 23 height 15
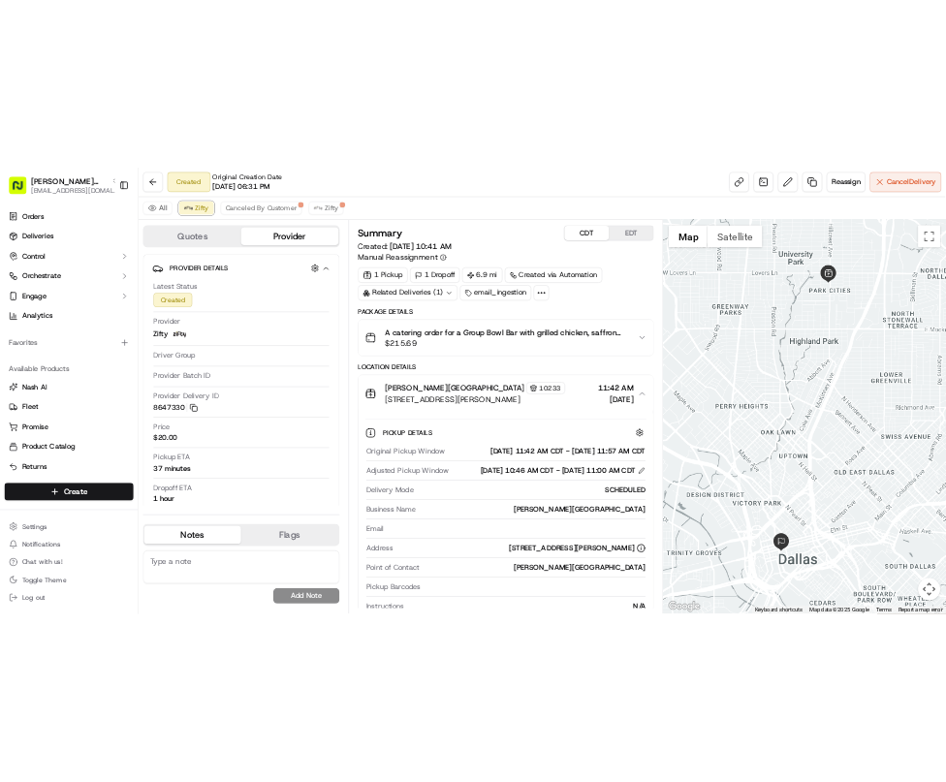
scroll to position [121, 0]
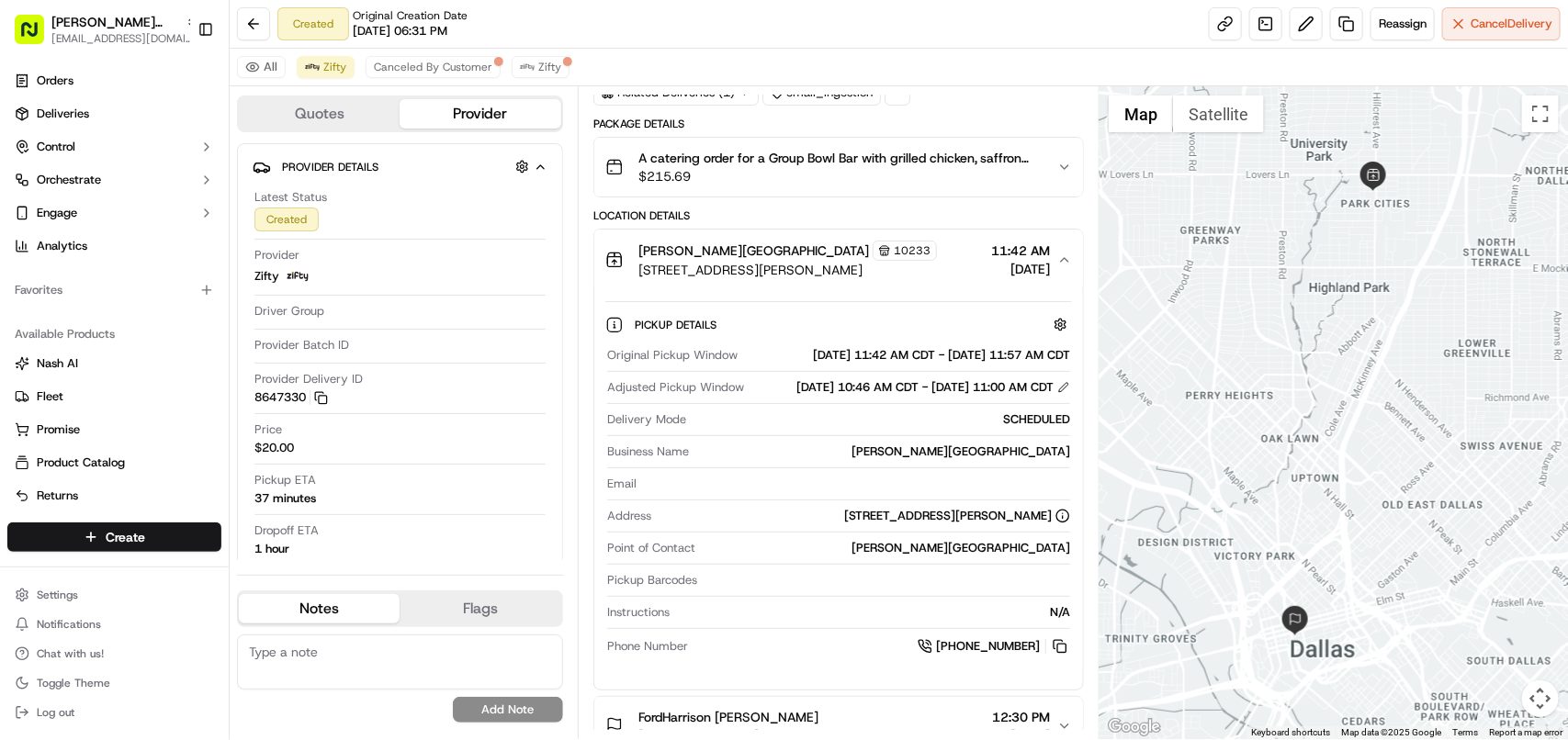
click at [1048, 358] on div "09/16/2025 11:42 AM CDT - 09/16/2025 11:57 AM CDT" at bounding box center [907, 354] width 325 height 16
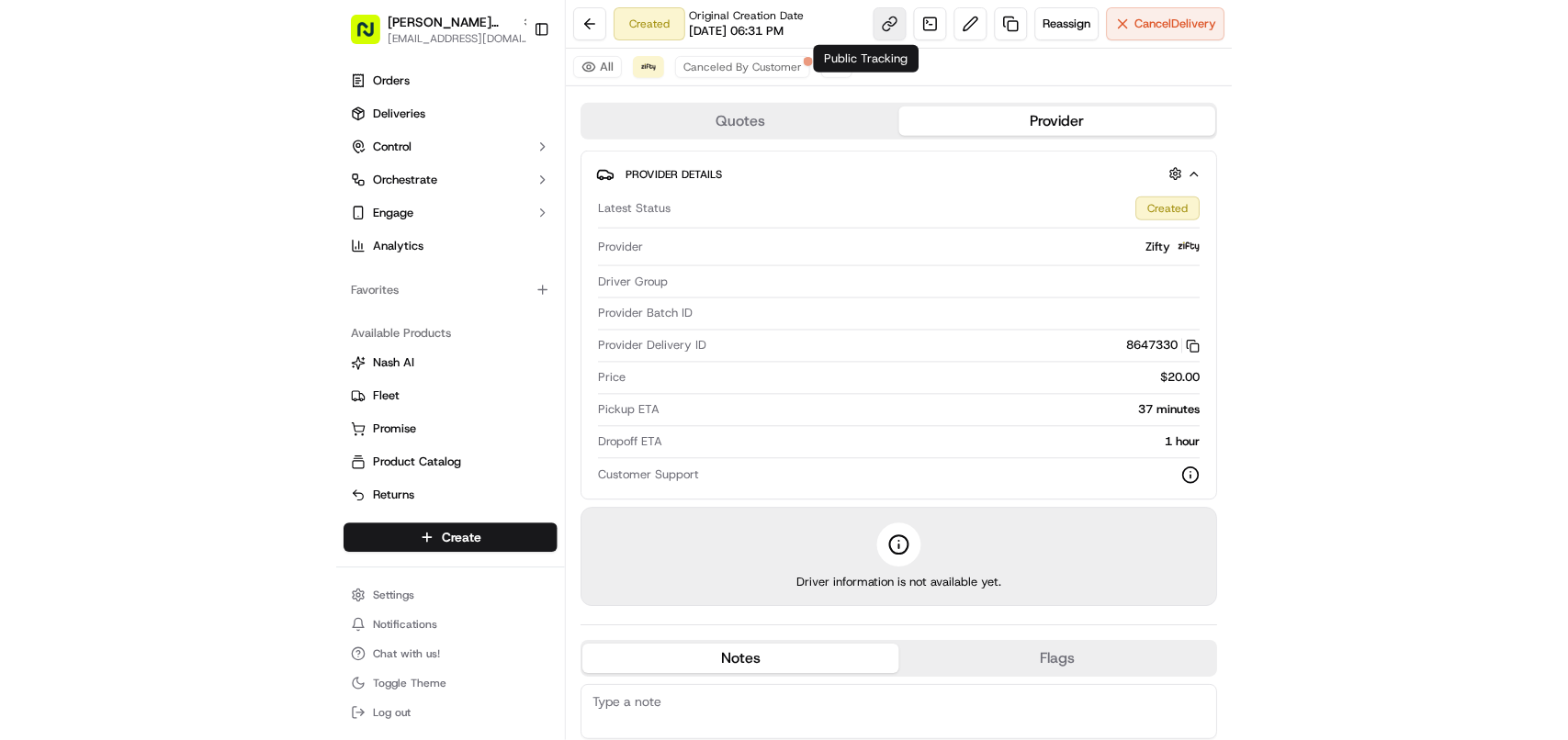
scroll to position [0, 0]
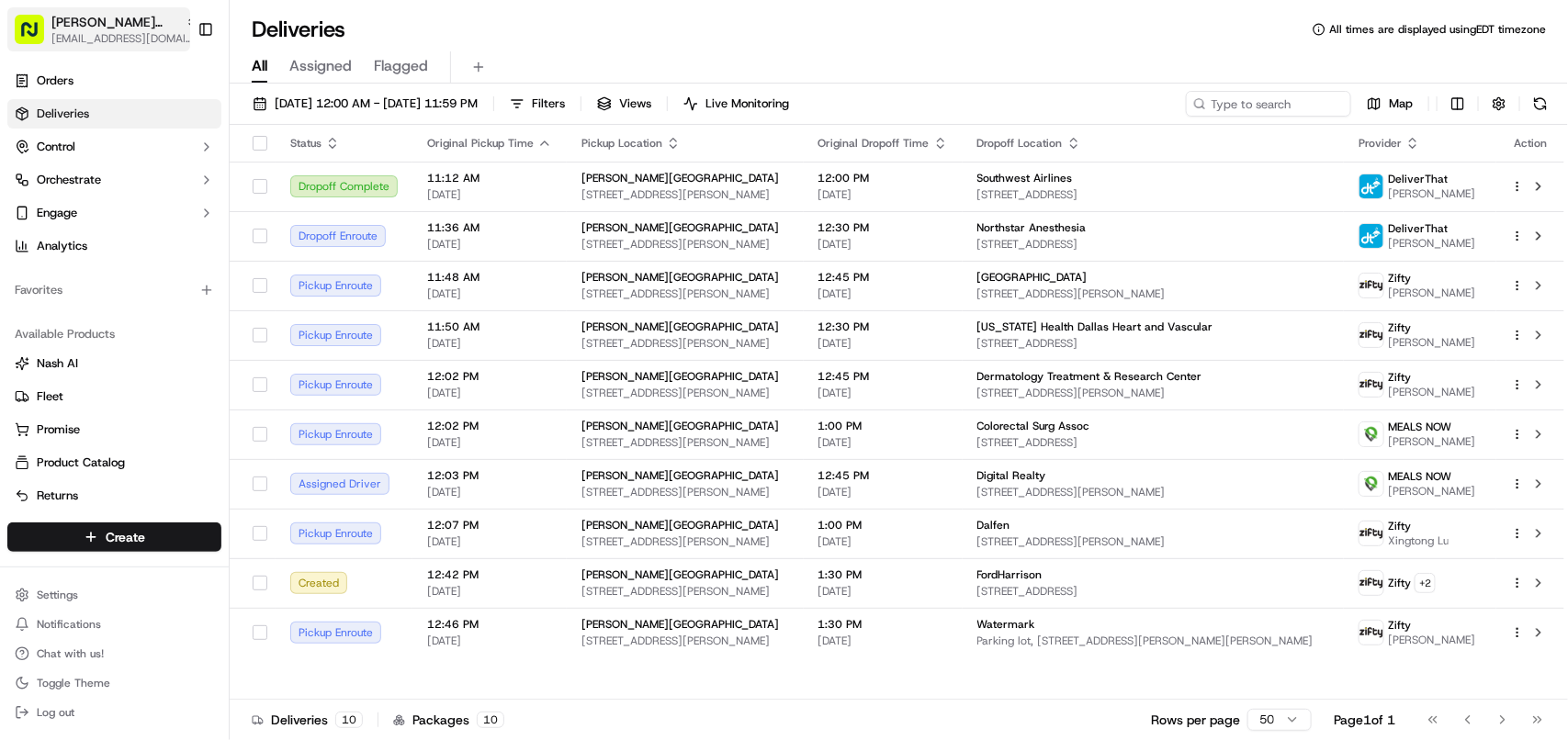
click at [121, 28] on span "Cava - Snider Plaza" at bounding box center [115, 22] width 127 height 18
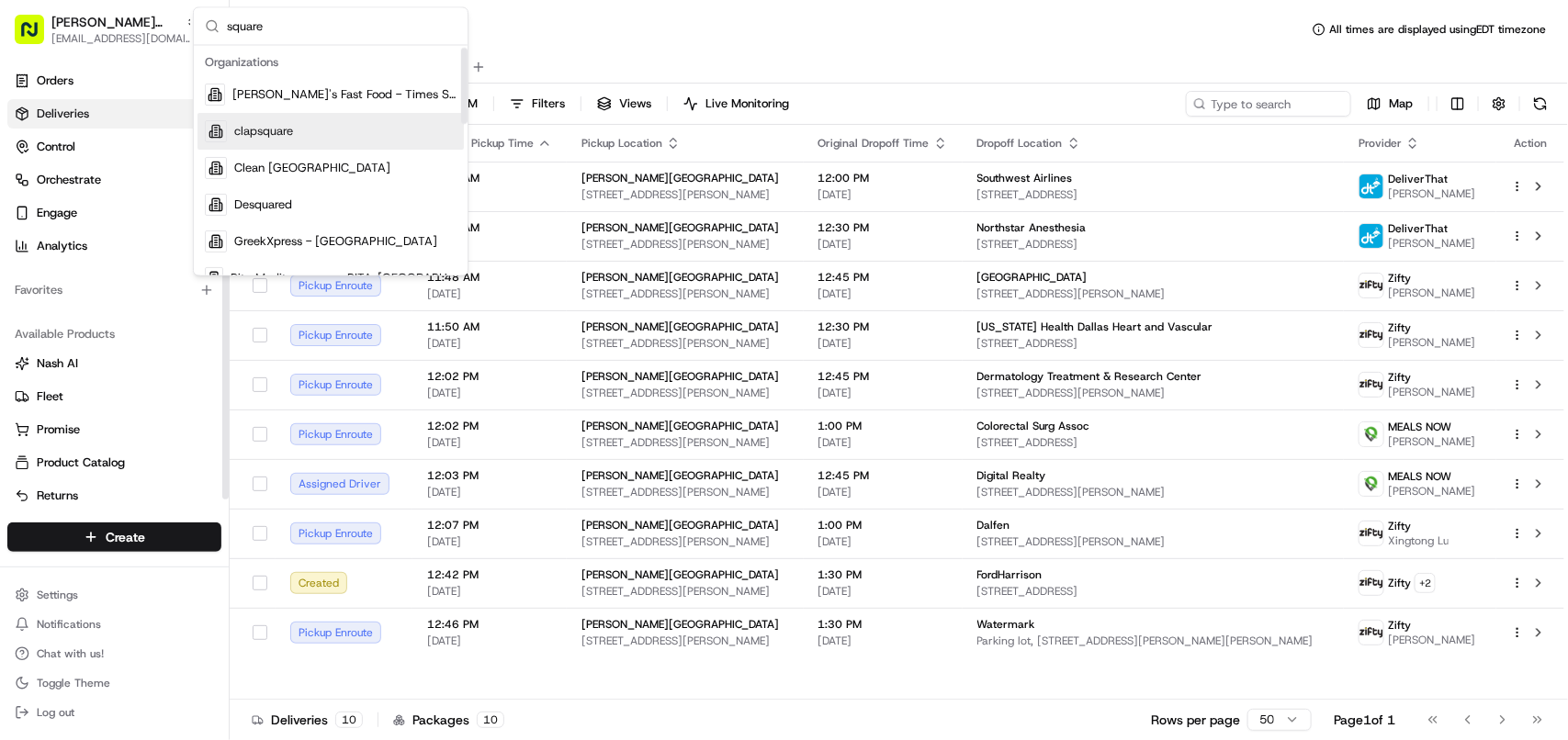
scroll to position [115, 0]
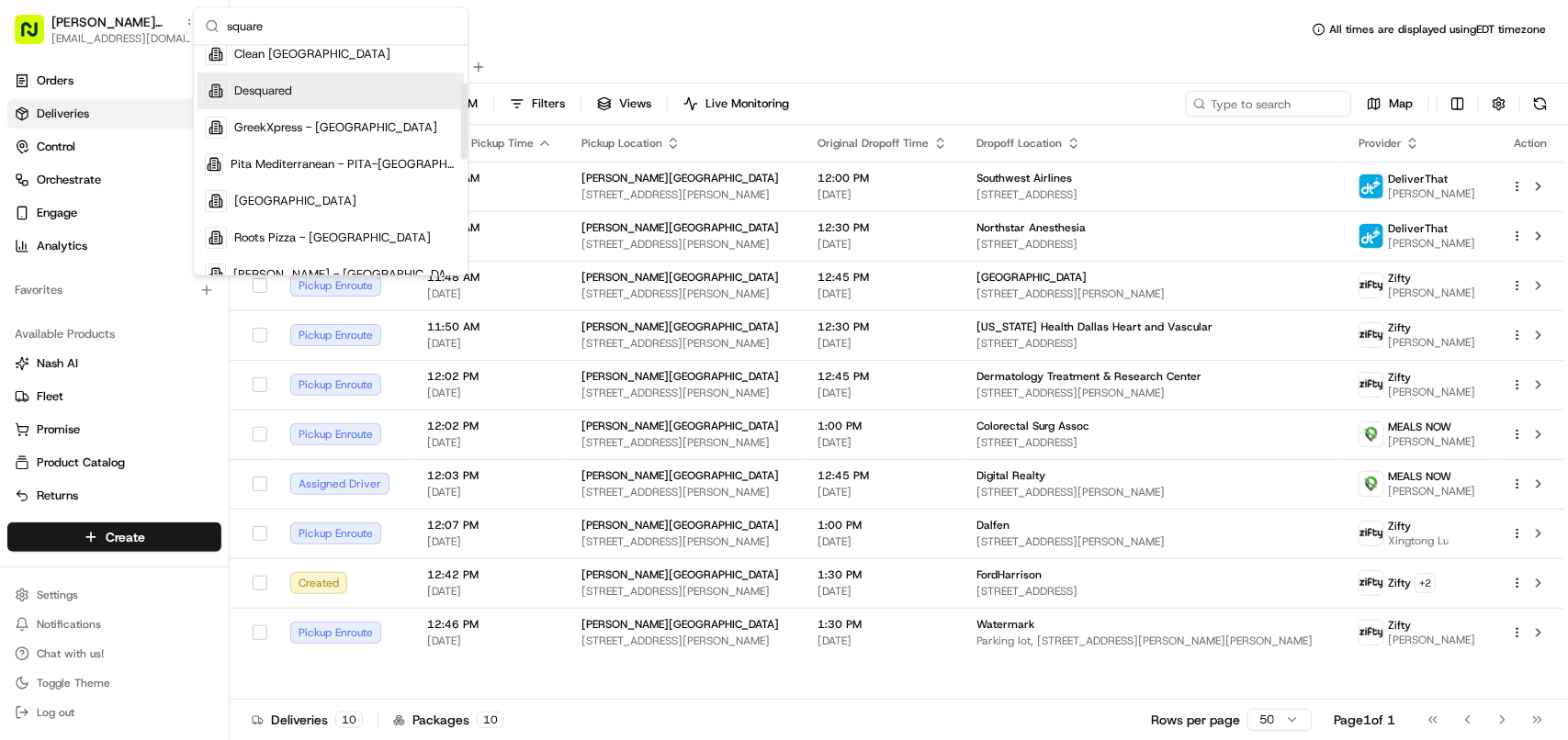
type input "square"
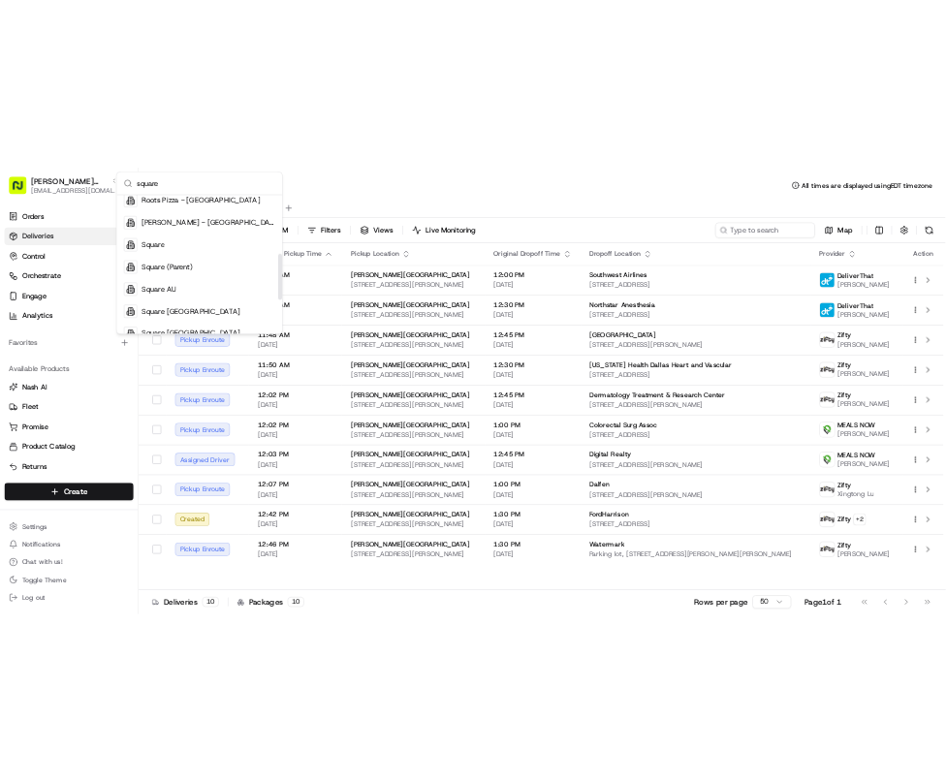
scroll to position [311, 0]
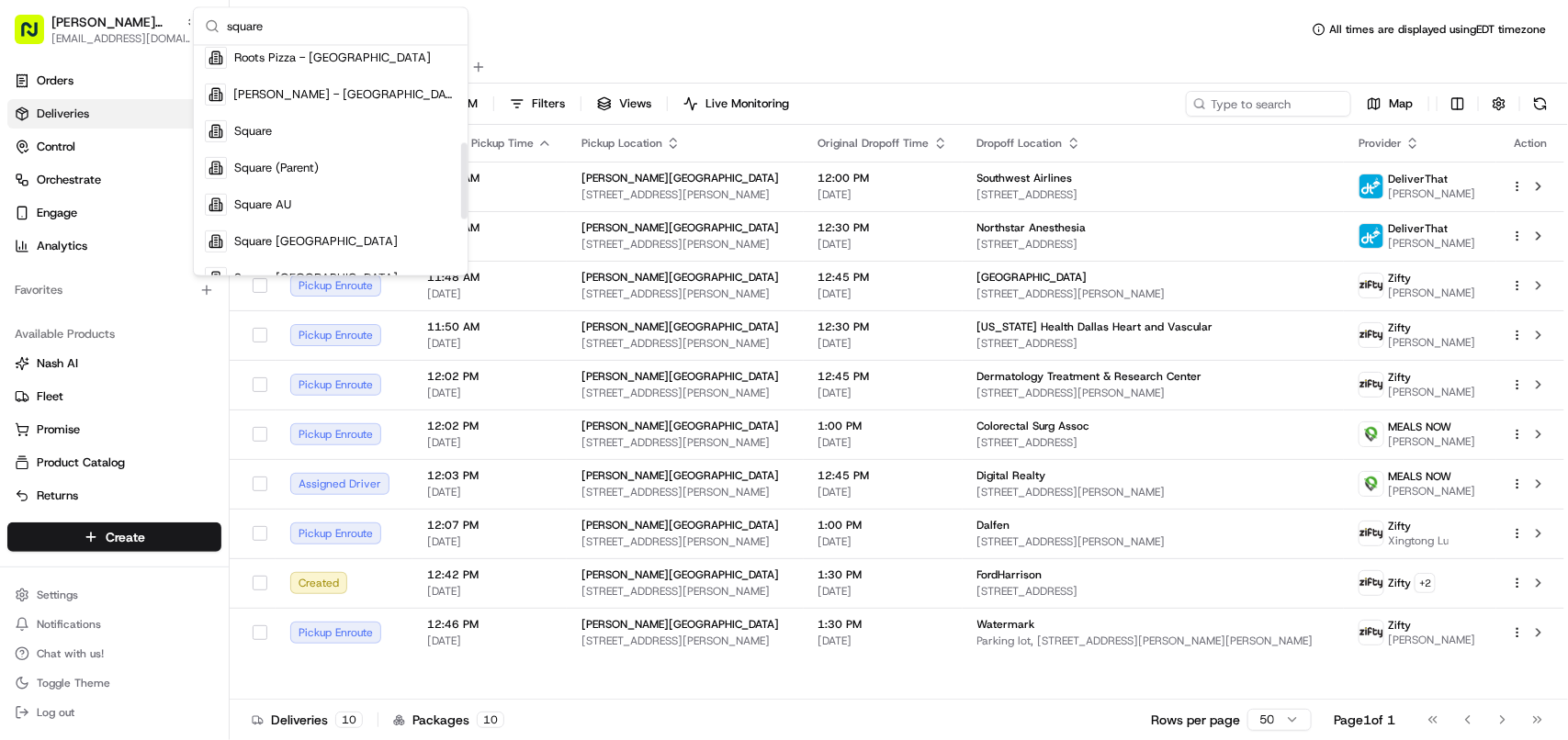
drag, startPoint x: 464, startPoint y: 106, endPoint x: 424, endPoint y: 161, distance: 68.0
click at [461, 166] on div "Suggestions" at bounding box center [464, 181] width 7 height 76
click at [328, 135] on div "Square" at bounding box center [330, 131] width 266 height 37
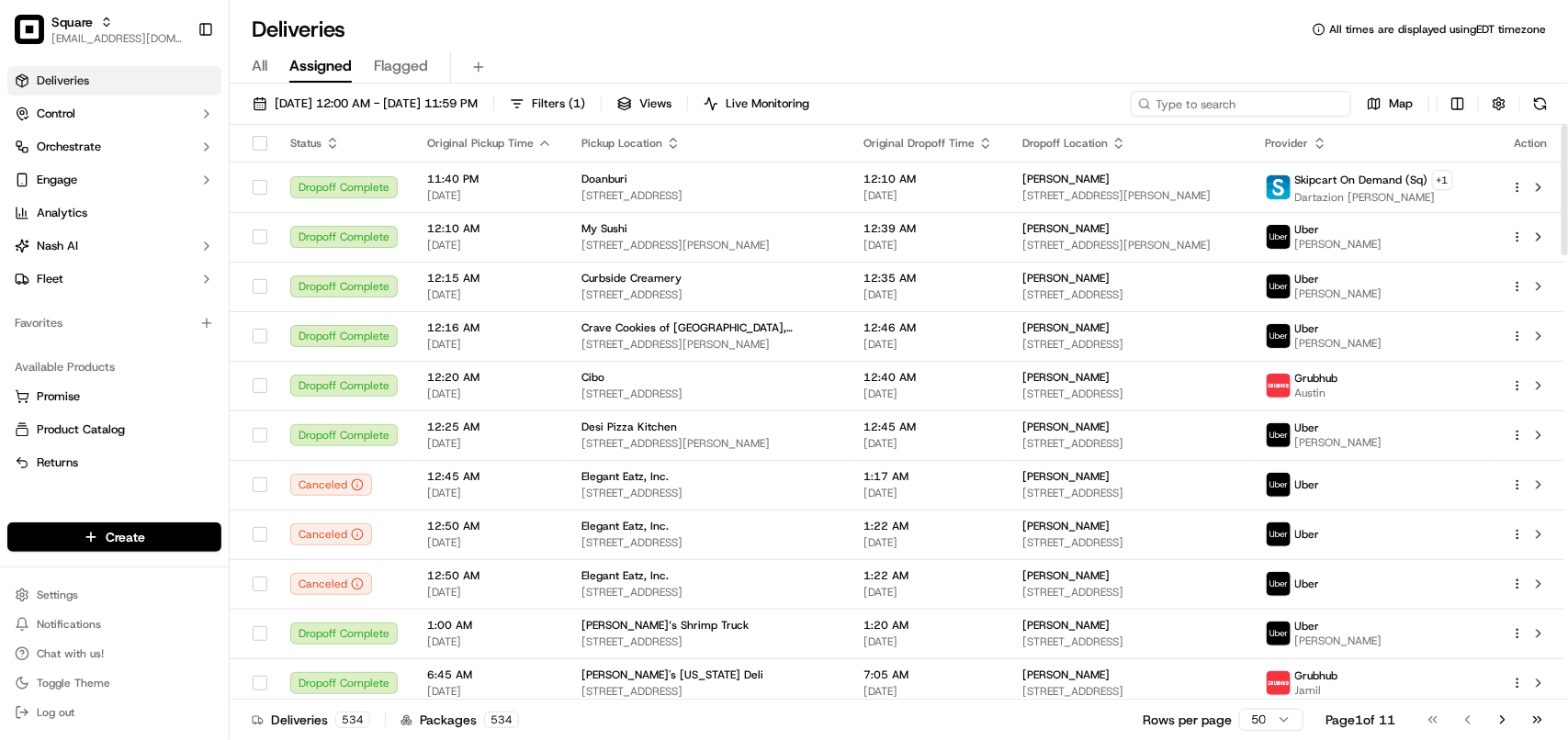
click at [1260, 103] on input at bounding box center [1241, 103] width 221 height 26
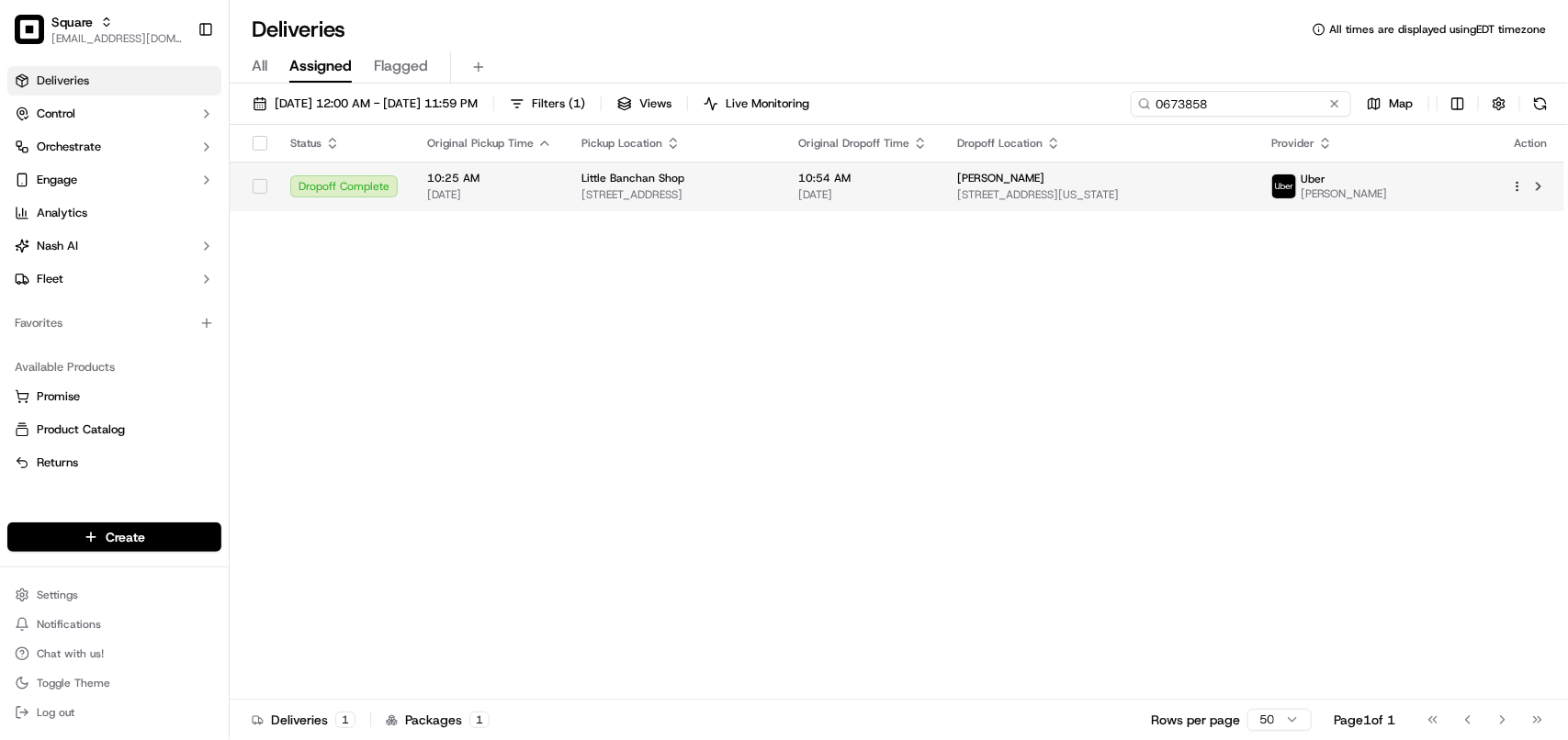
type input "0673858"
click at [1174, 193] on span "342 E 11th St #8, New York, NY 10003, USA" at bounding box center [1100, 195] width 284 height 15
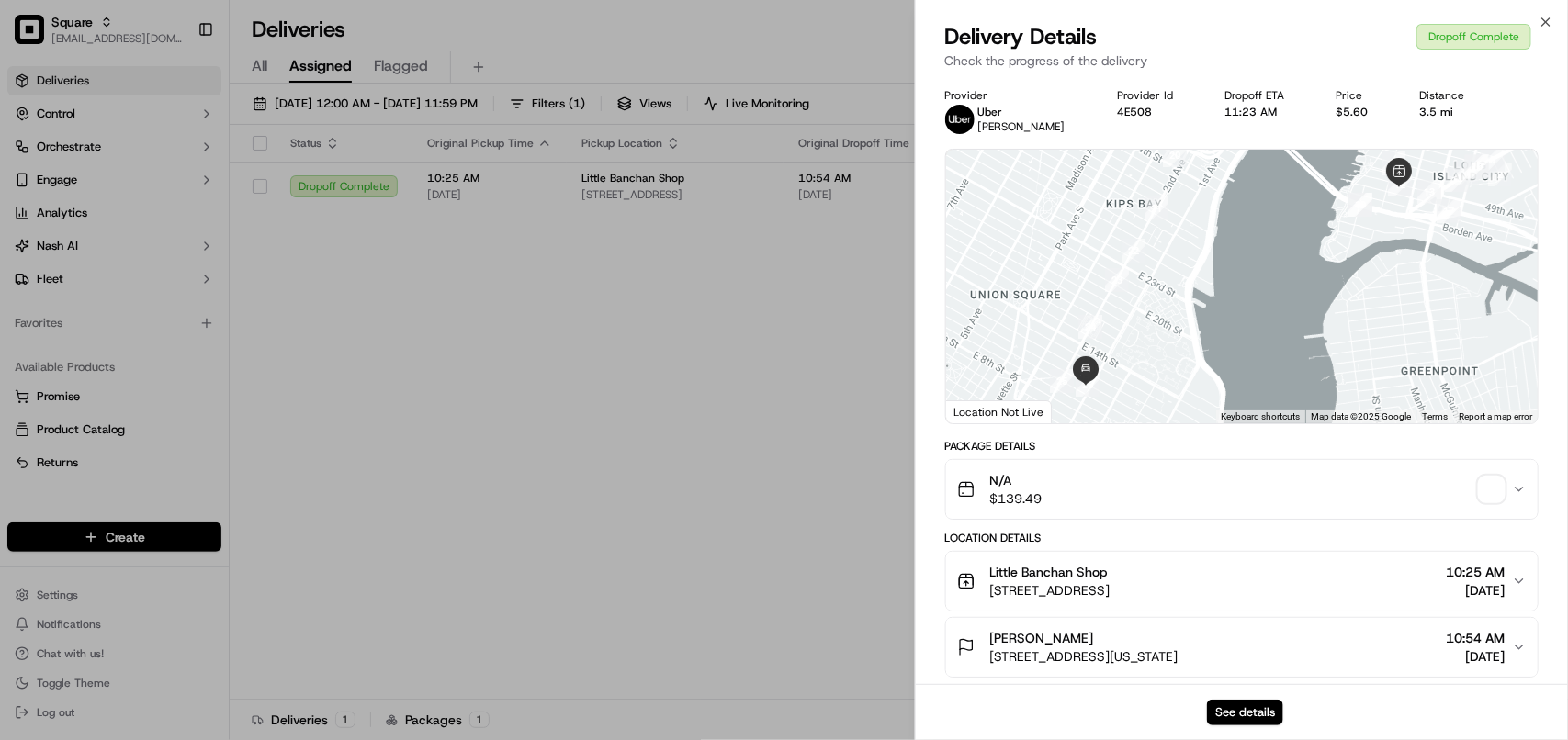
click at [1247, 696] on div "See details" at bounding box center [1242, 712] width 652 height 56
click at [1245, 699] on button "See details" at bounding box center [1245, 712] width 76 height 26
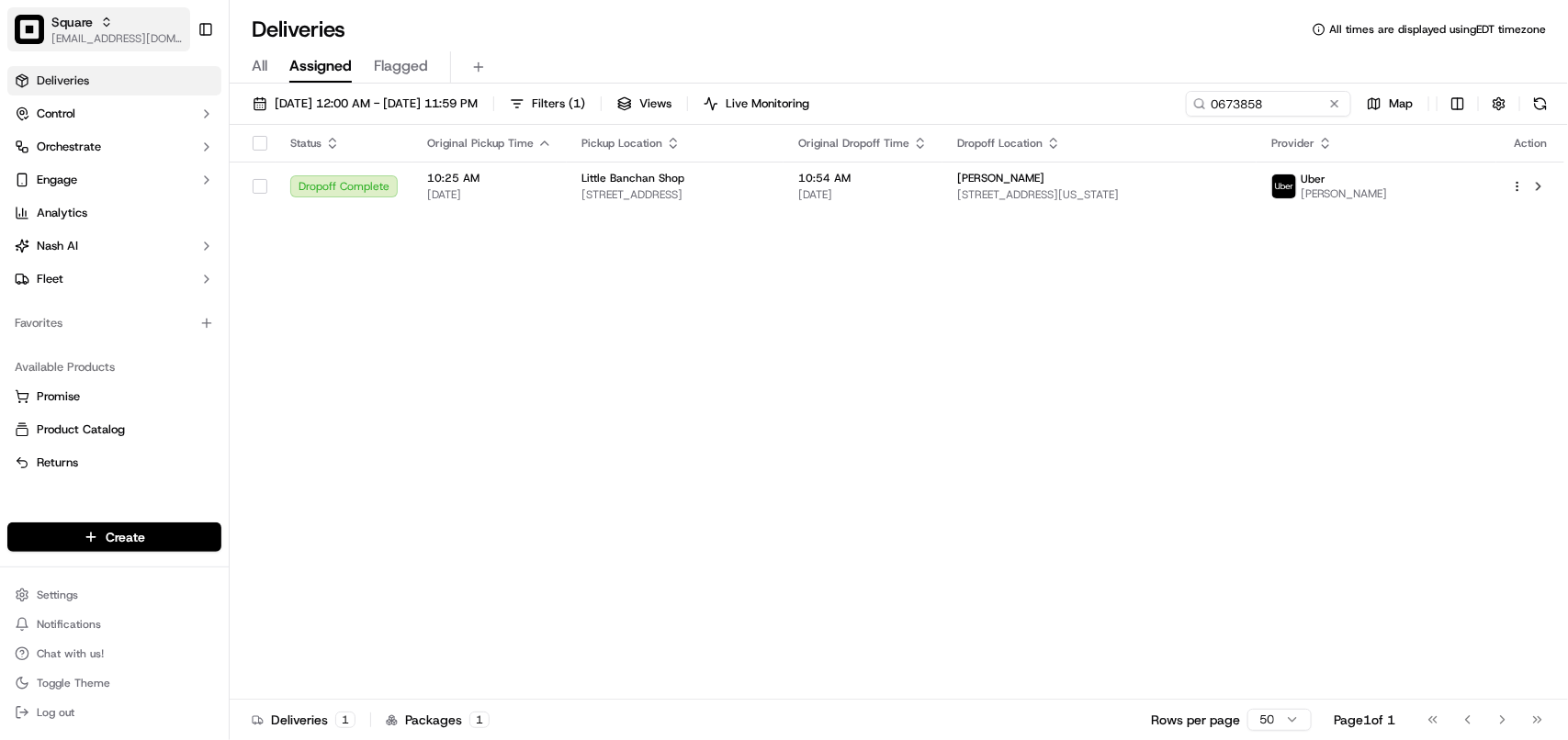
click at [80, 27] on span "Square" at bounding box center [72, 22] width 42 height 18
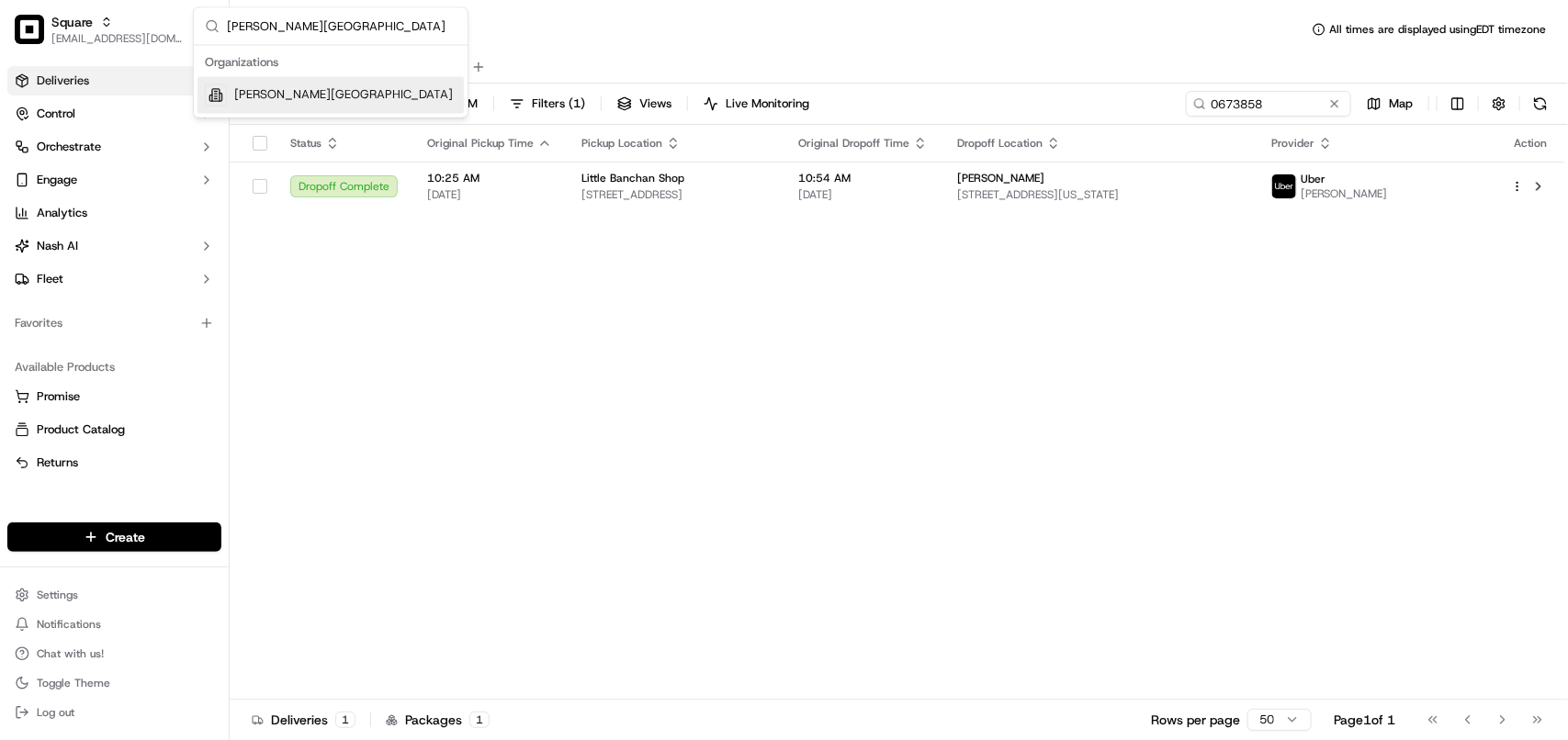
type input "Snider Plaza"
click at [361, 92] on div "Cava - Snider Plaza" at bounding box center [330, 95] width 266 height 37
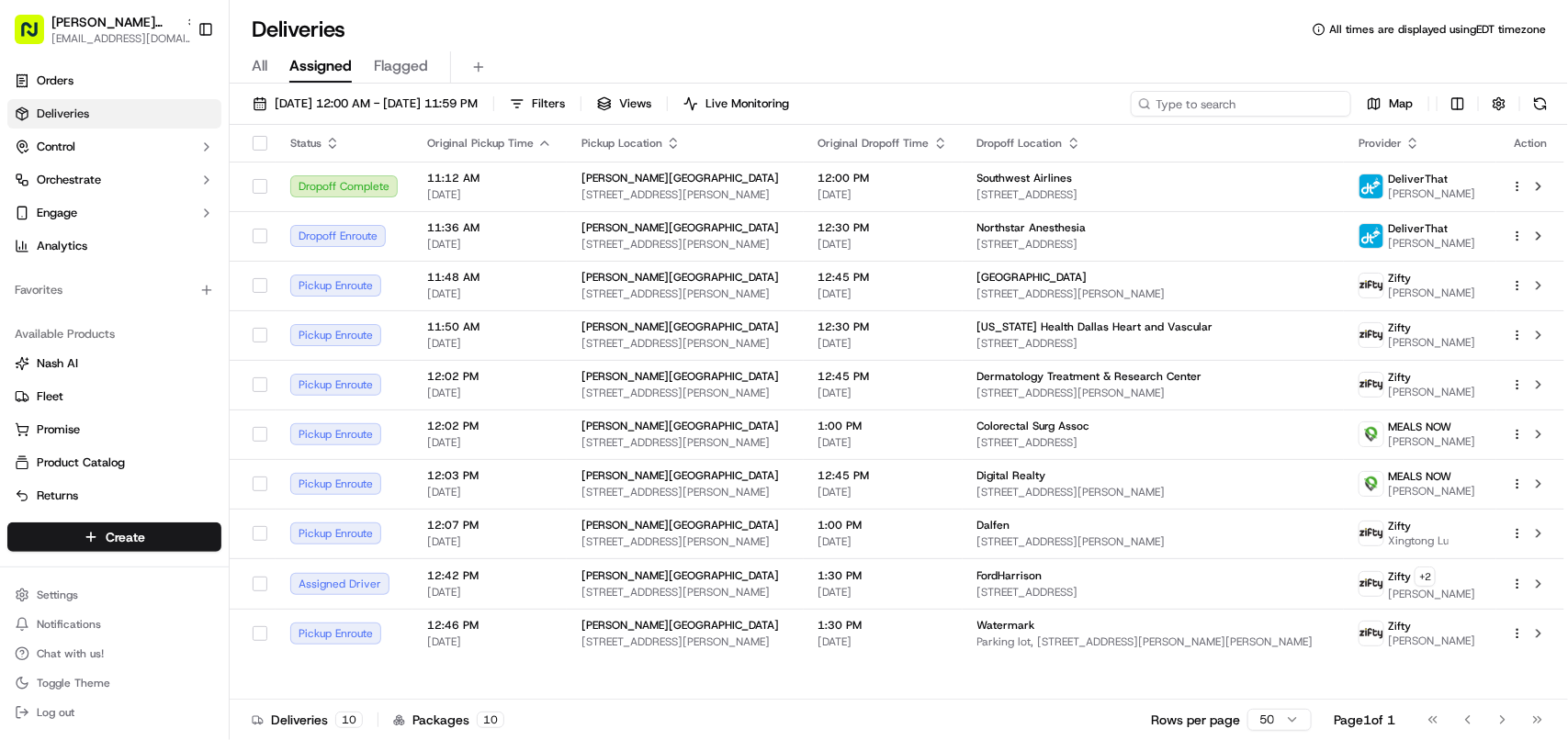
click at [1272, 102] on input at bounding box center [1241, 103] width 221 height 26
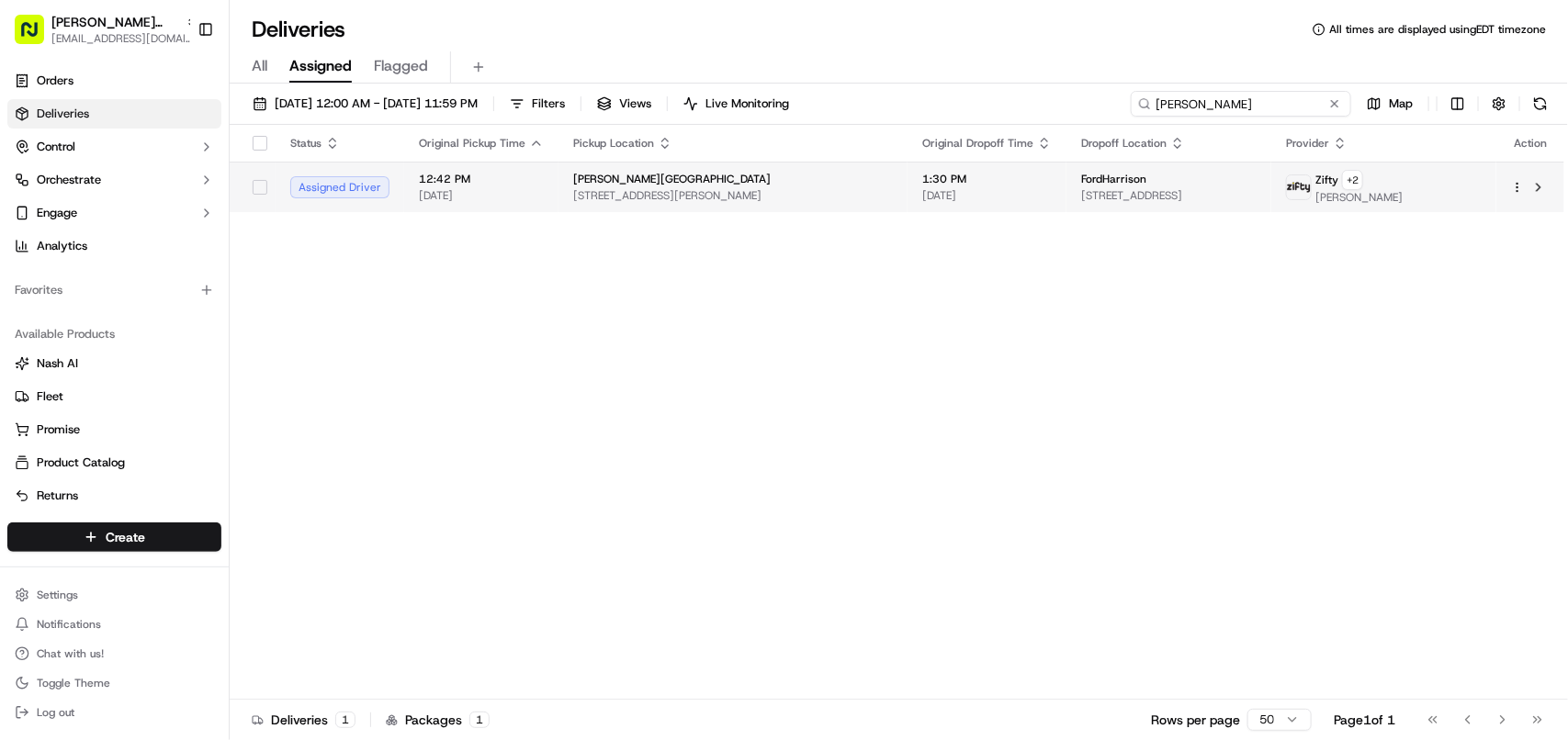
type input "Elena"
click at [1082, 192] on span "1100 Commerce St room 1403 floor 14, Dallas, TX 75242, USA" at bounding box center [1169, 196] width 175 height 15
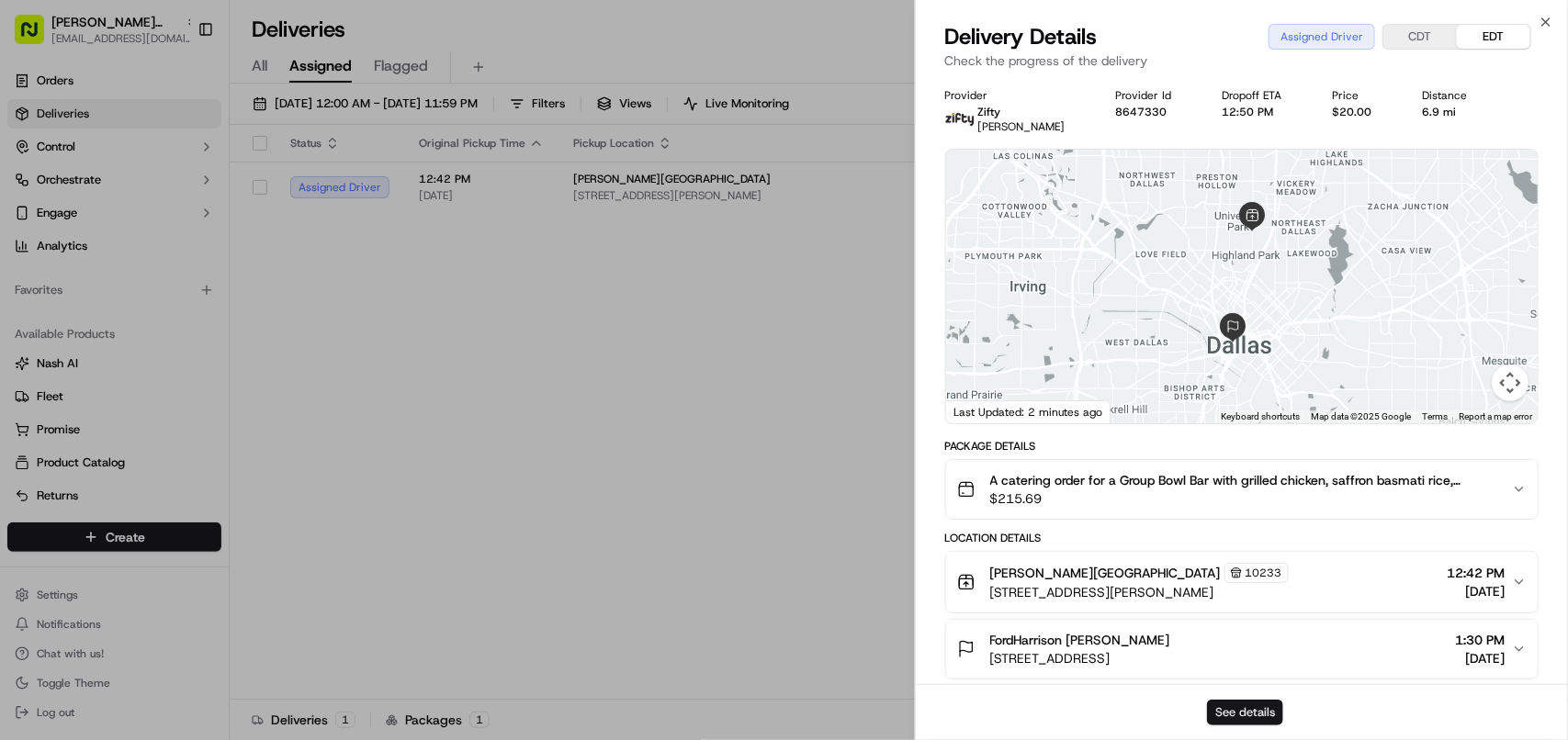
click at [1256, 712] on button "See details" at bounding box center [1245, 712] width 76 height 26
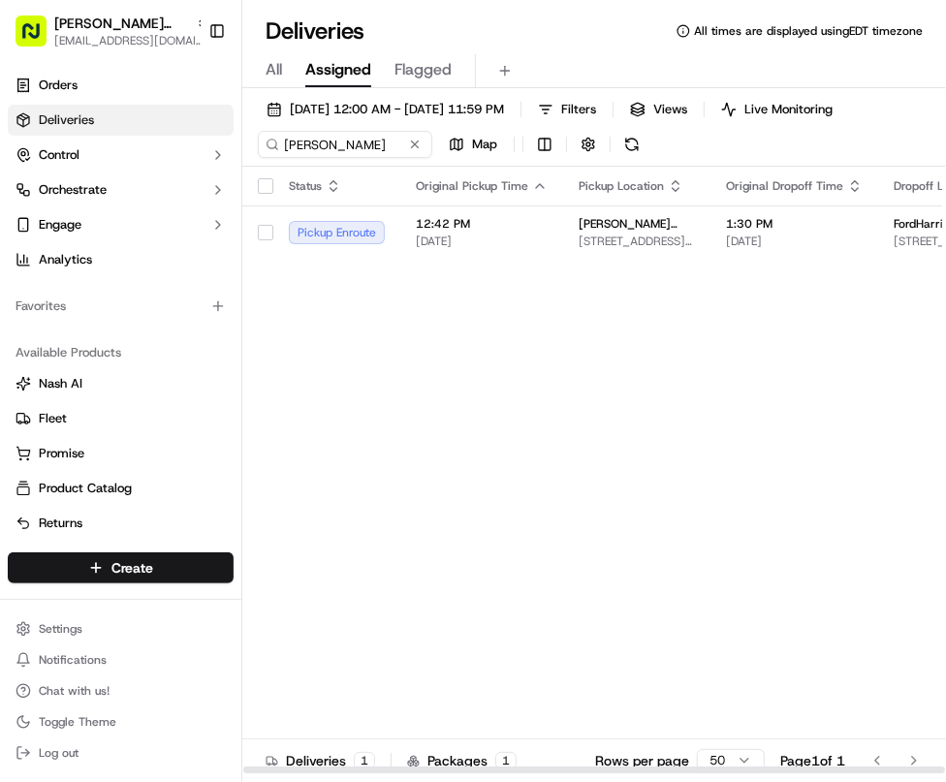
click at [592, 465] on div "Status Original Pickup Time Pickup Location Original Dropoff Time Dropoff Locat…" at bounding box center [743, 471] width 1002 height 608
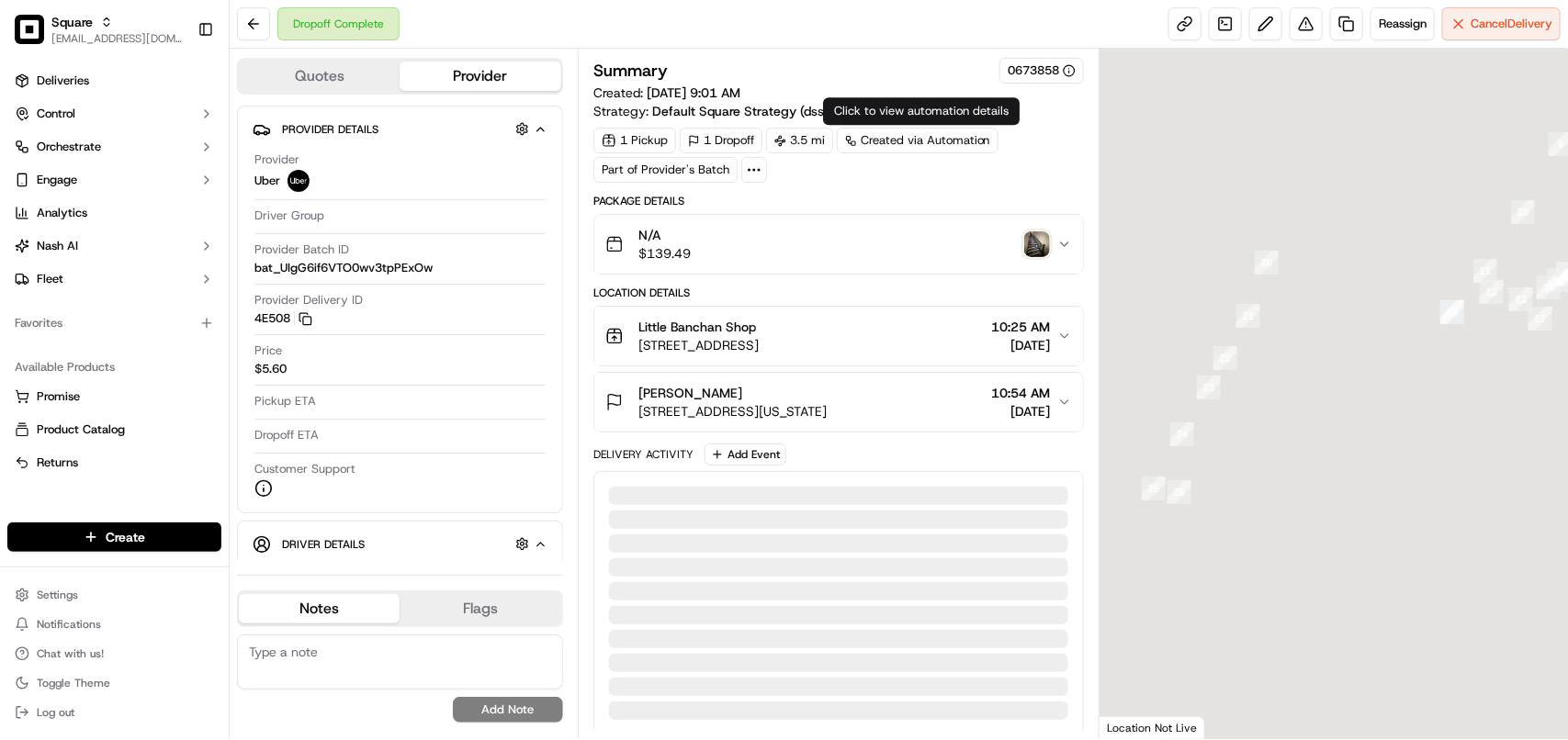
click at [1034, 250] on img "button" at bounding box center [1036, 244] width 26 height 26
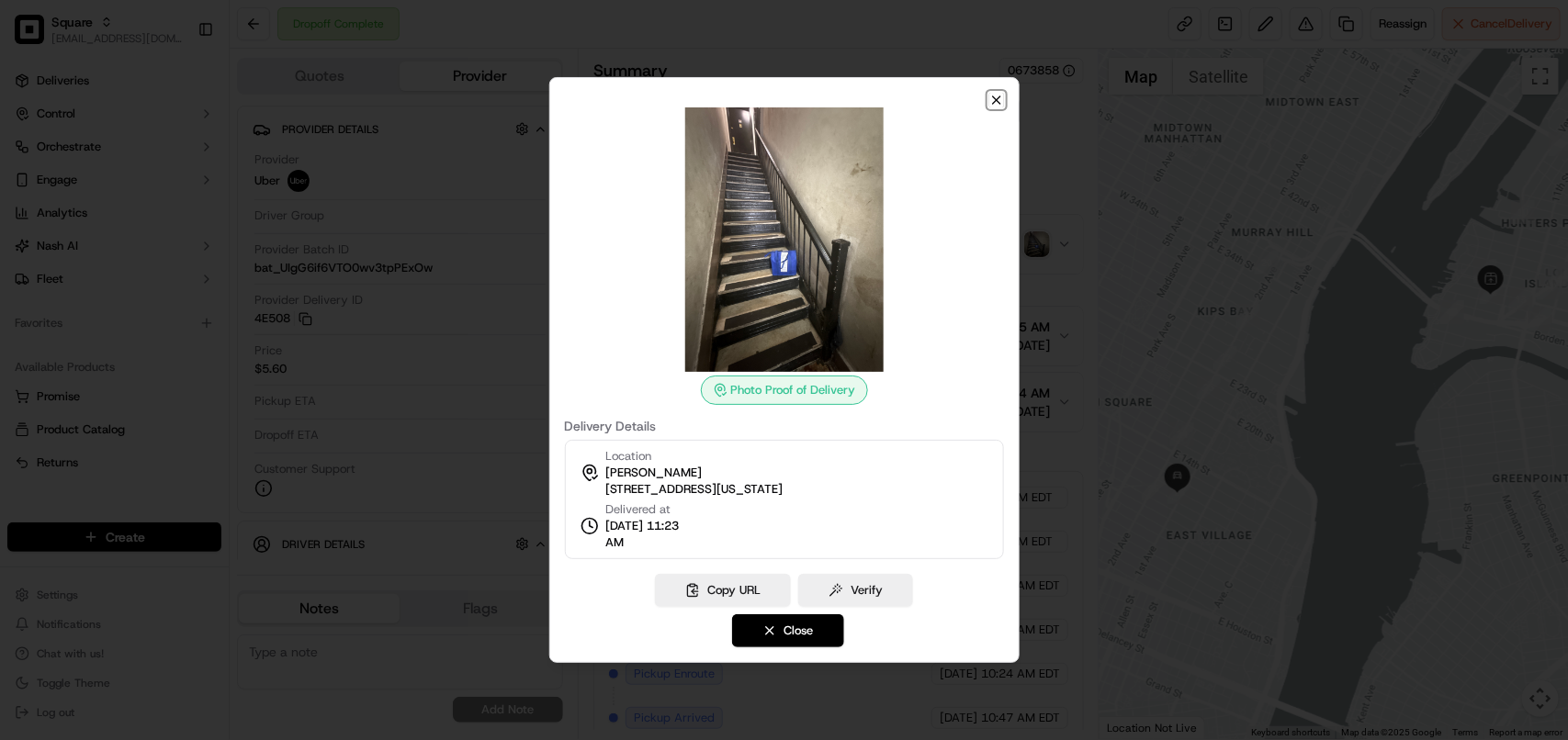
click at [993, 101] on icon "button" at bounding box center [997, 100] width 15 height 15
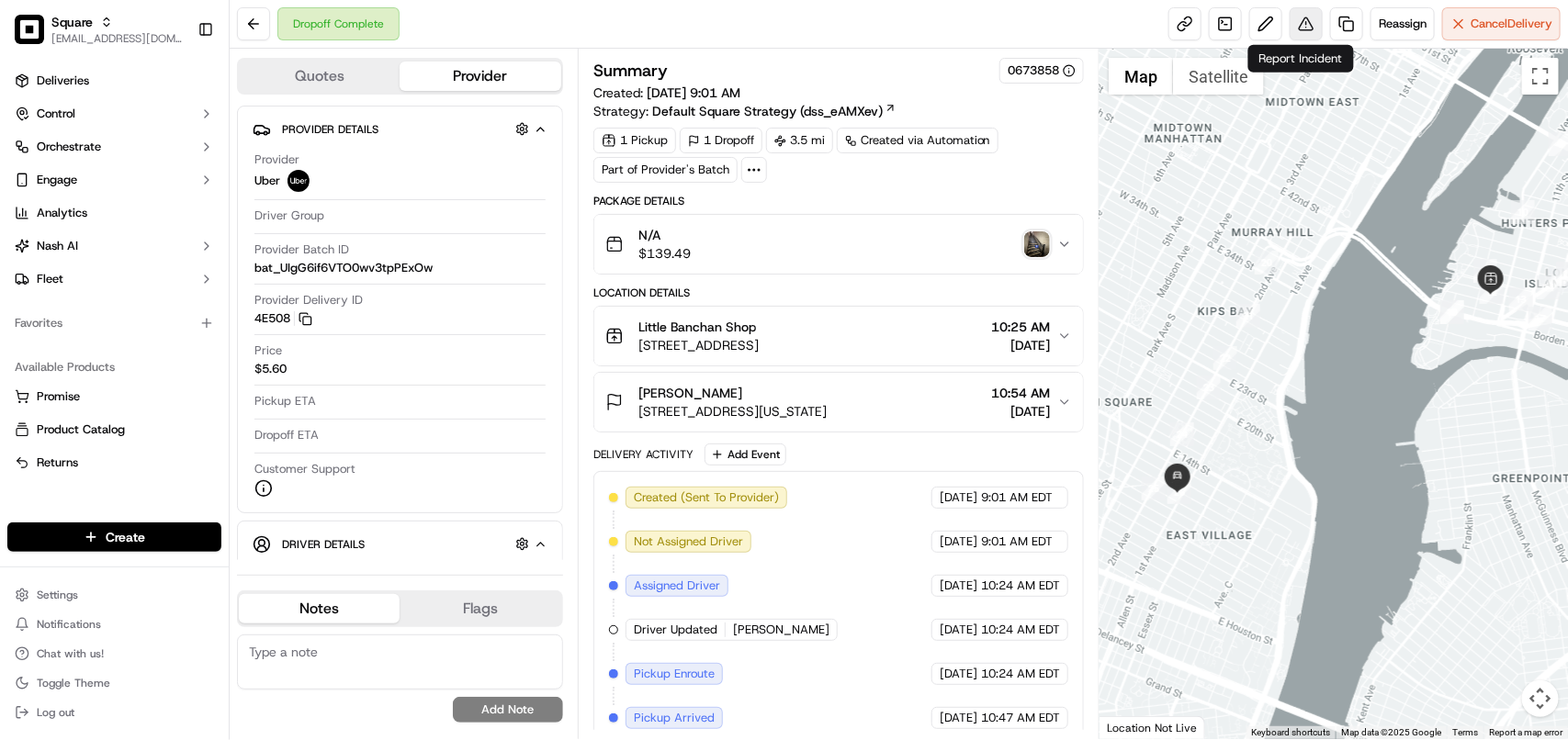
click at [1307, 28] on button at bounding box center [1305, 24] width 33 height 33
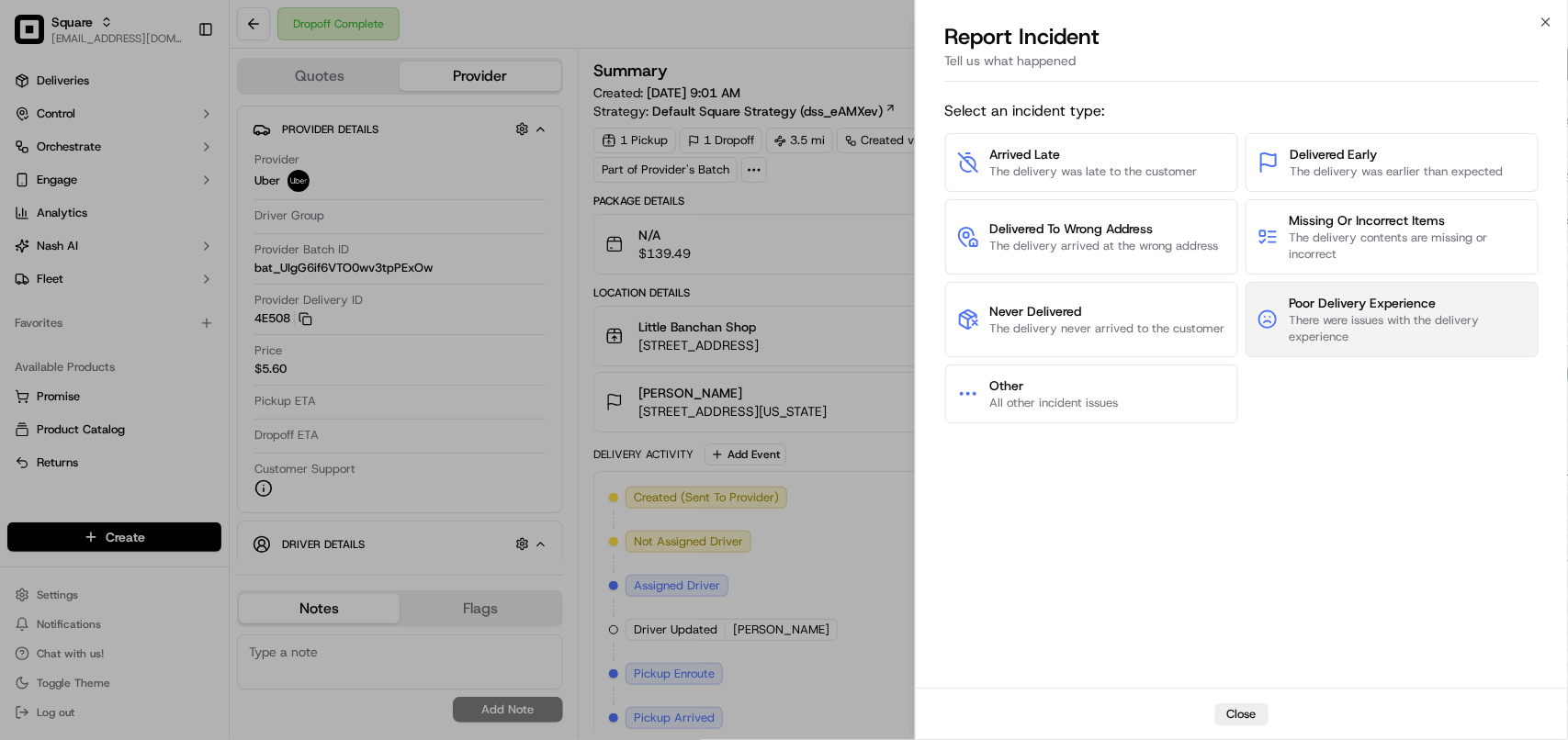
click at [1325, 322] on span "There were issues with the delivery experience" at bounding box center [1408, 328] width 238 height 33
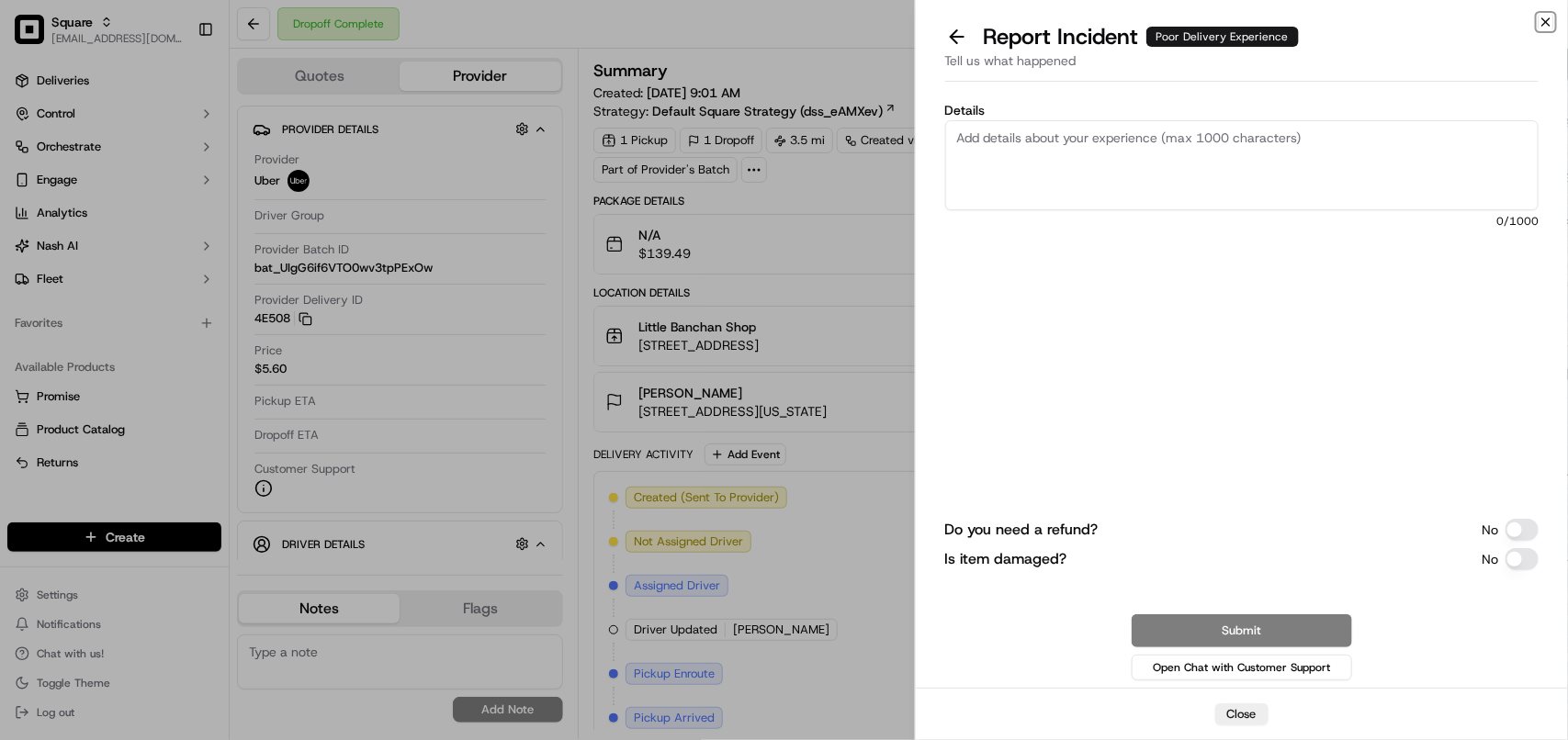
click at [1550, 25] on icon "button" at bounding box center [1546, 22] width 8 height 8
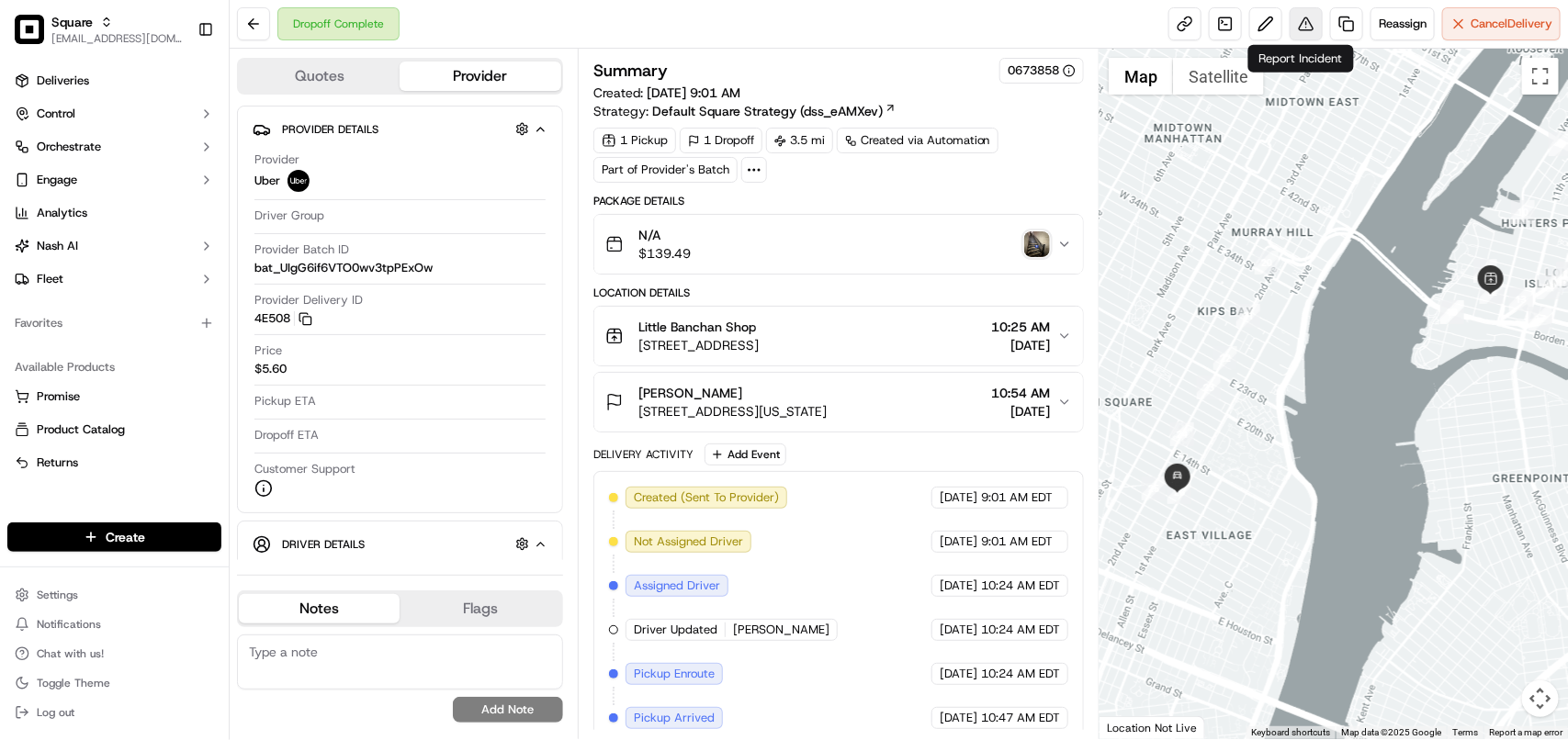
click at [1306, 32] on button at bounding box center [1305, 24] width 33 height 33
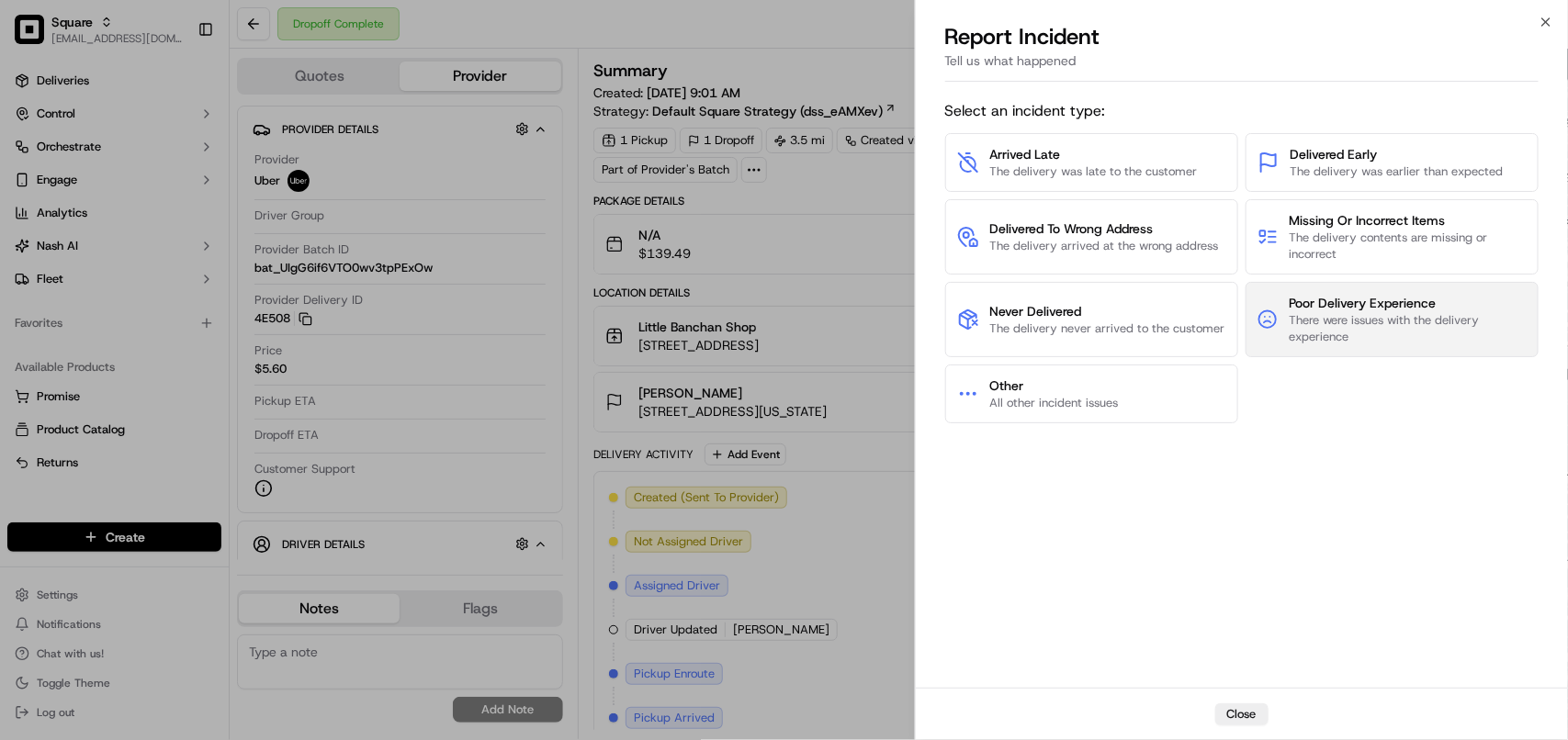
click at [1362, 333] on span "There were issues with the delivery experience" at bounding box center [1408, 328] width 238 height 33
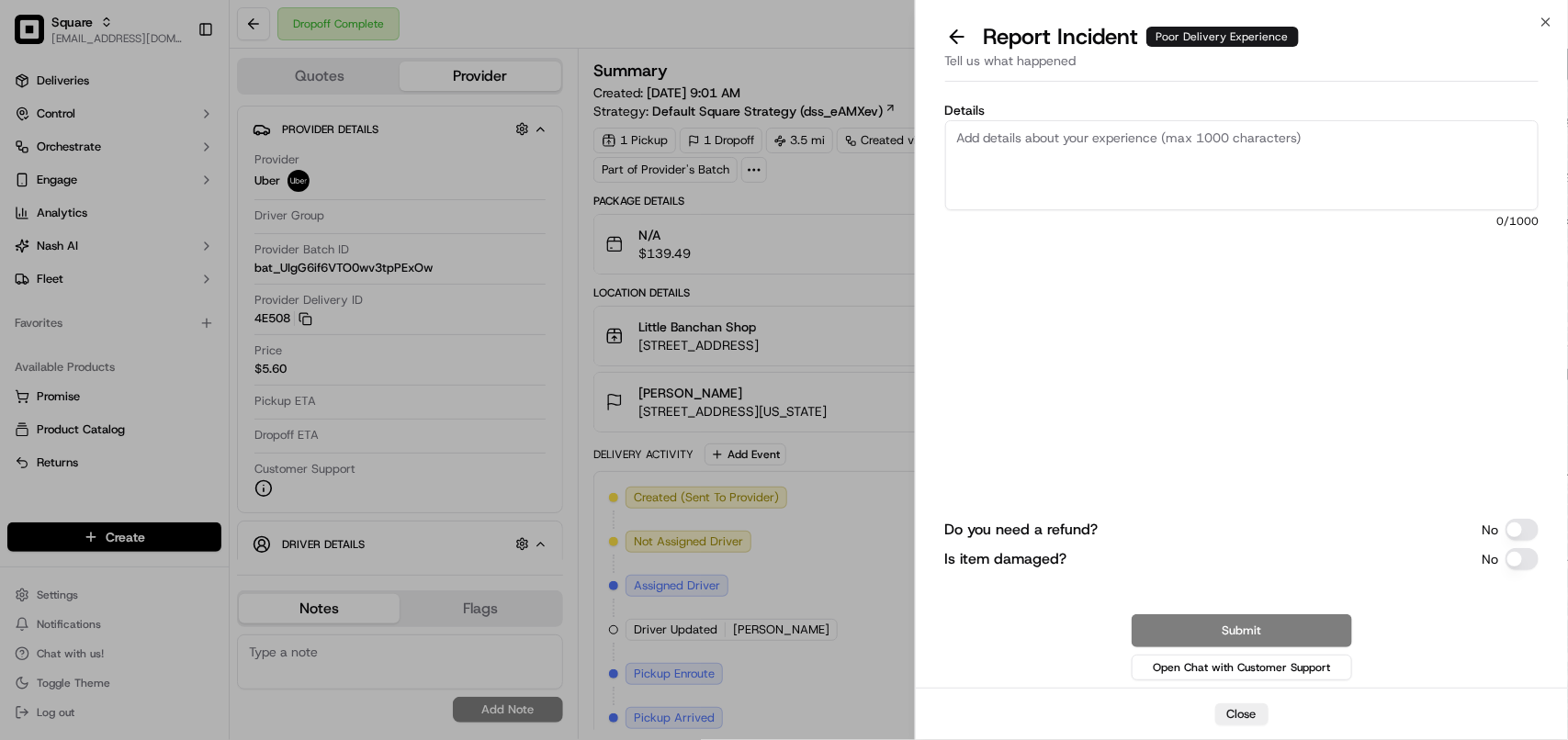
click at [1048, 174] on textarea "Details" at bounding box center [1242, 165] width 593 height 90
click at [1062, 132] on textarea "Order received damaged" at bounding box center [1242, 165] width 593 height 90
type textarea "Order received damaged"
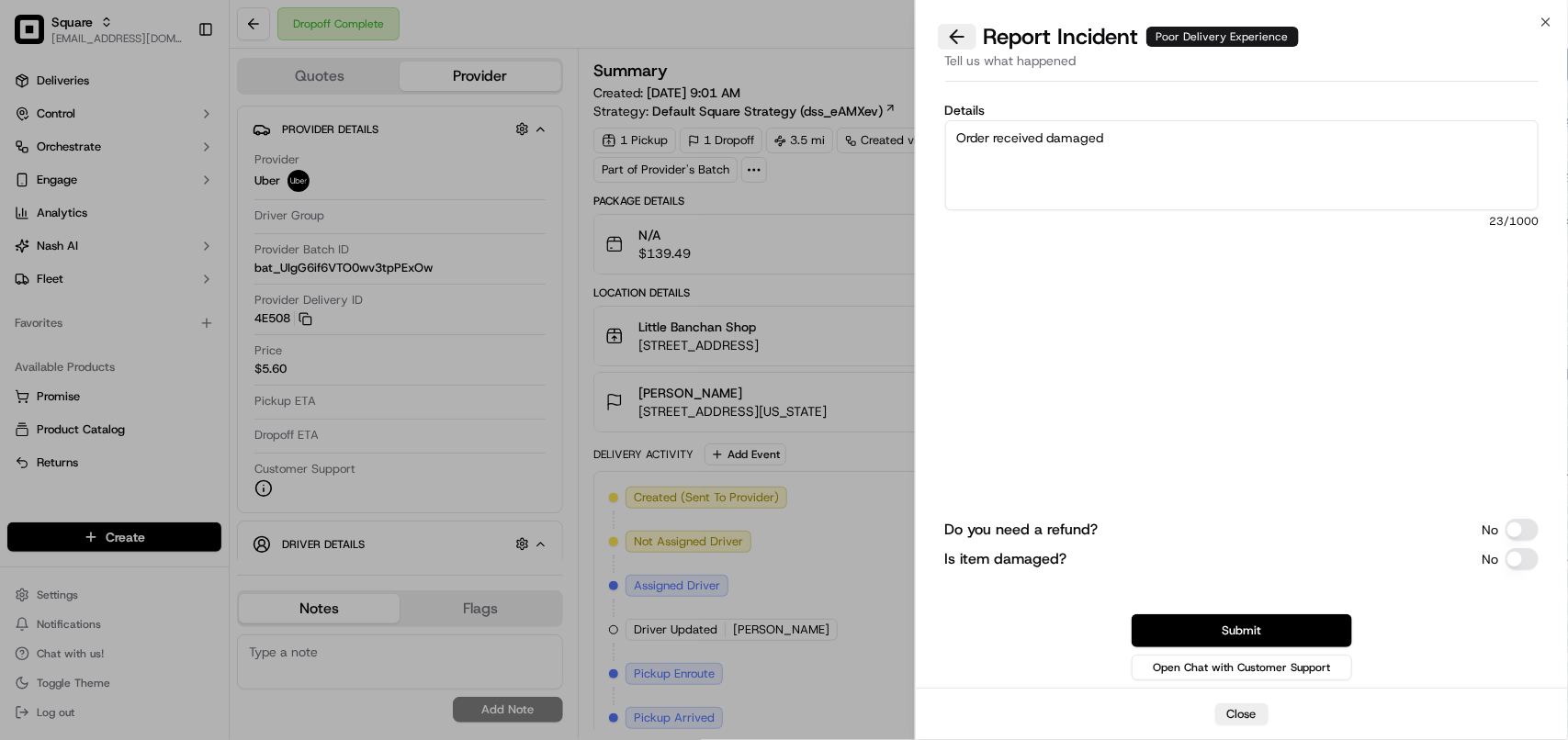
click at [957, 43] on button at bounding box center [957, 36] width 39 height 26
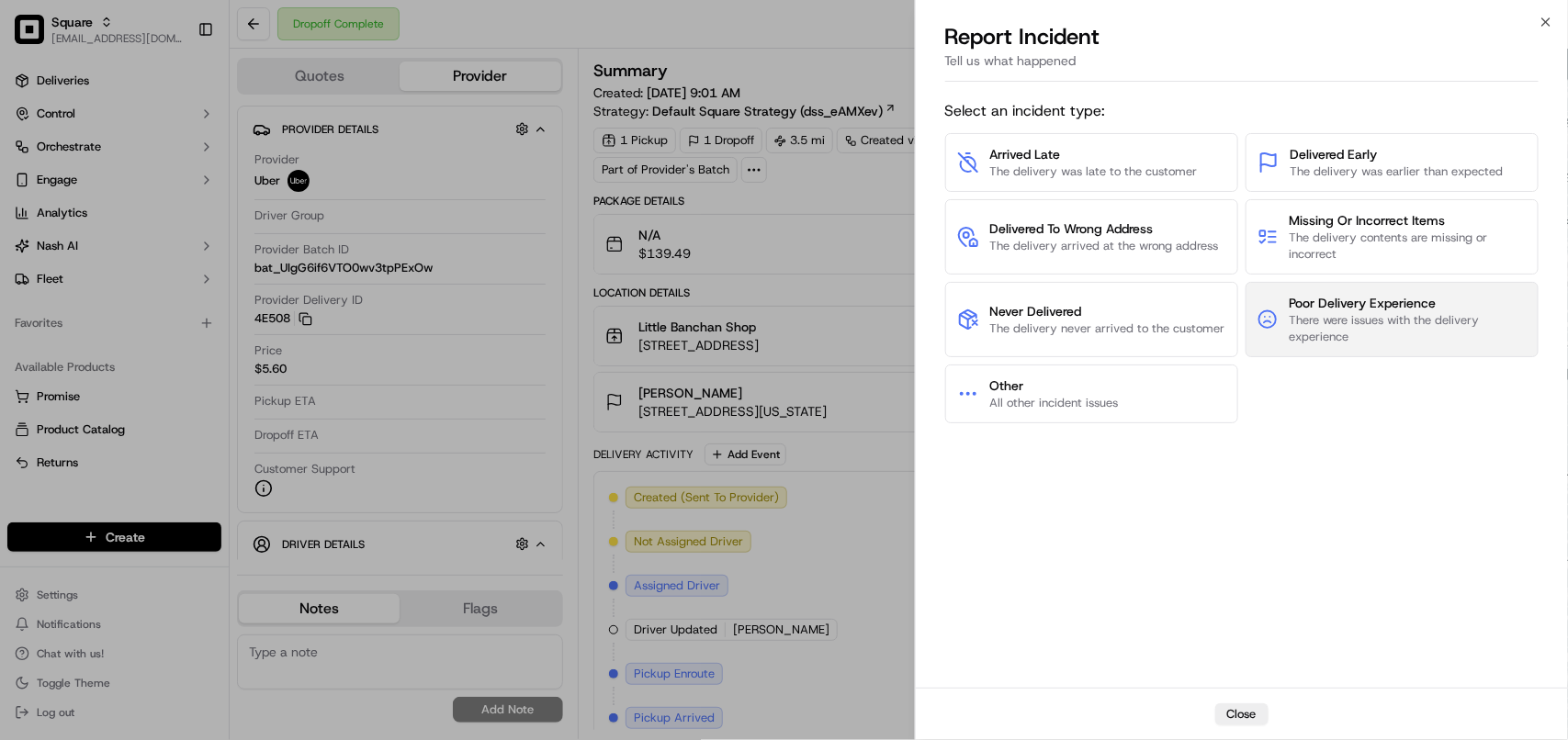
click at [1375, 321] on span "There were issues with the delivery experience" at bounding box center [1408, 328] width 238 height 33
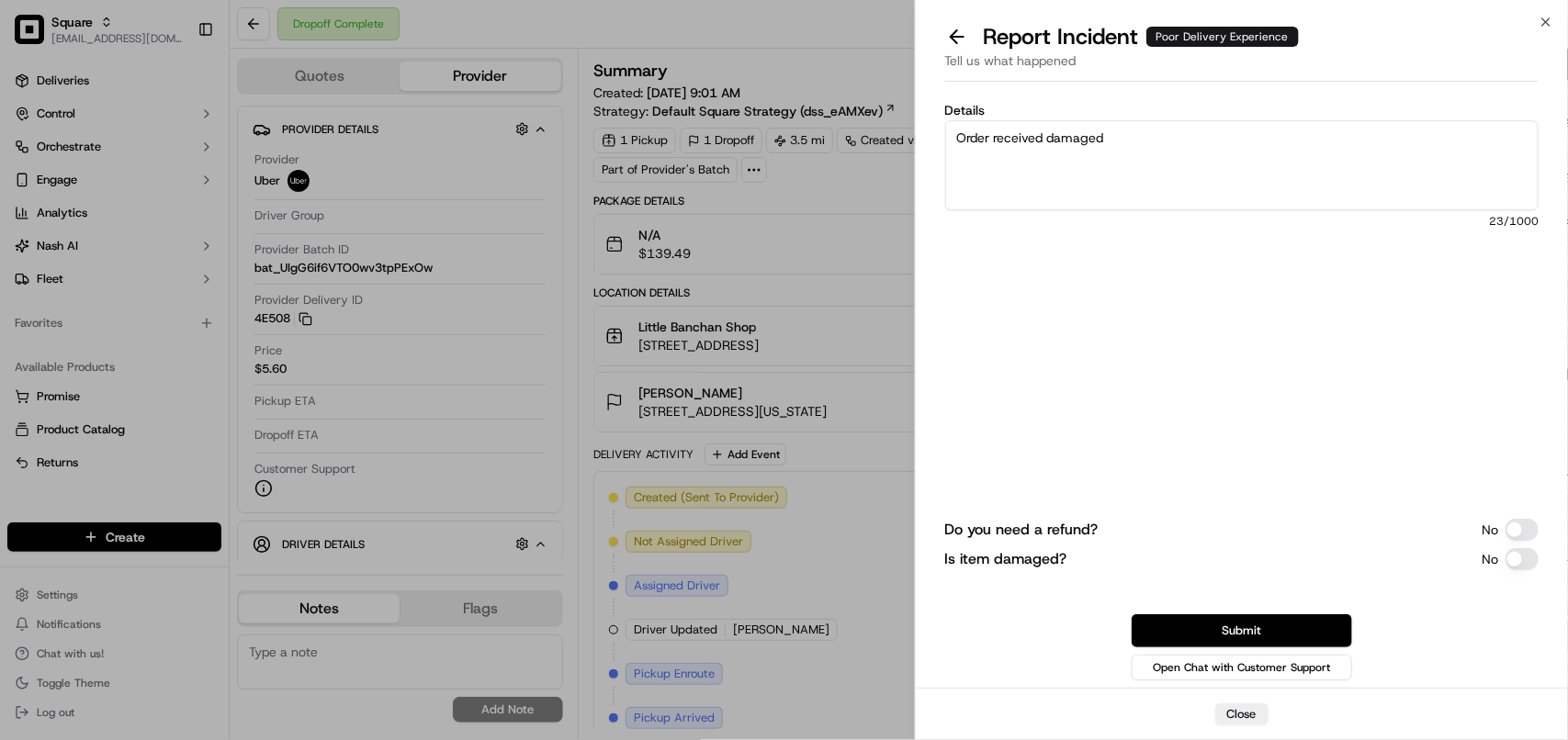
click at [1162, 129] on textarea "Order received damaged" at bounding box center [1242, 165] width 593 height 90
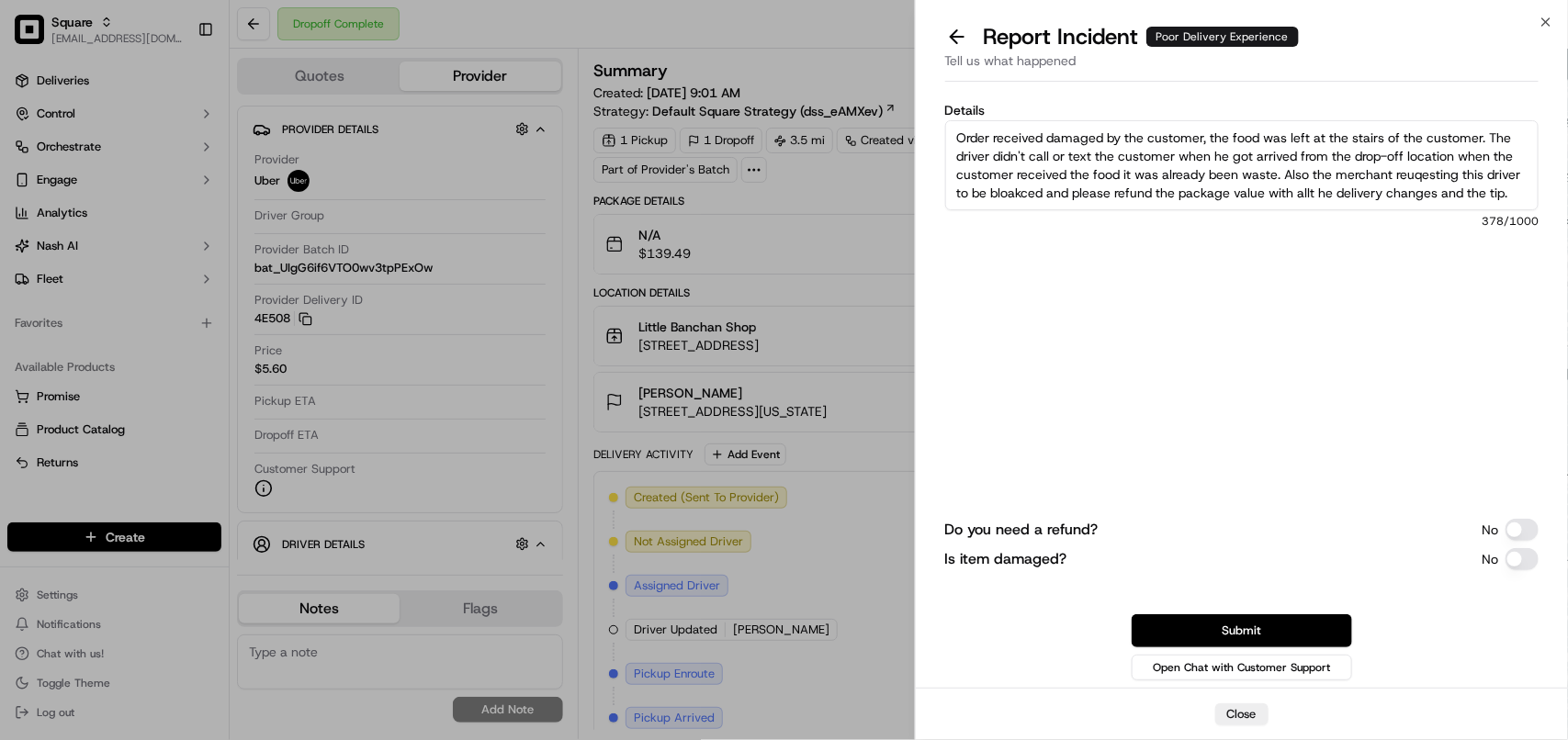
paste textarea "The customer reported that the order was received damaged and left on the stair…"
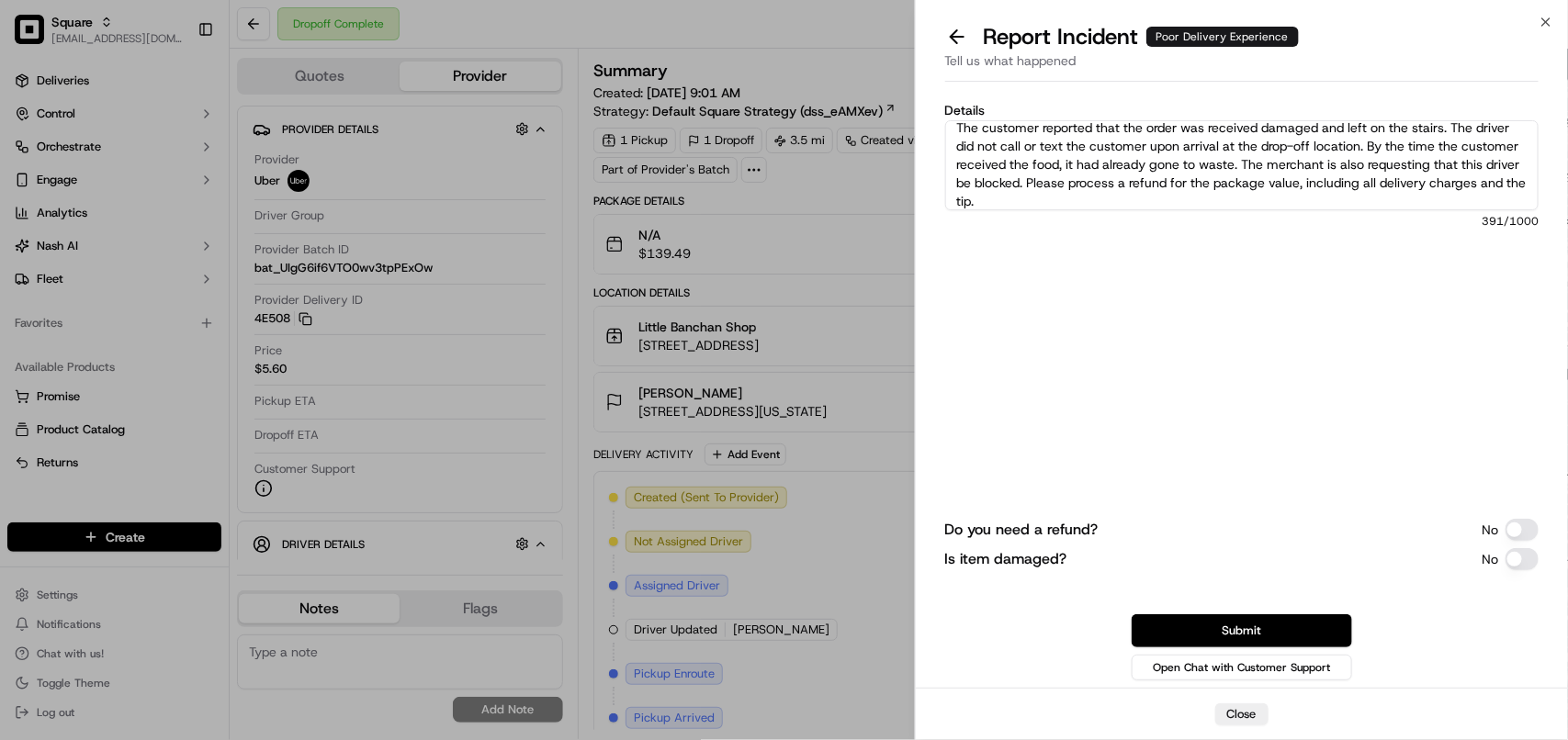
type textarea "The customer reported that the order was received damaged and left on the stair…"
click at [1242, 630] on button "Submit" at bounding box center [1242, 630] width 221 height 33
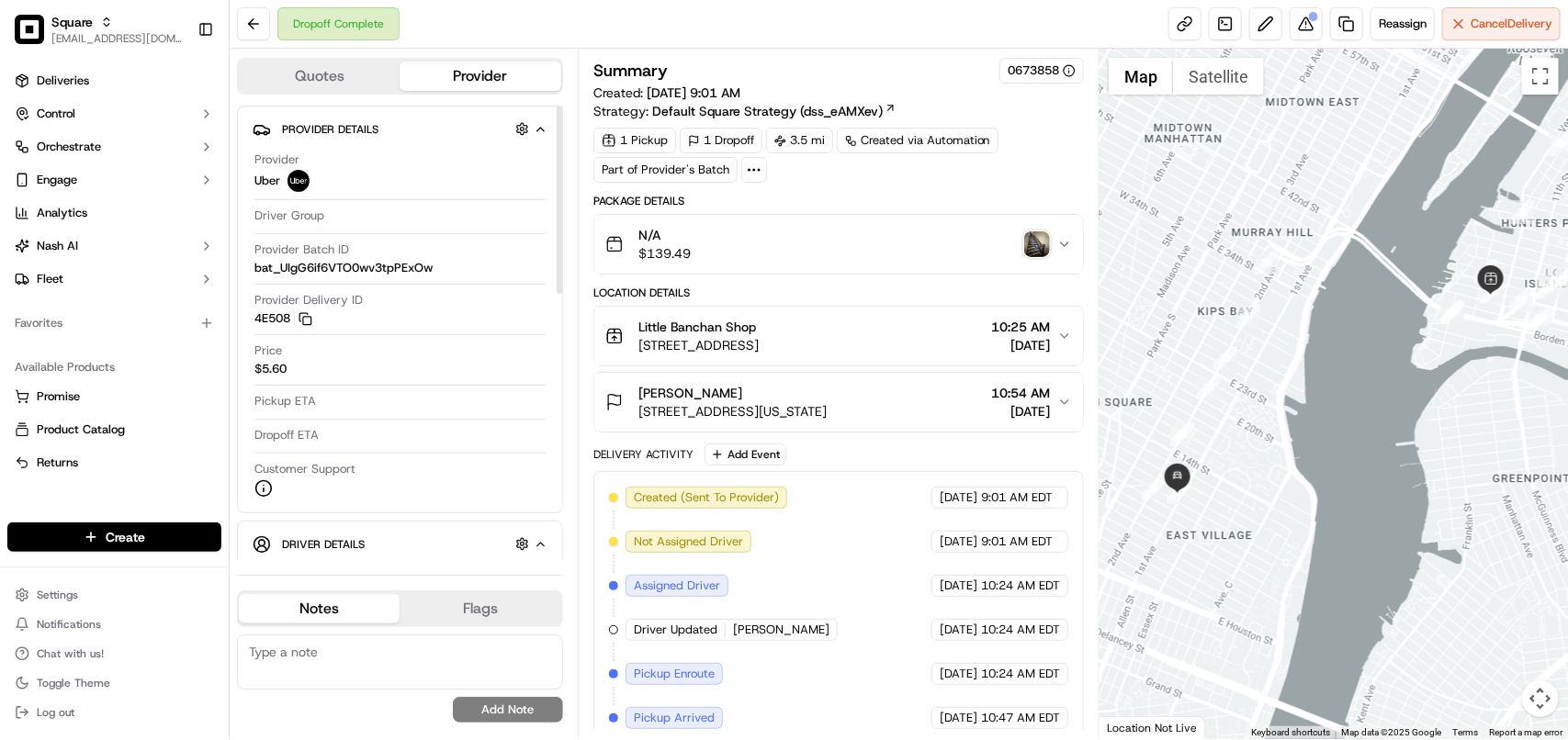
click at [359, 666] on textarea at bounding box center [400, 662] width 326 height 55
paste textarea "**Caller: Information: Merchant **Reason for calling: Damaged order. **Reso: OR…"
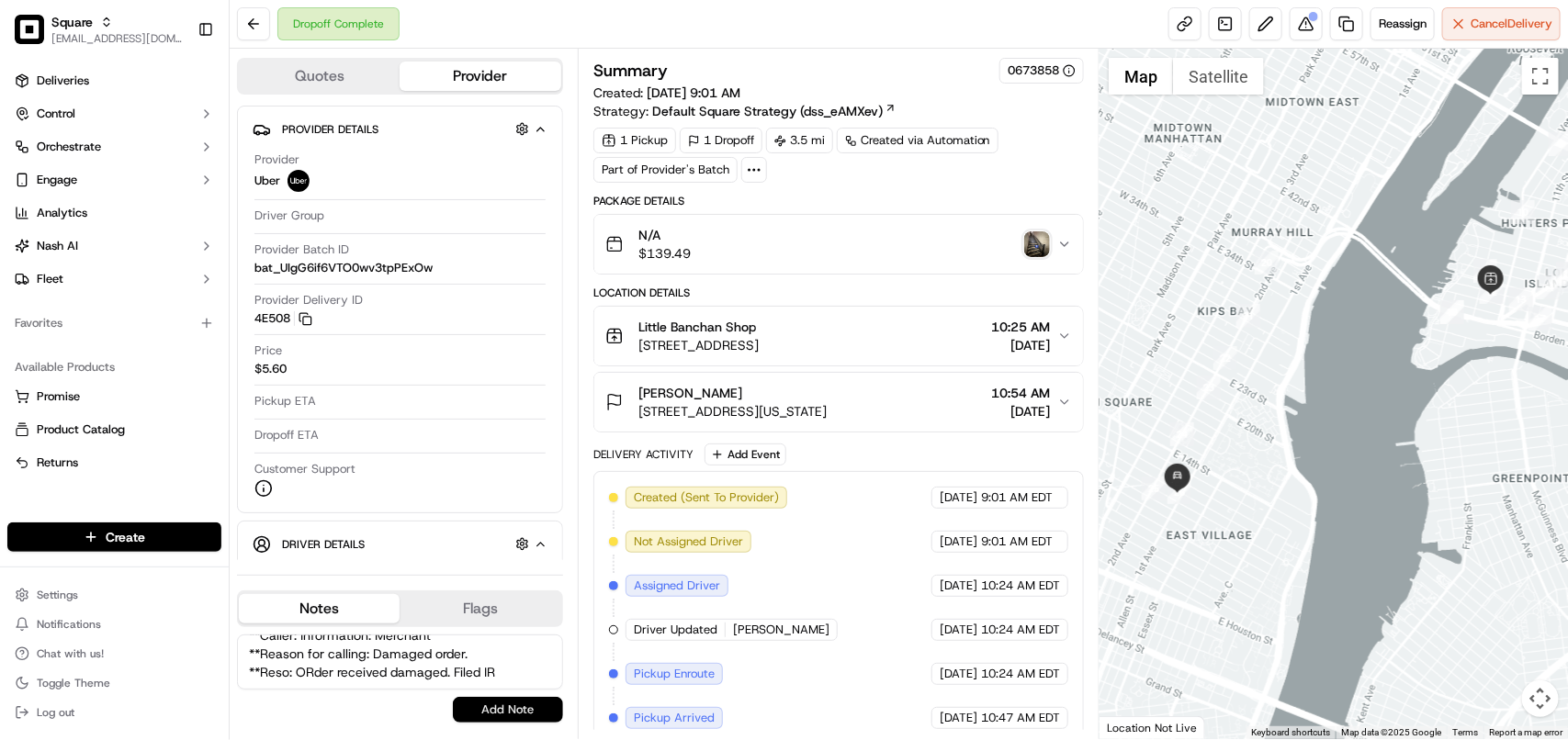
type textarea "**Caller: Information: Merchant **Reason for calling: Damaged order. **Reso: OR…"
click at [507, 718] on button "Add Note" at bounding box center [508, 709] width 110 height 26
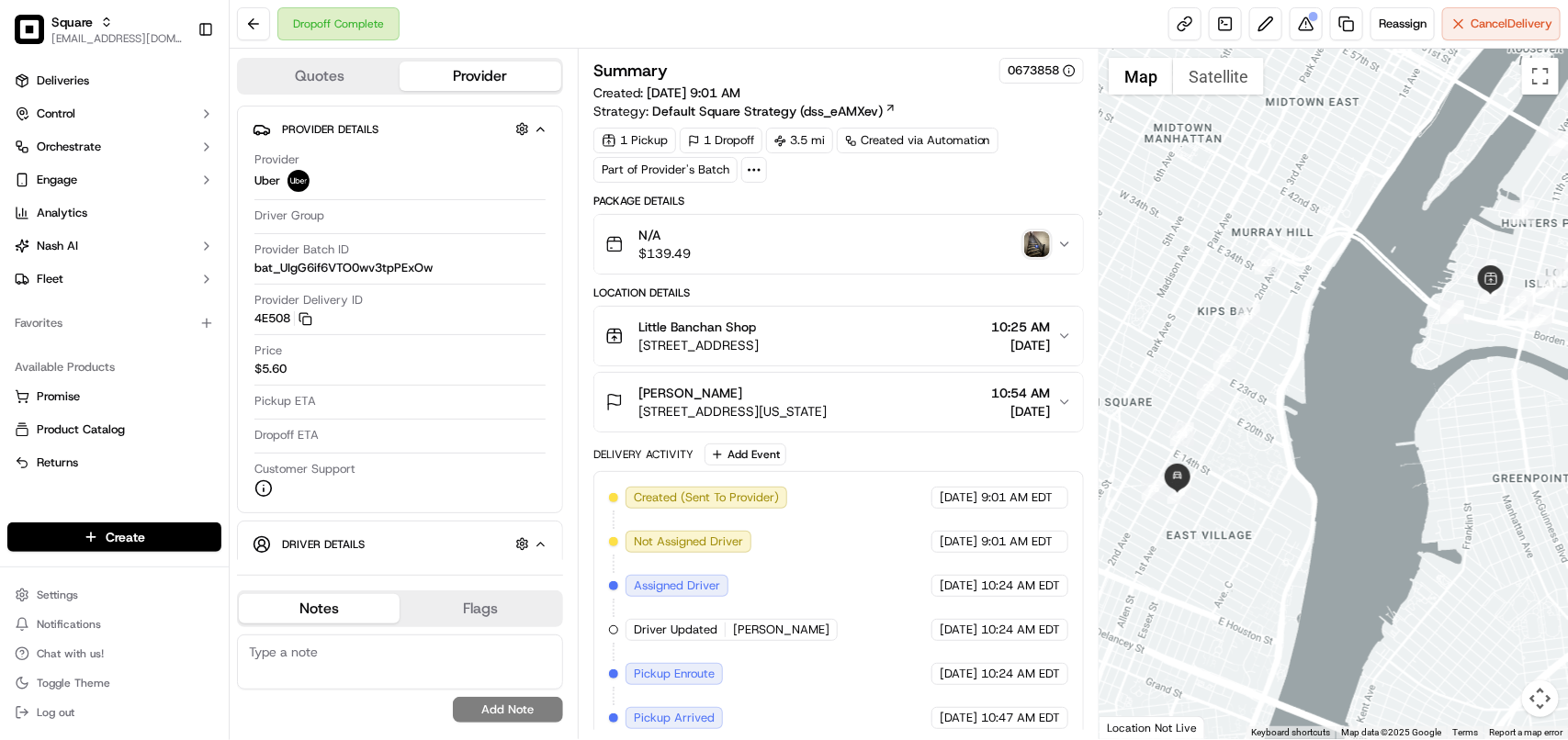
scroll to position [0, 0]
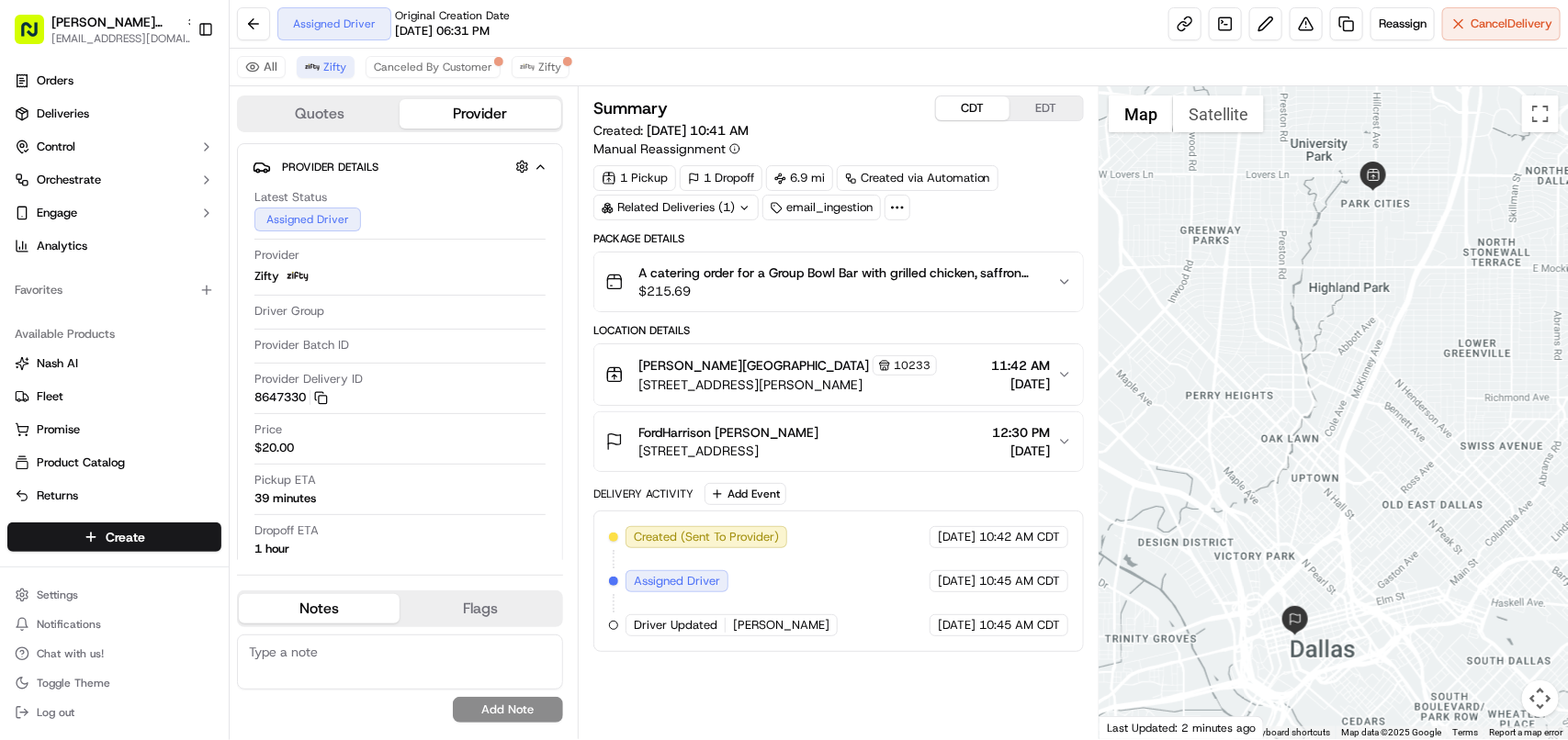
click at [985, 105] on button "CDT" at bounding box center [973, 108] width 74 height 24
click at [323, 65] on span "Zifty" at bounding box center [335, 67] width 23 height 15
click at [978, 111] on button "CDT" at bounding box center [973, 108] width 74 height 24
click at [1058, 386] on button "[PERSON_NAME][GEOGRAPHIC_DATA] 10233 [STREET_ADDRESS][PERSON_NAME] 11:42 AM [DA…" at bounding box center [839, 374] width 489 height 61
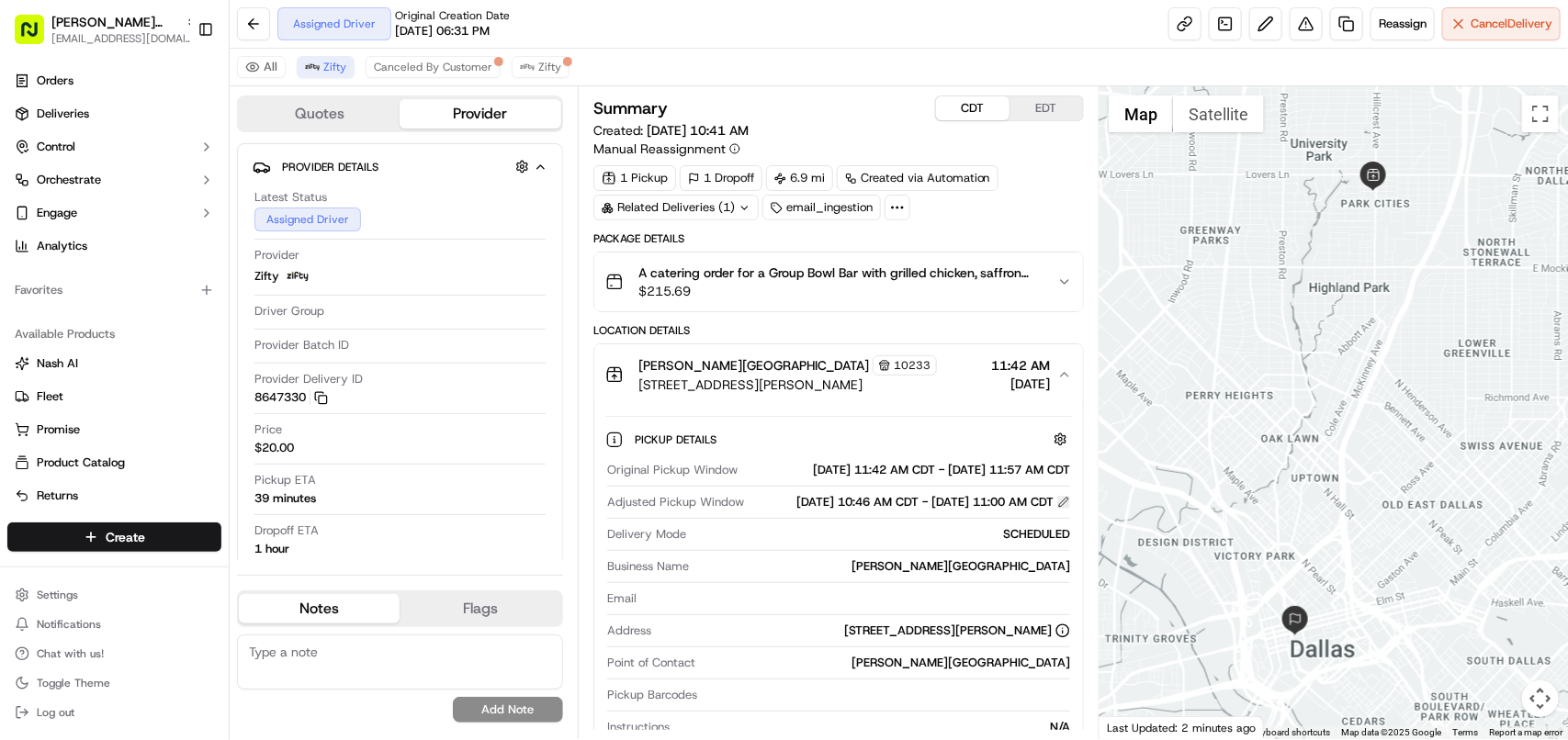
copy div "Adjusted Pickup Window [DATE] 10:46 AM CDT - [DATE] 11:00 AM CDT"
drag, startPoint x: 611, startPoint y: 526, endPoint x: 1058, endPoint y: 531, distance: 447.0
click at [1058, 511] on div "Adjusted Pickup Window [DATE] 10:46 AM CDT - [DATE] 11:00 AM CDT" at bounding box center [839, 501] width 463 height 16
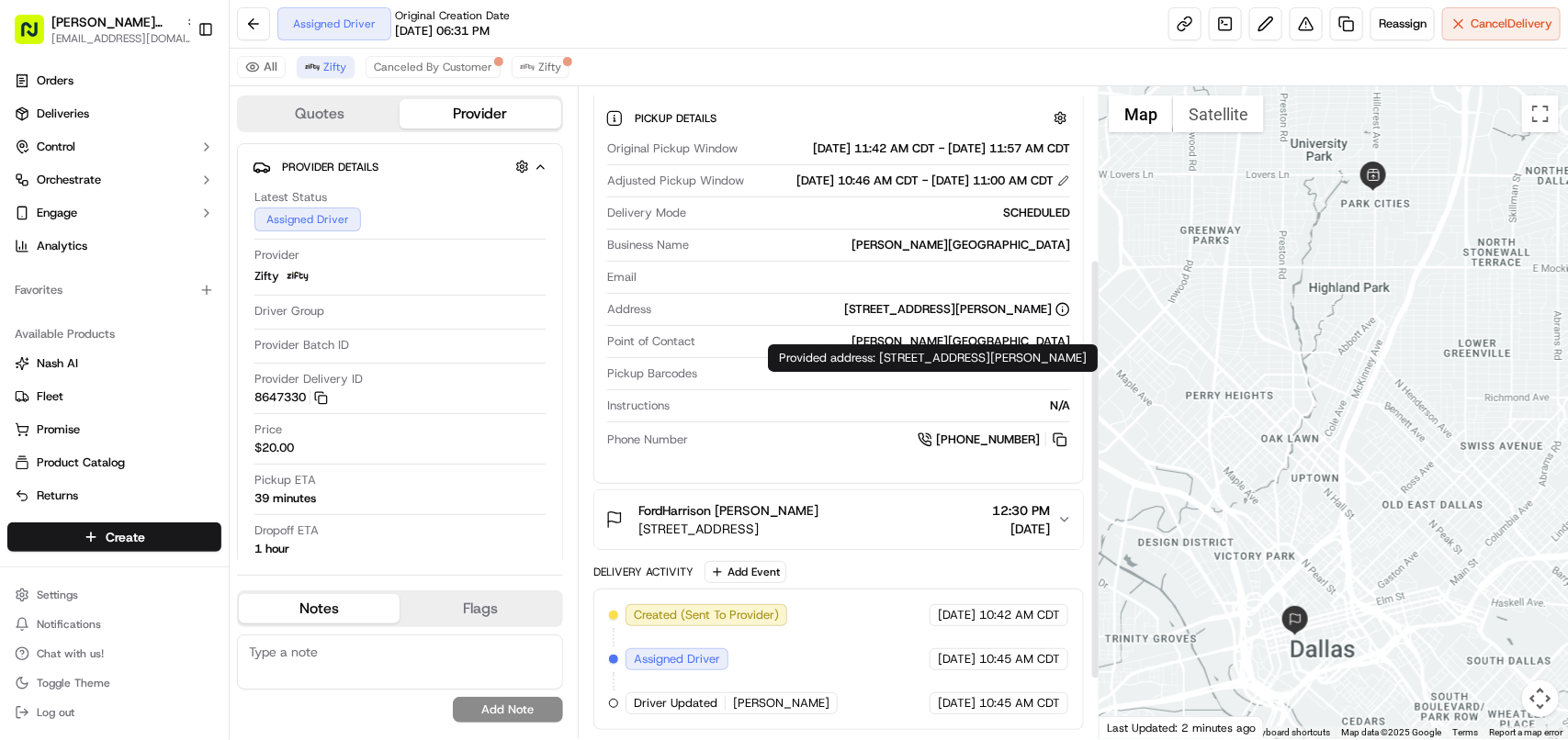
scroll to position [344, 0]
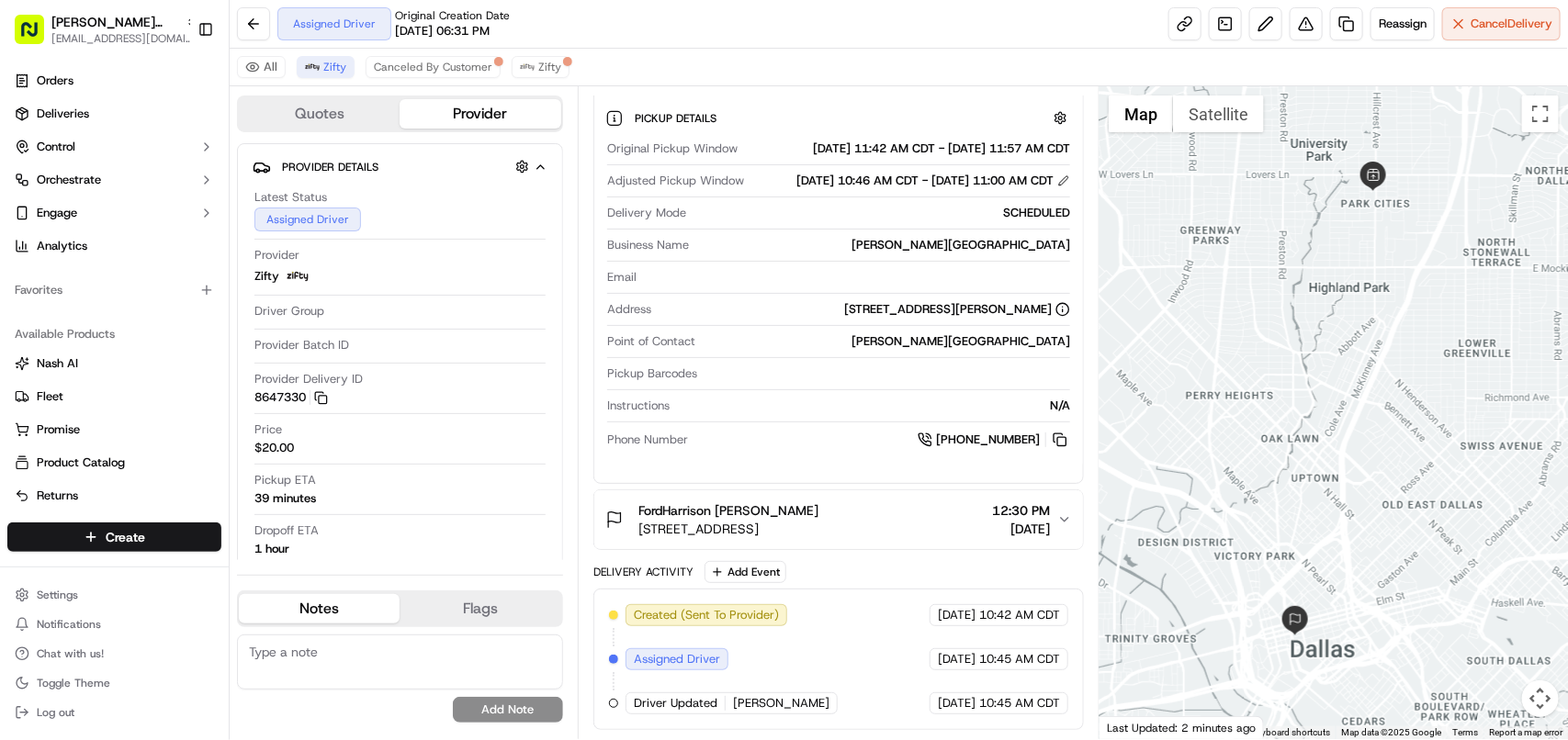
click at [1054, 529] on div "FordHarrison [PERSON_NAME] [STREET_ADDRESS] 12:30 PM [DATE]" at bounding box center [831, 519] width 452 height 37
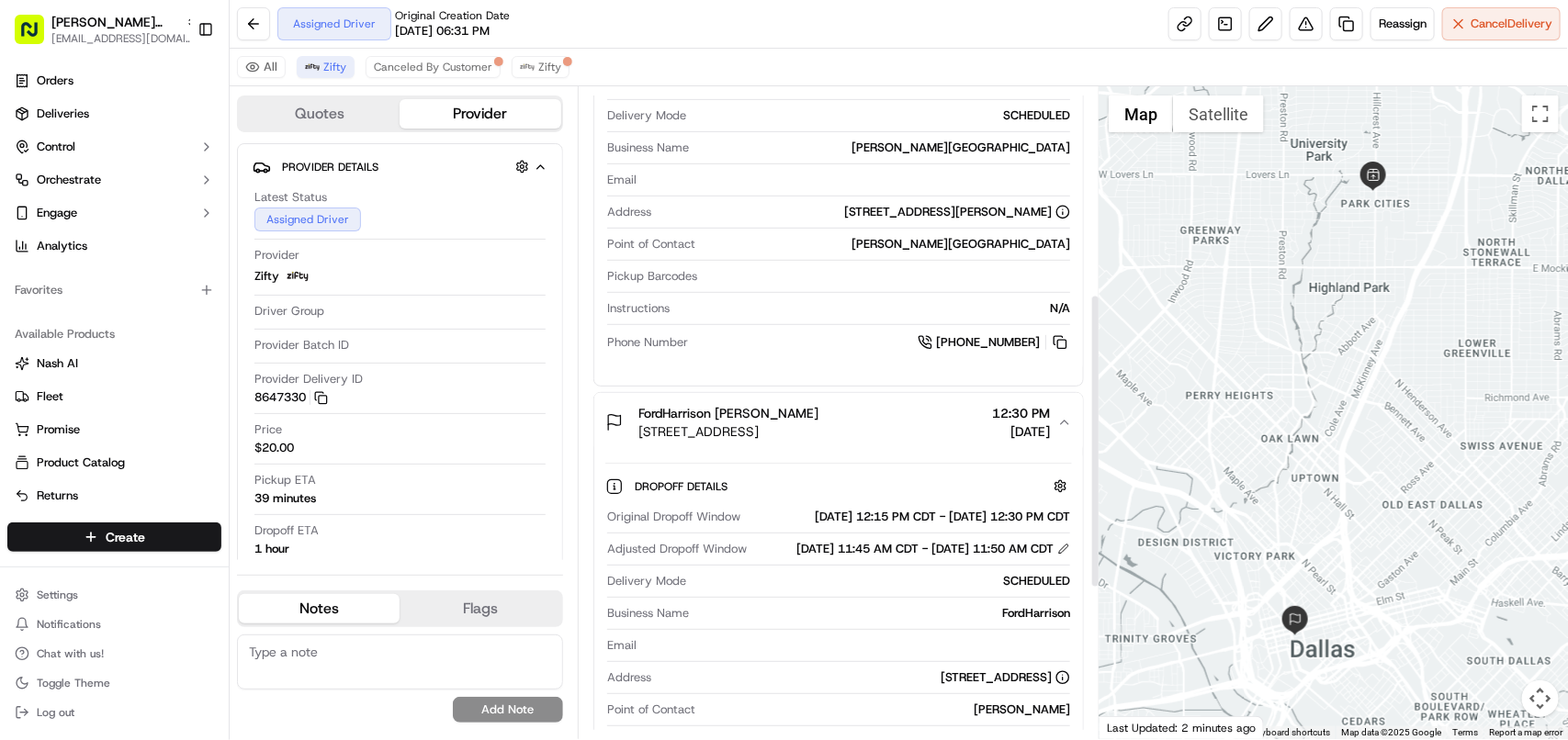
scroll to position [460, 0]
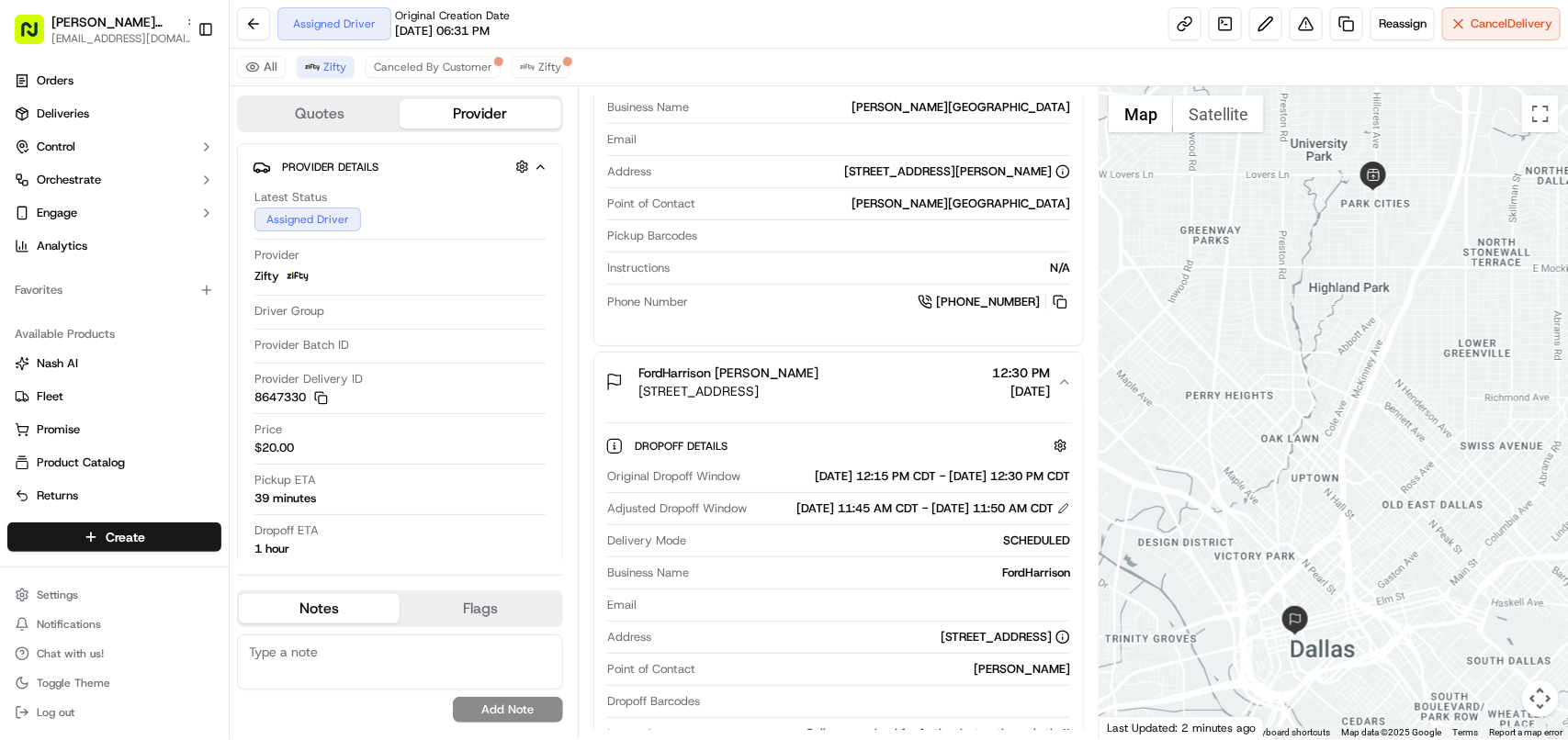
copy div "Adjusted Dropoff Window [DATE] 11:45 AM CDT - [DATE] 11:50 AM CDT"
drag, startPoint x: 607, startPoint y: 572, endPoint x: 1054, endPoint y: 586, distance: 447.2
click at [1054, 586] on div "Original Dropoff Window [DATE] 12:15 PM CDT - [DATE] 12:30 PM CDT Adjusted Drop…" at bounding box center [839, 623] width 466 height 324
click at [333, 67] on span "Zifty" at bounding box center [335, 67] width 23 height 15
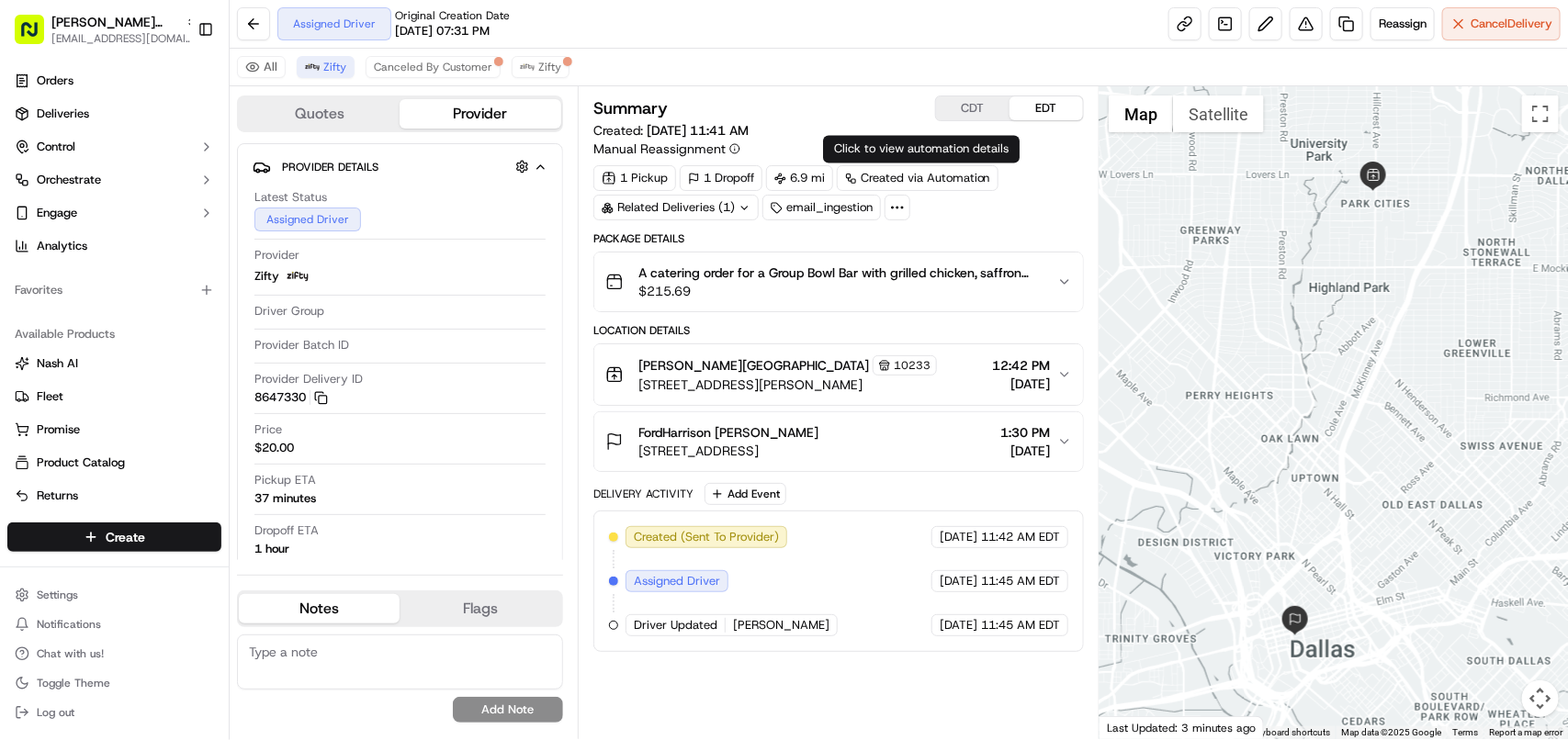
click at [994, 108] on button "CDT" at bounding box center [973, 108] width 74 height 24
click at [1043, 446] on span "[DATE]" at bounding box center [1021, 450] width 58 height 18
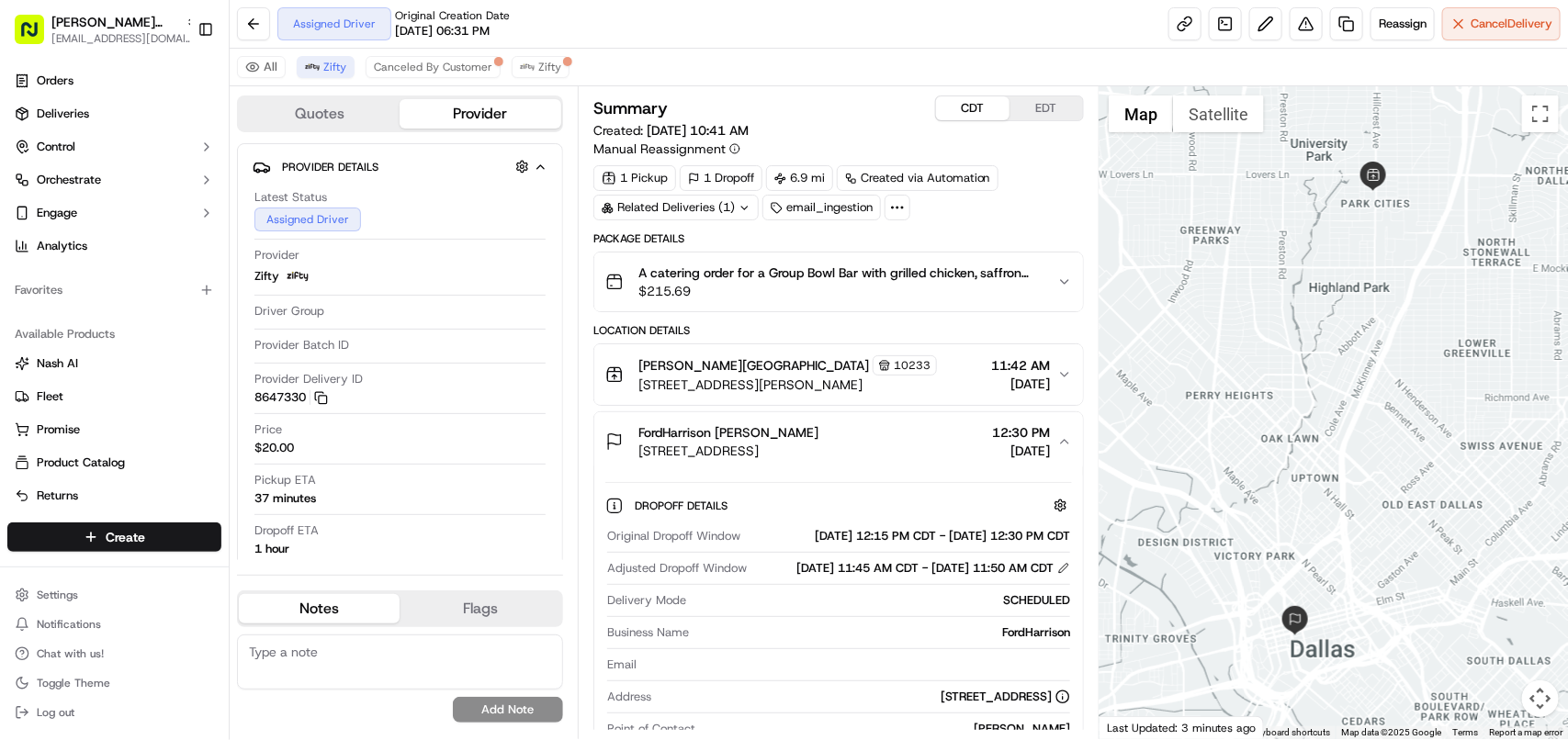
click at [1040, 384] on span "[DATE]" at bounding box center [1021, 383] width 59 height 18
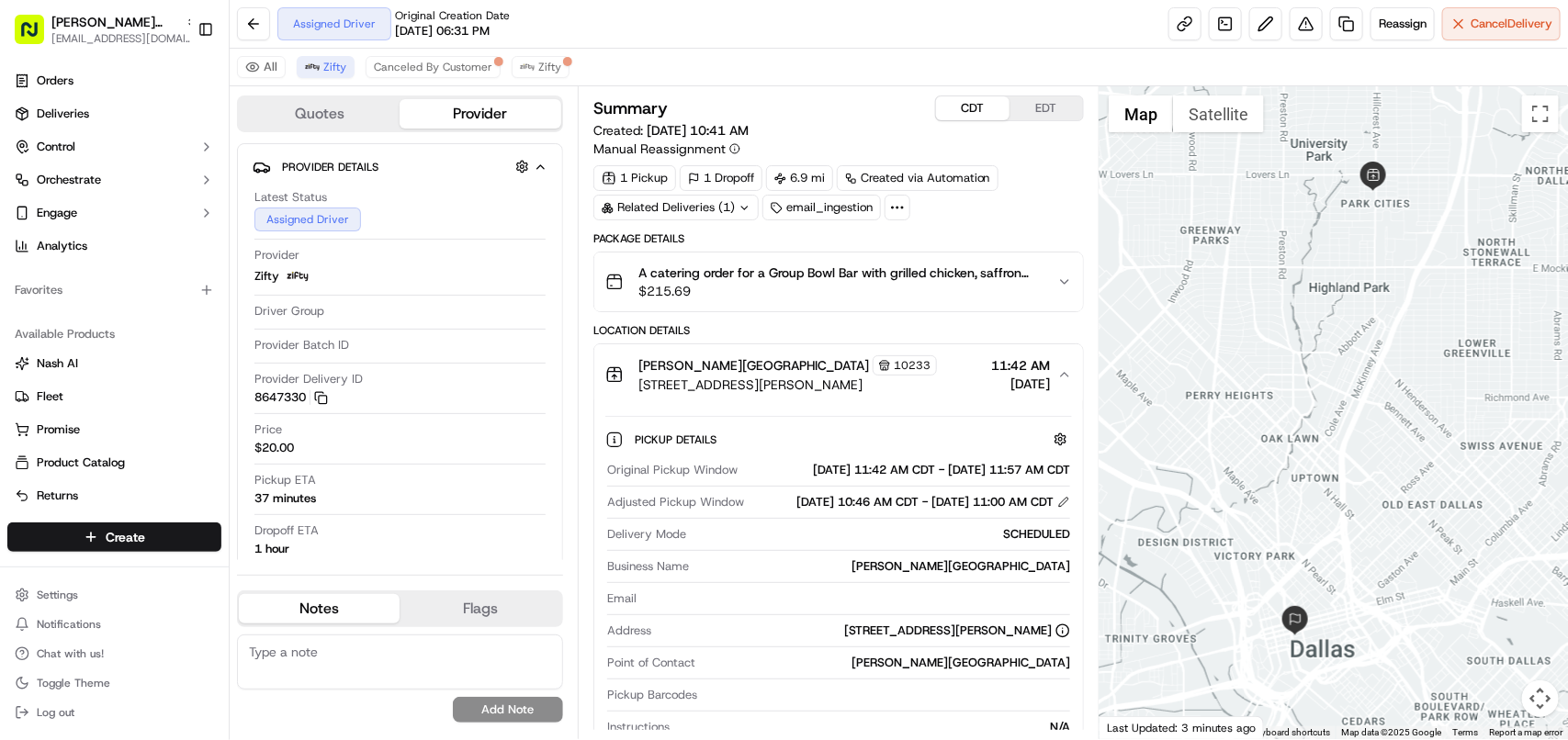
click at [1040, 384] on span "[DATE]" at bounding box center [1021, 383] width 59 height 18
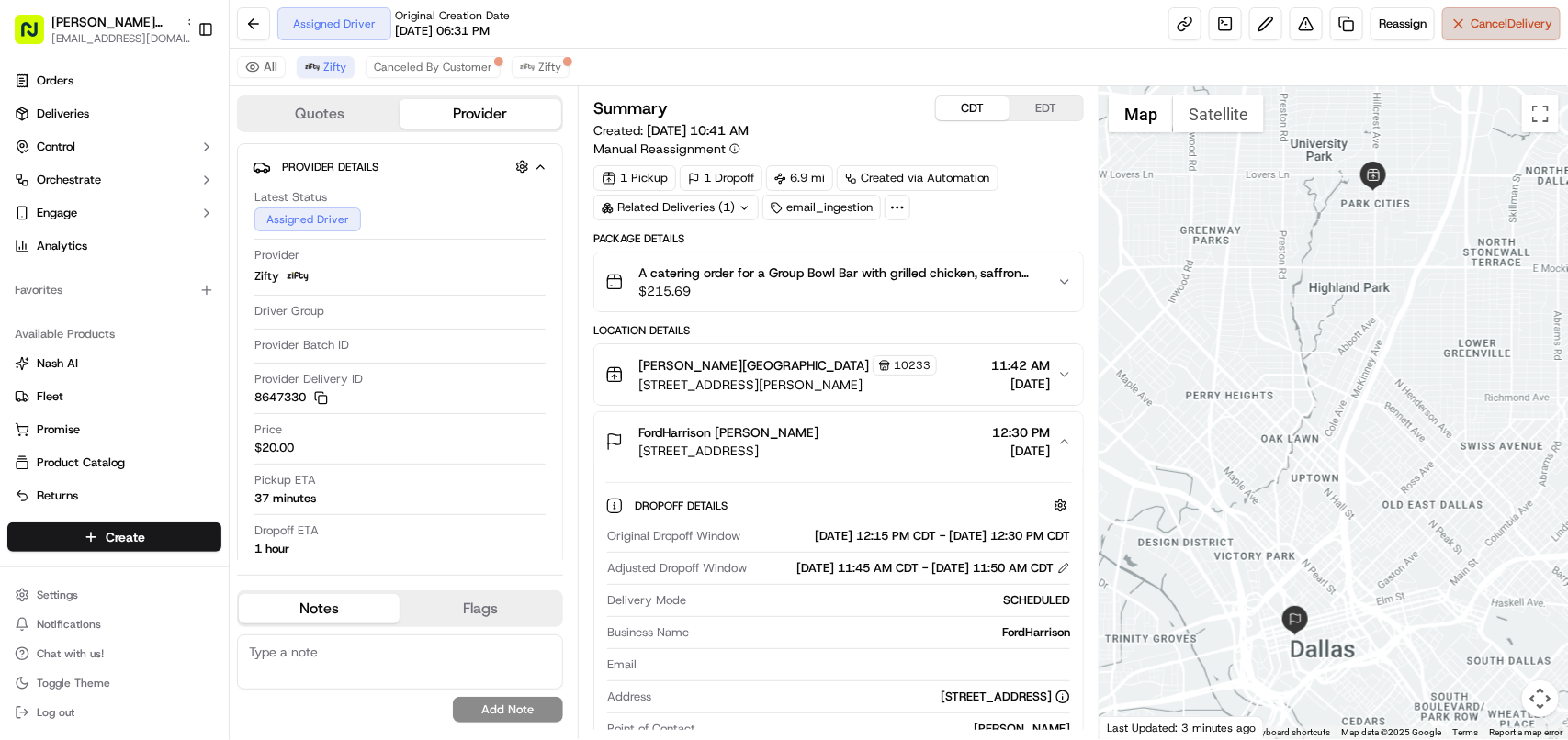
click at [1514, 15] on button "Cancel Delivery" at bounding box center [1501, 24] width 119 height 33
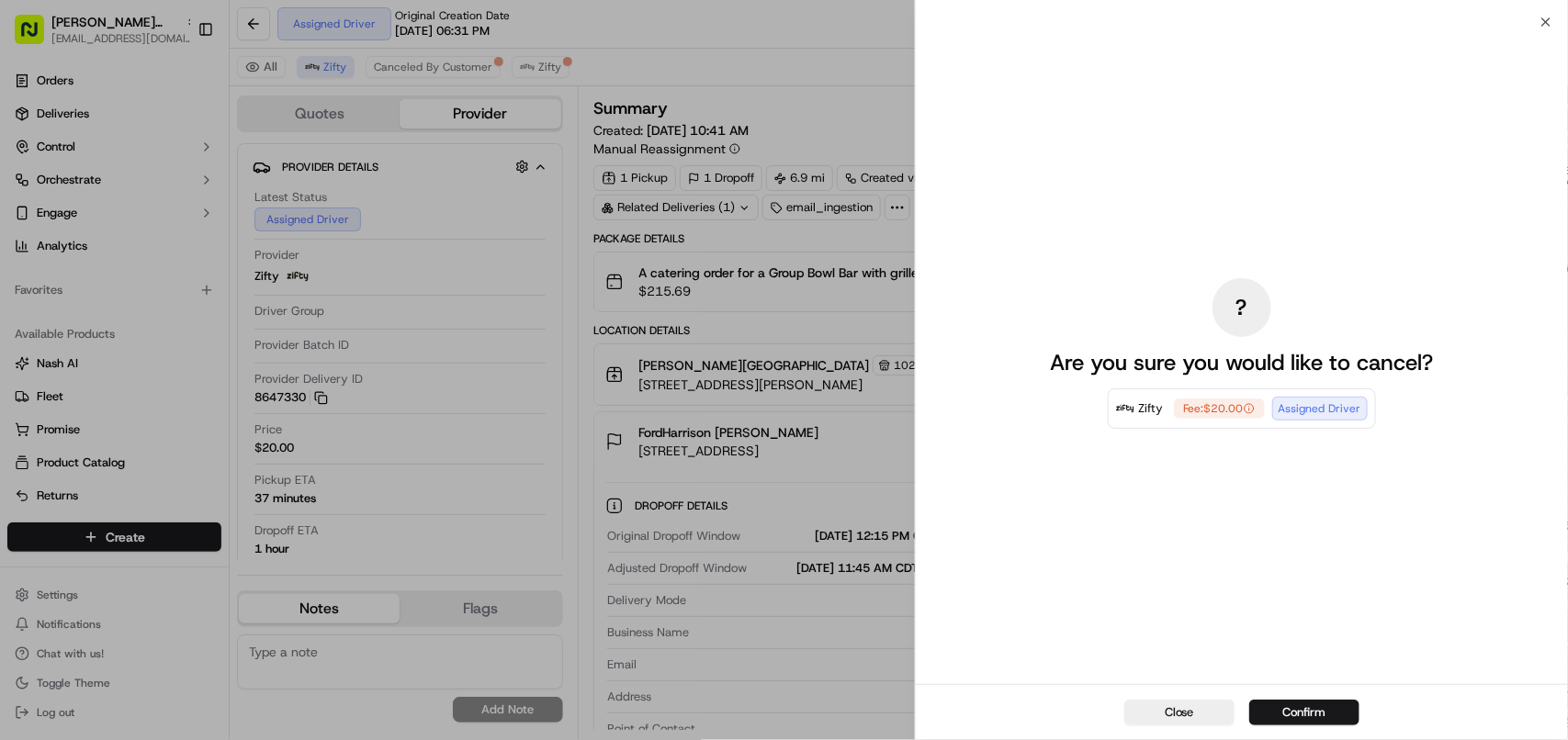
click at [1550, 22] on div "? Are you sure you would like to cancel? Zifty Fee: $20.00 Assigned Driver" at bounding box center [1242, 352] width 652 height 662
click at [1546, 22] on div "? Are you sure you would like to cancel? Zifty Fee: $20.00 Assigned Driver" at bounding box center [1242, 352] width 652 height 662
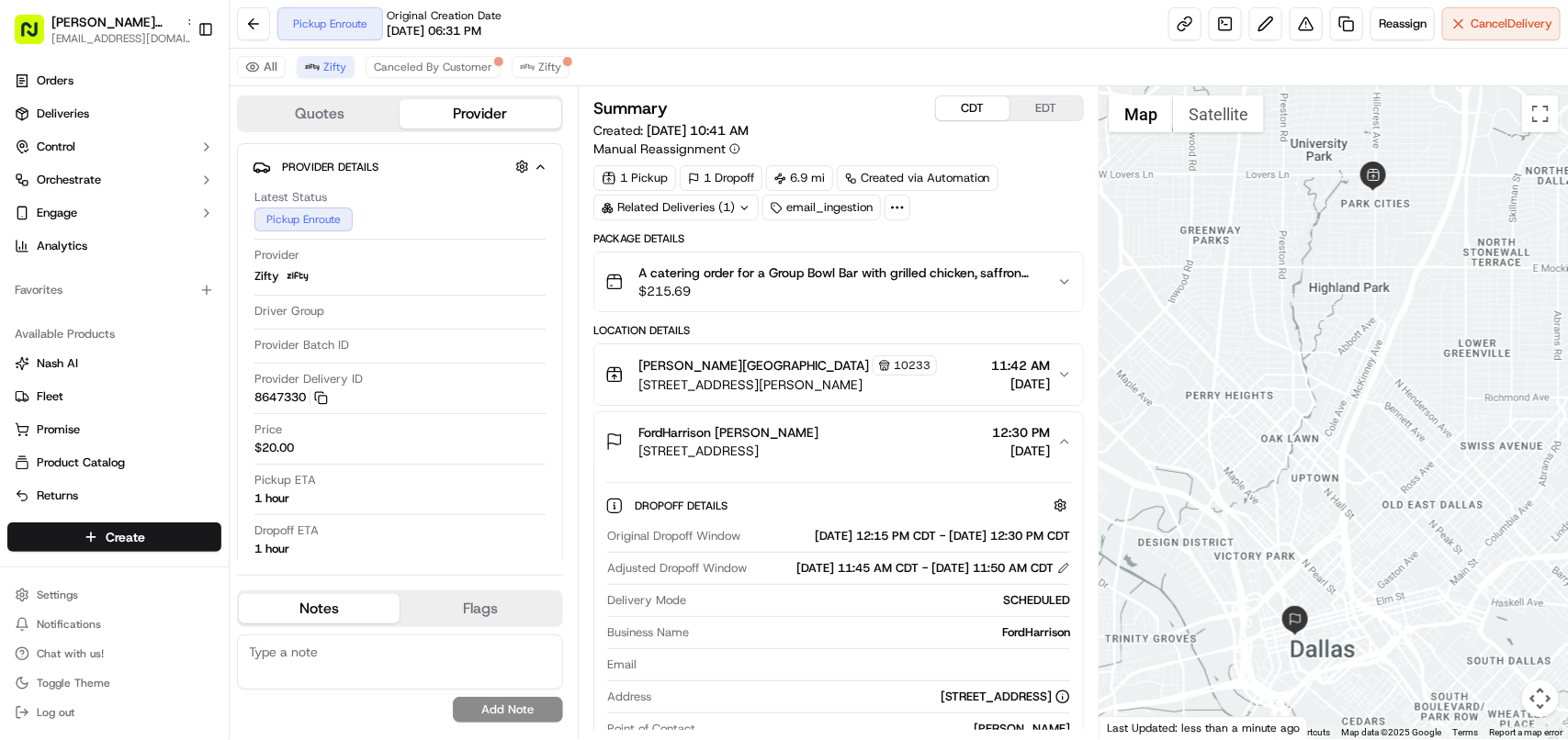
click at [1023, 370] on span "11:42 AM" at bounding box center [1021, 365] width 59 height 18
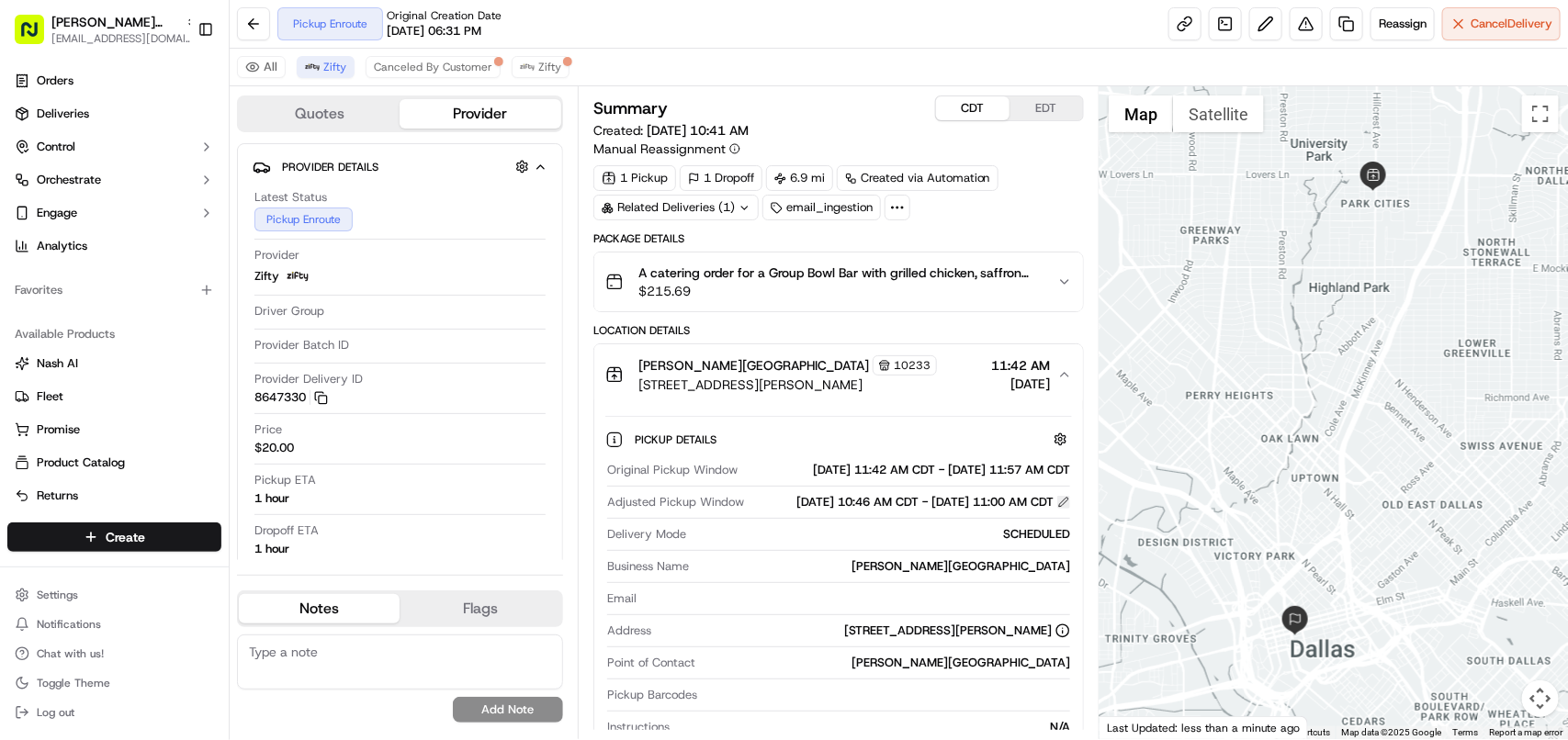
click at [1067, 509] on button at bounding box center [1064, 502] width 13 height 13
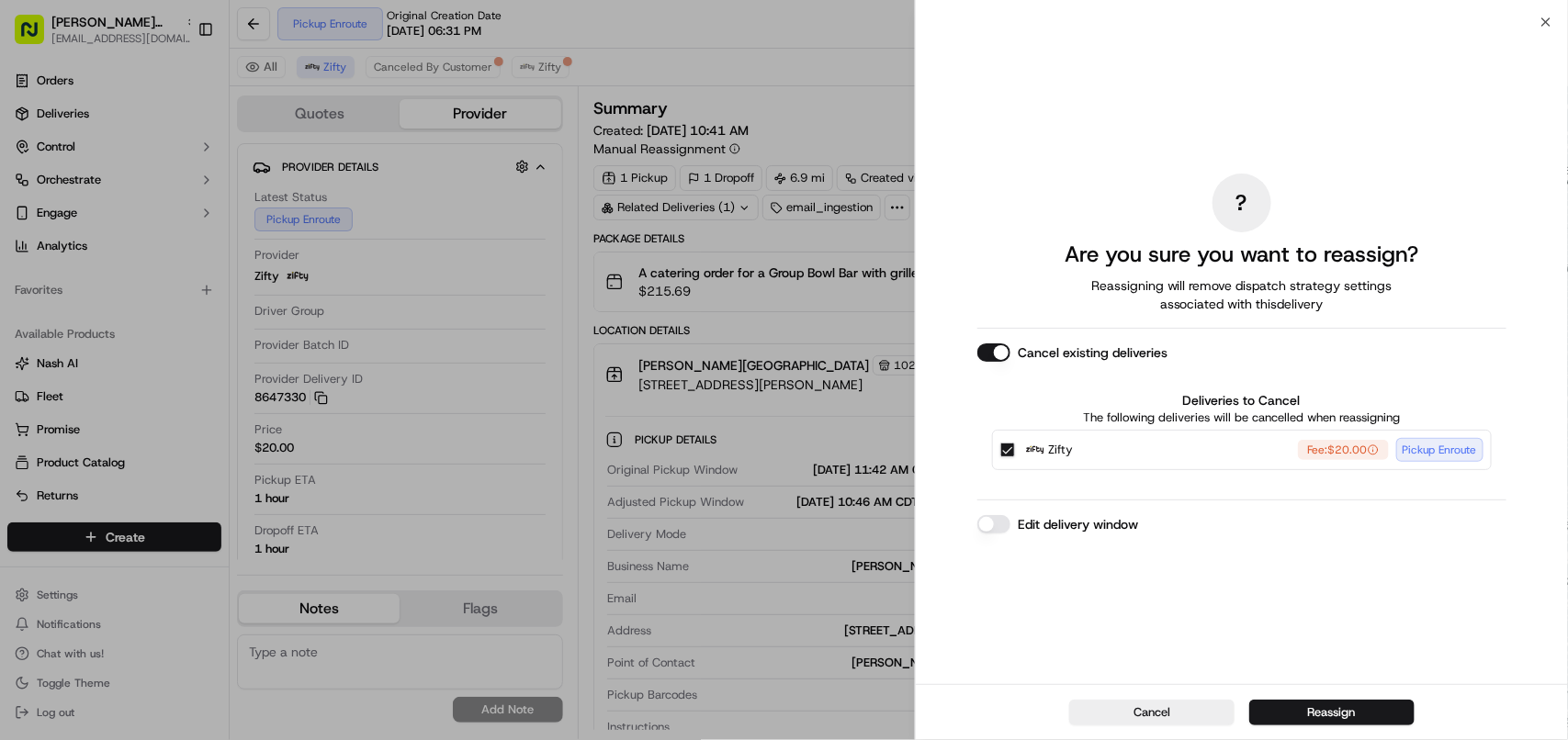
click at [978, 516] on div "Edit delivery window" at bounding box center [1242, 524] width 529 height 18
click at [993, 526] on button "Edit delivery window" at bounding box center [994, 524] width 33 height 18
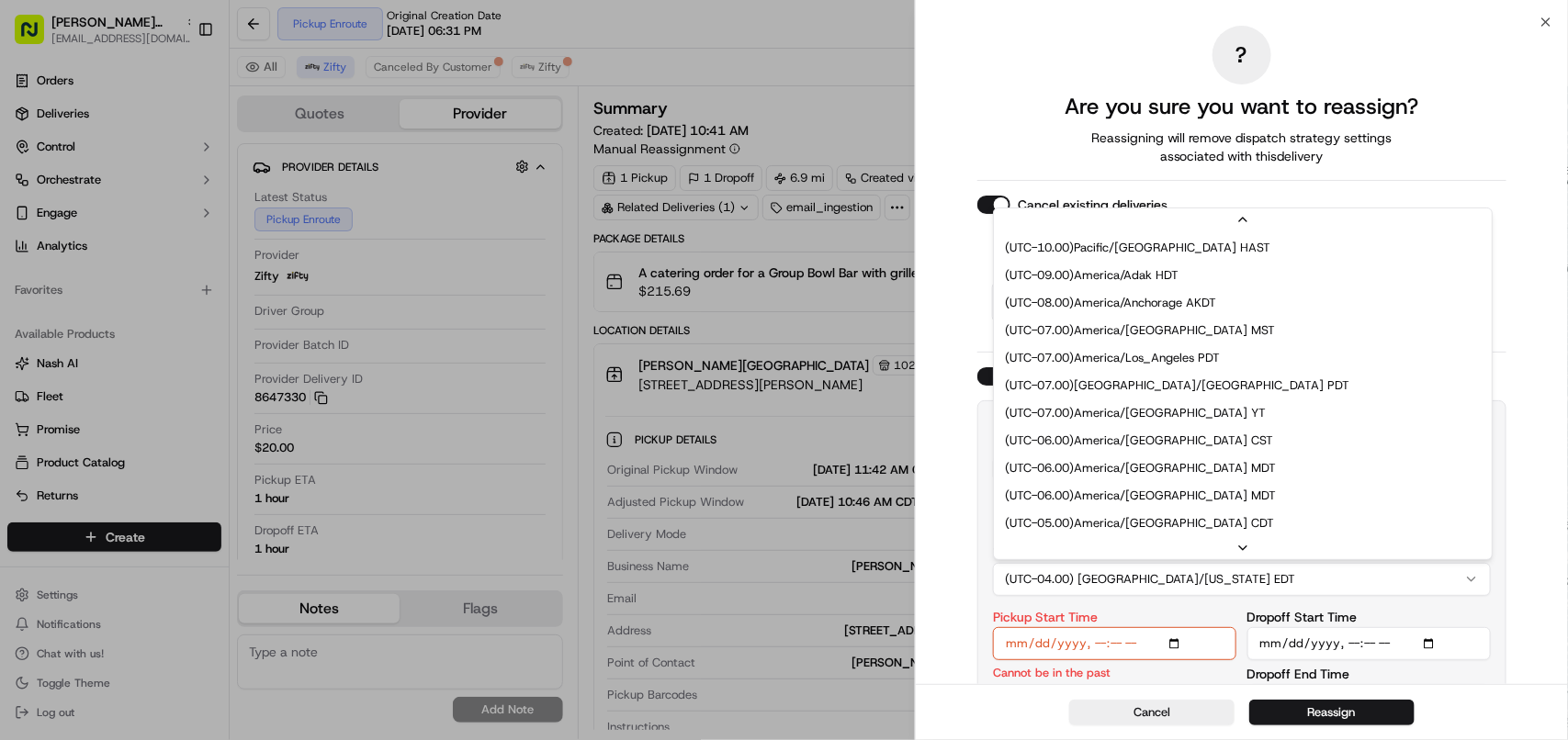
click at [1159, 576] on button "(UTC-04.00) America/New York EDT" at bounding box center [1241, 579] width 498 height 33
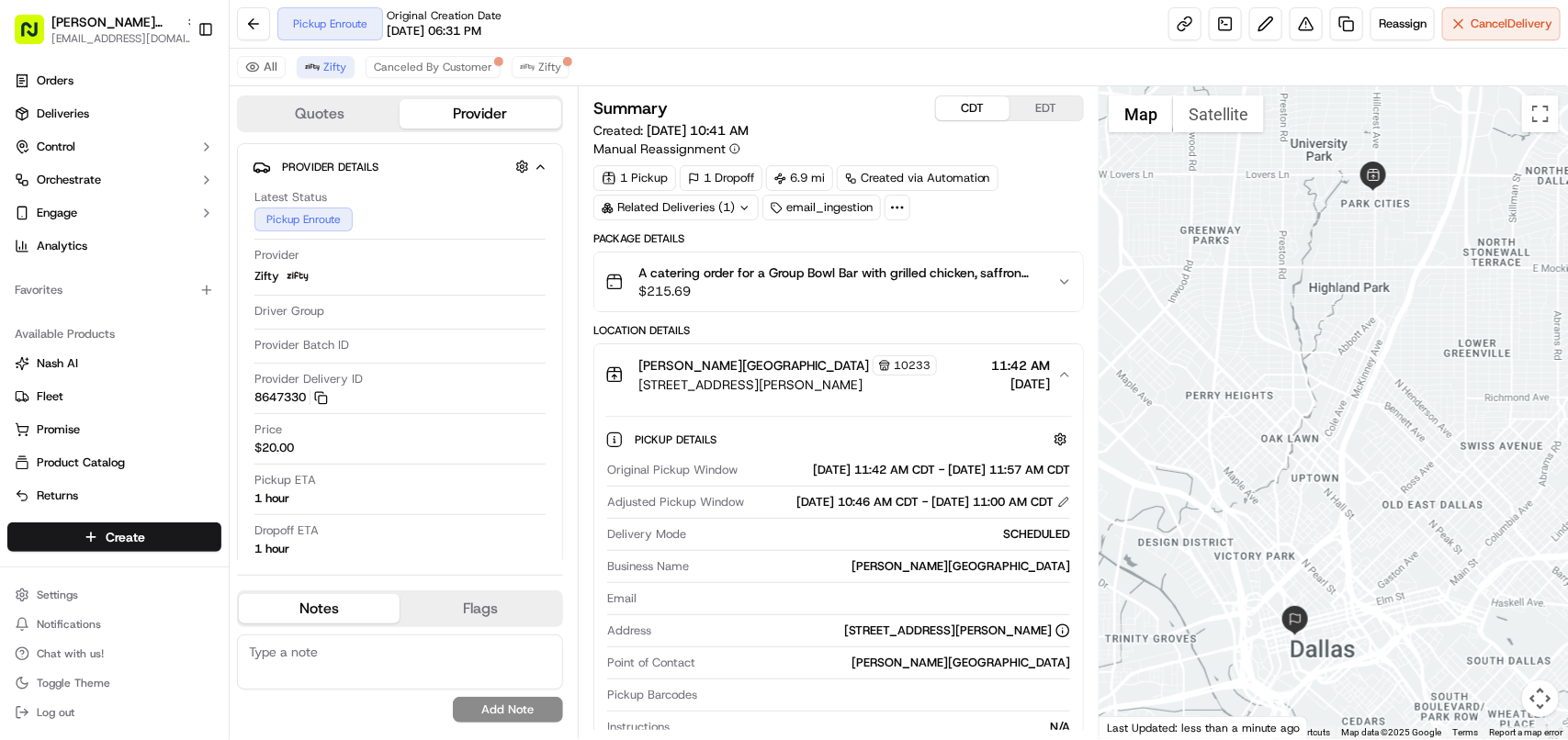
copy div "Adjusted Pickup Window 09/16/2025 10:46 AM CDT - 09/16/2025 11:00 AM CDT"
drag, startPoint x: 611, startPoint y: 530, endPoint x: 1053, endPoint y: 539, distance: 442.1
click at [1053, 511] on div "Adjusted Pickup Window 09/16/2025 10:46 AM CDT - 09/16/2025 11:00 AM CDT" at bounding box center [839, 501] width 463 height 16
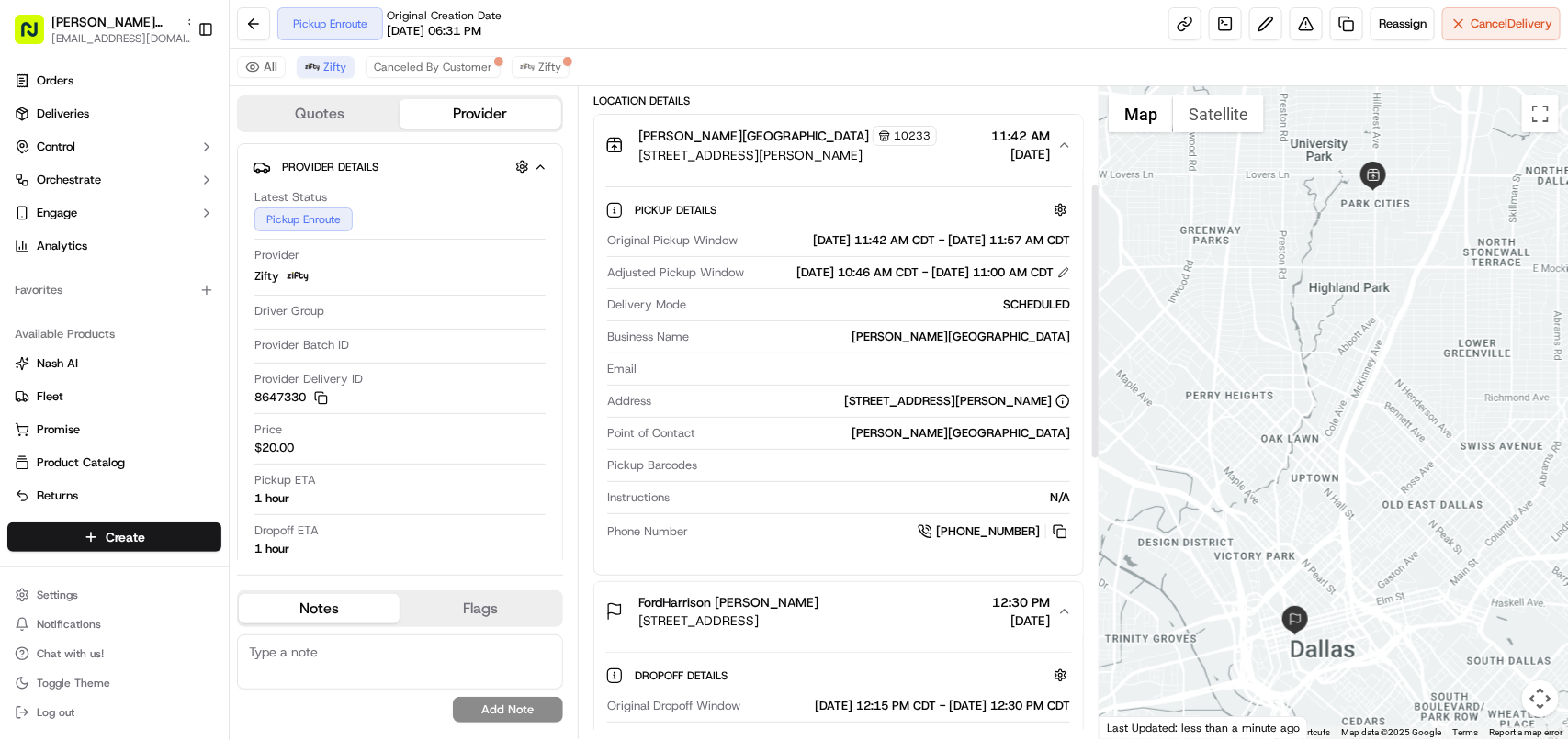
click at [1016, 630] on span "[DATE]" at bounding box center [1021, 620] width 58 height 18
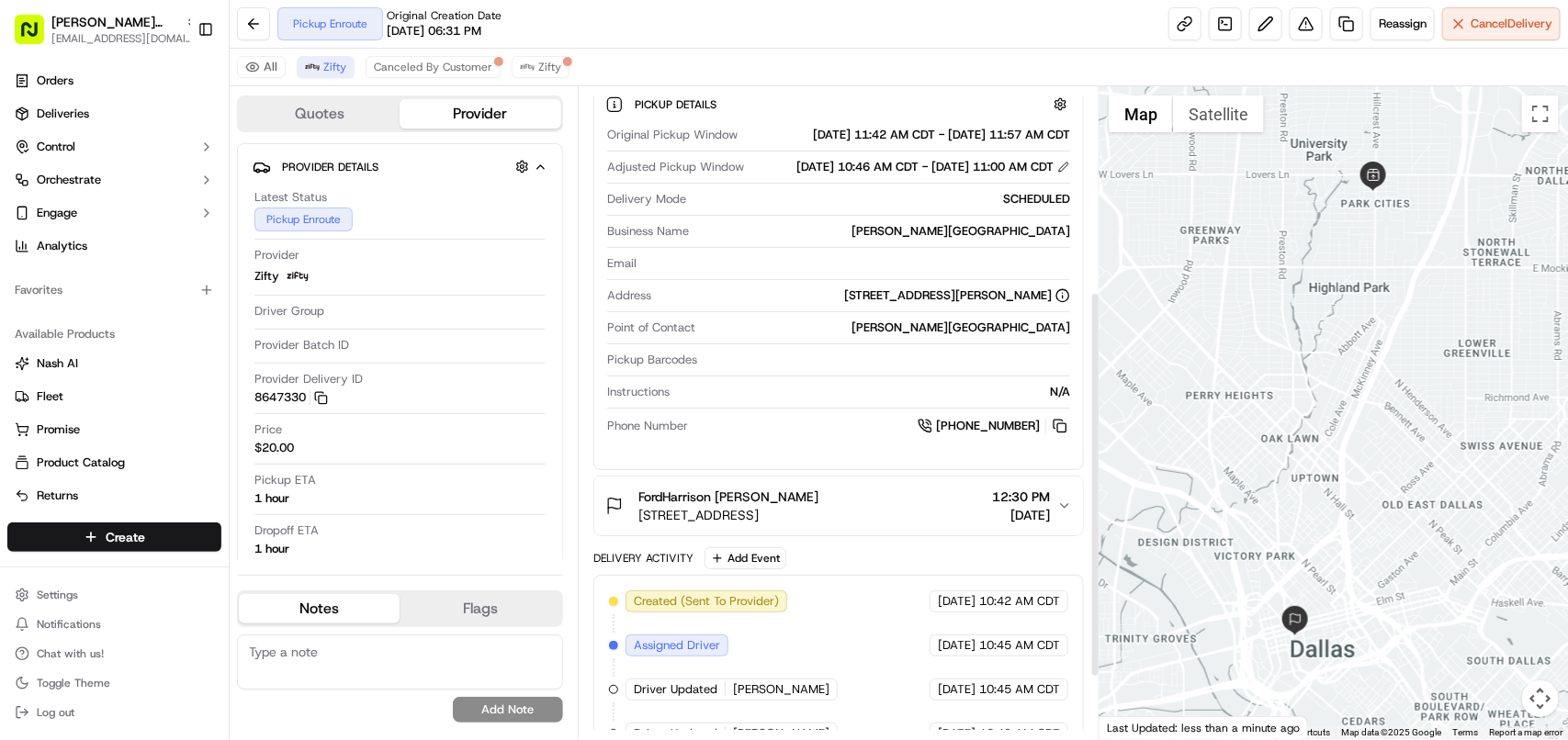
scroll to position [344, 0]
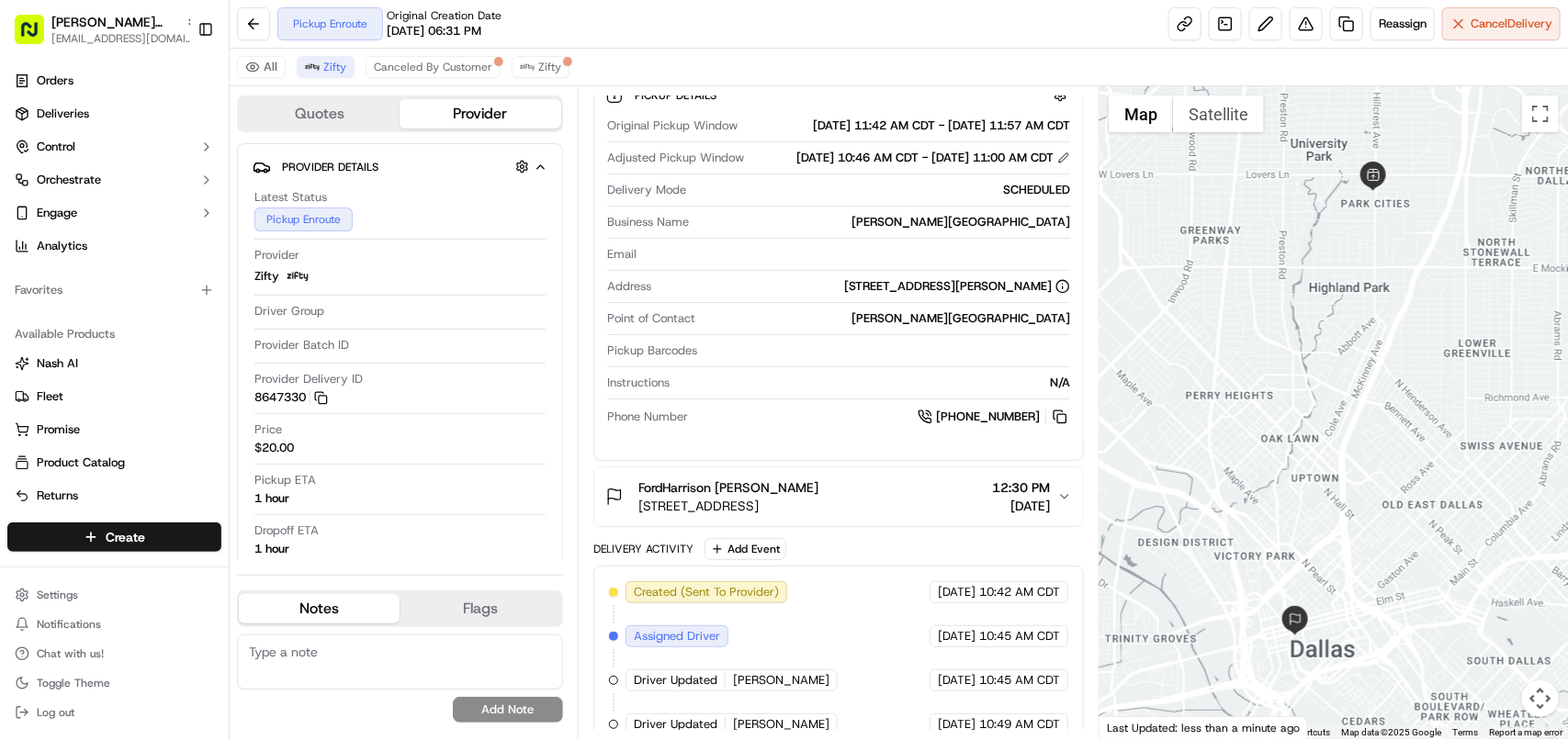
click at [1045, 496] on span "12:30 PM" at bounding box center [1021, 487] width 58 height 18
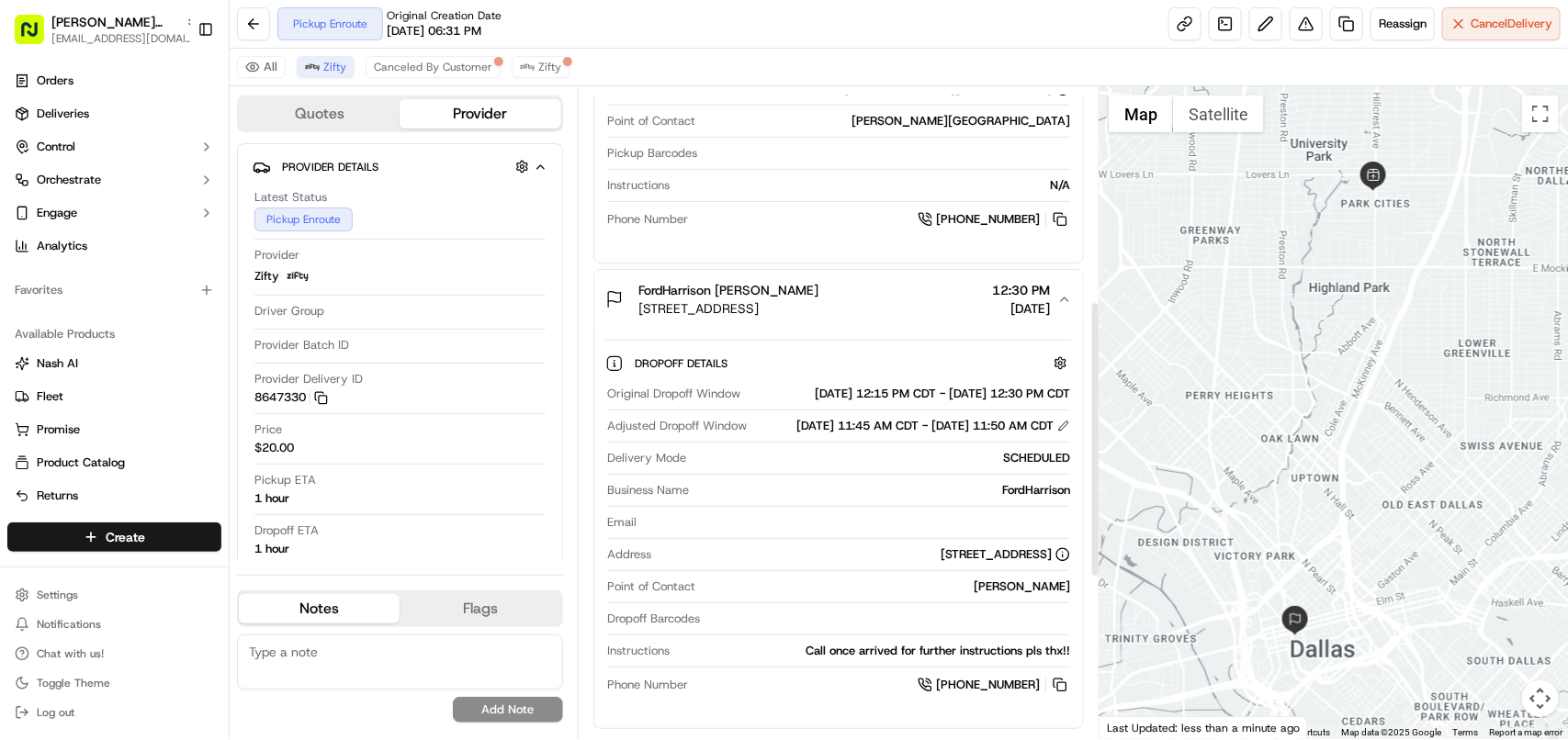
scroll to position [574, 0]
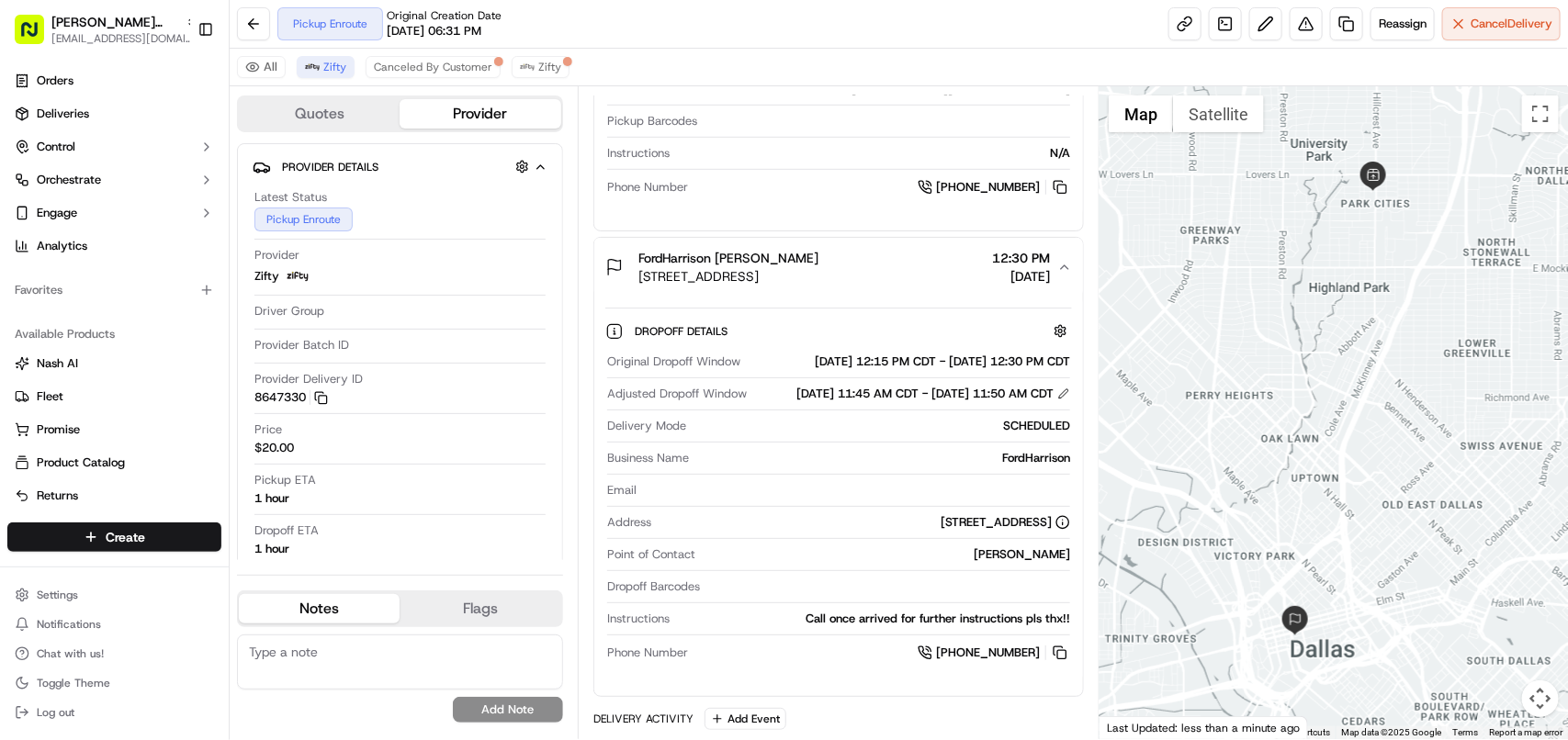
copy div "djusted Dropoff Window 09/16/2025 11:45 AM CDT - 09/16/2025 11:50 AM CDT"
drag, startPoint x: 611, startPoint y: 455, endPoint x: 485, endPoint y: 14, distance: 458.6
click at [1052, 402] on div "Adjusted Dropoff Window 09/16/2025 11:45 AM CDT - 09/16/2025 11:50 AM CDT" at bounding box center [839, 393] width 463 height 16
click at [310, 60] on button "Zifty" at bounding box center [325, 66] width 58 height 22
click at [1059, 275] on icon "button" at bounding box center [1065, 267] width 15 height 15
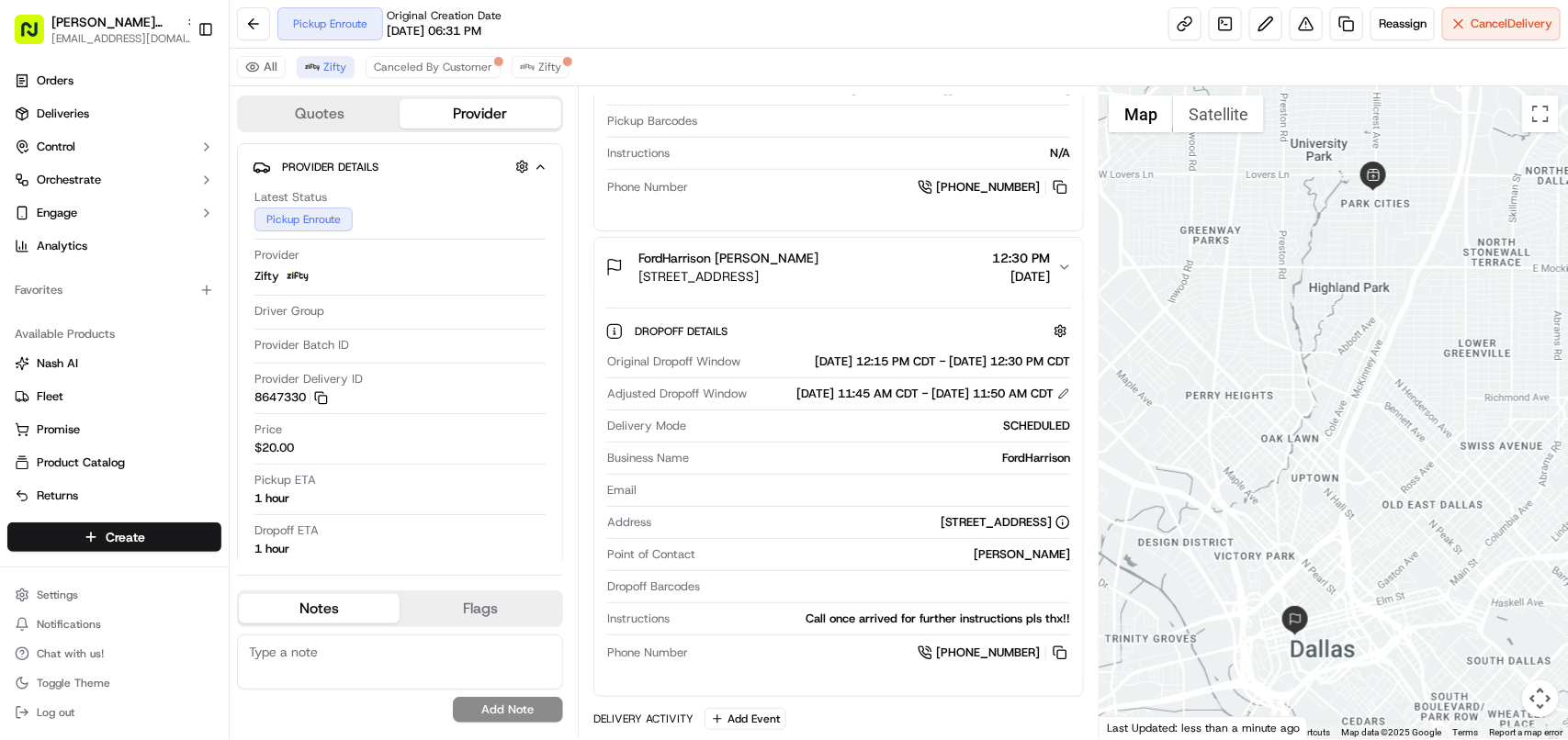
scroll to position [448, 0]
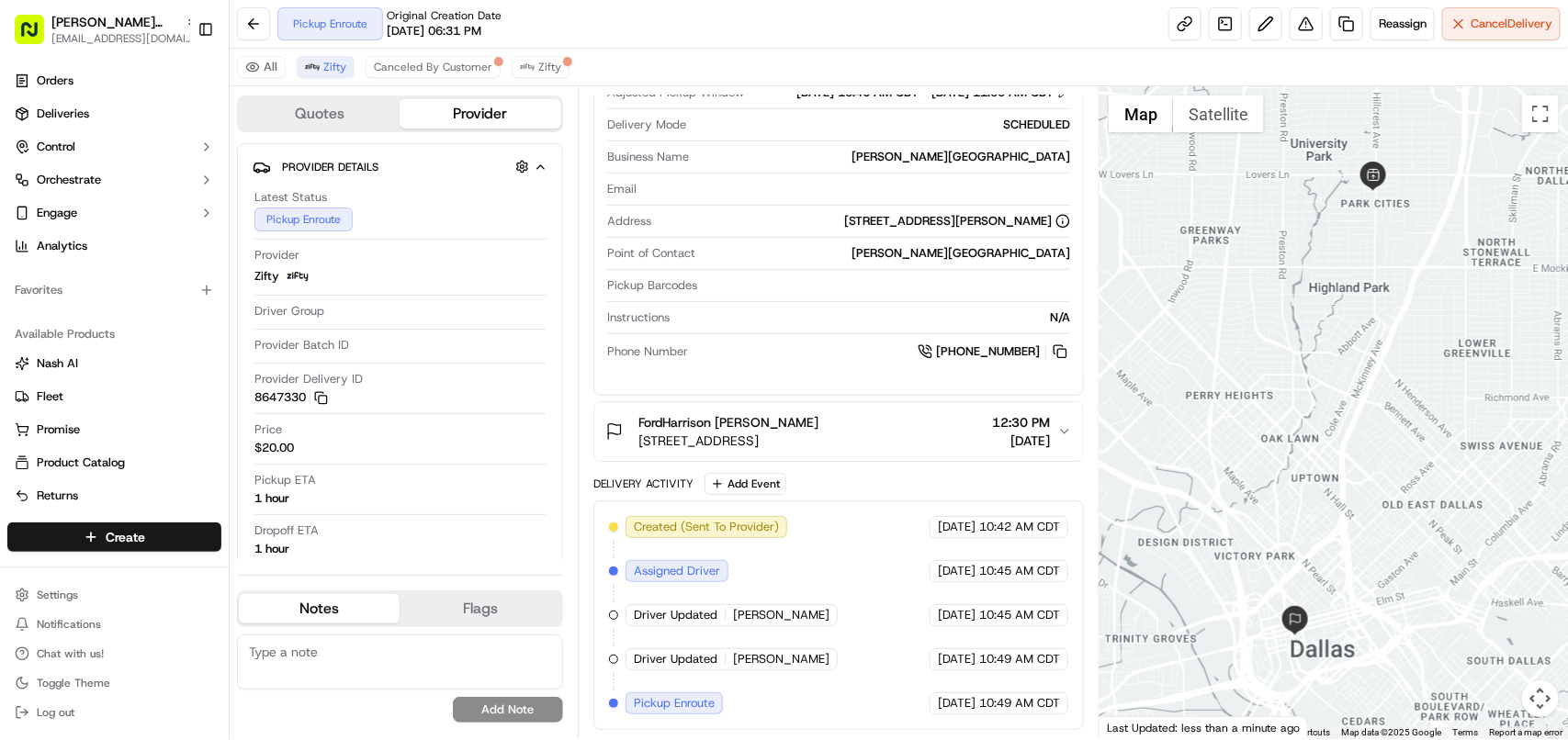
click at [1067, 424] on icon "button" at bounding box center [1065, 432] width 15 height 15
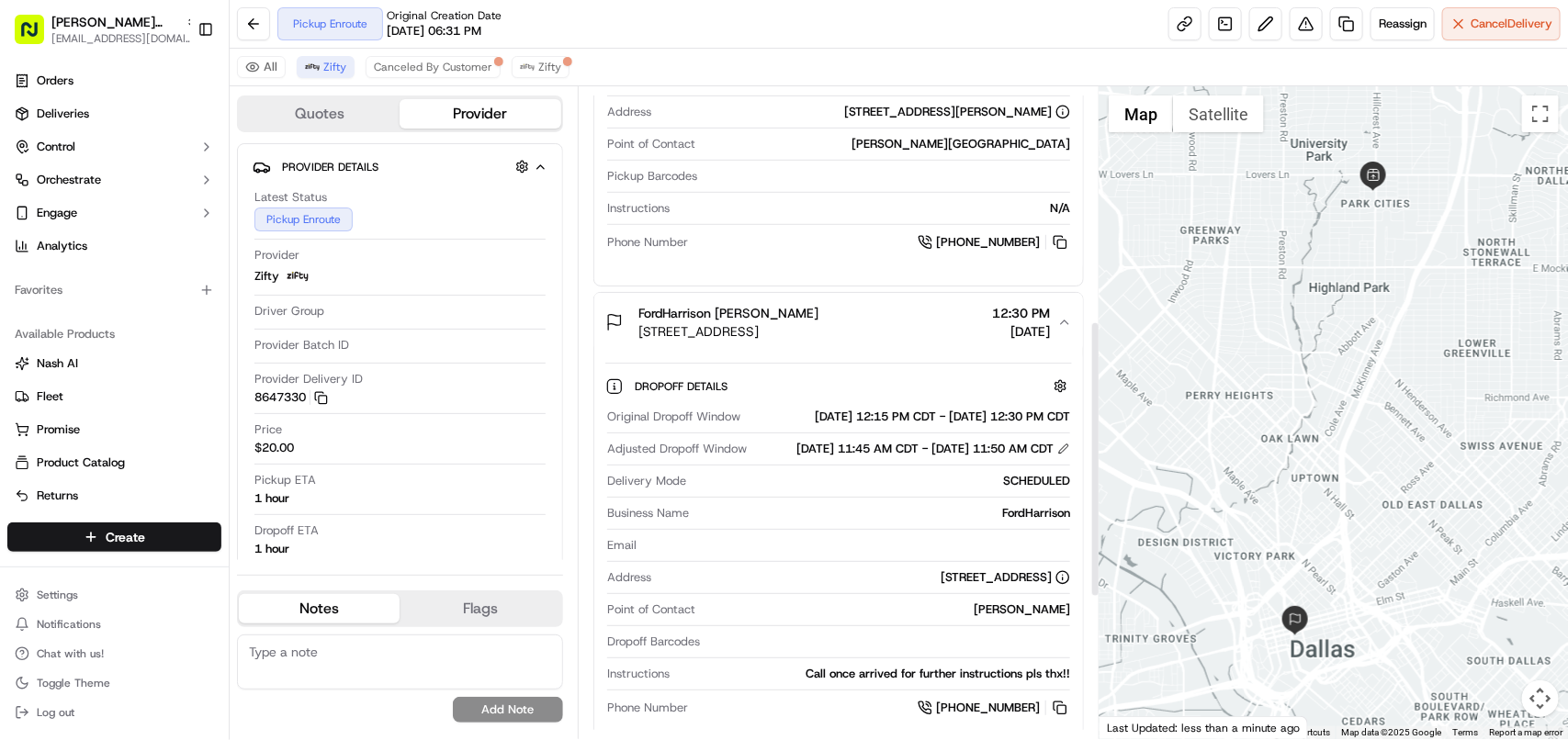
scroll to position [574, 0]
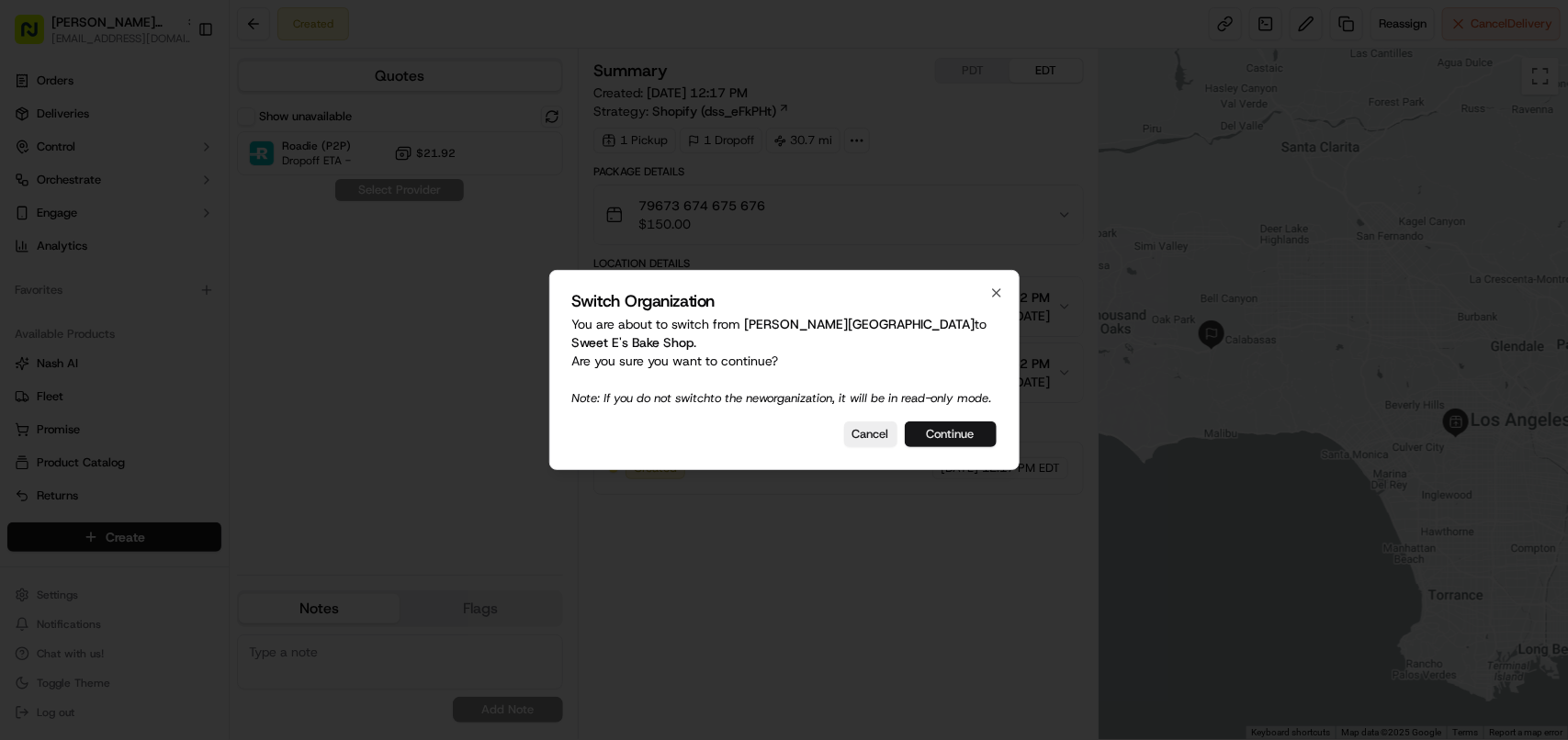
click at [983, 439] on button "Continue" at bounding box center [950, 434] width 92 height 26
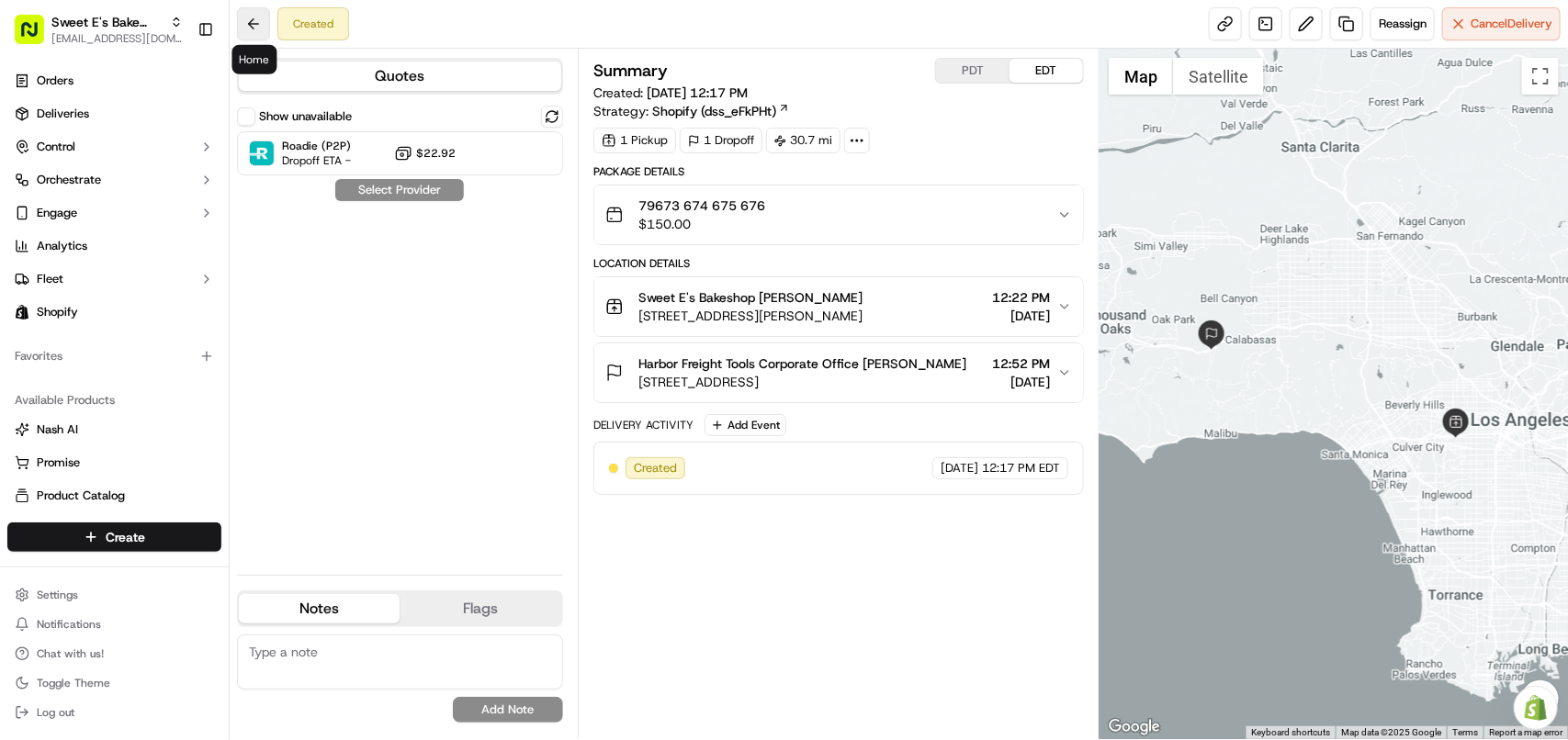
click at [244, 16] on button at bounding box center [253, 24] width 33 height 33
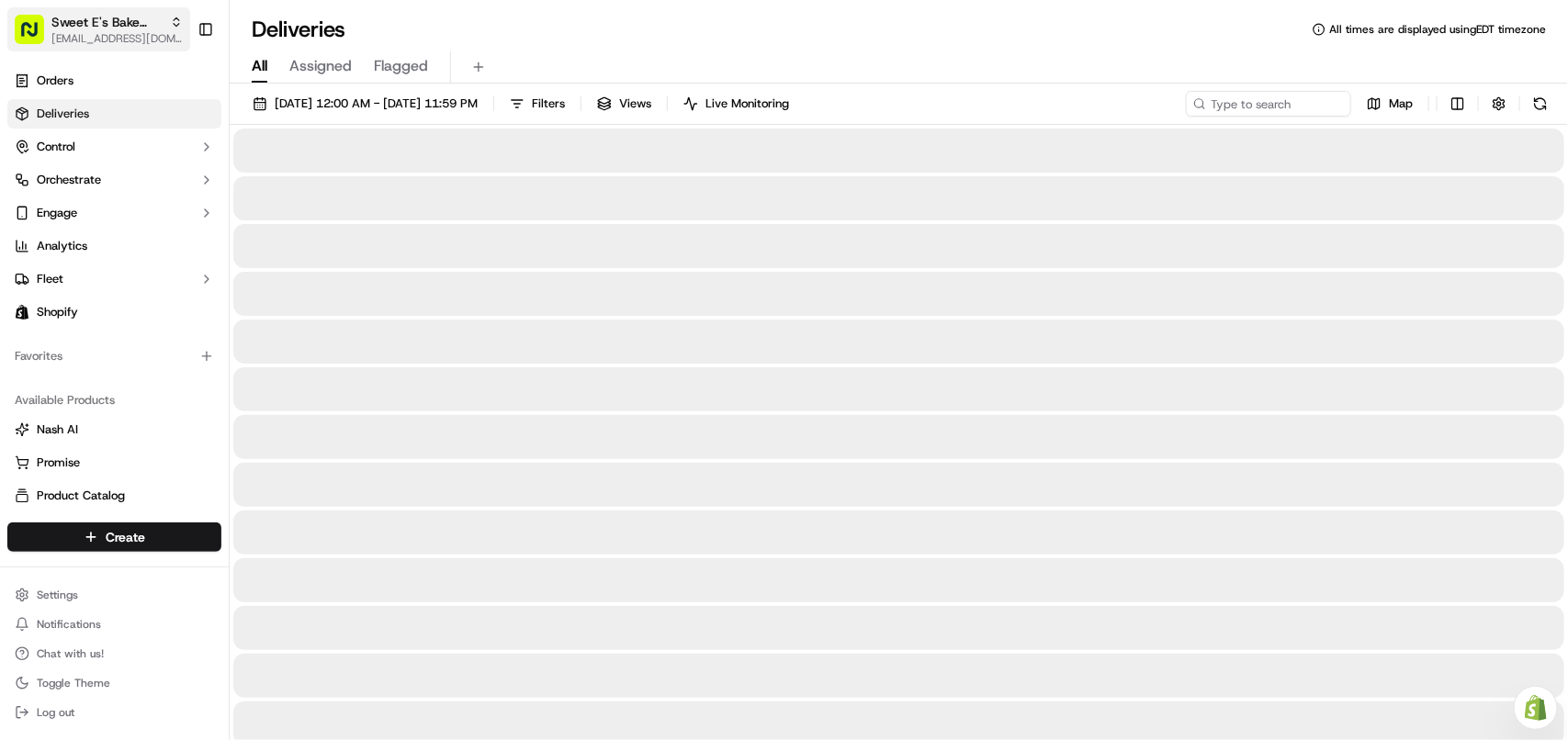
click at [108, 15] on span "Sweet E's Bake Shop" at bounding box center [106, 22] width 111 height 18
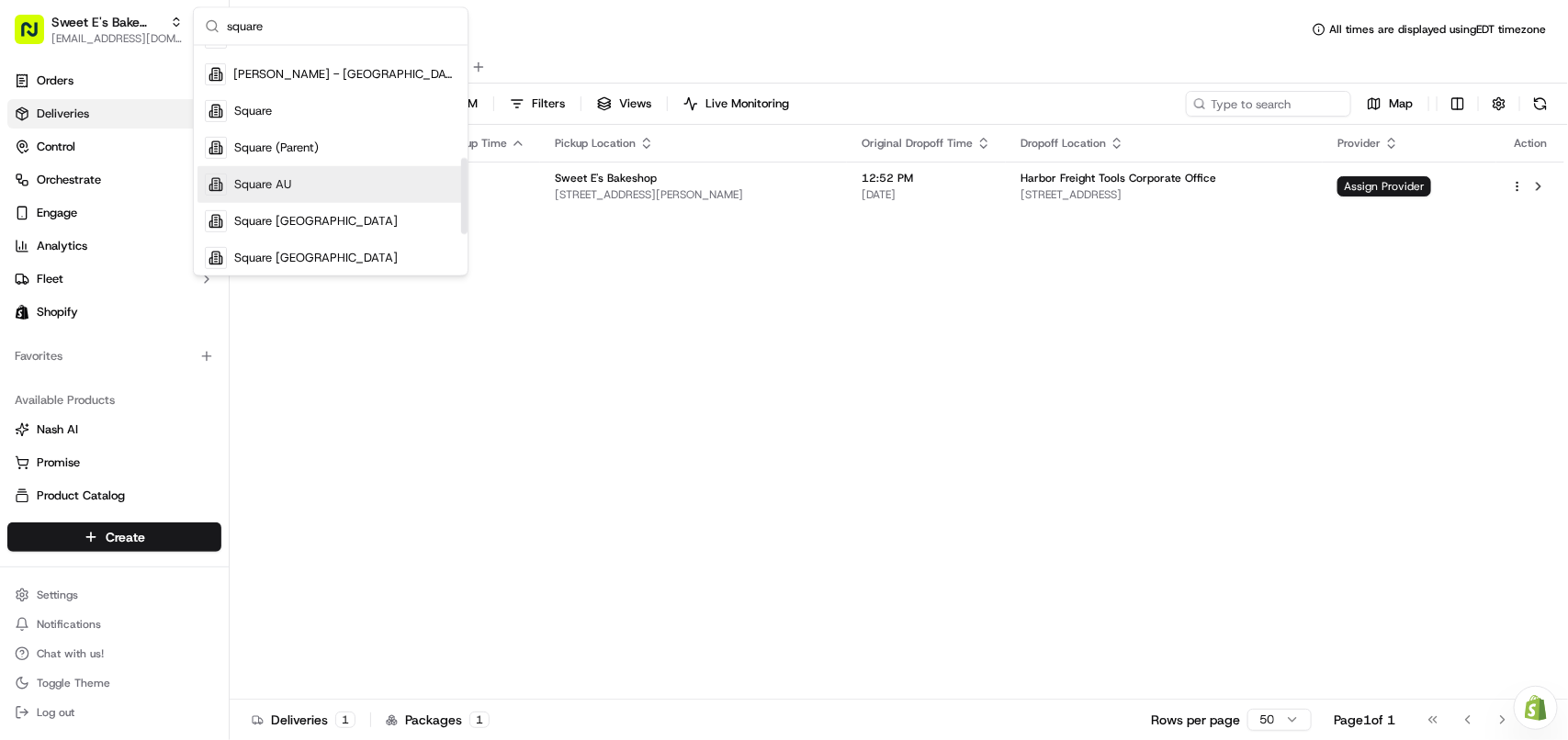
scroll to position [344, 0]
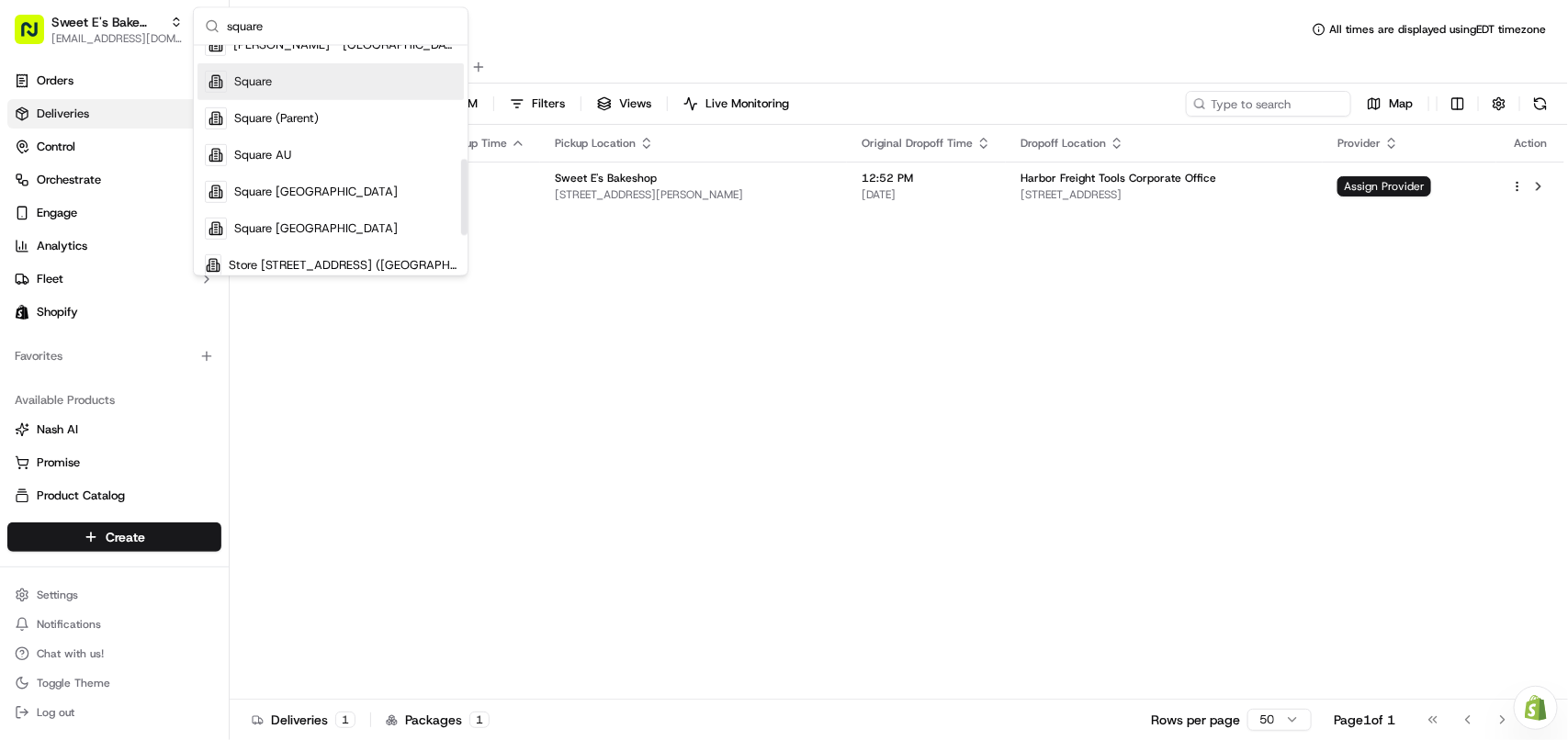
type input "square"
click at [296, 70] on div "Square" at bounding box center [330, 81] width 266 height 37
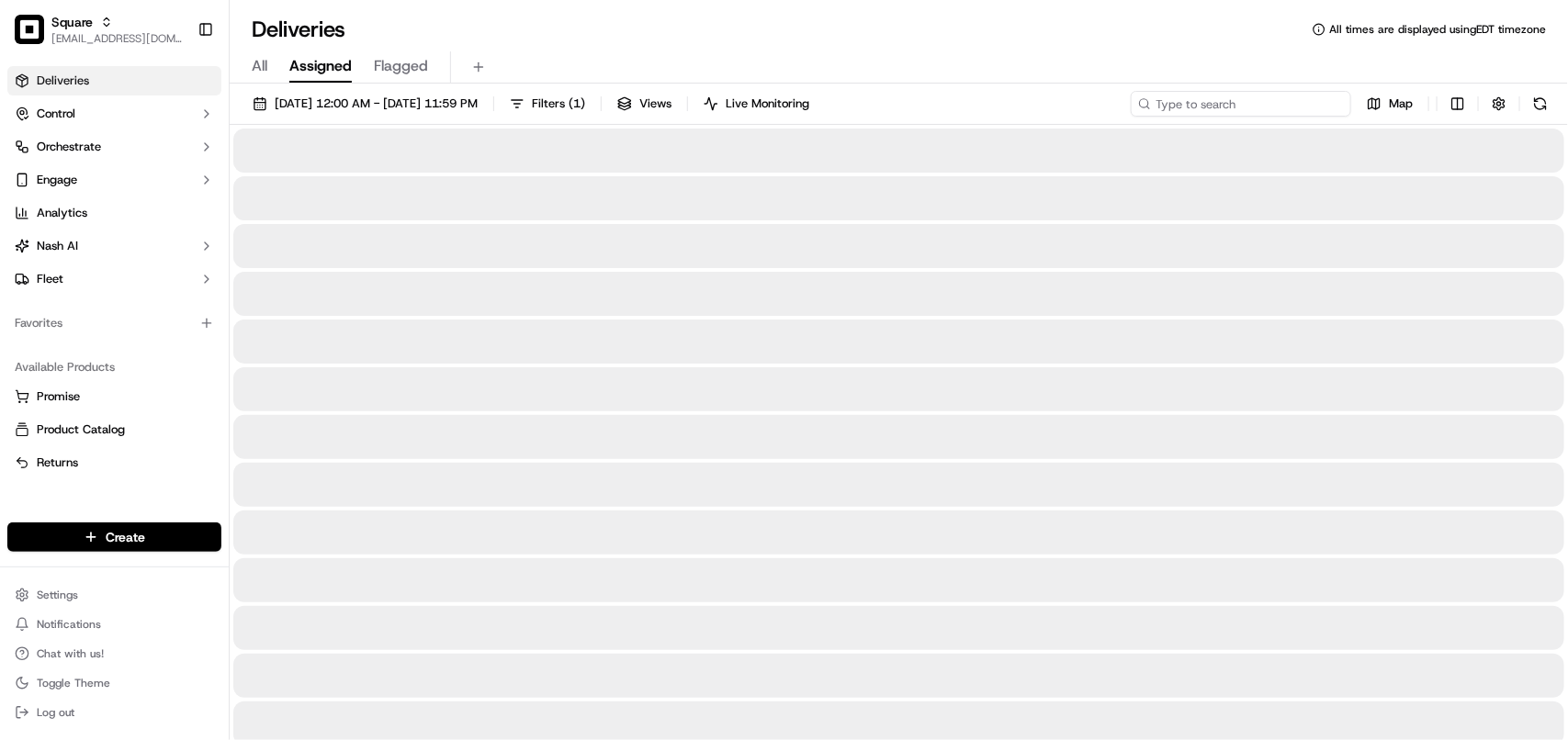
click at [1241, 95] on input at bounding box center [1241, 103] width 221 height 26
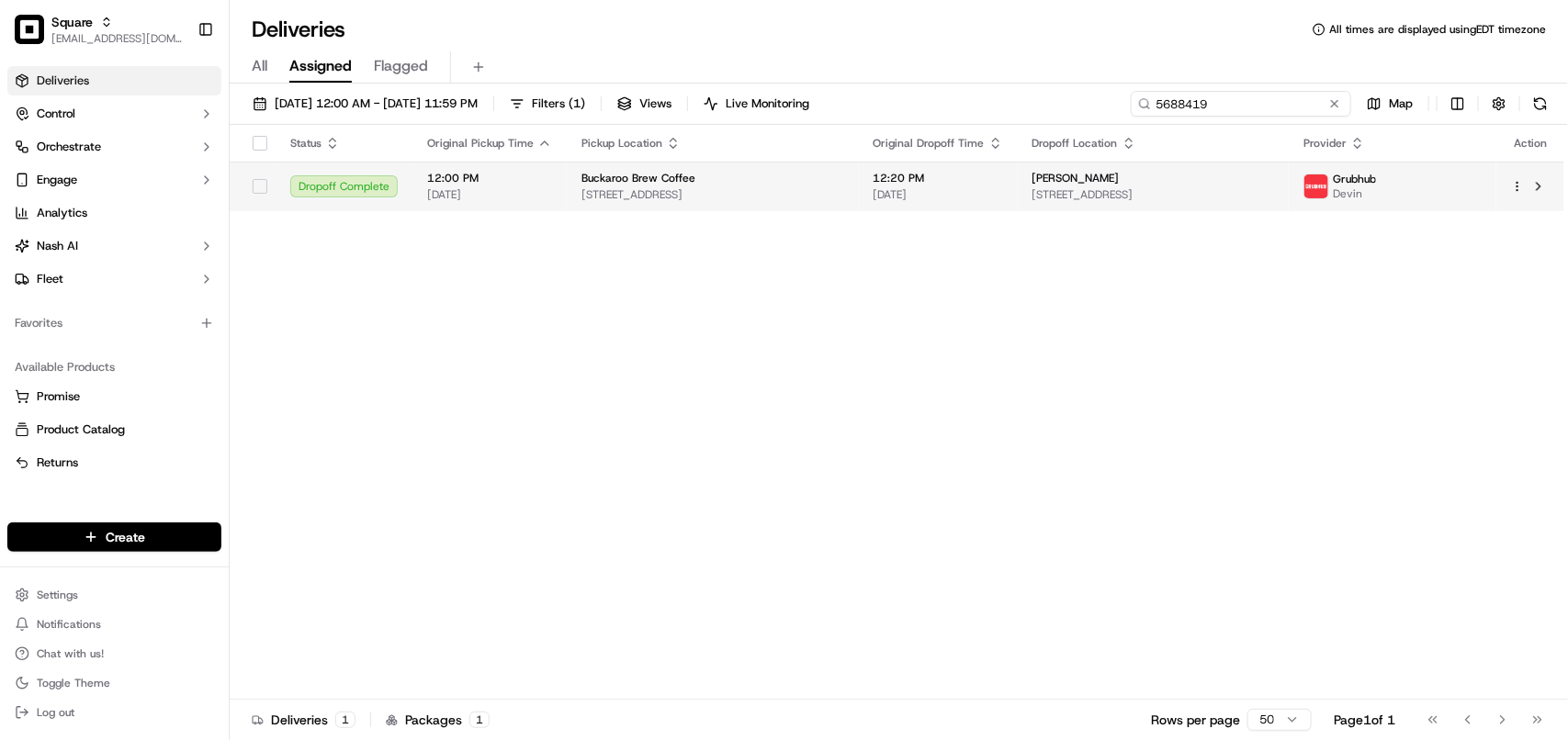
type input "5688419"
click at [1172, 190] on span "[STREET_ADDRESS]" at bounding box center [1153, 195] width 242 height 15
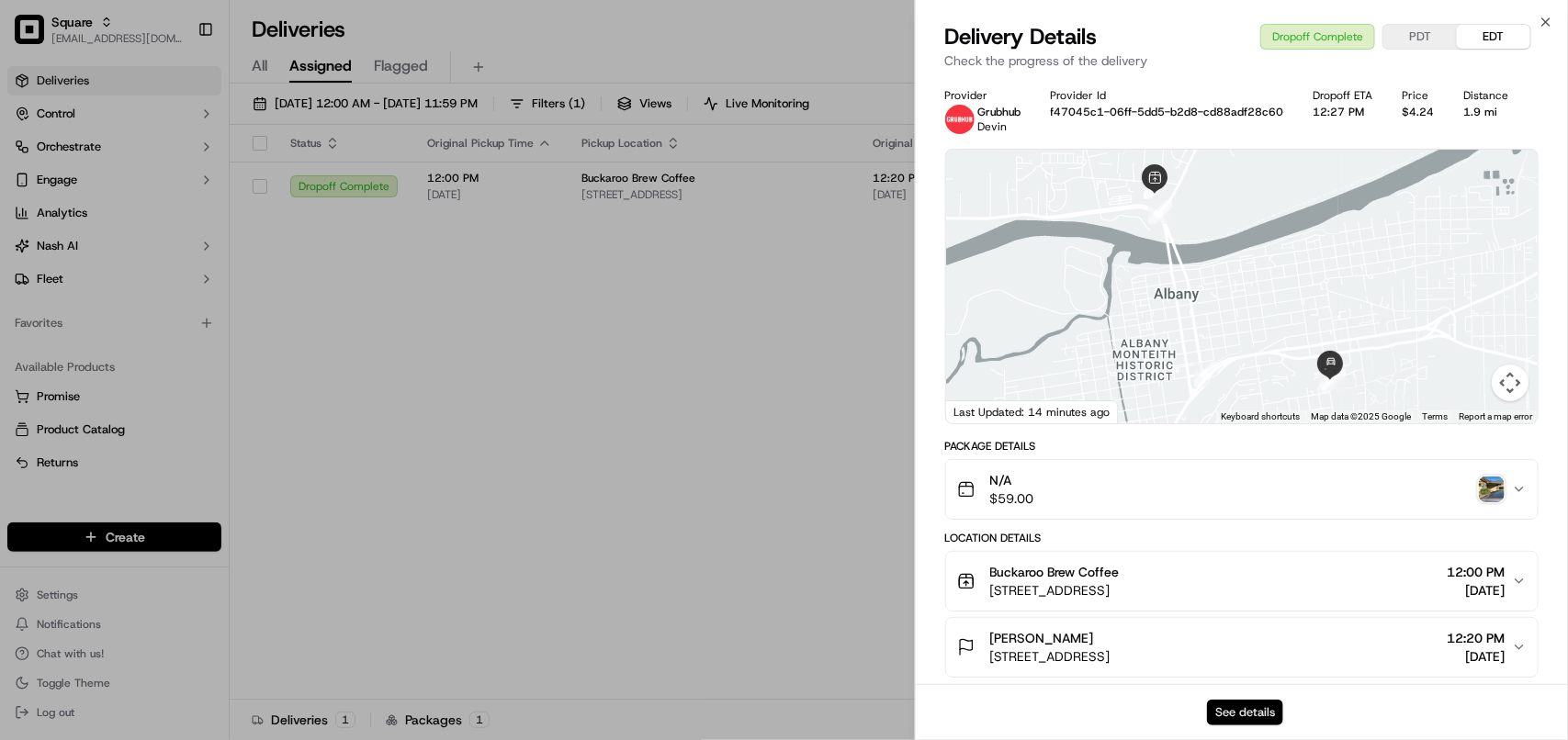
click at [1255, 712] on button "See details" at bounding box center [1245, 712] width 76 height 26
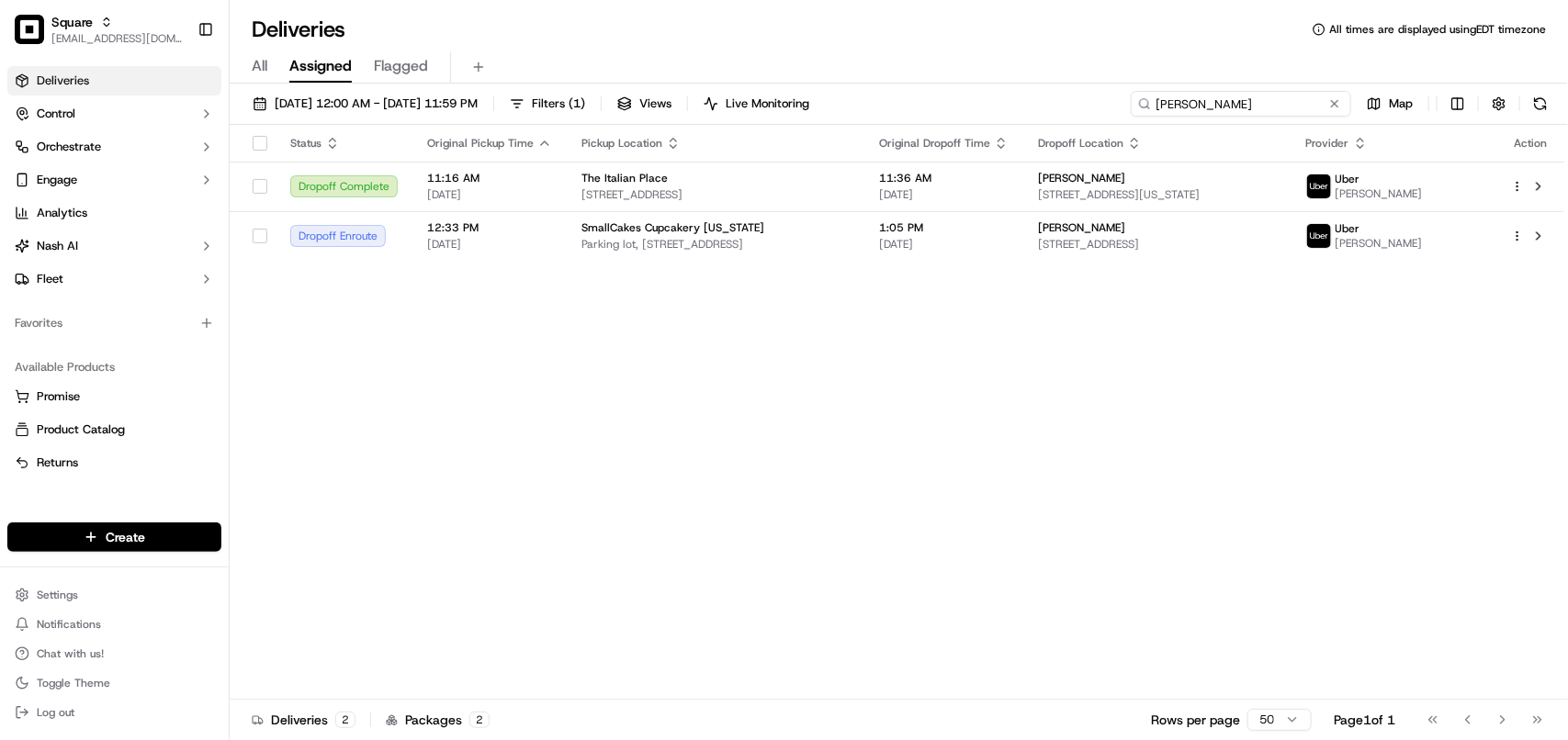
drag, startPoint x: 1252, startPoint y: 110, endPoint x: 967, endPoint y: 99, distance: 285.2
click at [896, 99] on div "[DATE] 12:00 AM - [DATE] 11:59 PM Filters ( 1 ) Views Live Monitoring [PERSON_N…" at bounding box center [899, 108] width 1339 height 34
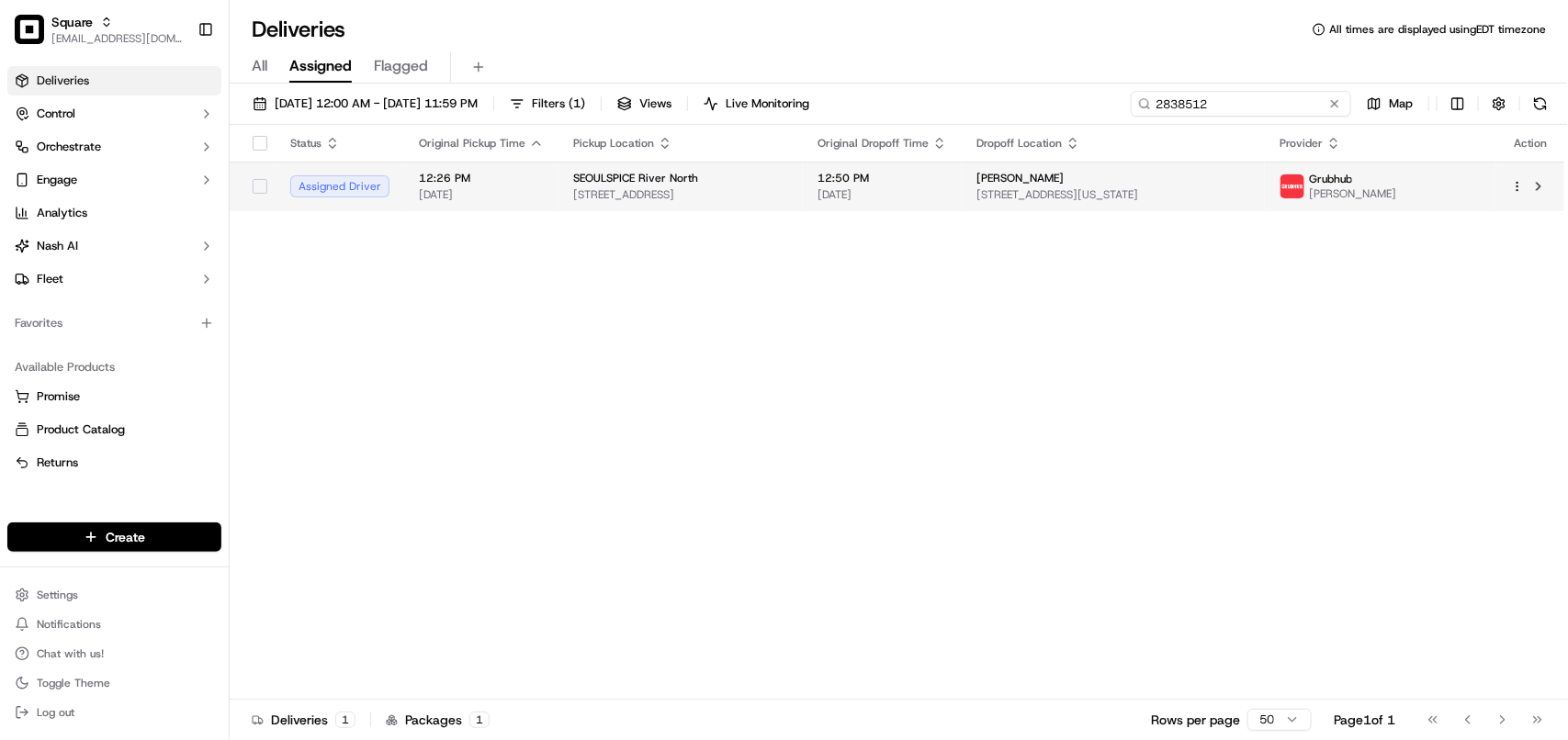
type input "2838512"
click at [896, 182] on span "[PERSON_NAME]" at bounding box center [1020, 178] width 87 height 15
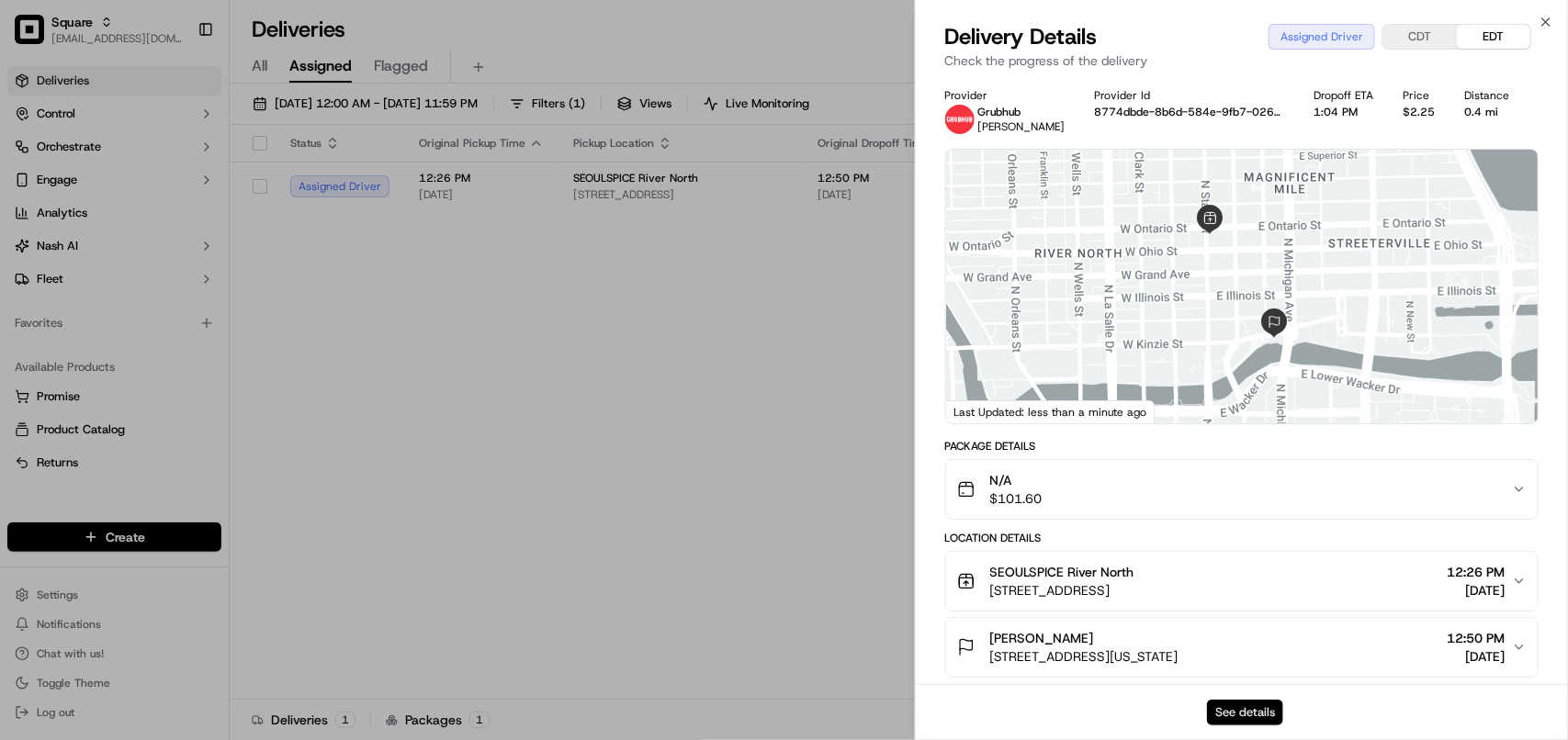
click at [896, 710] on button "See details" at bounding box center [1245, 712] width 76 height 26
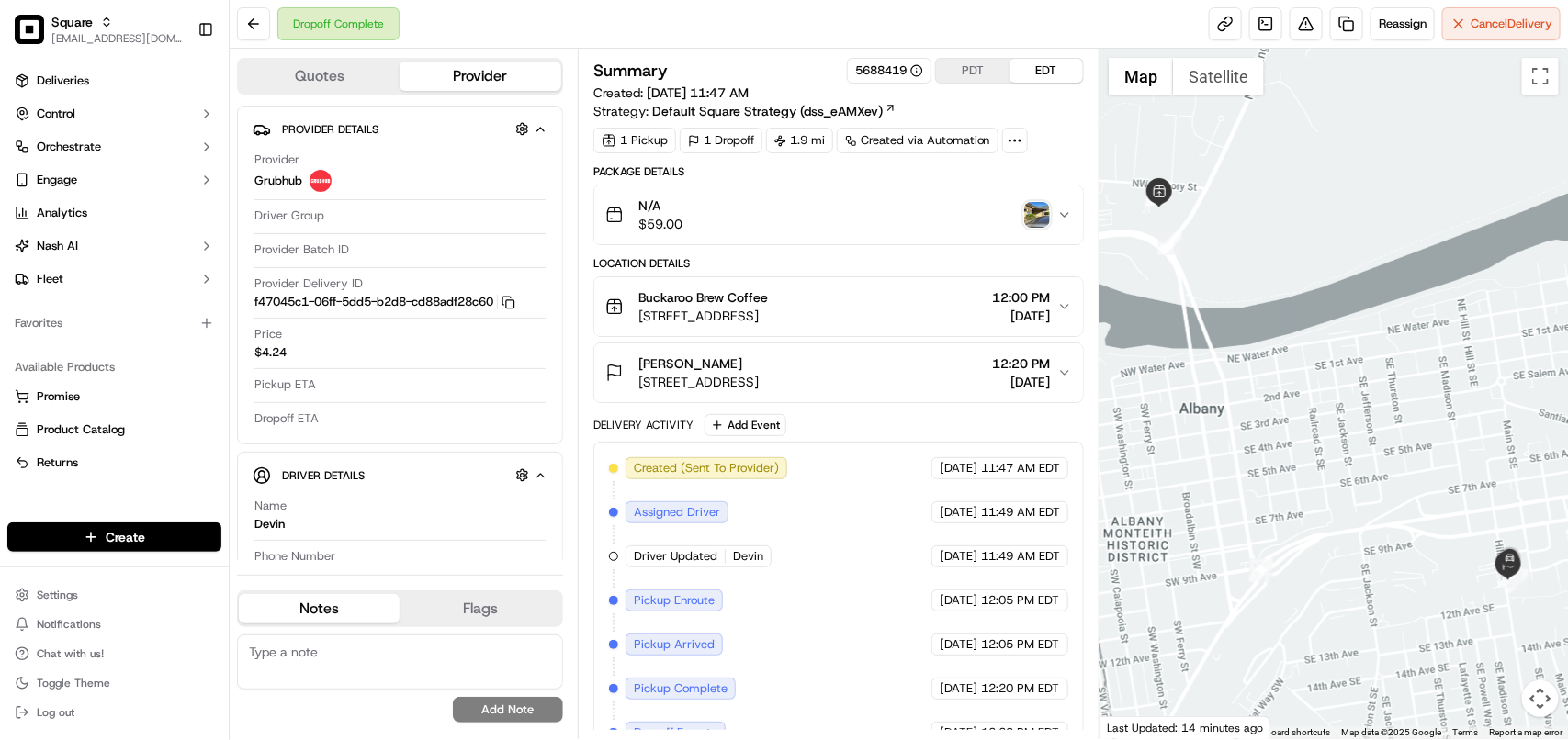
click at [990, 19] on div "Dropoff Complete Reassign Cancel Delivery" at bounding box center [899, 24] width 1339 height 48
click at [1302, 28] on button at bounding box center [1305, 24] width 33 height 33
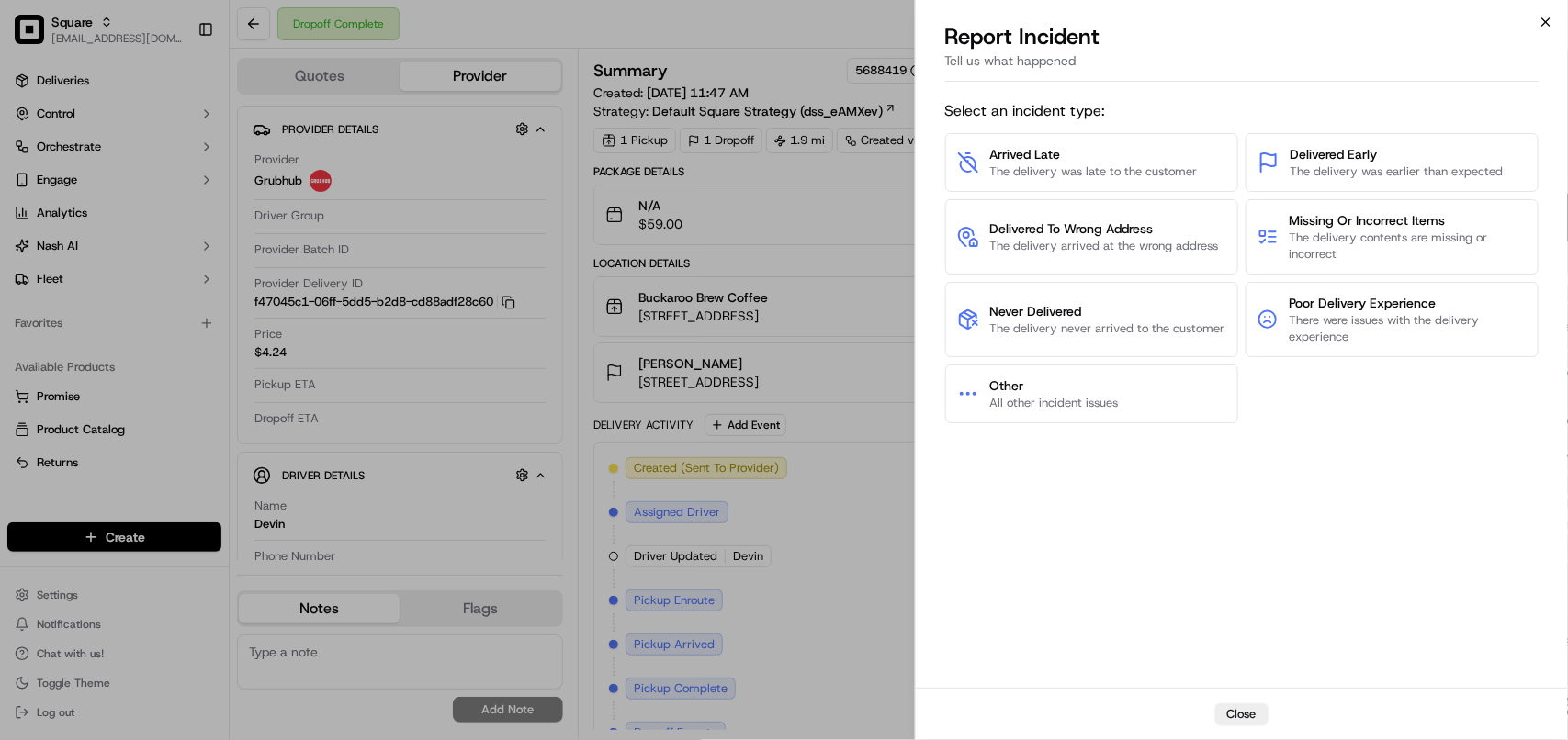
click at [1545, 21] on icon "button" at bounding box center [1546, 22] width 8 height 8
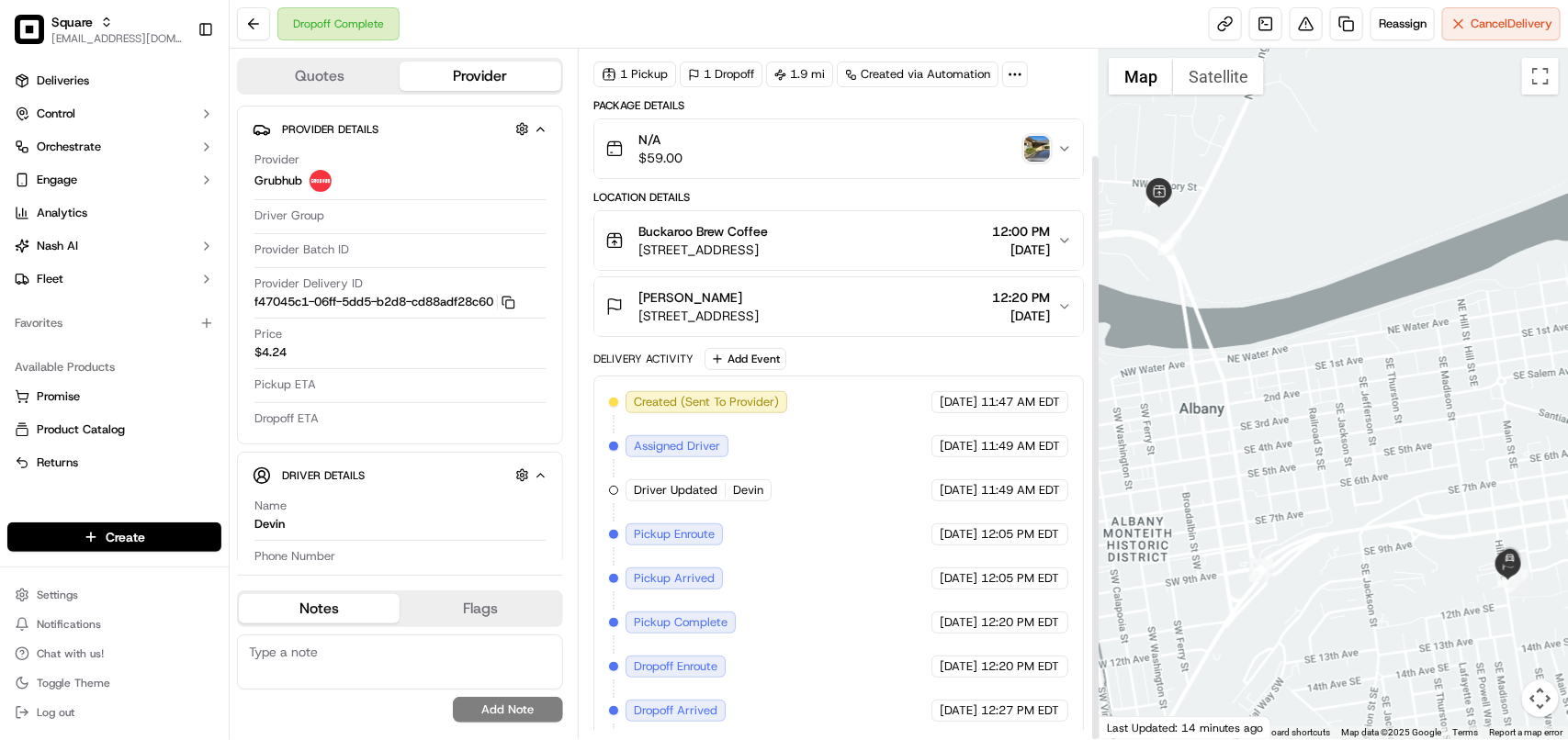
scroll to position [124, 0]
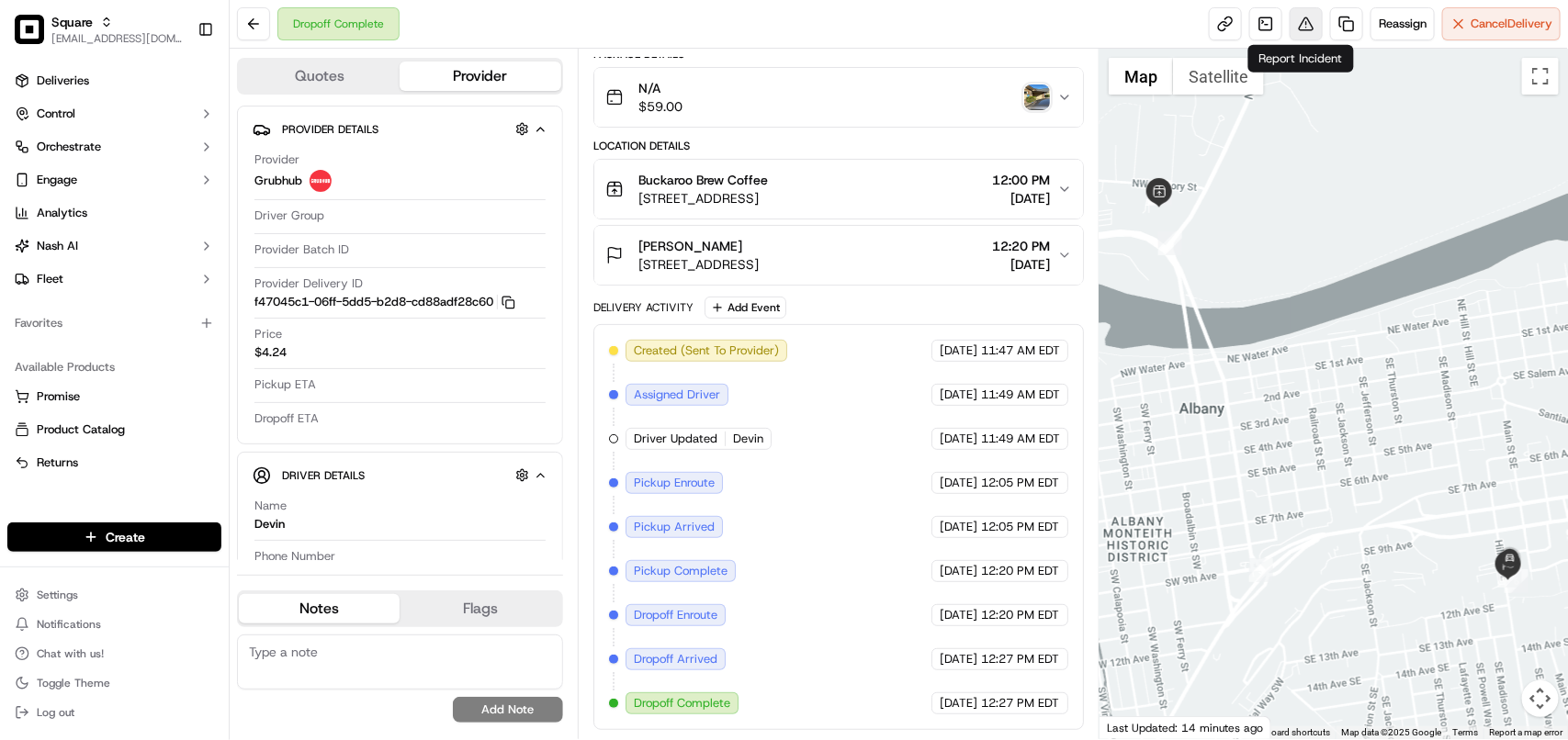
click at [1296, 32] on button at bounding box center [1305, 24] width 33 height 33
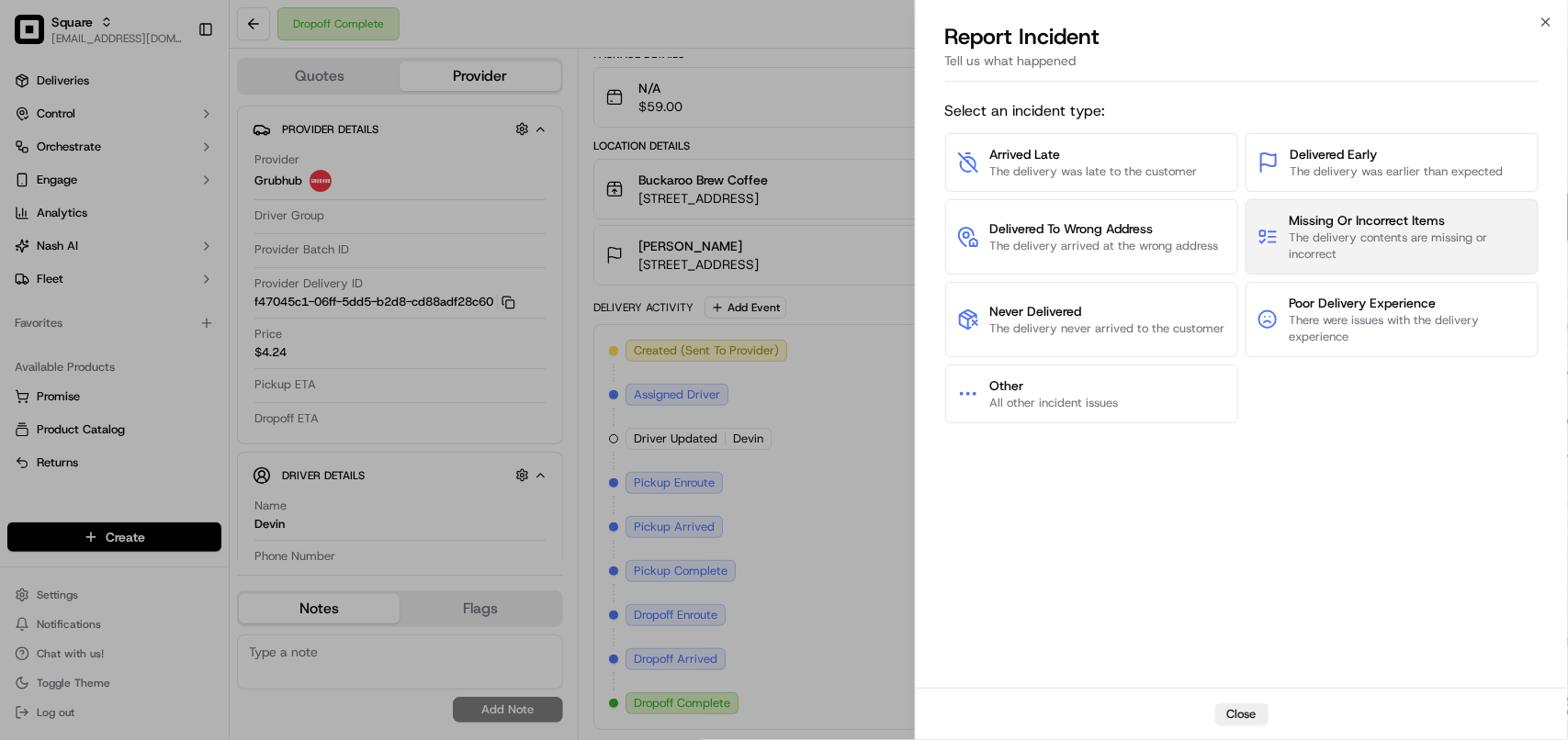
click at [1382, 225] on span "Missing Or Incorrect Items" at bounding box center [1408, 220] width 237 height 18
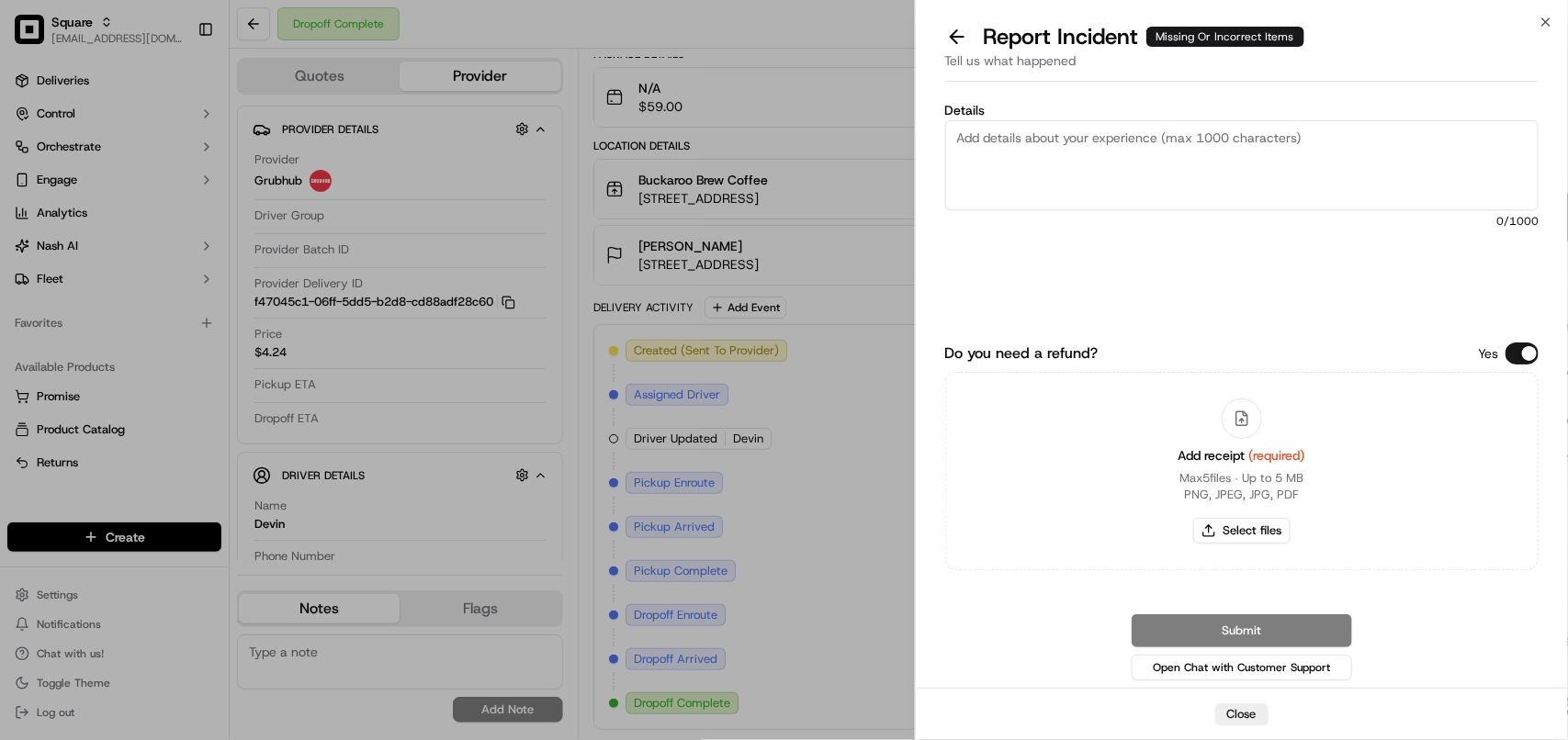
click at [1196, 166] on textarea "Details" at bounding box center [1242, 165] width 593 height 90
type textarea "O"
click at [1380, 135] on textarea "Missing order need to be refunded the customer and the verified merchant" at bounding box center [1242, 165] width 593 height 90
click at [1273, 144] on textarea "Missing order need to be refunded the customer and the verified merchant" at bounding box center [1242, 165] width 593 height 90
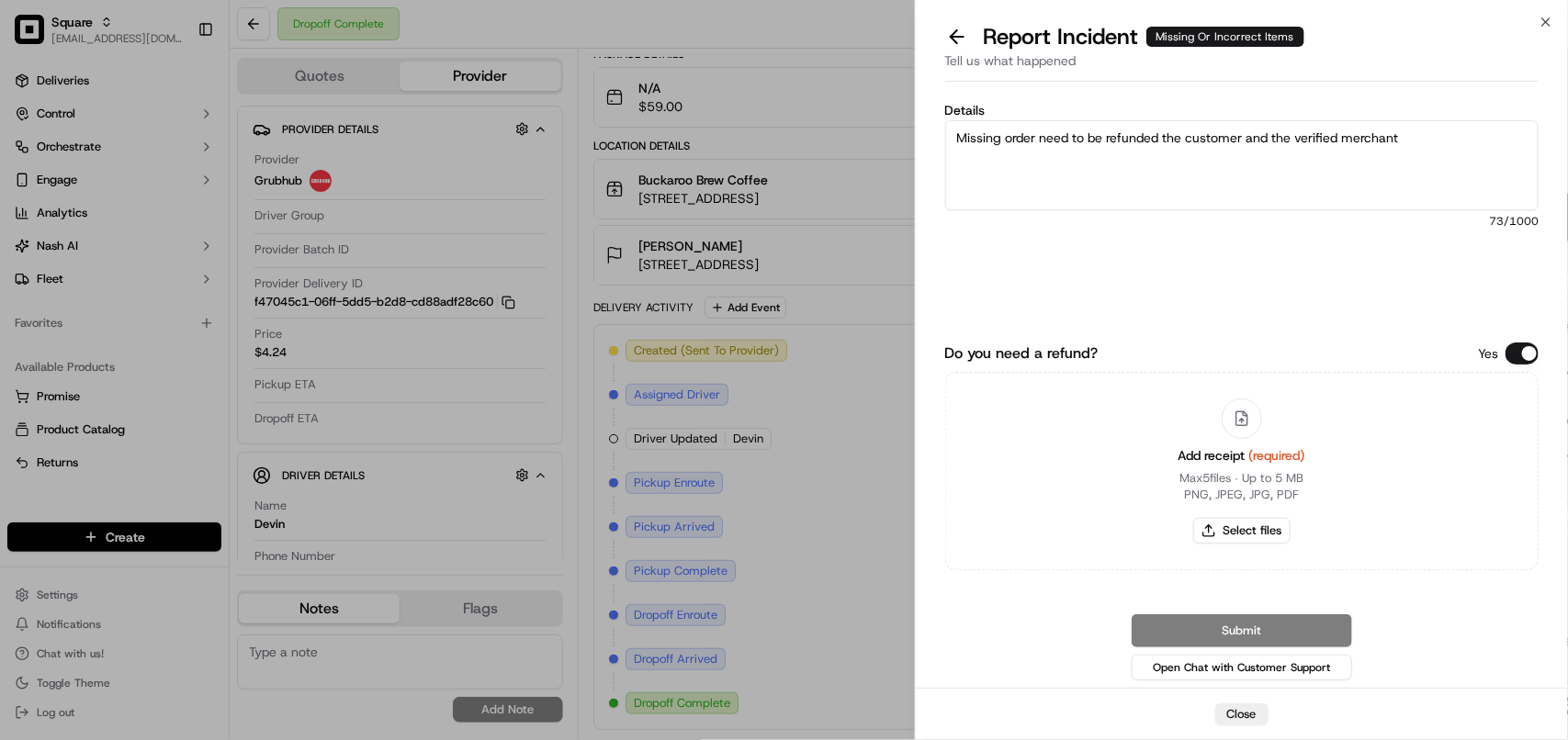
paste textarea "merchant"
click at [1348, 134] on textarea "Missing order need to be refunded the customer and merchant the verified mercha…" at bounding box center [1242, 165] width 593 height 90
drag, startPoint x: 1384, startPoint y: 139, endPoint x: 1475, endPoint y: 129, distance: 91.5
click at [1475, 129] on textarea "Missing order need to be refunded the customer and merchant verified merchant" at bounding box center [1242, 165] width 593 height 90
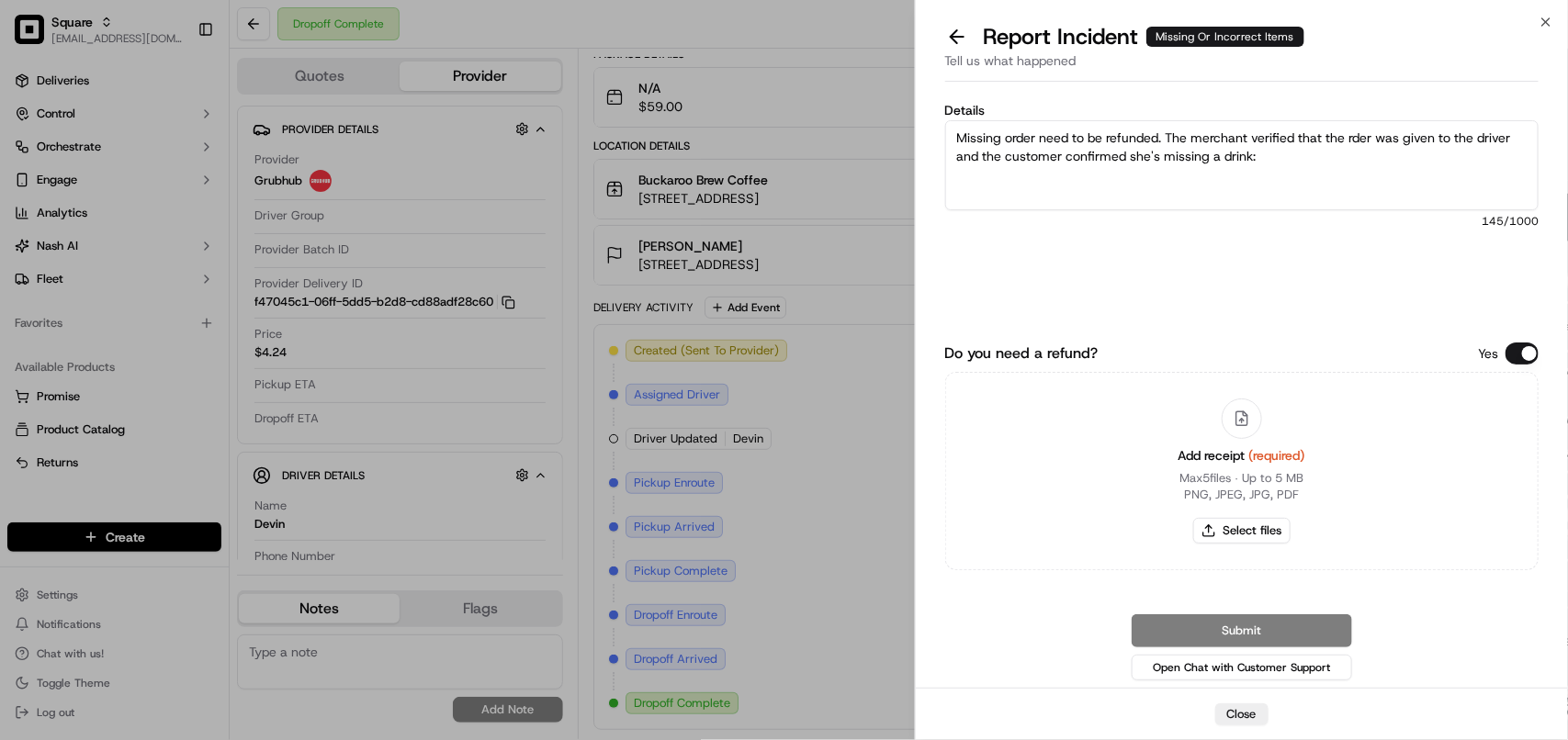
click at [978, 140] on textarea "Missing order need to be refunded. The merchant verified that the rder was give…" at bounding box center [1242, 165] width 593 height 90
click at [1305, 163] on textarea "Missing order need to be refunded. The merchant verified that the rder was give…" at bounding box center [1242, 165] width 593 height 90
paste textarea "Cappucino for $5"
type textarea "Missing order need to be refunded. The merchant verified that the rder was give…"
click at [1532, 355] on button "Do you need a refund?" at bounding box center [1522, 352] width 33 height 22
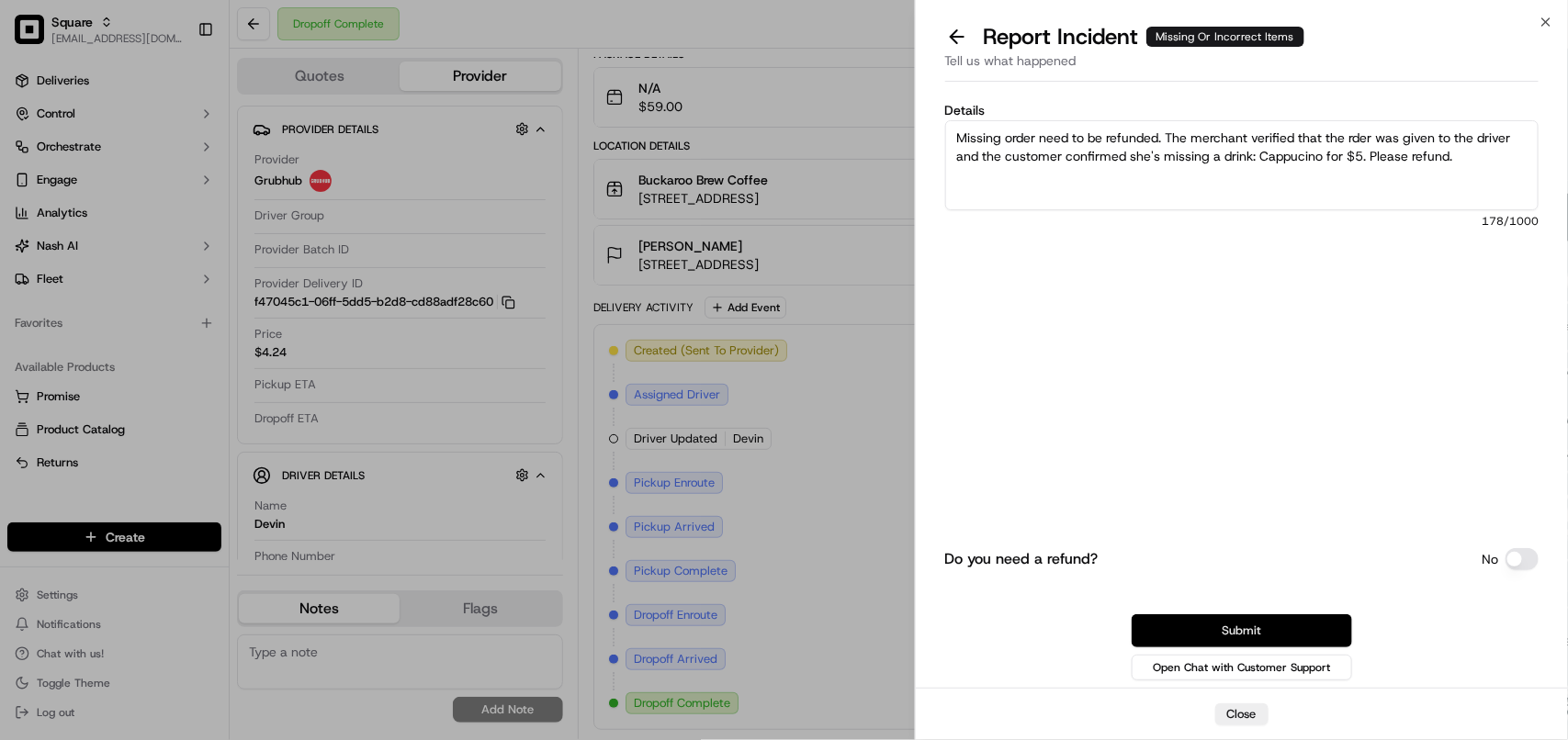
click at [1225, 622] on button "Submit" at bounding box center [1242, 630] width 221 height 33
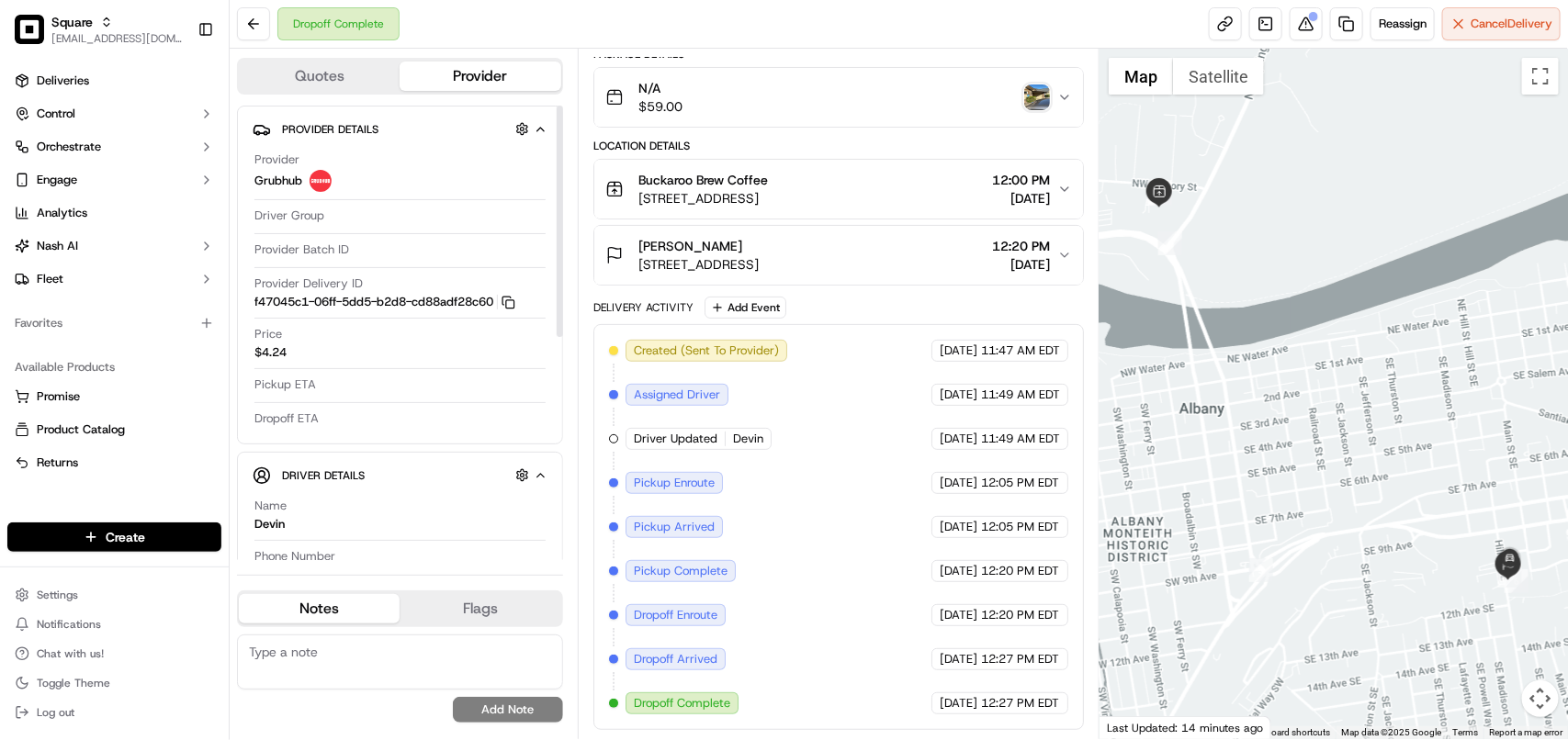
click at [400, 654] on textarea at bounding box center [400, 662] width 326 height 55
paste textarea "**Caller Information: Customer **Reason for calling: Missing order **Resolution…"
click at [418, 668] on textarea "**Caller Information: Customer **Reason for calling: Missing order **Resolution…" at bounding box center [400, 662] width 326 height 55
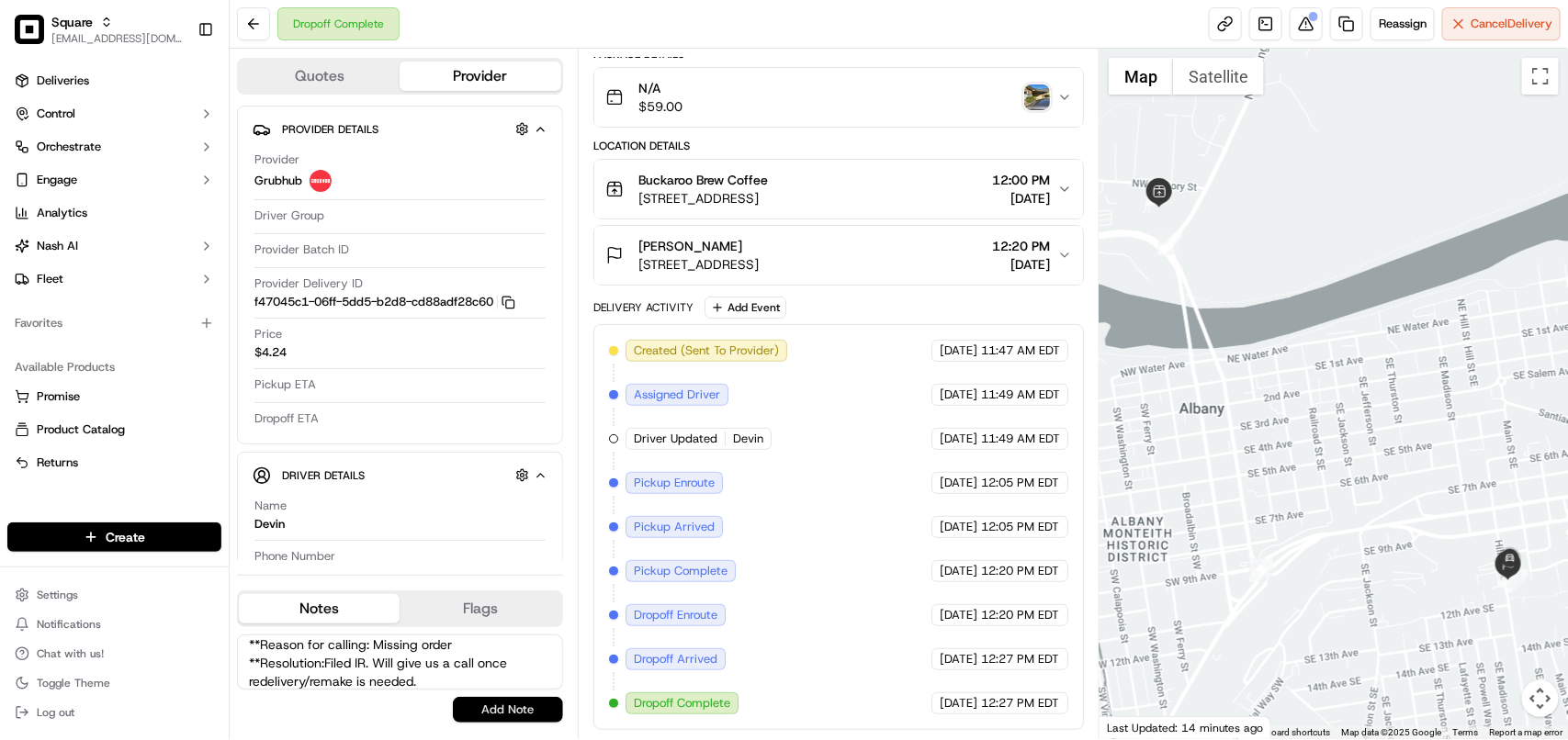
type textarea "**Caller Information: Customer **Reason for calling: Missing order **Resolution…"
click at [523, 716] on button "Add Note" at bounding box center [508, 709] width 110 height 26
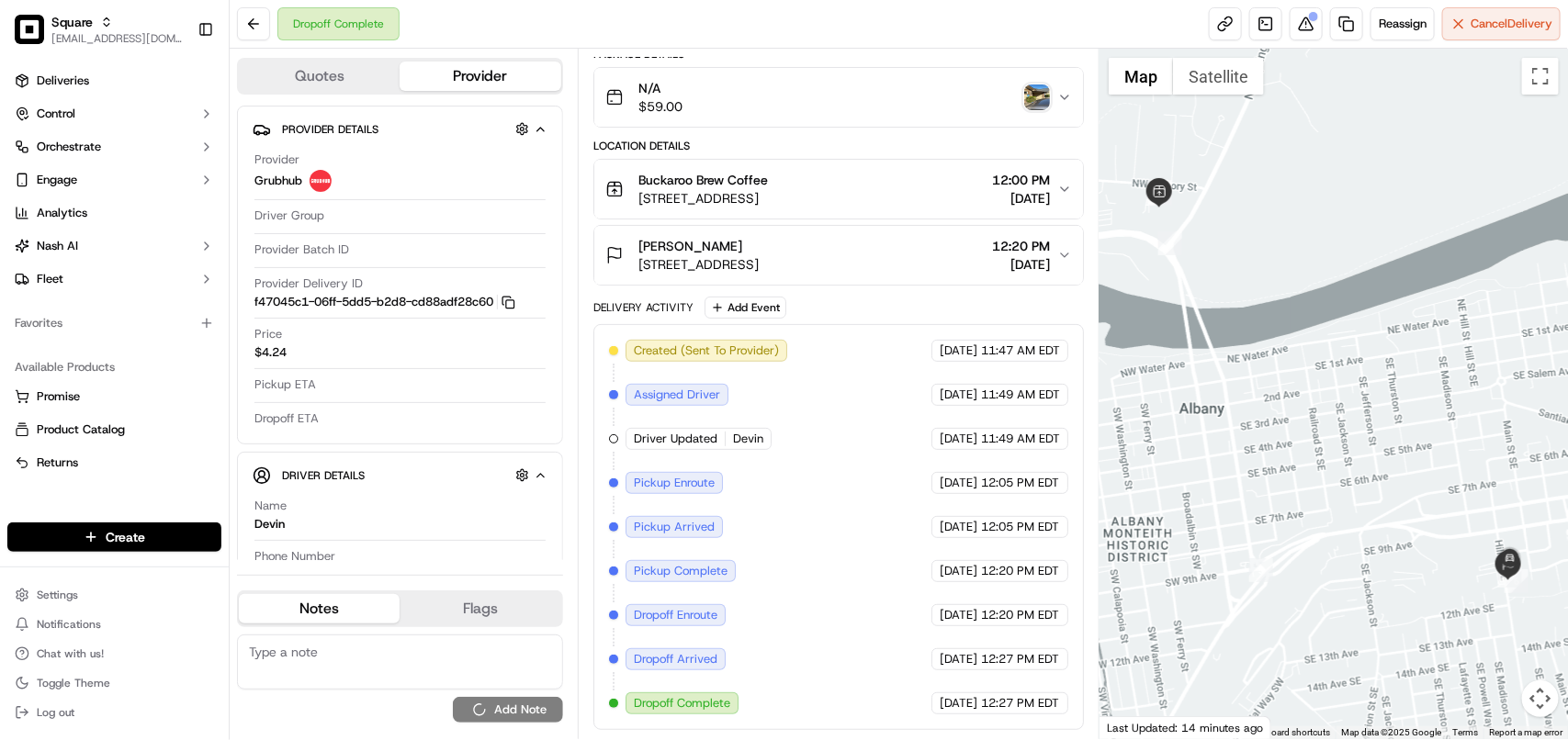
scroll to position [0, 0]
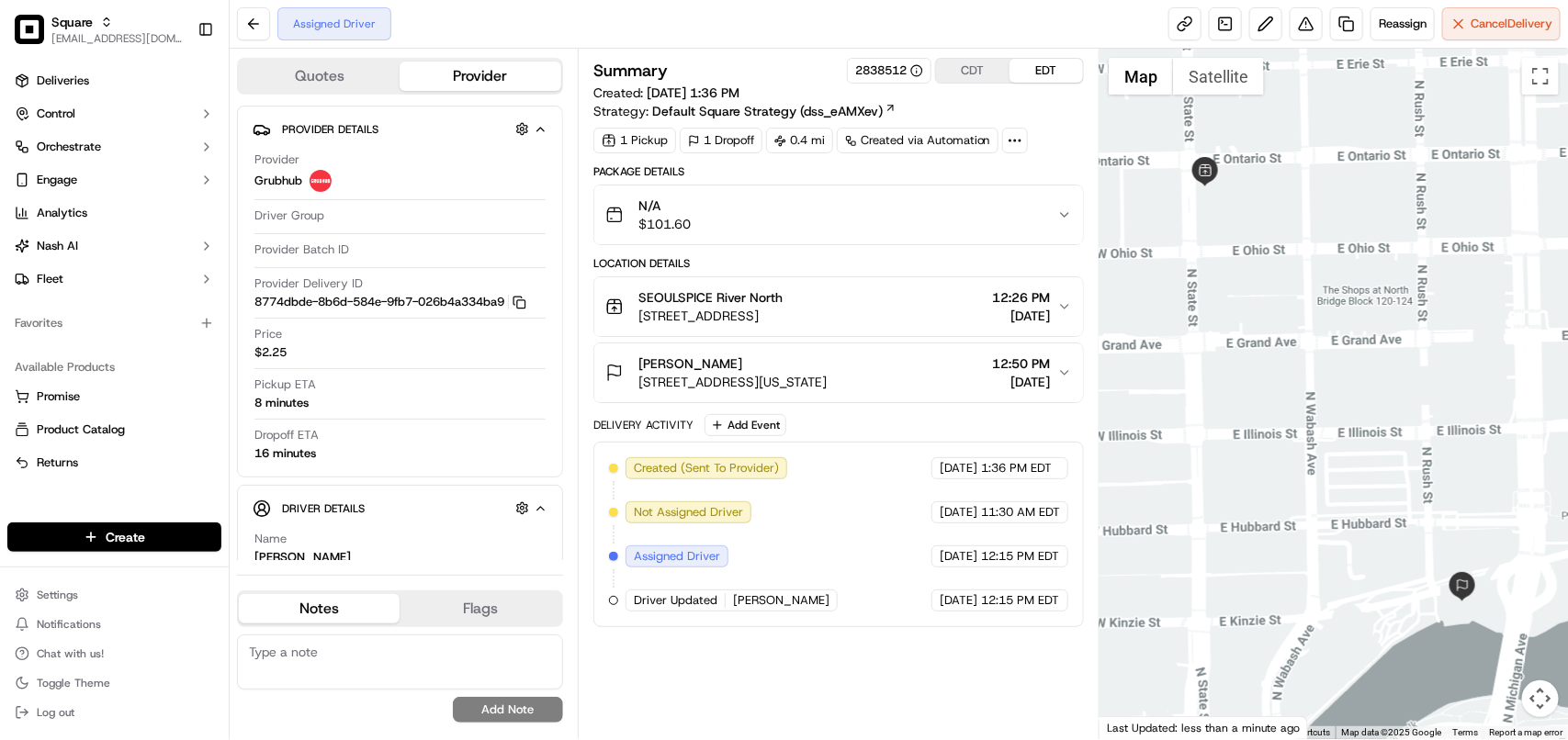
click at [915, 257] on div "Location Details" at bounding box center [838, 263] width 490 height 15
click at [967, 74] on button "CDT" at bounding box center [973, 70] width 74 height 24
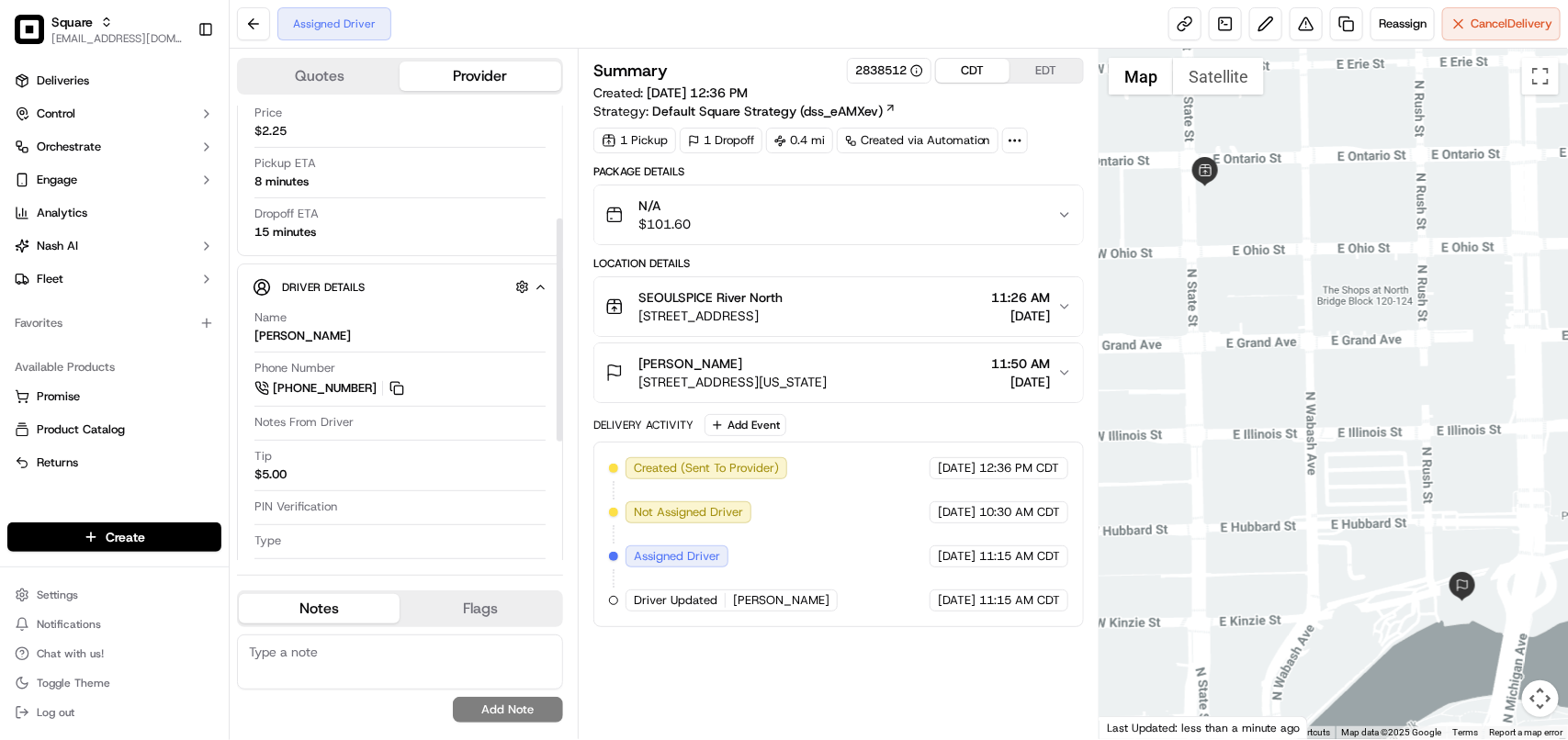
scroll to position [229, 0]
click at [337, 676] on textarea at bounding box center [400, 662] width 326 height 55
paste textarea "**Caller: Information: Merchant **Reason for calling: Delivery time **Reso: Pro…"
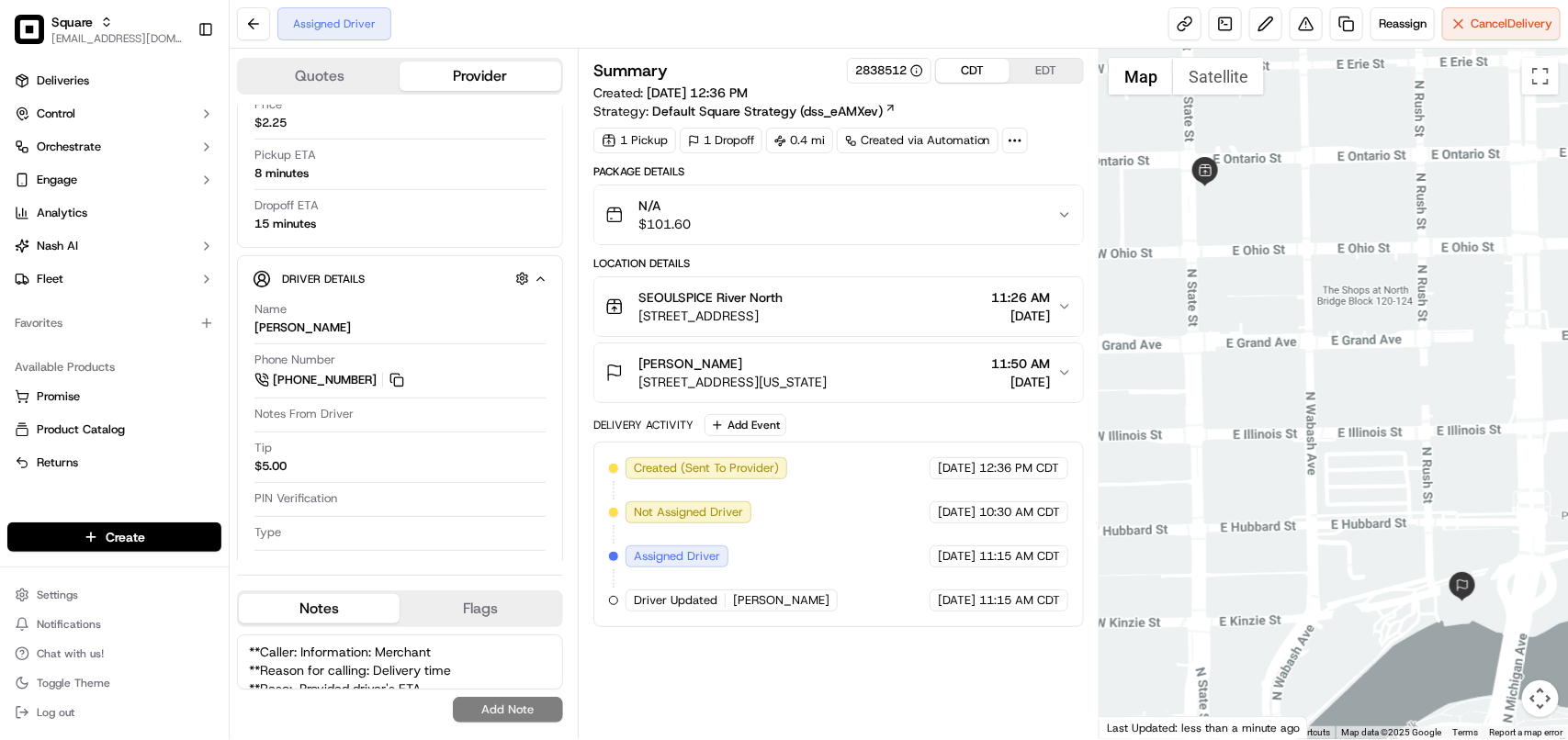
scroll to position [26, 0]
type textarea "**Caller: Information: Merchant **Reason for calling: Delivery time **Reso: Pro…"
click at [484, 710] on button "Add Note" at bounding box center [508, 709] width 110 height 26
